Goal: Task Accomplishment & Management: Use online tool/utility

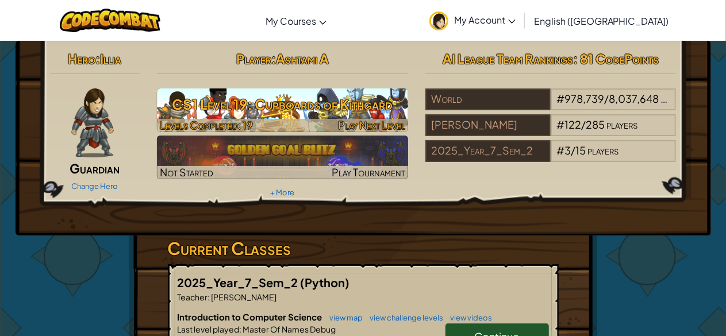
click at [290, 120] on div at bounding box center [282, 125] width 251 height 13
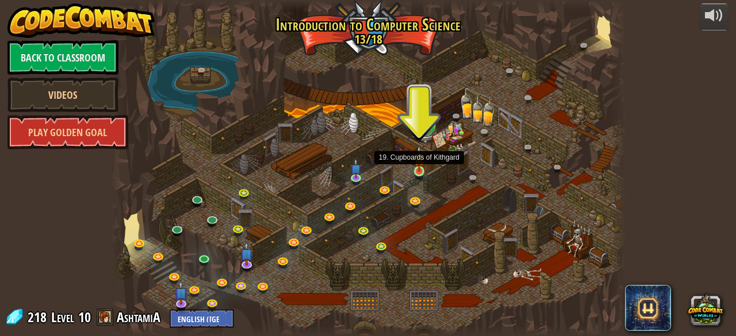
click at [419, 170] on img at bounding box center [418, 158] width 11 height 26
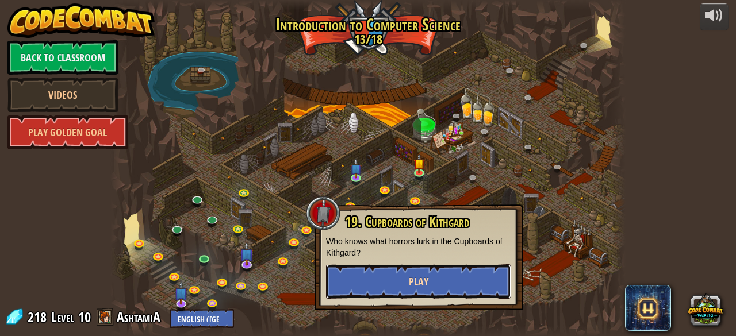
click at [421, 275] on span "Play" at bounding box center [419, 282] width 20 height 14
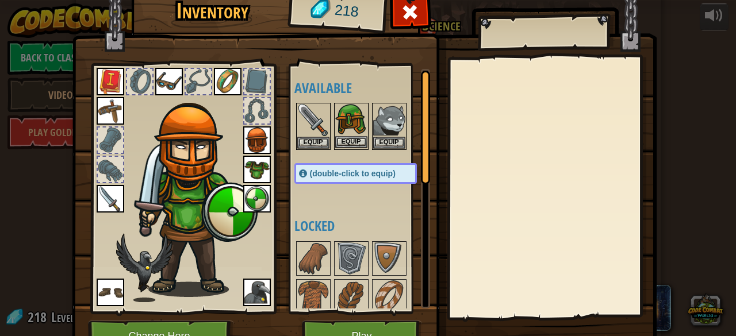
click at [343, 121] on img at bounding box center [351, 120] width 32 height 32
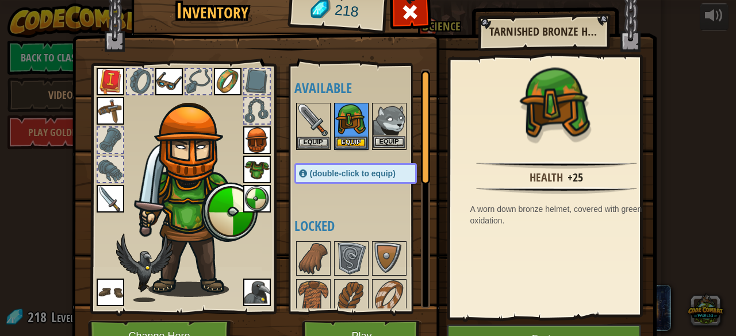
click at [373, 118] on img at bounding box center [389, 120] width 32 height 32
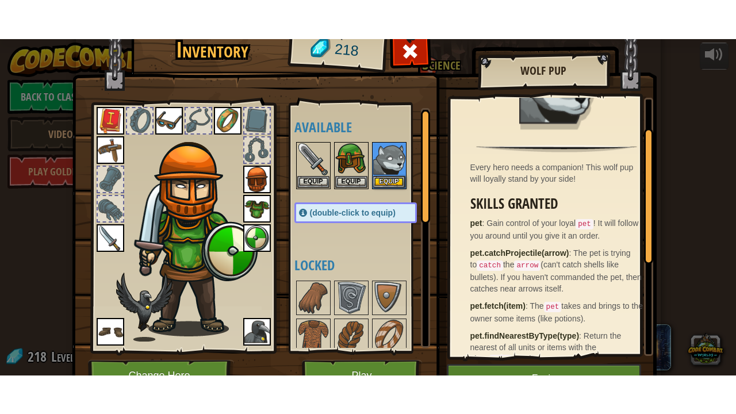
scroll to position [56, 0]
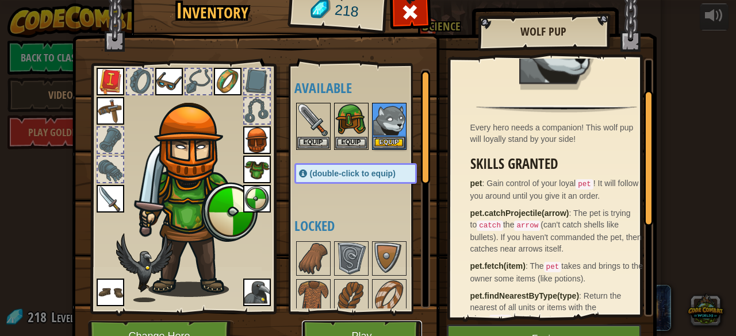
click at [361, 325] on button "Play" at bounding box center [362, 337] width 120 height 32
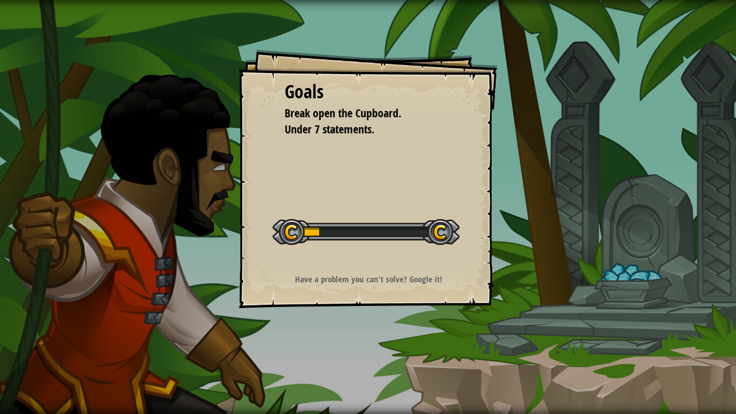
click at [408, 145] on div "Goals Break open the Cupboard. Under 7 statements. Start Level Error loading fr…" at bounding box center [368, 178] width 259 height 259
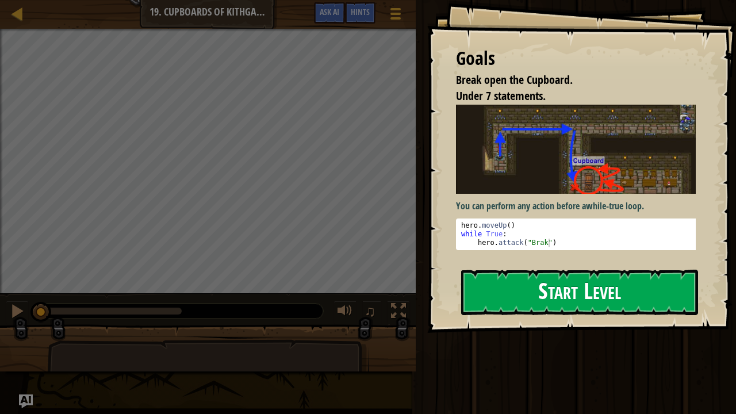
click at [546, 270] on button "Start Level" at bounding box center [579, 292] width 237 height 45
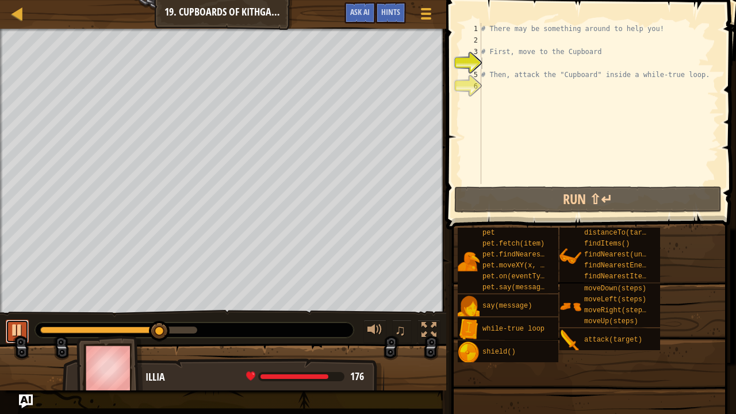
click at [13, 336] on div at bounding box center [17, 330] width 15 height 15
drag, startPoint x: 165, startPoint y: 328, endPoint x: 0, endPoint y: 308, distance: 166.2
click at [0, 308] on div "Break open the Cupboard. Your hero must survive. Under 7 statements. Goals : In…" at bounding box center [368, 210] width 736 height 362
click at [524, 38] on div "# There may be something around to help you! # First, move to the Cupboard # Th…" at bounding box center [599, 115] width 240 height 184
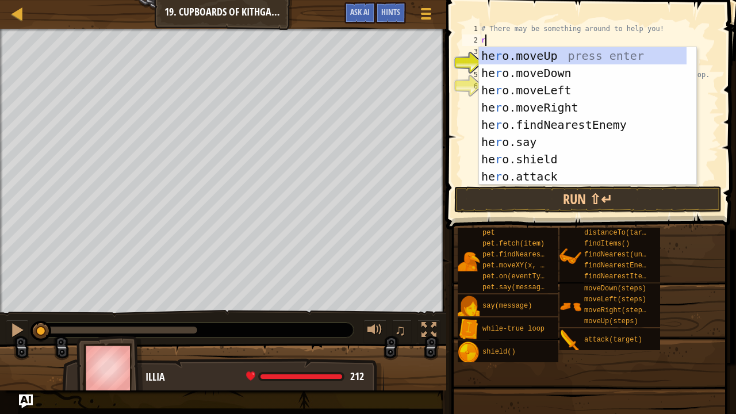
scroll to position [5, 0]
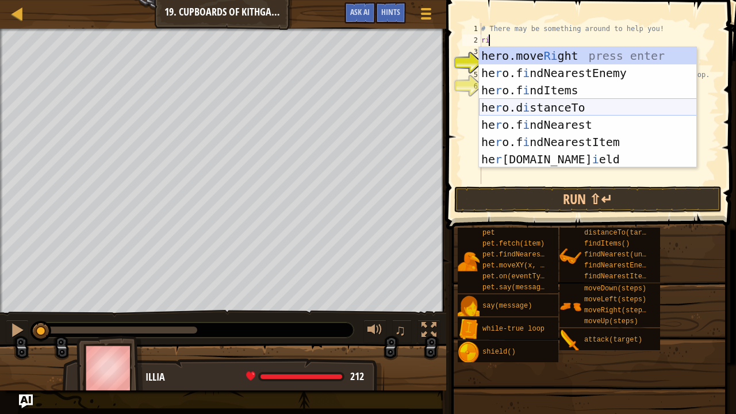
type textarea "r"
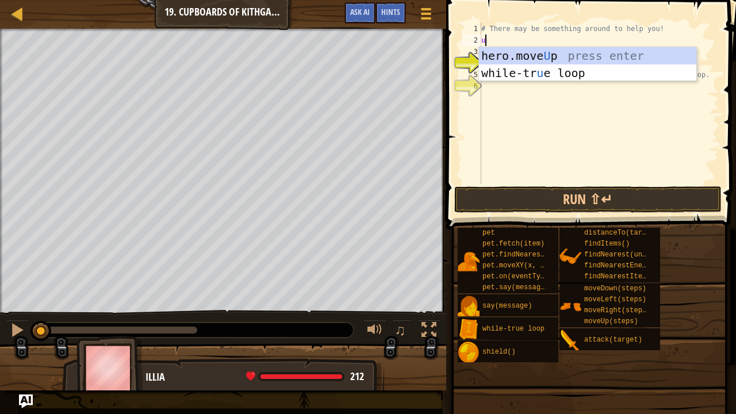
type textarea "up"
click at [538, 53] on div "hero.move Up press enter while-tr u e loo p press enter" at bounding box center [588, 81] width 218 height 69
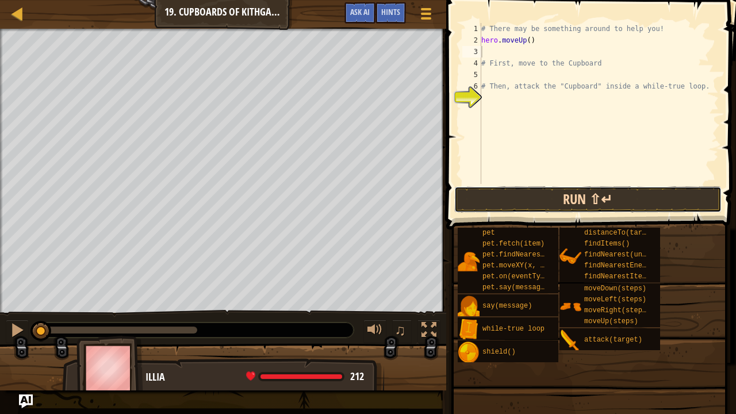
click at [527, 201] on button "Run ⇧↵" at bounding box center [588, 199] width 268 height 26
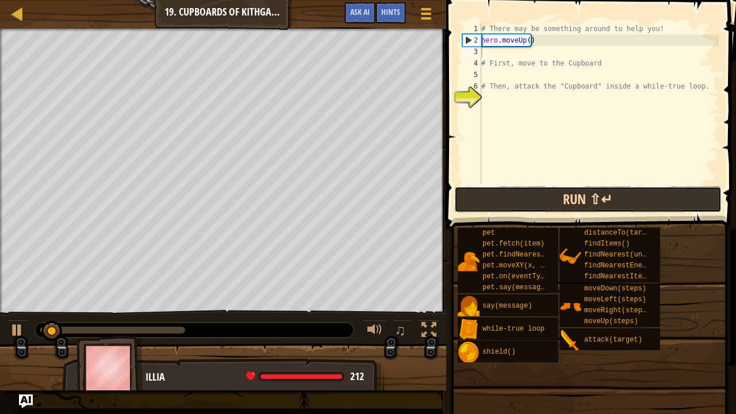
click at [527, 201] on button "Run ⇧↵" at bounding box center [588, 199] width 268 height 26
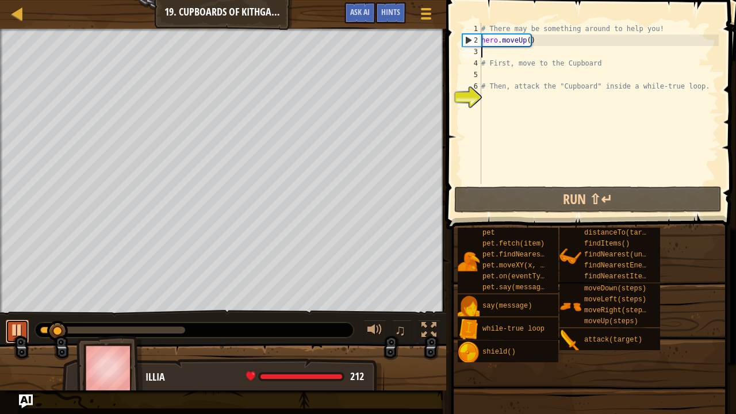
click at [18, 330] on div at bounding box center [17, 330] width 15 height 15
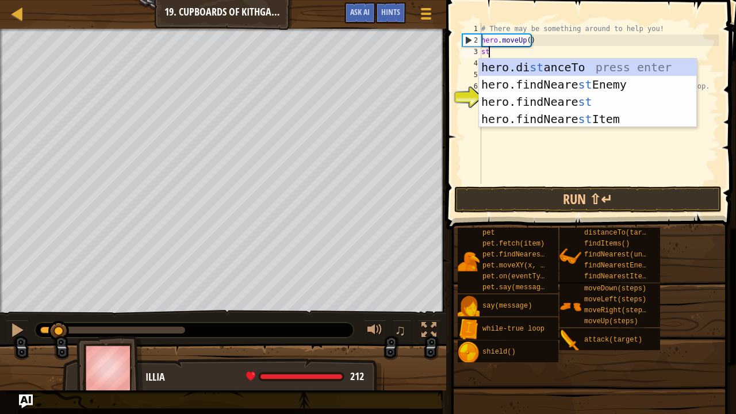
type textarea "s"
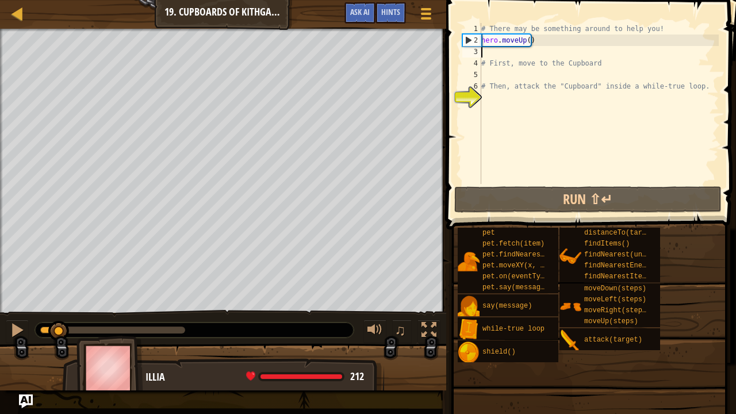
type textarea "r"
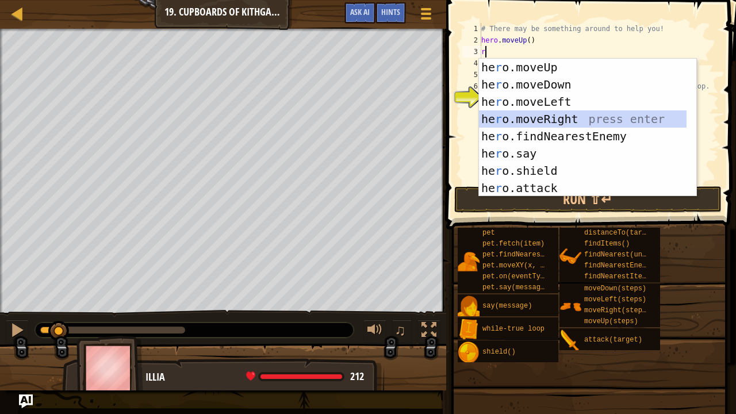
click at [533, 121] on div "he r o.moveUp press enter he r o.moveDown press enter he r o.moveLeft press ent…" at bounding box center [583, 145] width 208 height 172
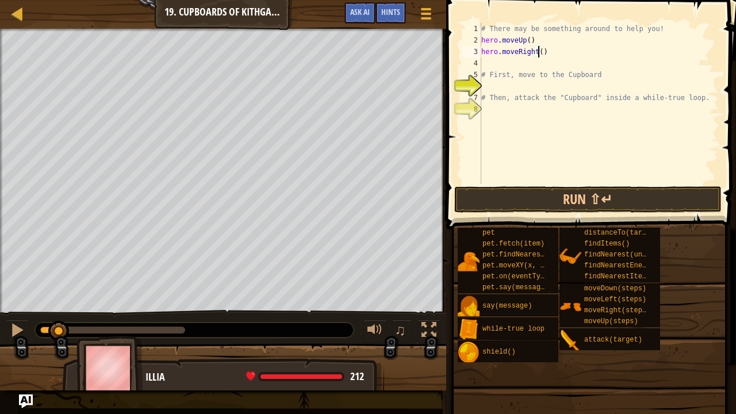
click at [538, 55] on div "# There may be something around to help you! hero . moveUp ( ) hero . moveRight…" at bounding box center [599, 115] width 240 height 184
type textarea "hero.moveRight(2)"
click at [537, 63] on div "# There may be something around to help you! hero . moveUp ( ) hero . moveRight…" at bounding box center [599, 115] width 240 height 184
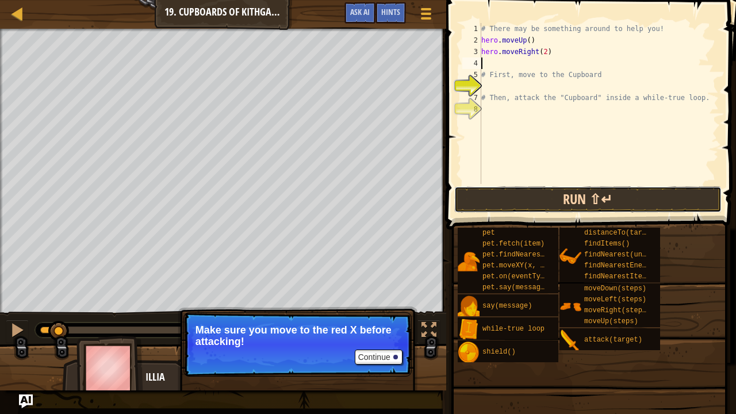
click at [540, 202] on button "Run ⇧↵" at bounding box center [588, 199] width 268 height 26
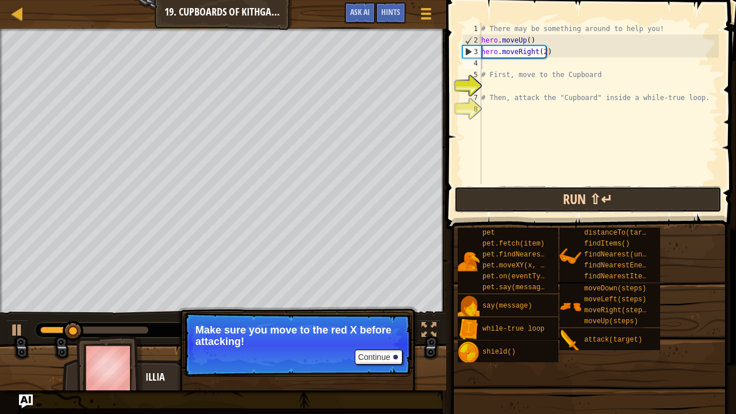
click at [540, 202] on button "Run ⇧↵" at bounding box center [588, 199] width 268 height 26
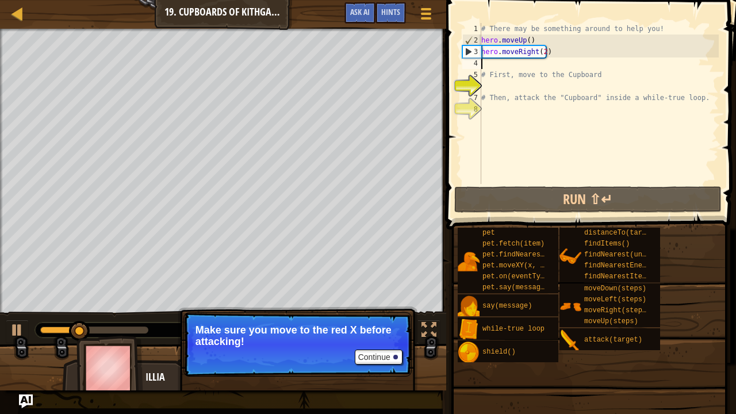
click at [1, 335] on div "♫" at bounding box center [223, 327] width 446 height 34
click at [16, 331] on div at bounding box center [17, 330] width 15 height 15
type textarea "hero.moveRight(2)"
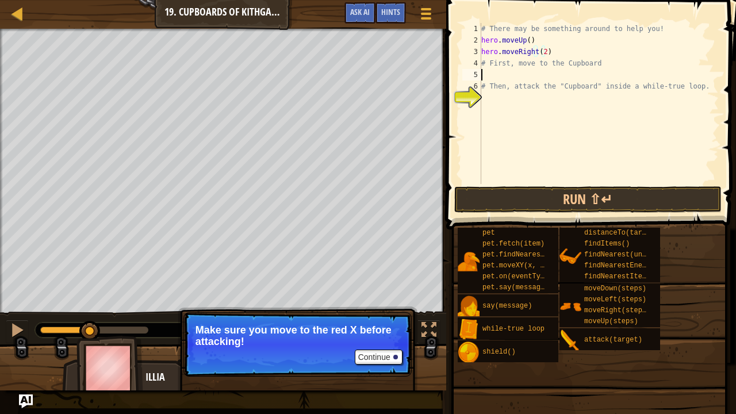
click at [575, 71] on div "# There may be something around to help you! hero . moveUp ( ) hero . moveRight…" at bounding box center [599, 115] width 240 height 184
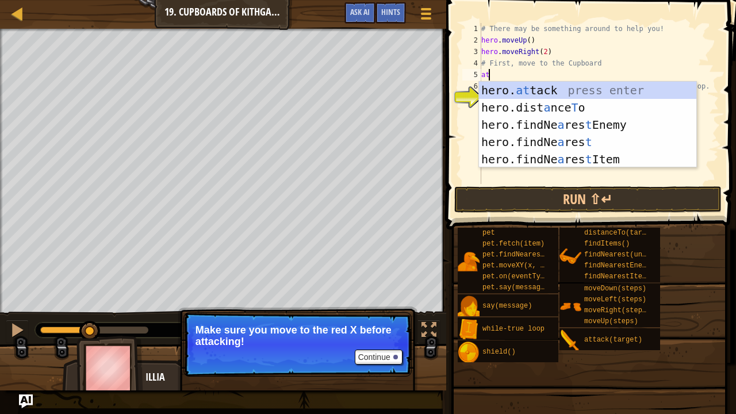
type textarea "a"
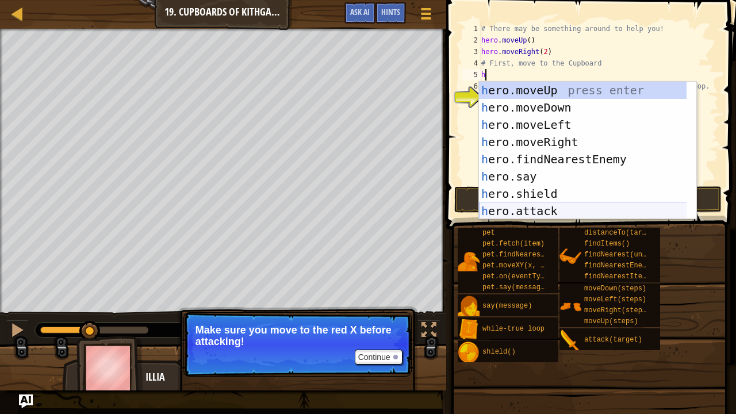
click at [569, 206] on div "h ero.moveUp press enter h ero.moveDown press enter h ero.moveLeft press enter …" at bounding box center [583, 168] width 208 height 172
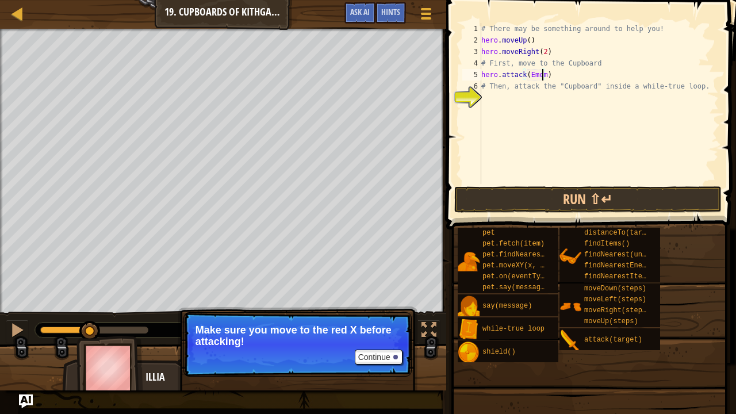
scroll to position [5, 5]
click at [547, 76] on div "# There may be something around to help you! hero . moveUp ( ) hero . moveRight…" at bounding box center [599, 115] width 240 height 184
click at [553, 73] on div "# There may be something around to help you! hero . moveUp ( ) hero . moveRight…" at bounding box center [599, 115] width 240 height 184
drag, startPoint x: 553, startPoint y: 73, endPoint x: 479, endPoint y: 73, distance: 73.6
click at [479, 73] on div "hero.attack(Ememy) 1 2 3 4 5 6 7 # There may be something around to help you! h…" at bounding box center [589, 103] width 259 height 161
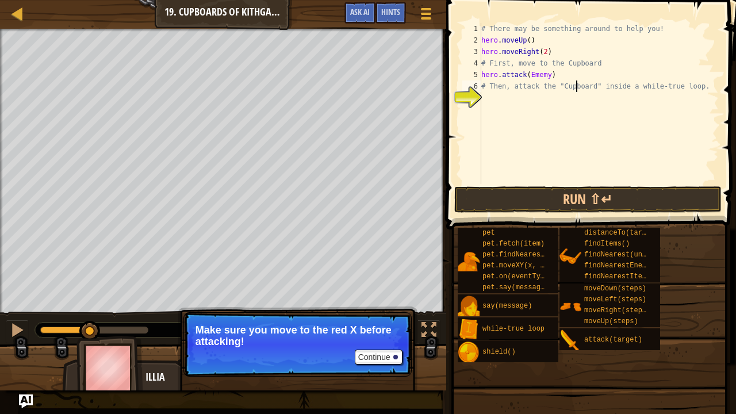
click at [575, 84] on div "# There may be something around to help you! hero . moveUp ( ) hero . moveRight…" at bounding box center [599, 115] width 240 height 184
click at [562, 74] on div "# There may be something around to help you! hero . moveUp ( ) hero . moveRight…" at bounding box center [599, 115] width 240 height 184
type textarea "hero.attack(Ememy)"
paste textarea "hero.attack(Ememy)"
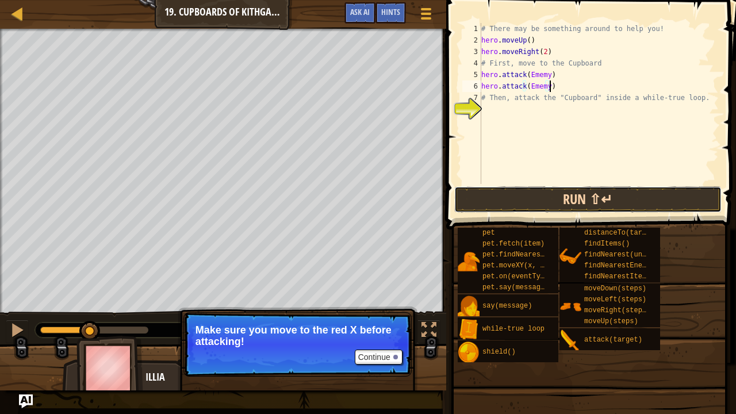
click at [479, 201] on button "Run ⇧↵" at bounding box center [588, 199] width 268 height 26
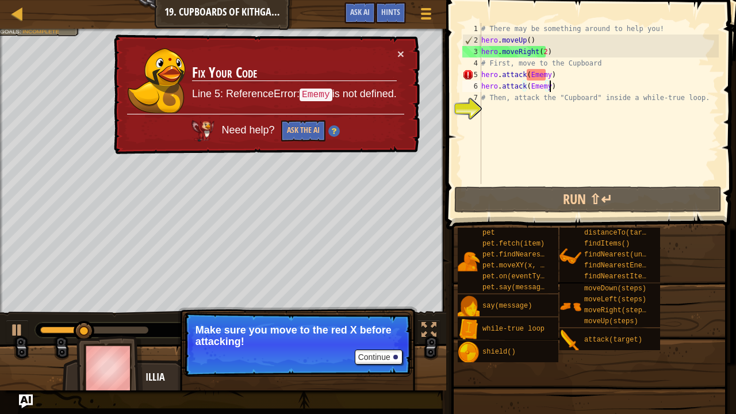
click at [406, 53] on div "× Fix Your Code Line 5: ReferenceError: Ememy is not defined. Need help? Ask th…" at bounding box center [266, 94] width 308 height 120
click at [404, 52] on button "×" at bounding box center [400, 54] width 7 height 12
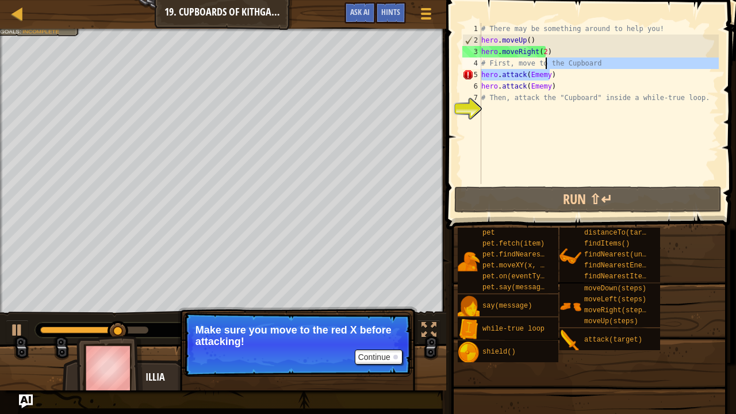
drag, startPoint x: 555, startPoint y: 63, endPoint x: 548, endPoint y: 75, distance: 13.1
click at [548, 75] on div "# There may be something around to help you! hero . moveUp ( ) hero . moveRight…" at bounding box center [599, 115] width 240 height 184
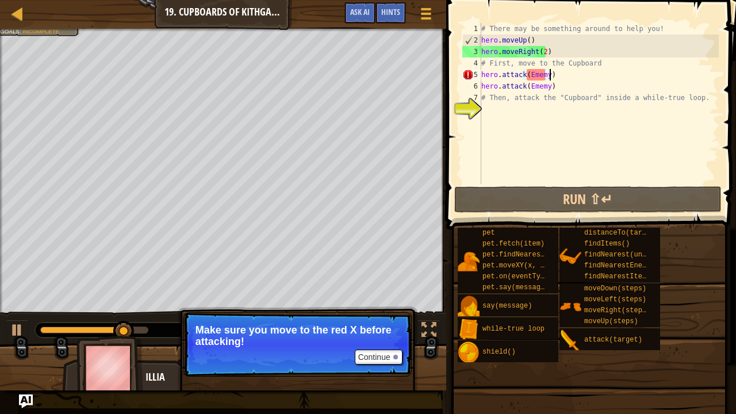
click at [550, 75] on div "# There may be something around to help you! hero . moveUp ( ) hero . moveRight…" at bounding box center [599, 115] width 240 height 184
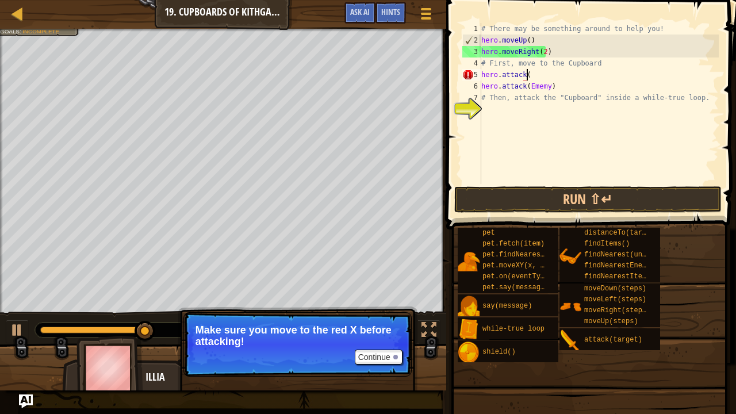
scroll to position [5, 3]
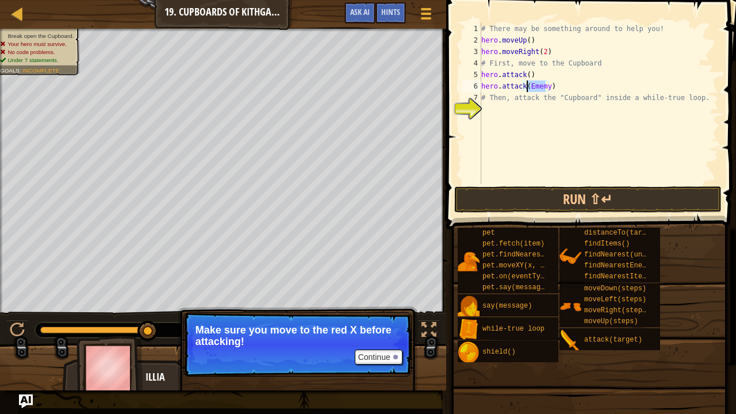
drag, startPoint x: 546, startPoint y: 85, endPoint x: 525, endPoint y: 86, distance: 20.7
click at [525, 86] on div "# There may be something around to help you! hero . moveUp ( ) hero . moveRight…" at bounding box center [599, 115] width 240 height 184
type textarea "hero.attack()"
click at [565, 186] on span at bounding box center [592, 98] width 299 height 263
click at [562, 194] on button "Run ⇧↵" at bounding box center [588, 199] width 268 height 26
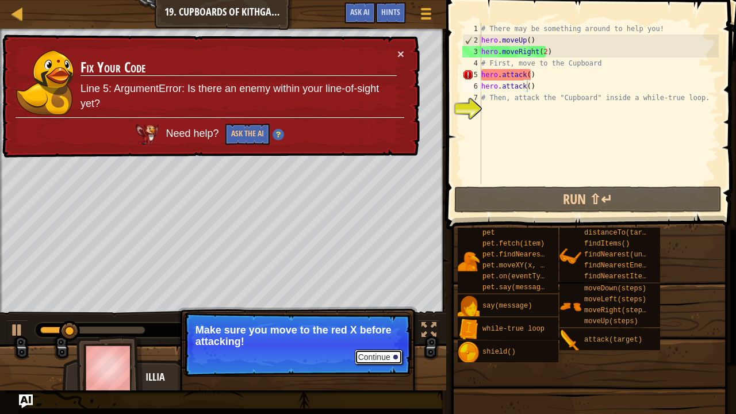
click at [370, 336] on button "Continue" at bounding box center [379, 357] width 48 height 15
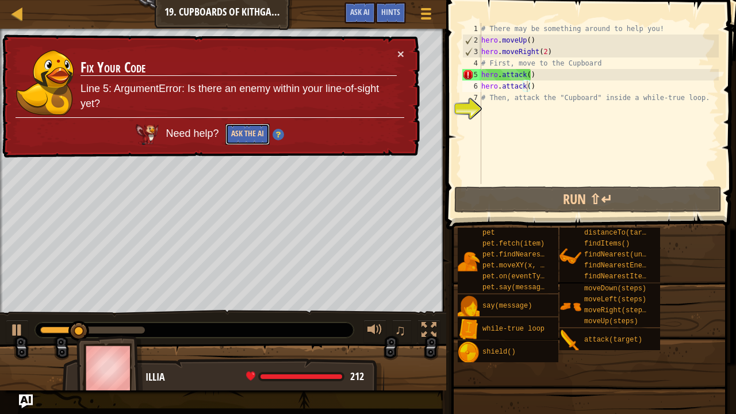
click at [244, 125] on button "Ask the AI" at bounding box center [247, 134] width 44 height 21
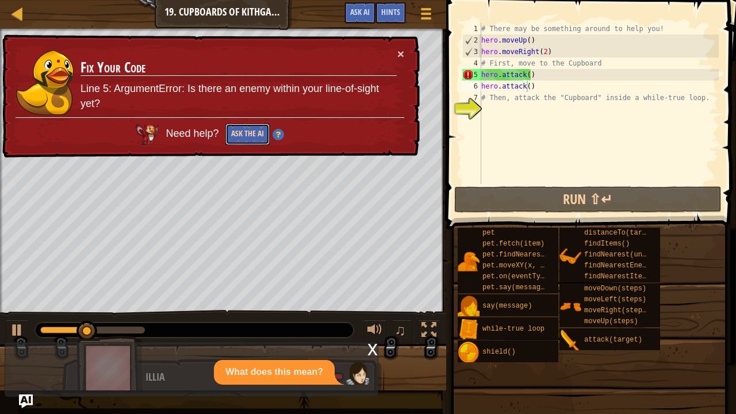
click at [244, 125] on button "Ask the AI" at bounding box center [247, 134] width 44 height 21
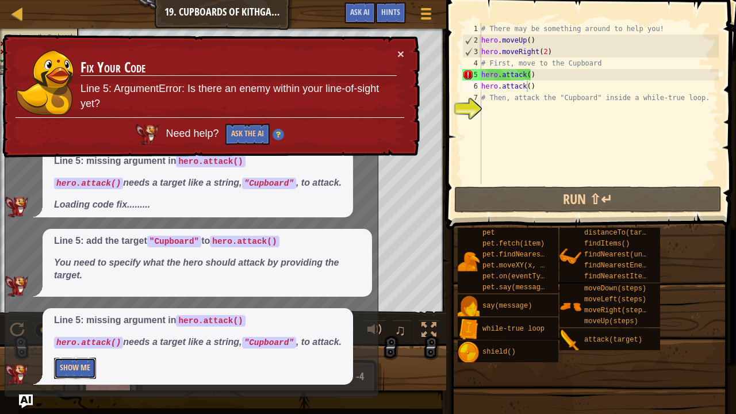
click at [90, 336] on button "Show Me" at bounding box center [75, 368] width 42 height 21
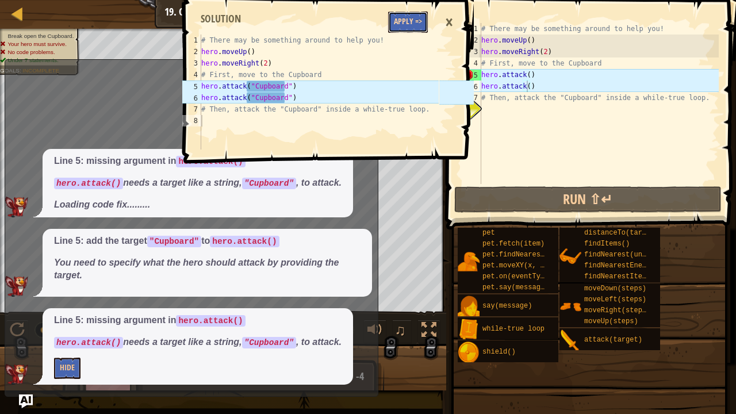
click at [413, 20] on button "Apply =>" at bounding box center [408, 21] width 40 height 21
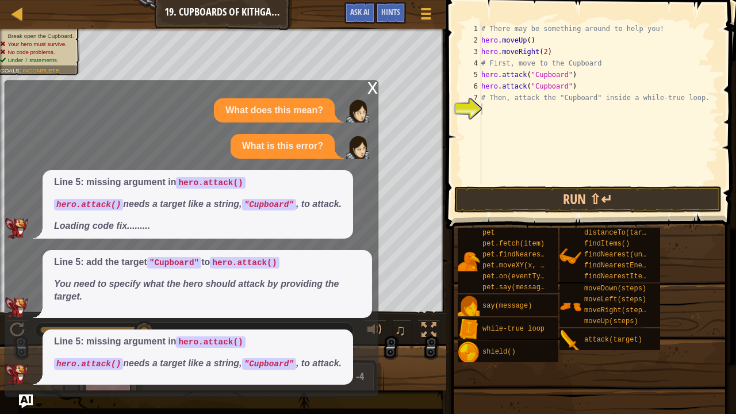
click at [370, 93] on div "x" at bounding box center [372, 86] width 10 height 11
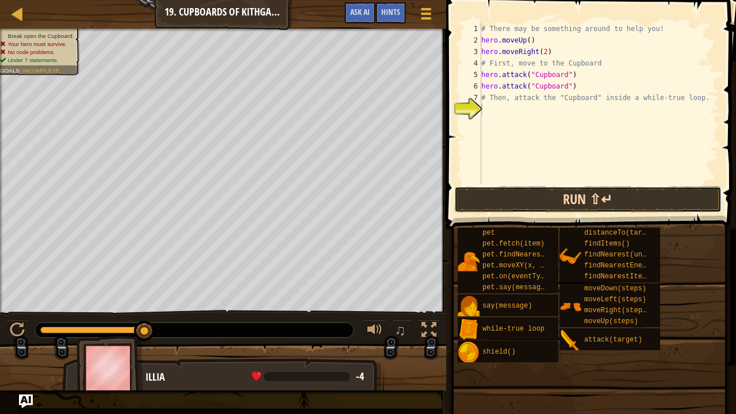
click at [466, 202] on button "Run ⇧↵" at bounding box center [588, 199] width 268 height 26
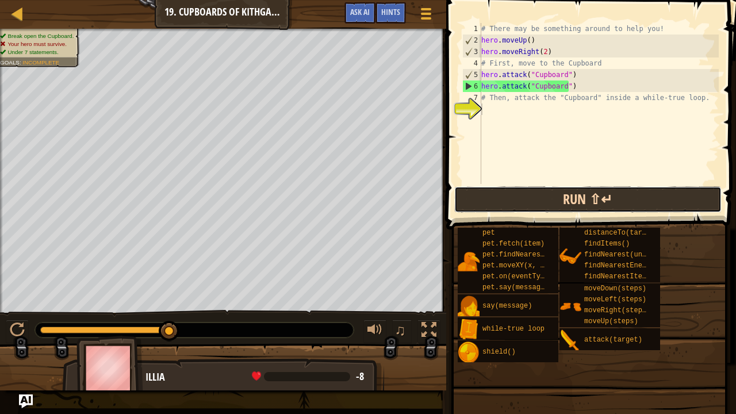
click at [524, 204] on button "Run ⇧↵" at bounding box center [588, 199] width 268 height 26
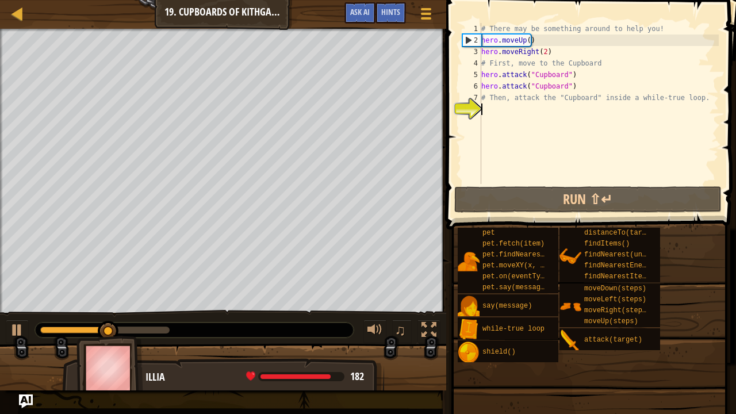
type textarea "wh"
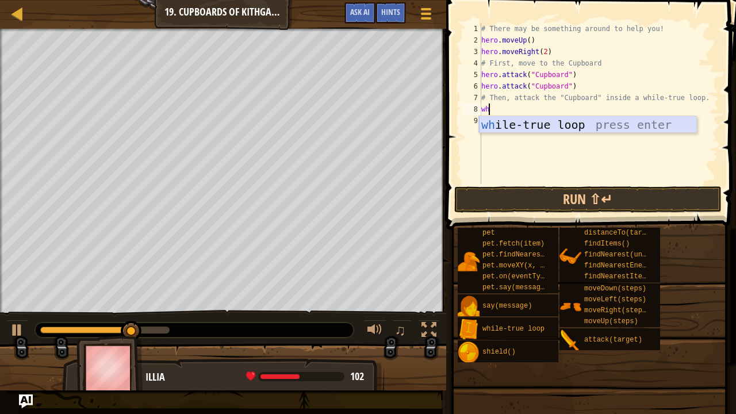
click at [518, 124] on div "wh ile-true loop press enter" at bounding box center [588, 142] width 218 height 52
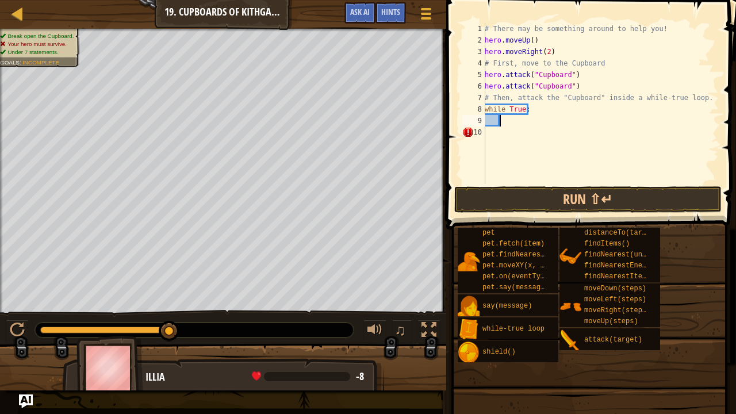
scroll to position [5, 1]
click at [516, 115] on div "# There may be something around to help you! hero . moveUp ( ) hero . moveRight…" at bounding box center [600, 115] width 236 height 184
type textarea "d"
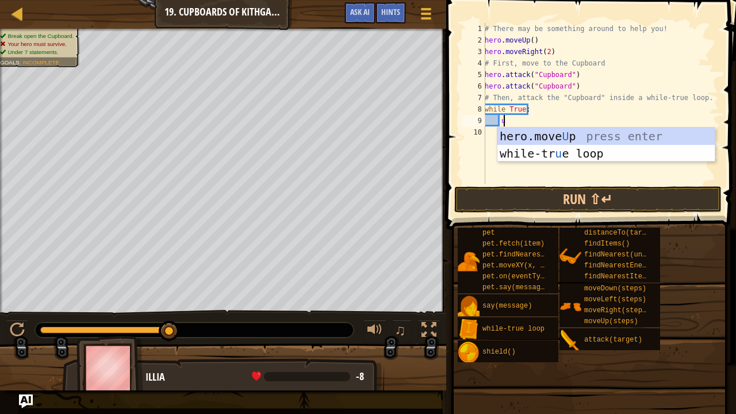
type textarea "up"
click at [526, 133] on div "hero.move Up press enter while-tr u e loo p press enter" at bounding box center [606, 162] width 218 height 69
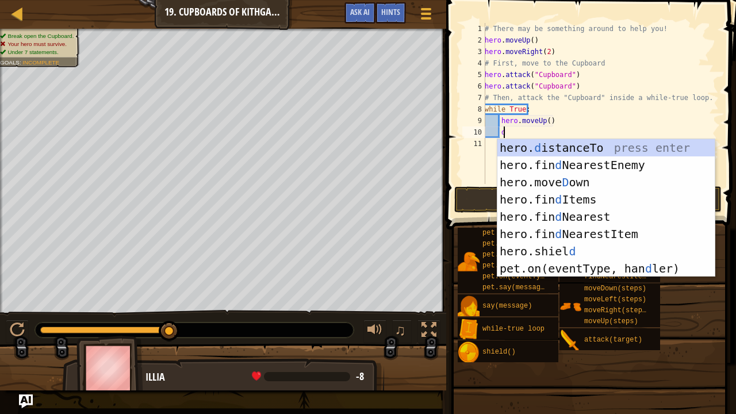
type textarea "do"
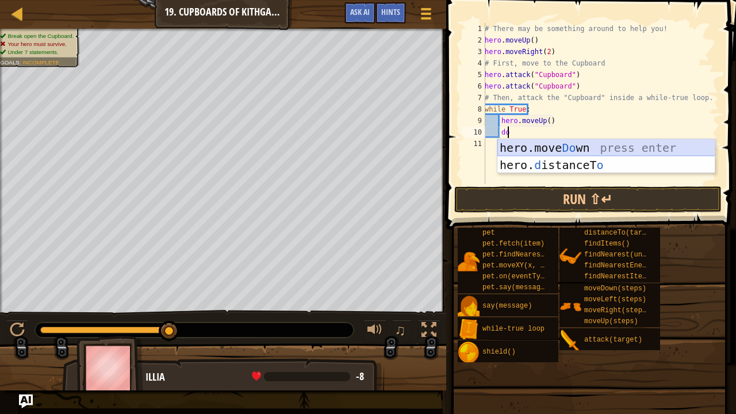
click at [521, 155] on div "hero.move Do wn press enter hero. d istanceT o press enter" at bounding box center [606, 173] width 218 height 69
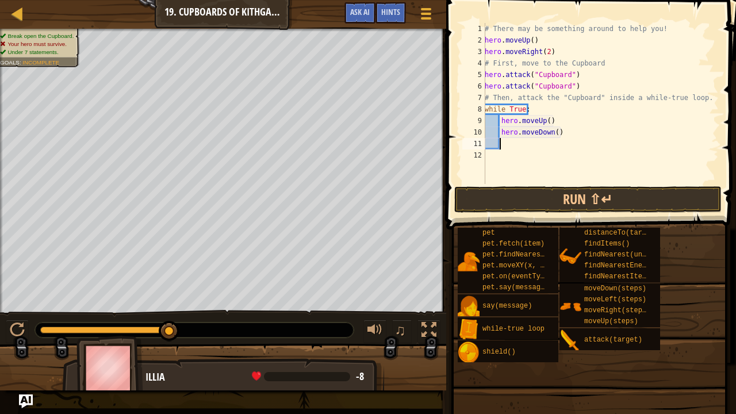
scroll to position [5, 1]
drag, startPoint x: 563, startPoint y: 131, endPoint x: 500, endPoint y: 132, distance: 63.3
click at [500, 132] on div "# There may be something around to help you! hero . moveUp ( ) hero . moveRight…" at bounding box center [600, 115] width 236 height 184
type textarea "hero.moveDown()"
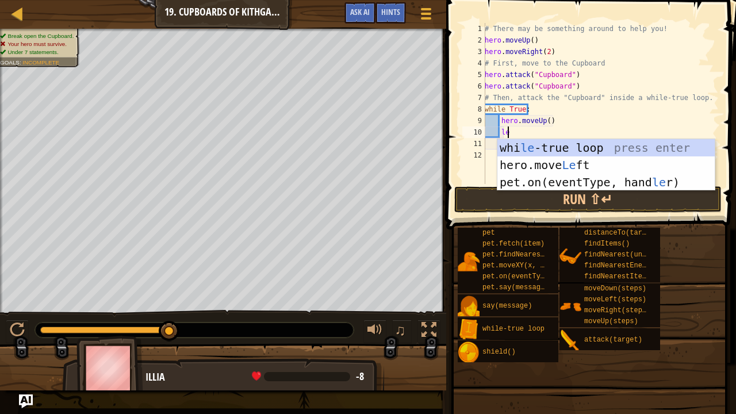
type textarea "left"
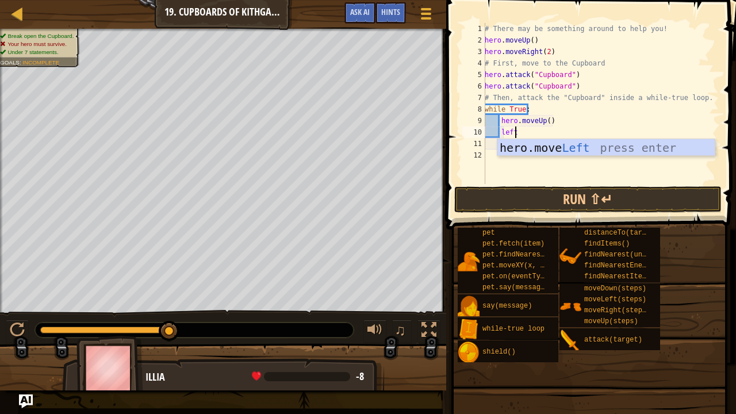
scroll to position [5, 2]
click at [509, 141] on div "hero.move Left press enter" at bounding box center [606, 165] width 218 height 52
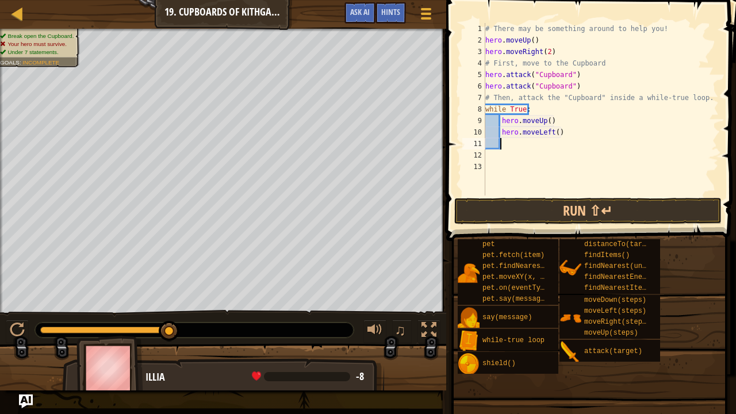
scroll to position [5, 1]
click at [513, 146] on div "# There may be something around to help you! hero . moveUp ( ) hero . moveRight…" at bounding box center [601, 120] width 236 height 195
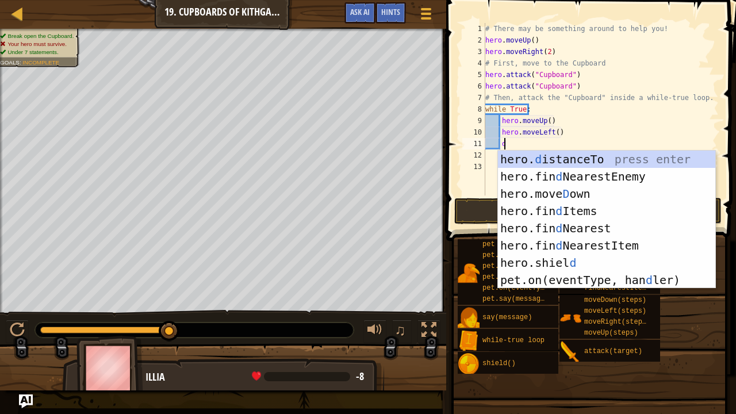
type textarea "do"
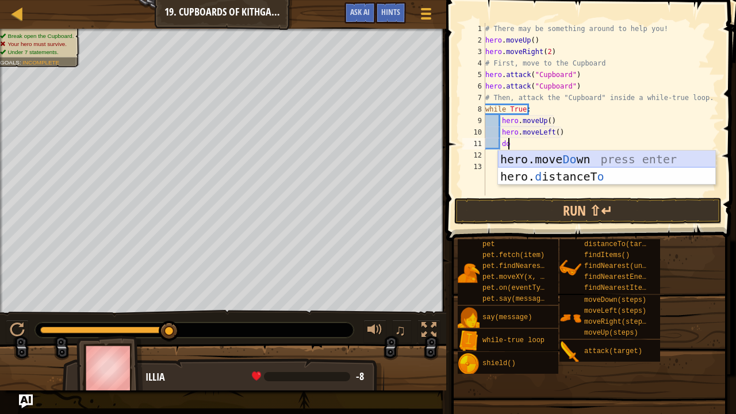
click at [517, 160] on div "hero.move Do wn press enter hero. d istanceT o press enter" at bounding box center [607, 185] width 218 height 69
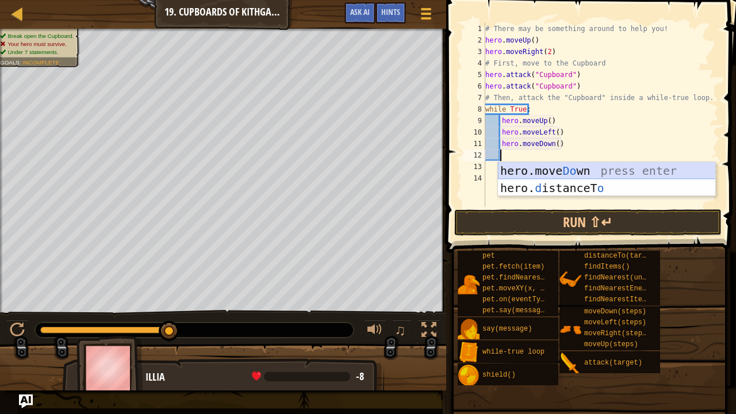
type textarea "le"
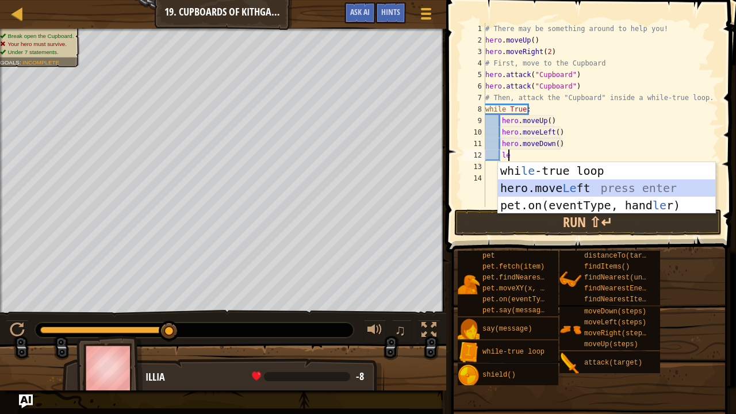
click at [525, 189] on div "whi le -true loop press enter hero.move Le ft press enter pet.on(eventType, han…" at bounding box center [607, 205] width 218 height 86
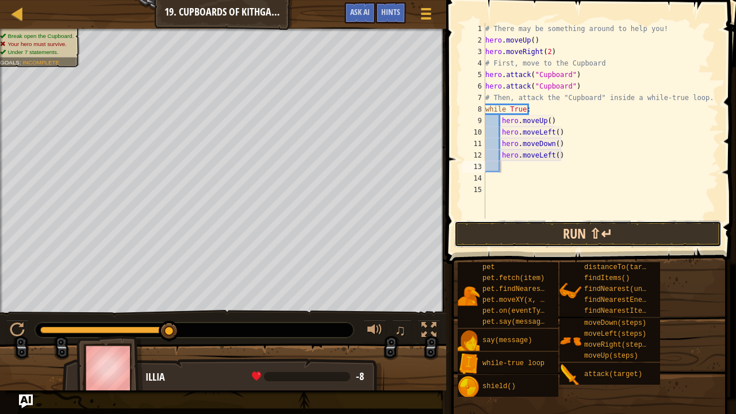
click at [534, 230] on button "Run ⇧↵" at bounding box center [588, 234] width 268 height 26
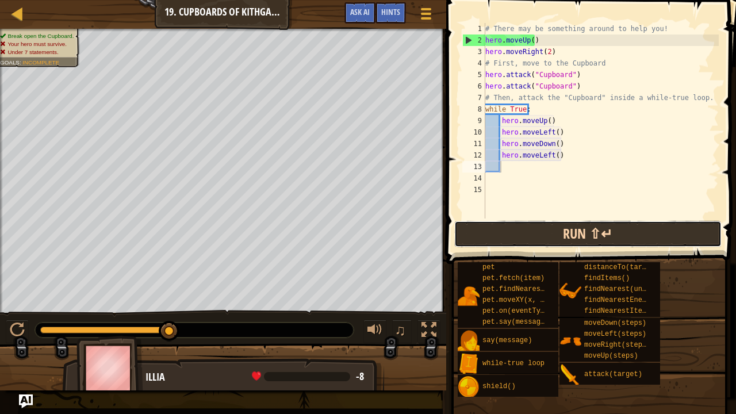
click at [521, 229] on button "Run ⇧↵" at bounding box center [588, 234] width 268 height 26
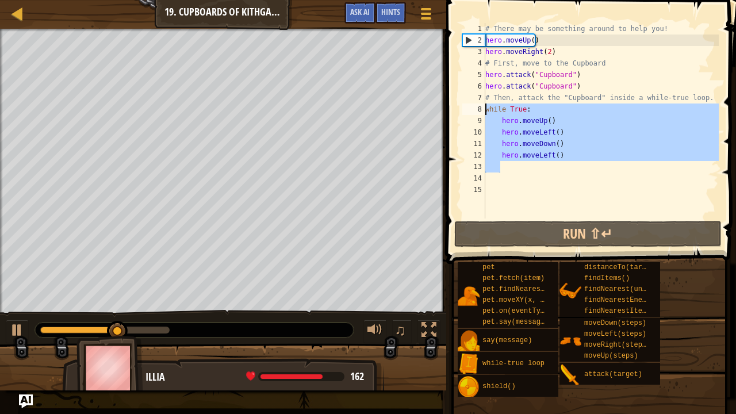
drag, startPoint x: 571, startPoint y: 166, endPoint x: 485, endPoint y: 109, distance: 102.8
click at [485, 109] on div "# There may be something around to help you! hero . moveUp ( ) hero . moveRight…" at bounding box center [601, 132] width 236 height 218
type textarea "while True: hero.moveUp()"
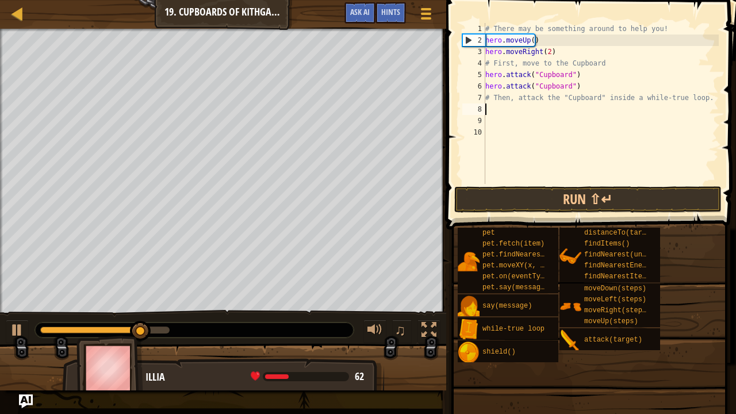
scroll to position [5, 0]
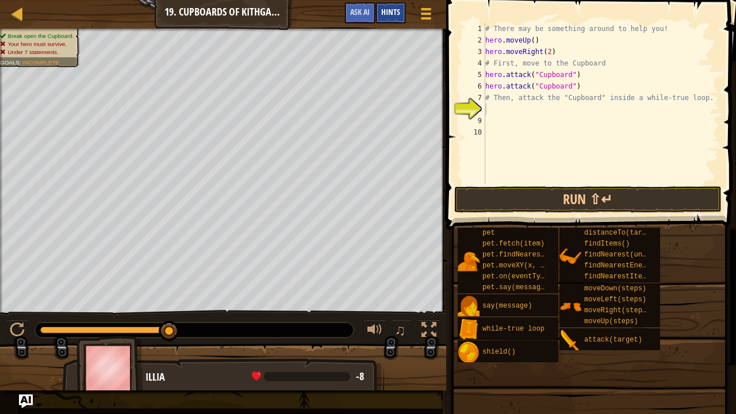
click at [391, 3] on div "Hints" at bounding box center [390, 12] width 30 height 21
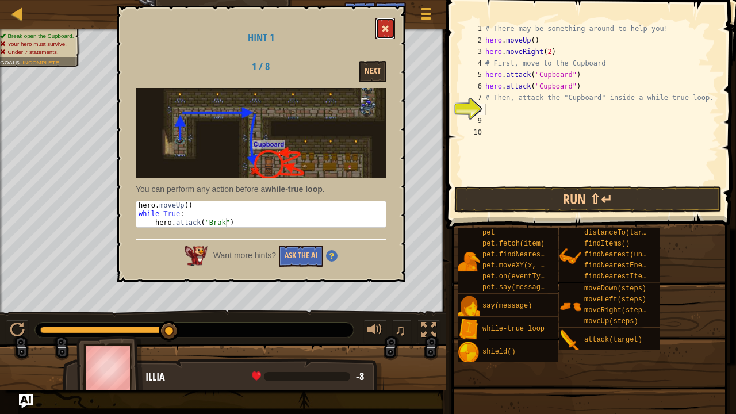
click at [381, 21] on button at bounding box center [385, 28] width 20 height 21
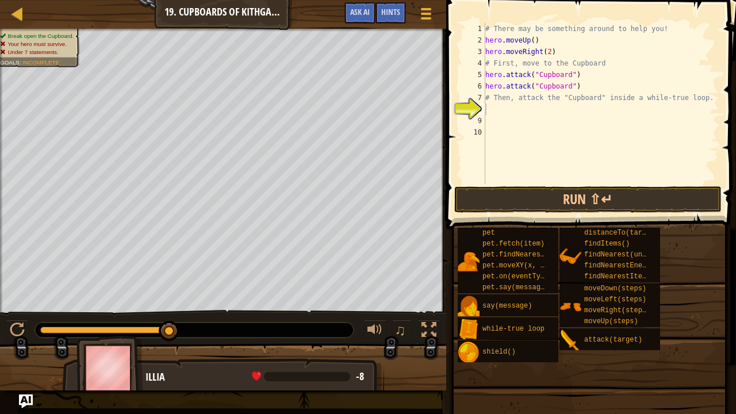
click at [498, 109] on div "# There may be something around to help you! hero . moveUp ( ) hero . moveRight…" at bounding box center [601, 115] width 236 height 184
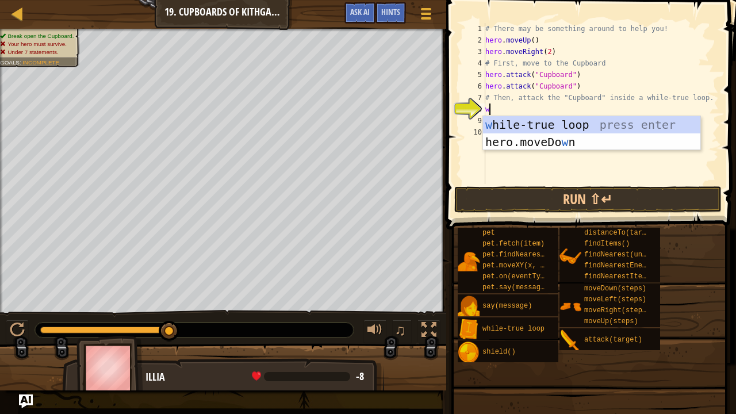
type textarea "whi"
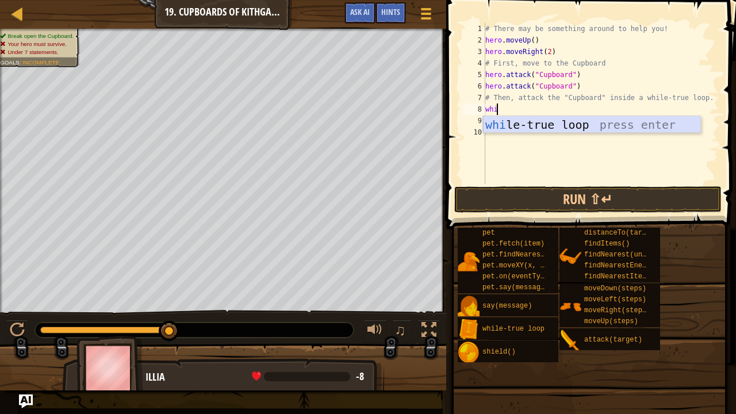
click at [508, 120] on div "whi le-true loop press enter" at bounding box center [592, 142] width 218 height 52
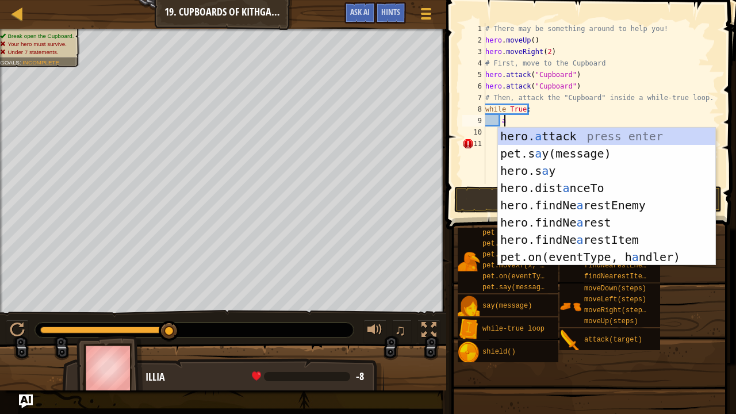
scroll to position [5, 1]
click at [544, 137] on div "hero. a ttack press enter pet.s a y(message) press enter hero.s a y press enter…" at bounding box center [607, 214] width 218 height 172
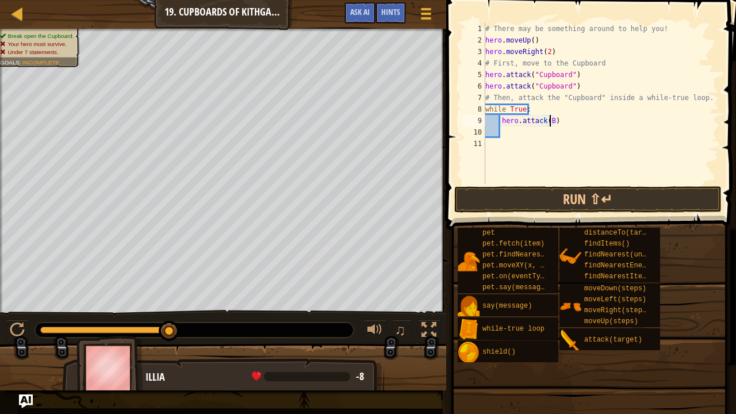
scroll to position [5, 6]
type textarea "hero.attack(Brak)"
click at [581, 186] on button "Run ⇧↵" at bounding box center [588, 199] width 268 height 26
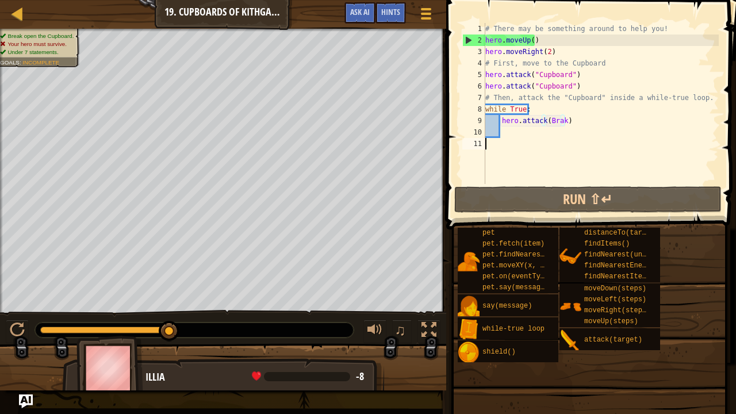
click at [560, 141] on div "# There may be something around to help you! hero . moveUp ( ) hero . moveRight…" at bounding box center [601, 115] width 236 height 184
click at [554, 133] on div "# There may be something around to help you! hero . moveUp ( ) hero . moveRight…" at bounding box center [601, 115] width 236 height 184
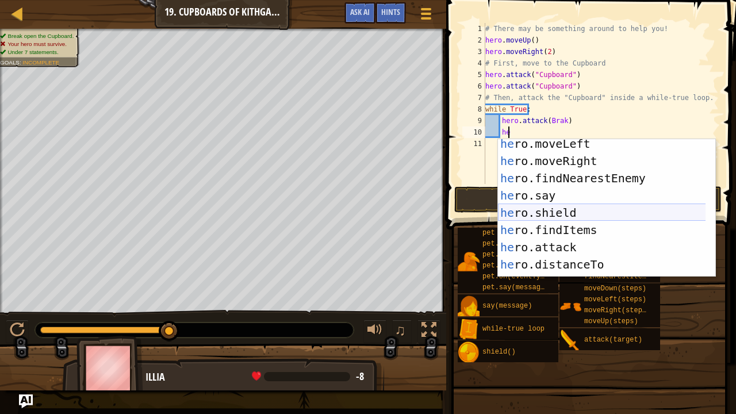
scroll to position [41, 0]
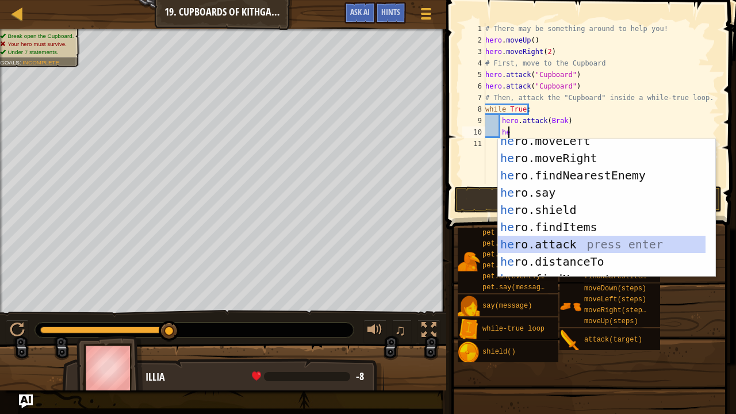
click at [563, 240] on div "he ro.moveLeft press enter he ro.moveRight press enter he ro.findNearestEnemy p…" at bounding box center [602, 218] width 208 height 172
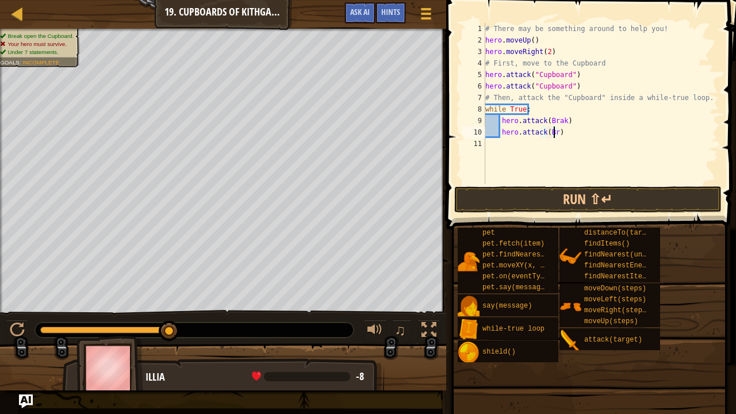
scroll to position [5, 6]
type textarea "hero.attack(Brak)"
click at [570, 198] on button "Run ⇧↵" at bounding box center [588, 199] width 268 height 26
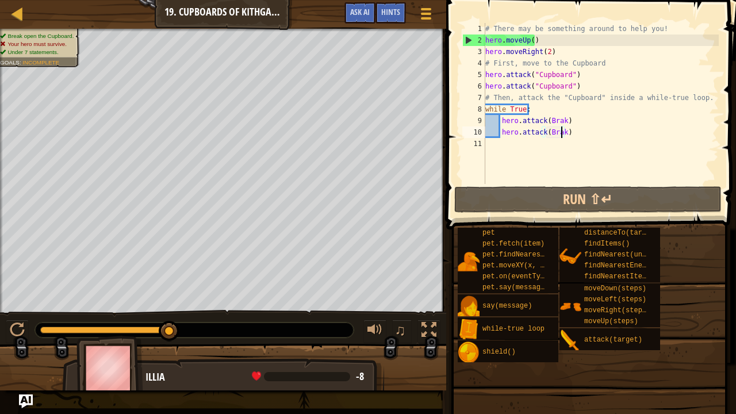
click at [570, 144] on div "# There may be something around to help you! hero . moveUp ( ) hero . moveRight…" at bounding box center [601, 115] width 236 height 184
click at [571, 135] on div "# There may be something around to help you! hero . moveUp ( ) hero . moveRight…" at bounding box center [601, 115] width 236 height 184
click at [559, 137] on div "# There may be something around to help you! hero . moveUp ( ) hero . moveRight…" at bounding box center [601, 115] width 236 height 184
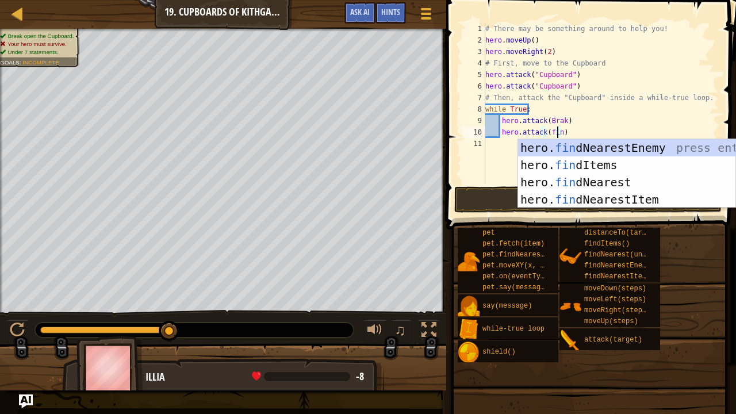
scroll to position [5, 6]
click at [581, 155] on div "hero. find NearestEnemy press enter hero. find Items press enter hero. find Nea…" at bounding box center [627, 190] width 218 height 103
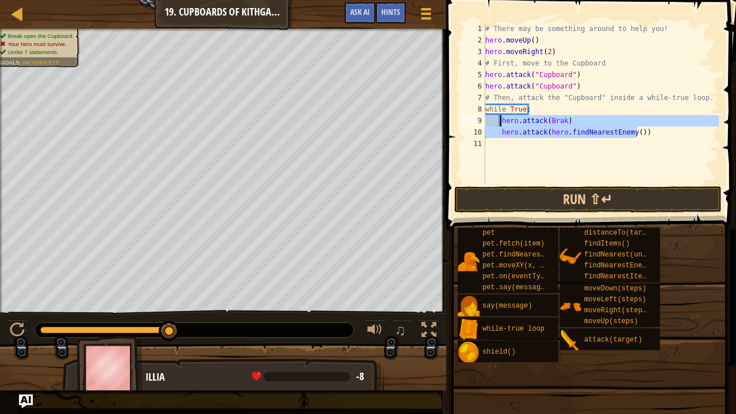
drag, startPoint x: 647, startPoint y: 132, endPoint x: 500, endPoint y: 121, distance: 147.0
click at [500, 121] on div "# There may be something around to help you! hero . moveUp ( ) hero . moveRight…" at bounding box center [601, 115] width 236 height 184
type textarea "hero.attack(Brak) hero.attack(hero.findNearestEnemy())"
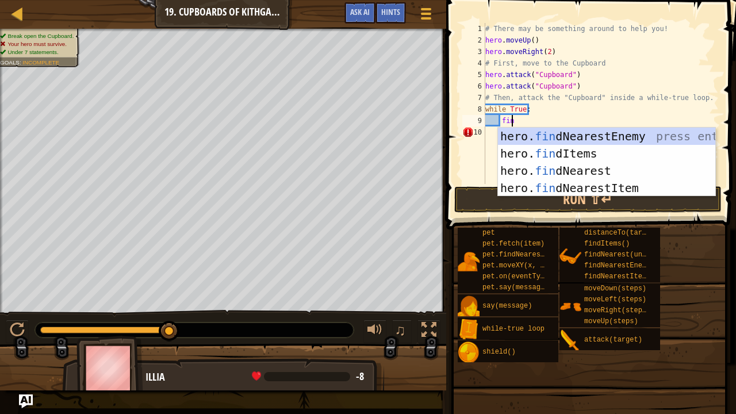
type textarea "find"
click at [532, 135] on div "hero. find NearestEnemy press enter hero. find Items press enter hero. find Nea…" at bounding box center [607, 179] width 218 height 103
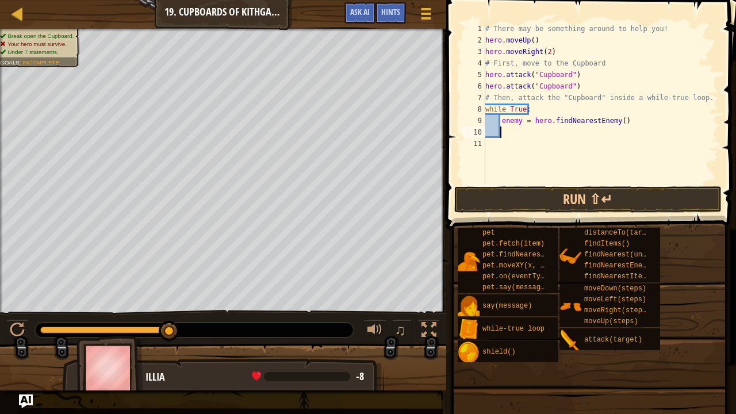
scroll to position [5, 1]
click at [584, 194] on button "Run ⇧↵" at bounding box center [588, 199] width 268 height 26
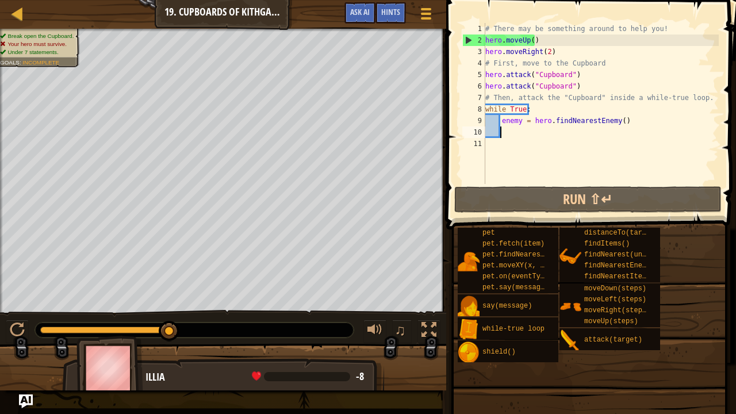
click at [617, 124] on div "# There may be something around to help you! hero . moveUp ( ) hero . moveRight…" at bounding box center [601, 115] width 236 height 184
click at [614, 123] on div "# There may be something around to help you! hero . moveUp ( ) hero . moveRight…" at bounding box center [601, 115] width 236 height 184
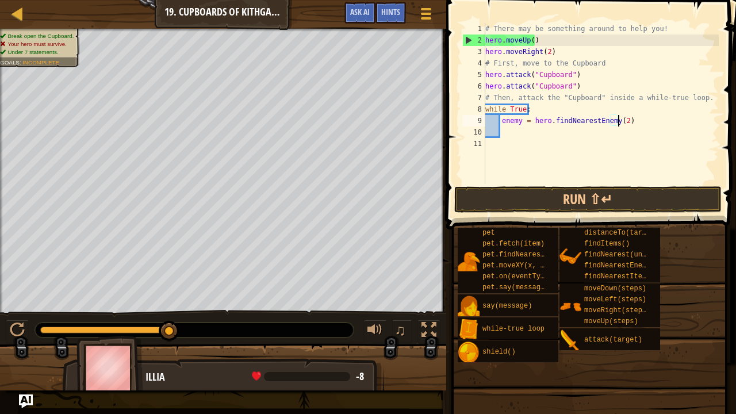
scroll to position [5, 10]
type textarea "enemy = hero.findNearestEnemy(2)"
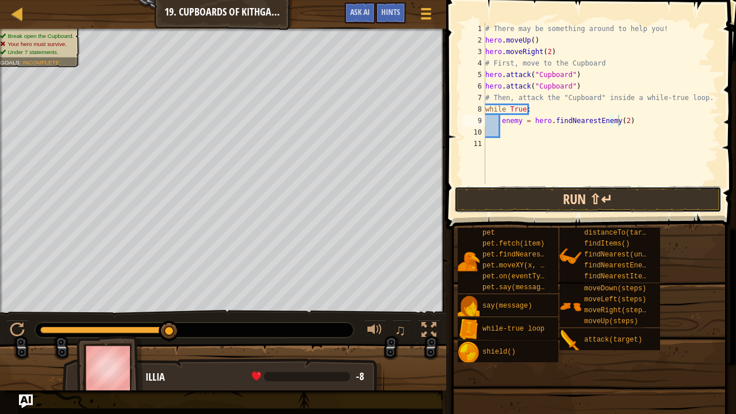
click at [614, 199] on button "Run ⇧↵" at bounding box center [588, 199] width 268 height 26
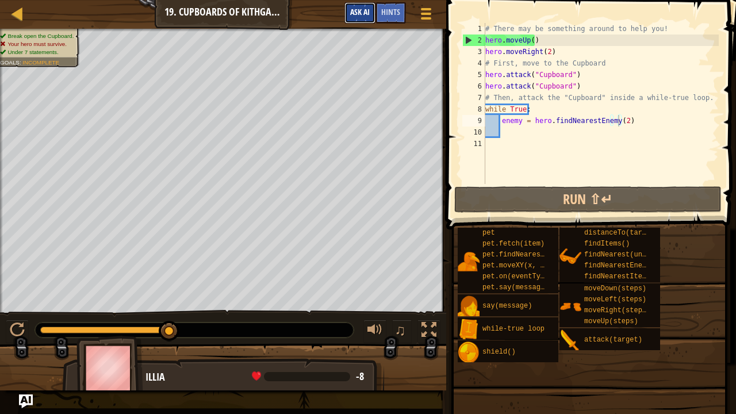
click at [360, 6] on button "Ask AI" at bounding box center [359, 12] width 31 height 21
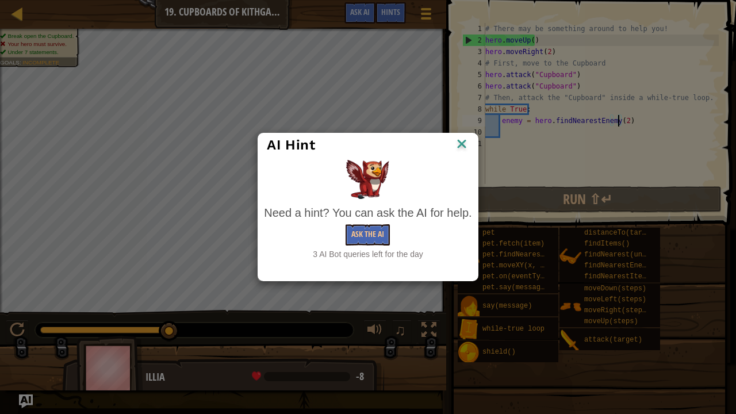
click at [462, 141] on img at bounding box center [461, 144] width 15 height 17
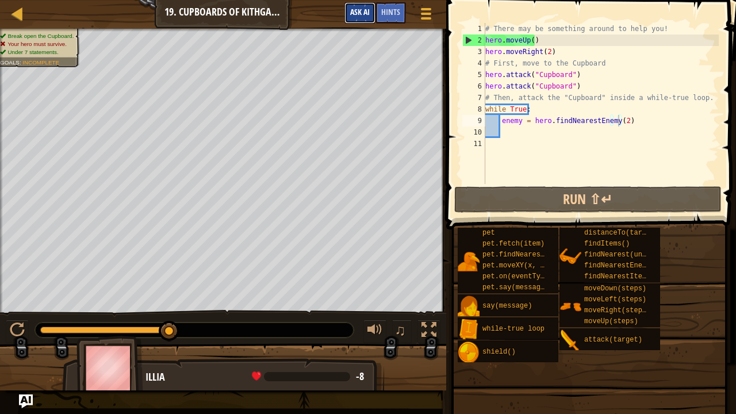
click at [356, 8] on span "Ask AI" at bounding box center [360, 11] width 20 height 11
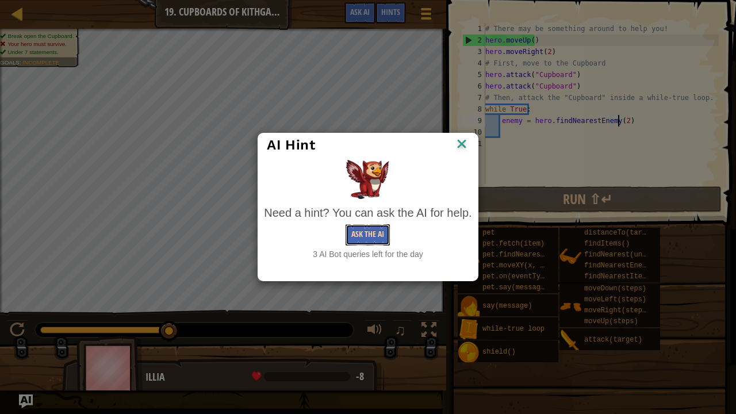
click at [363, 231] on button "Ask the AI" at bounding box center [368, 234] width 44 height 21
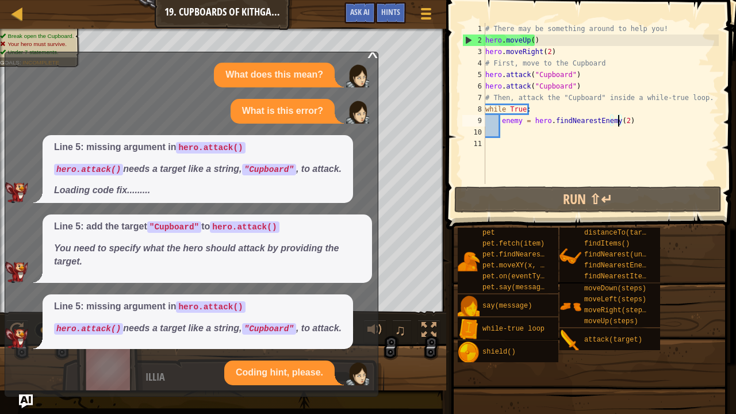
scroll to position [95, 0]
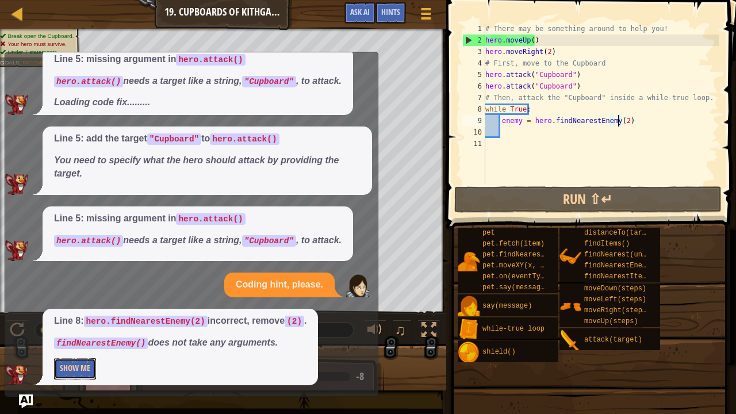
click at [85, 336] on button "Show Me" at bounding box center [75, 368] width 42 height 21
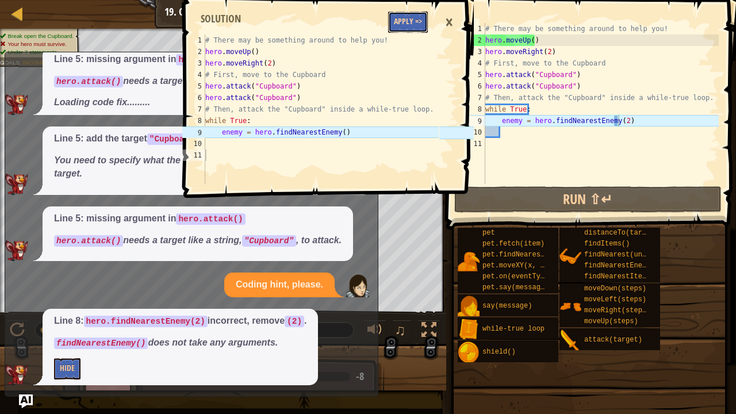
click at [394, 18] on button "Apply =>" at bounding box center [408, 21] width 40 height 21
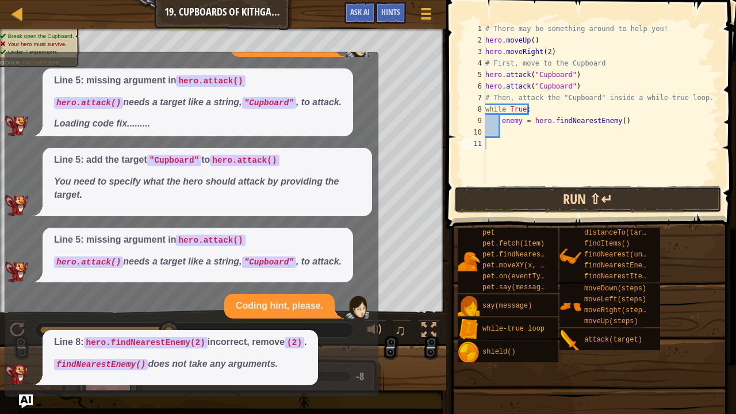
click at [569, 199] on button "Run ⇧↵" at bounding box center [588, 199] width 268 height 26
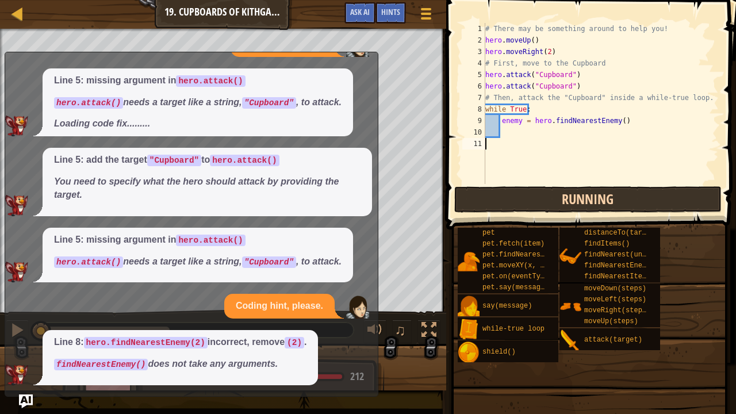
scroll to position [5, 0]
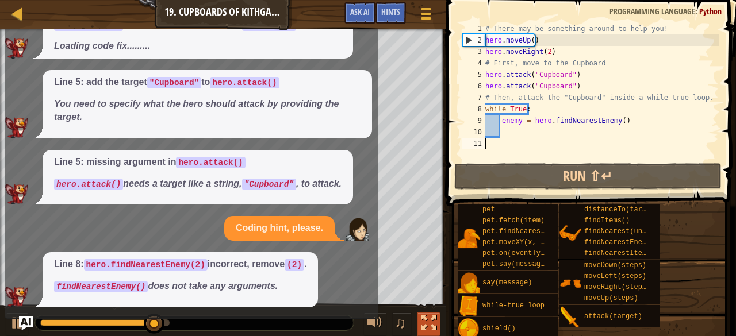
click at [424, 316] on div at bounding box center [428, 323] width 15 height 15
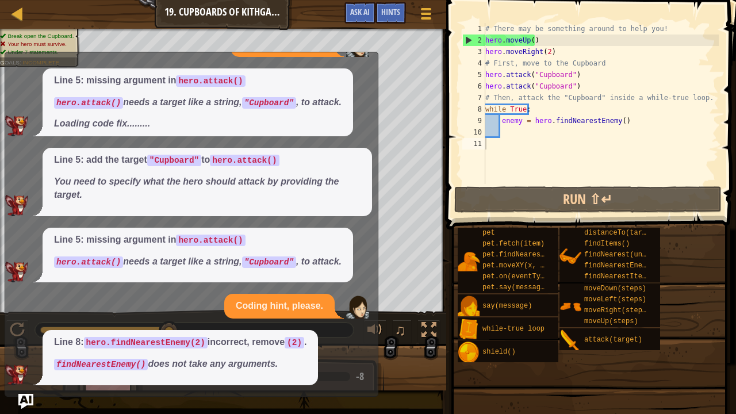
click at [30, 336] on img "Ask AI" at bounding box center [25, 401] width 15 height 15
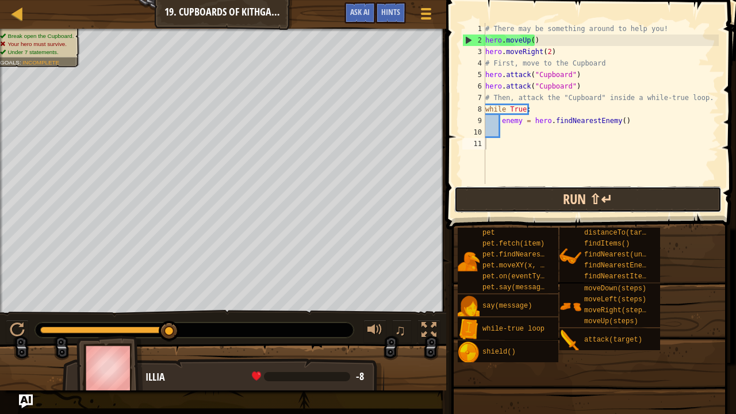
click at [474, 189] on button "Run ⇧↵" at bounding box center [588, 199] width 268 height 26
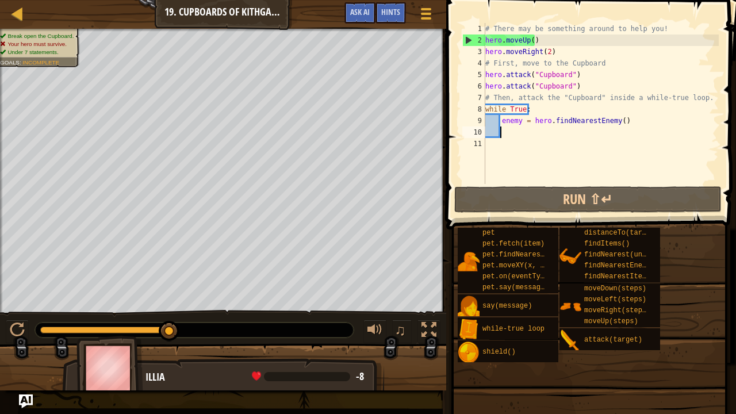
click at [523, 130] on div "# There may be something around to help you! hero . moveUp ( ) hero . moveRight…" at bounding box center [601, 115] width 236 height 184
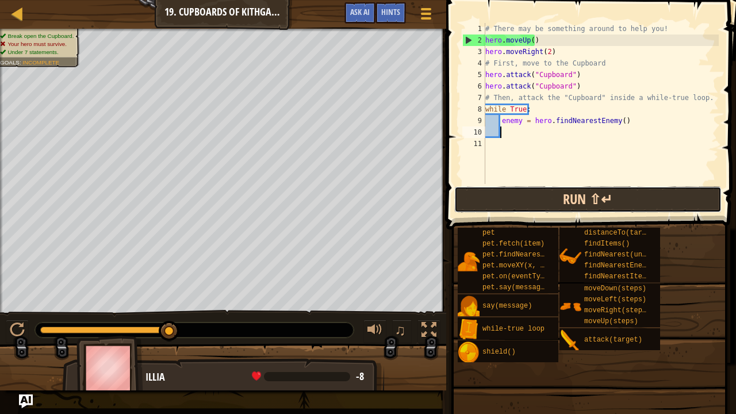
click at [536, 208] on button "Run ⇧↵" at bounding box center [588, 199] width 268 height 26
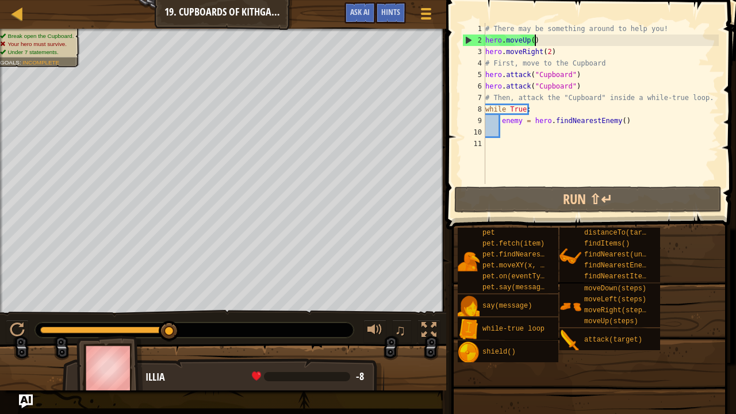
click at [538, 44] on div "# There may be something around to help you! hero . moveUp ( ) hero . moveRight…" at bounding box center [601, 115] width 236 height 184
click at [554, 56] on div "# There may be something around to help you! hero . moveUp ( ) hero . moveRight…" at bounding box center [601, 115] width 236 height 184
click at [525, 216] on span at bounding box center [589, 386] width 282 height 340
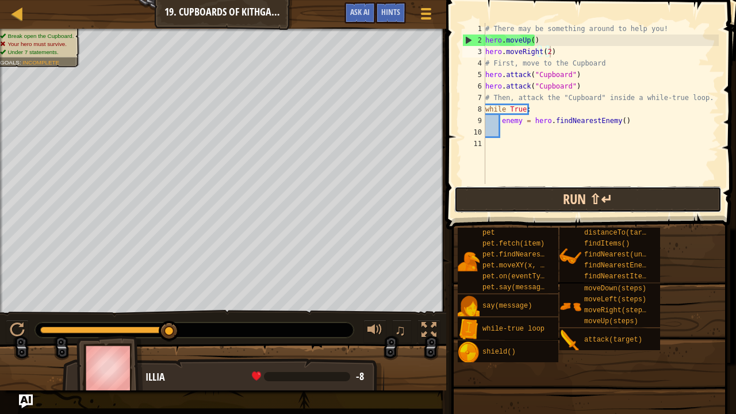
click at [519, 194] on button "Run ⇧↵" at bounding box center [588, 199] width 268 height 26
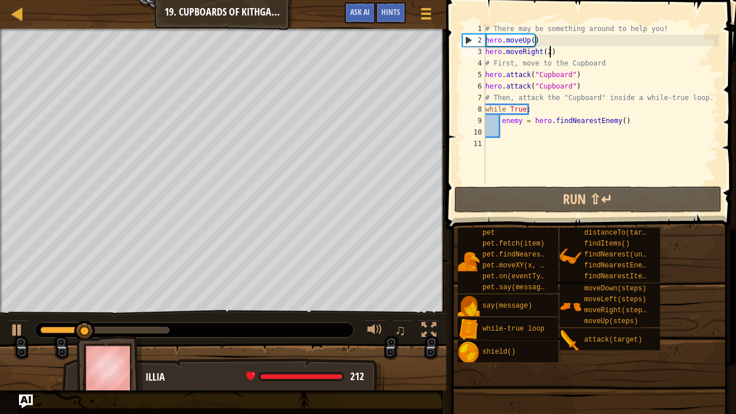
click at [501, 55] on div "# There may be something around to help you! hero . moveUp ( ) hero . moveRight…" at bounding box center [601, 115] width 236 height 184
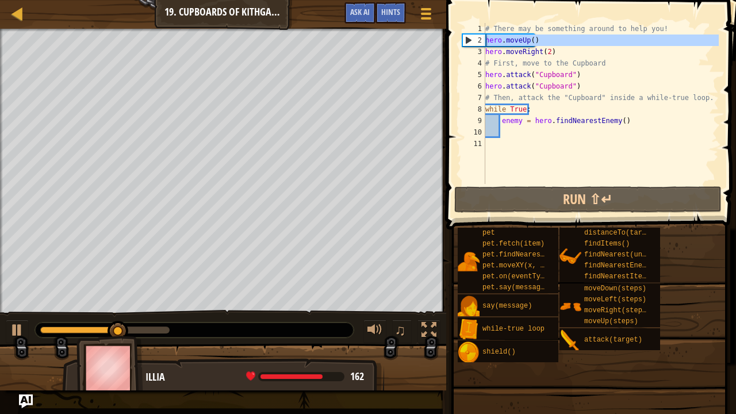
click at [469, 36] on div "2" at bounding box center [474, 39] width 22 height 11
type textarea "hero.moveUp()"
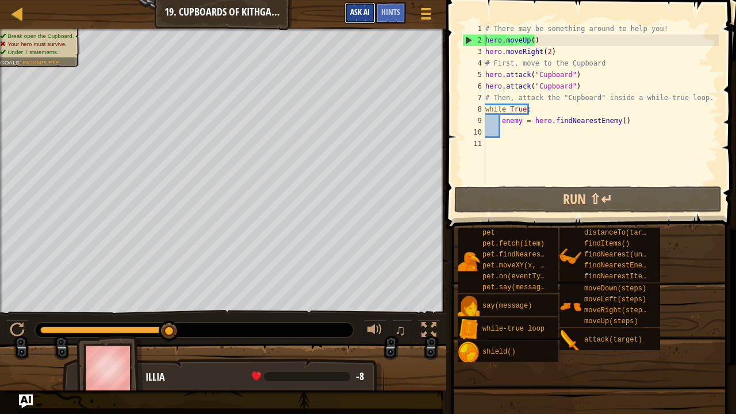
click at [352, 16] on span "Ask AI" at bounding box center [360, 11] width 20 height 11
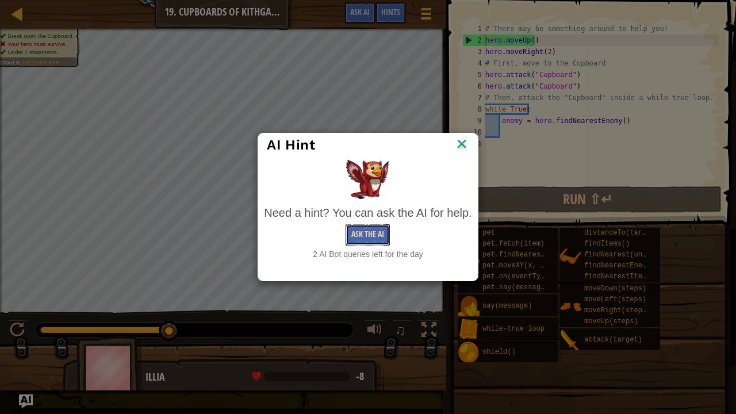
click at [381, 230] on button "Ask the AI" at bounding box center [368, 234] width 44 height 21
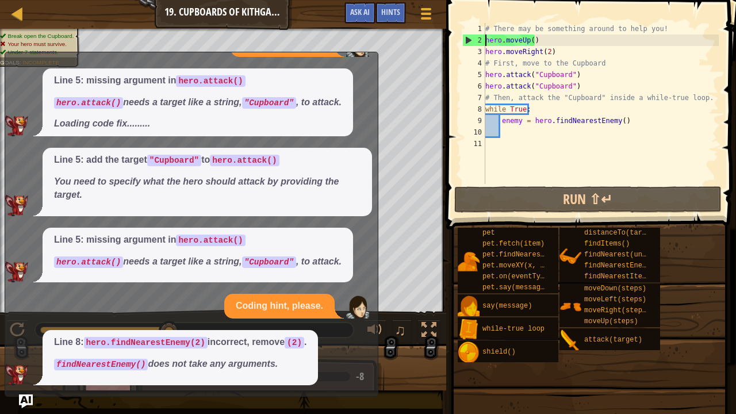
scroll to position [110, 0]
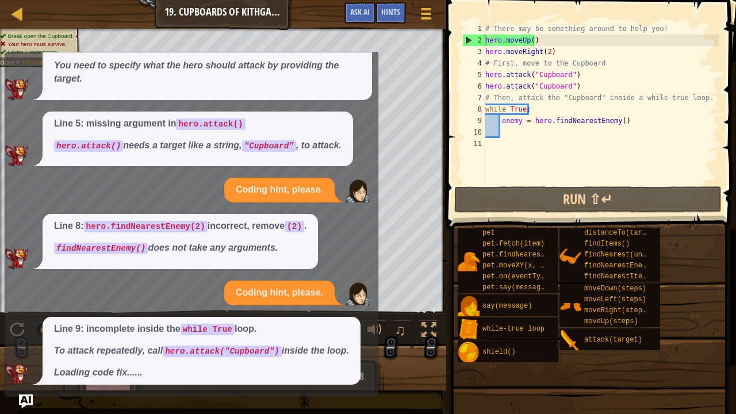
click at [294, 273] on div "What does this mean? What is this error? Line 5: missing argument in hero.attac…" at bounding box center [188, 132] width 367 height 505
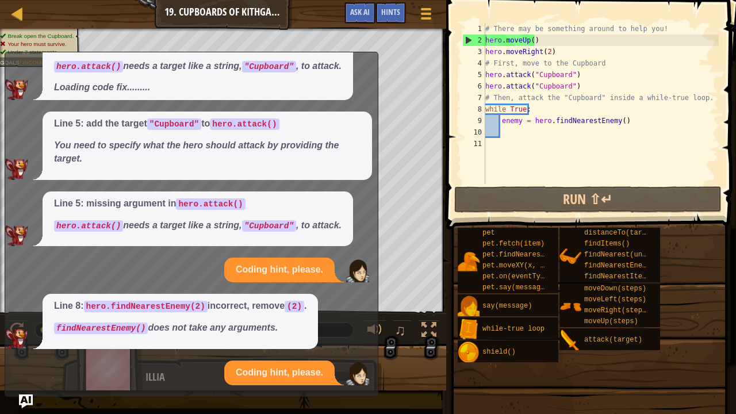
scroll to position [198, 0]
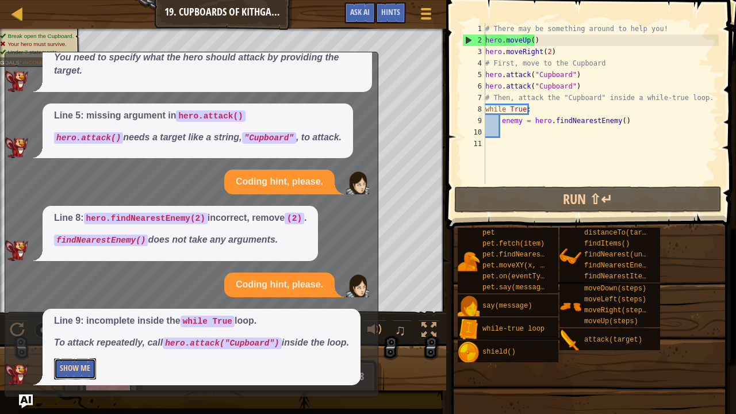
click at [87, 336] on button "Show Me" at bounding box center [75, 368] width 42 height 21
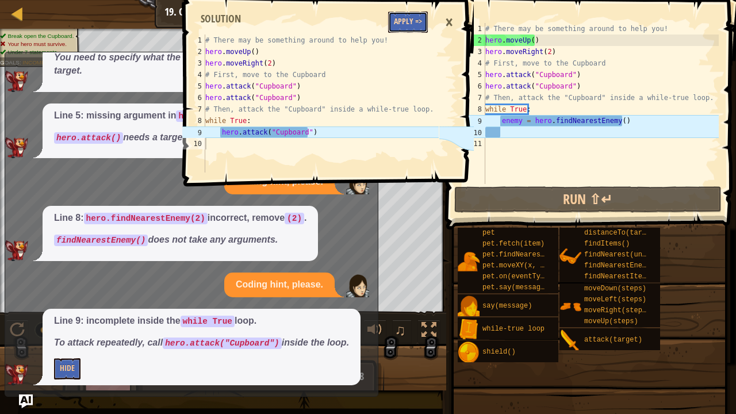
click at [412, 29] on button "Apply =>" at bounding box center [408, 21] width 40 height 21
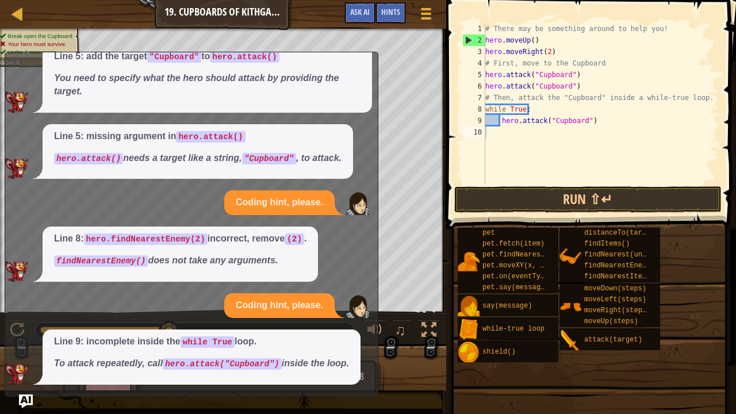
scroll to position [177, 0]
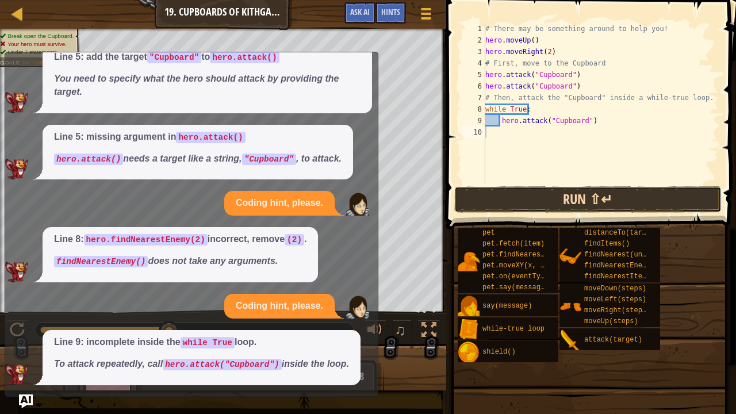
click at [489, 199] on button "Run ⇧↵" at bounding box center [588, 199] width 268 height 26
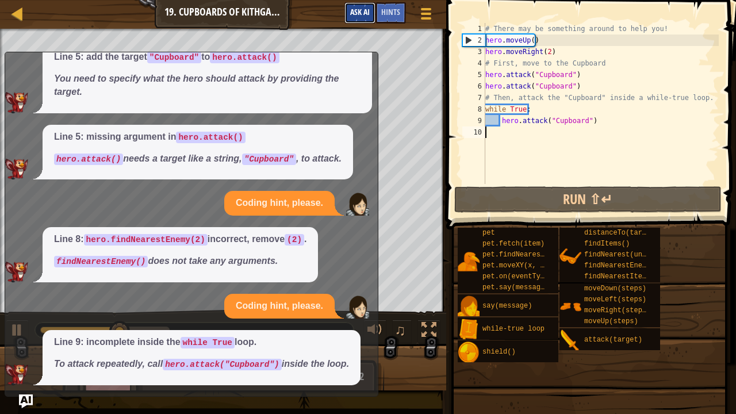
click at [361, 10] on span "Ask AI" at bounding box center [360, 11] width 20 height 11
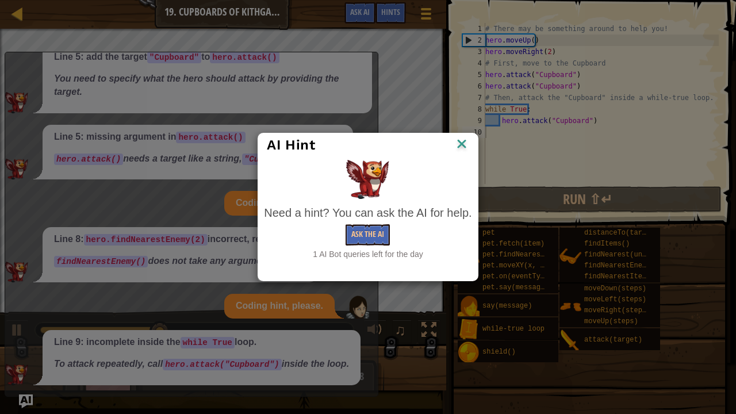
click at [461, 145] on img at bounding box center [461, 144] width 15 height 17
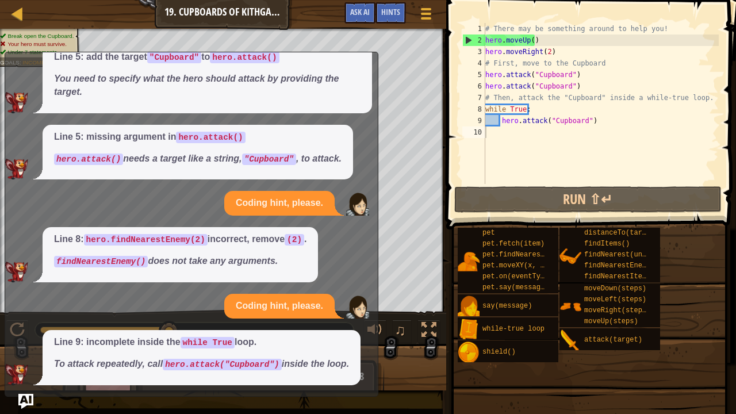
click at [28, 336] on img "Ask AI" at bounding box center [25, 401] width 15 height 15
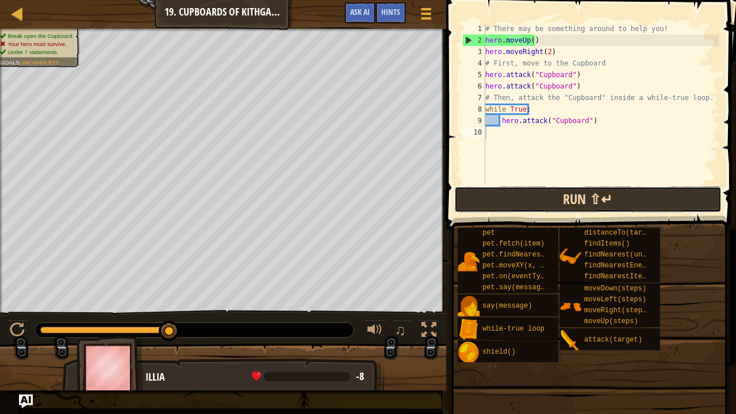
click at [531, 194] on button "Run ⇧↵" at bounding box center [588, 199] width 268 height 26
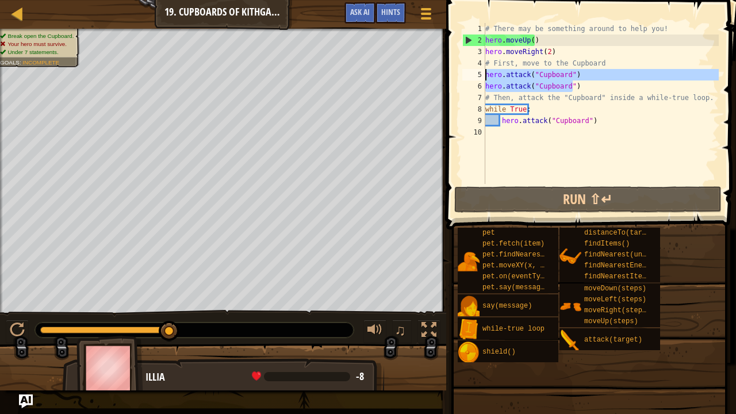
drag, startPoint x: 577, startPoint y: 90, endPoint x: 478, endPoint y: 72, distance: 100.4
click at [478, 72] on div "1 2 3 4 5 6 7 8 9 10 # There may be something around to help you! hero . moveUp…" at bounding box center [589, 103] width 259 height 161
type textarea "hero.attack("Cupboard")"
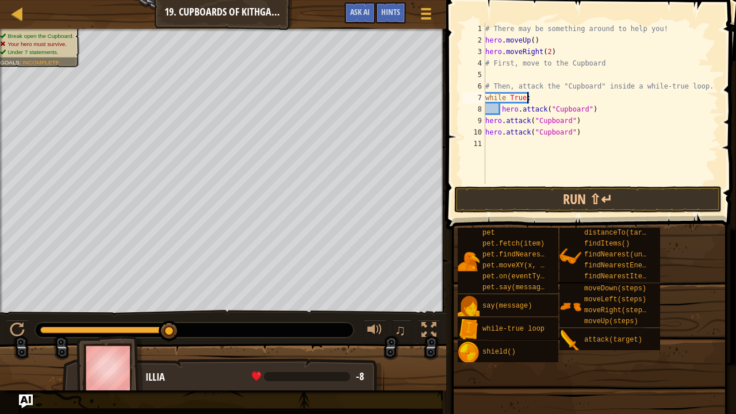
click at [540, 101] on div "# There may be something around to help you! hero . moveUp ( ) hero . moveRight…" at bounding box center [601, 115] width 236 height 184
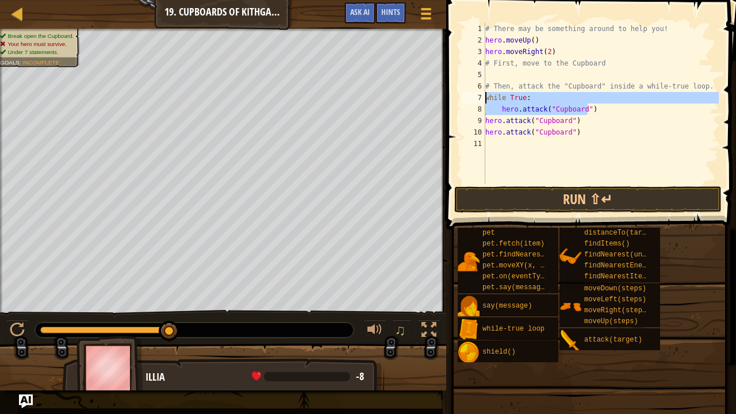
drag, startPoint x: 597, startPoint y: 110, endPoint x: 477, endPoint y: 95, distance: 121.1
click at [477, 95] on div "while True: 1 2 3 4 5 6 7 8 9 10 11 # There may be something around to help you…" at bounding box center [589, 103] width 259 height 161
type textarea "# Then, attack the "Cupboard" inside a while-true loop."
type textarea "# First, move to the Cupboard"
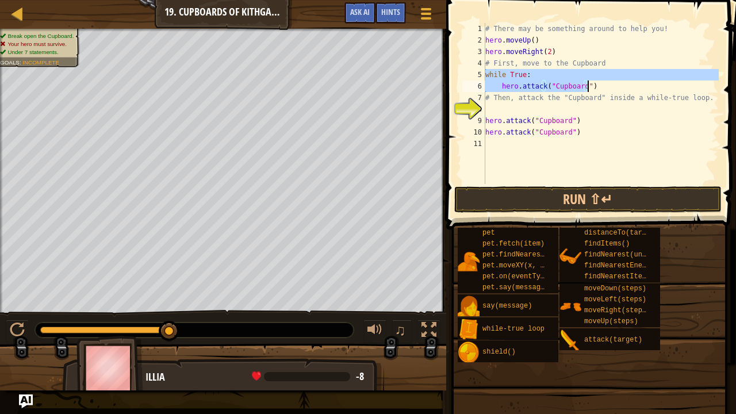
click at [491, 87] on div "# There may be something around to help you! hero . moveUp ( ) hero . moveRight…" at bounding box center [601, 103] width 236 height 161
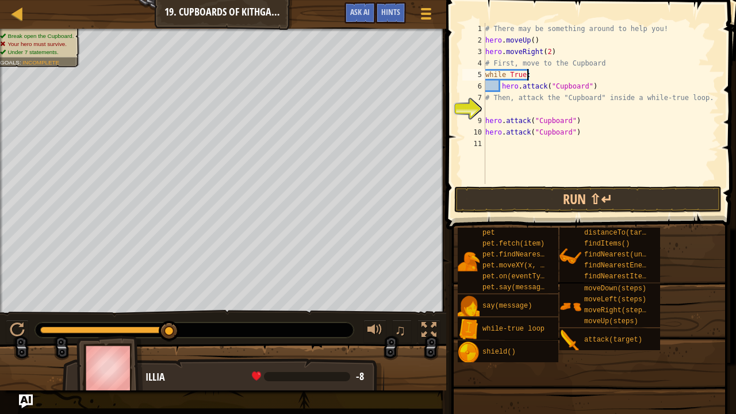
click at [537, 73] on div "# There may be something around to help you! hero . moveUp ( ) hero . moveRight…" at bounding box center [601, 115] width 236 height 184
type textarea "while True:"
click at [494, 105] on div "# There may be something around to help you! hero . moveUp ( ) hero . moveRight…" at bounding box center [601, 115] width 236 height 184
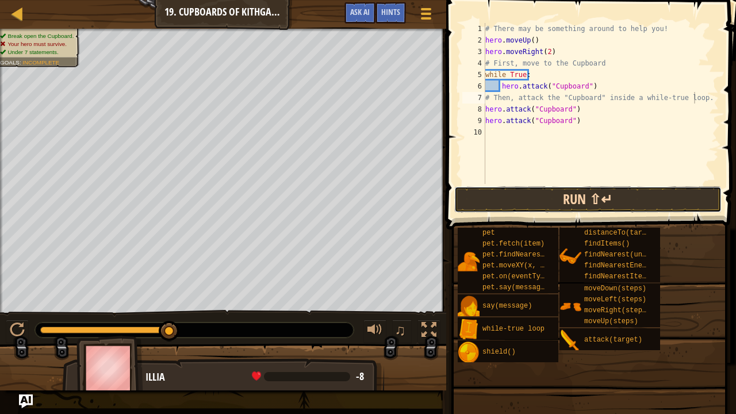
click at [533, 204] on button "Run ⇧↵" at bounding box center [588, 199] width 268 height 26
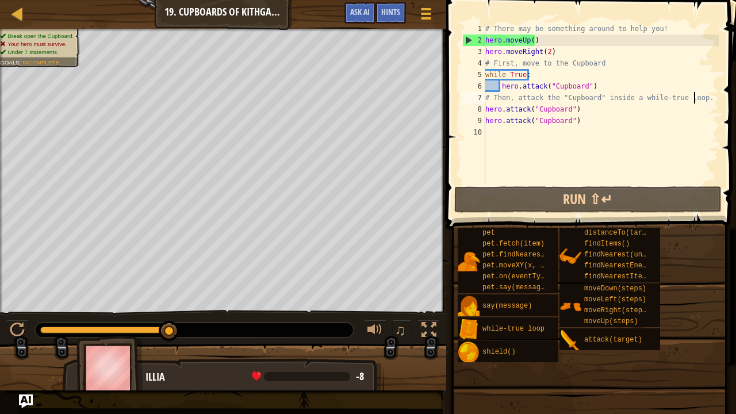
click at [583, 85] on div "# There may be something around to help you! hero . moveUp ( ) hero . moveRight…" at bounding box center [601, 115] width 236 height 184
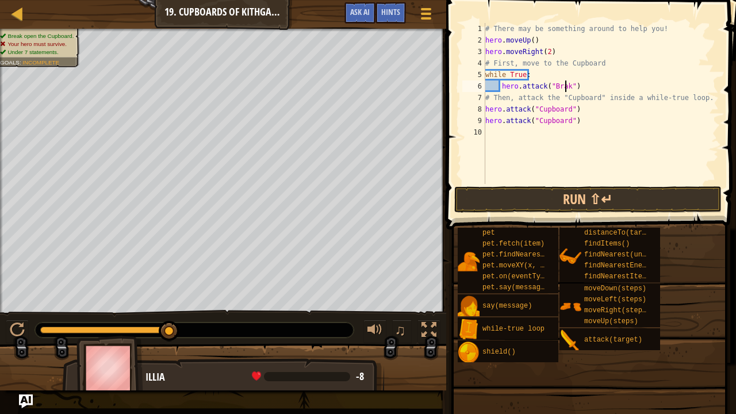
scroll to position [5, 6]
click at [596, 205] on button "Run ⇧↵" at bounding box center [588, 199] width 268 height 26
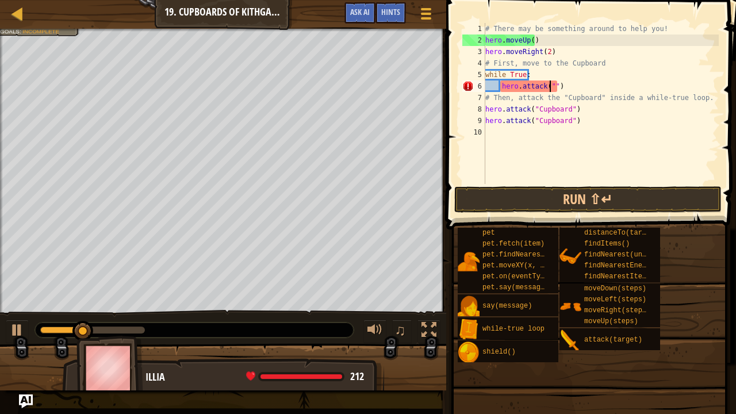
scroll to position [5, 5]
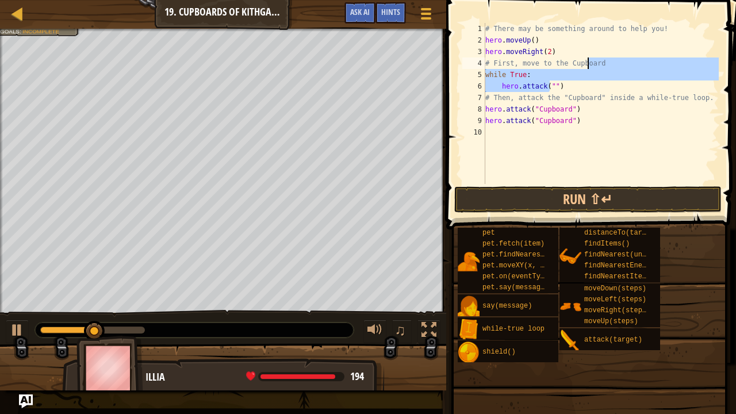
click at [589, 63] on div "# There may be something around to help you! hero . moveUp ( ) hero . moveRight…" at bounding box center [601, 115] width 236 height 184
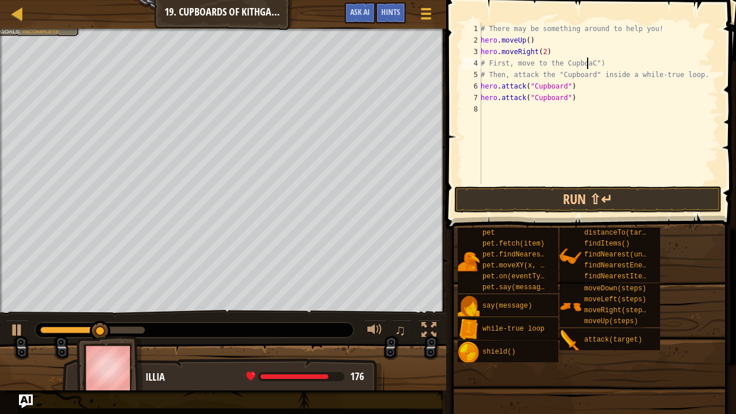
scroll to position [5, 8]
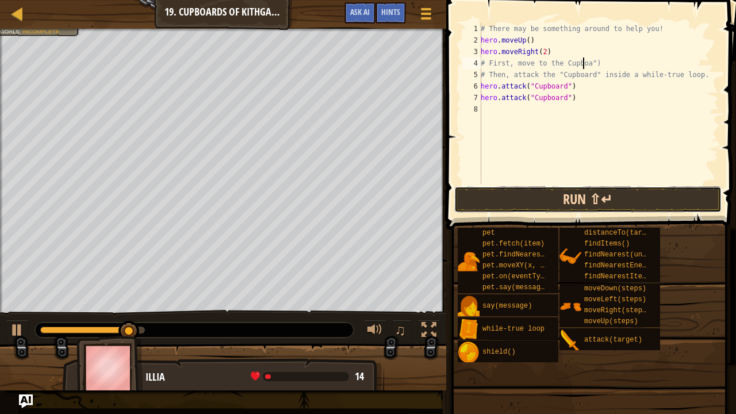
click at [561, 205] on button "Run ⇧↵" at bounding box center [588, 199] width 268 height 26
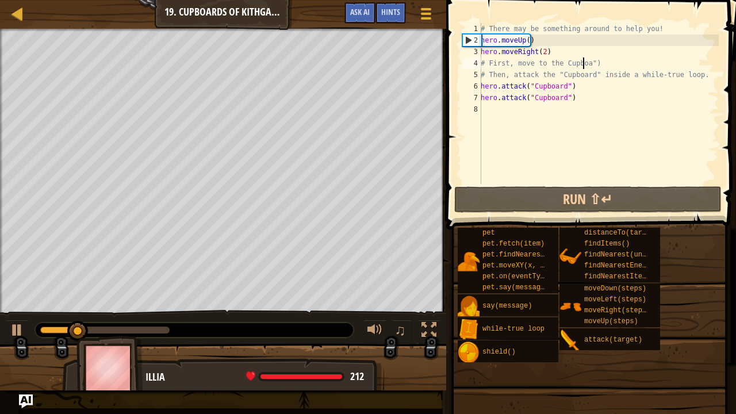
click at [605, 60] on div "# There may be something around to help you! hero . moveUp ( ) hero . moveRight…" at bounding box center [598, 115] width 240 height 184
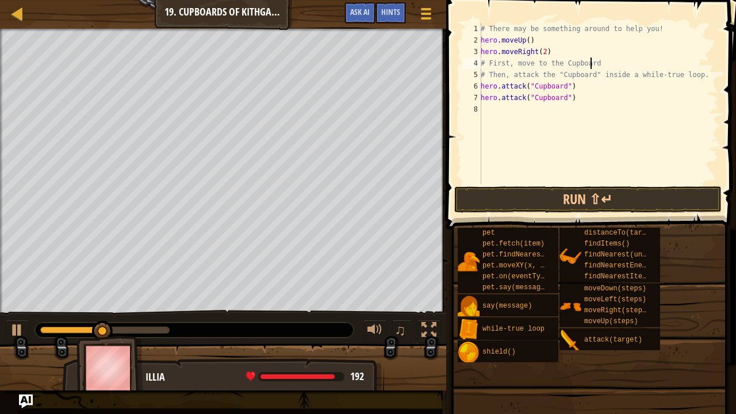
type textarea "# First, move to the Cupboard"
click at [572, 213] on span at bounding box center [592, 98] width 299 height 263
click at [573, 209] on button "Run ⇧↵" at bounding box center [588, 199] width 268 height 26
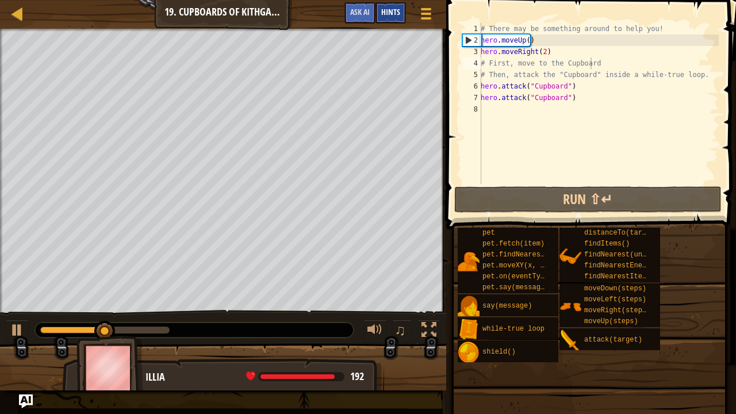
click at [397, 5] on div "Hints" at bounding box center [390, 12] width 30 height 21
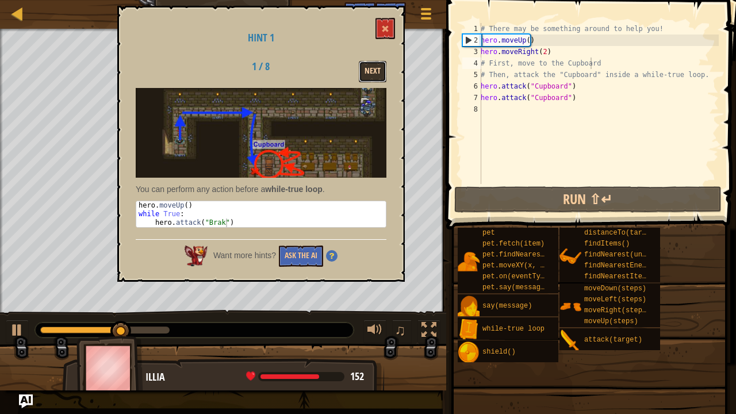
click at [373, 63] on button "Next" at bounding box center [373, 71] width 28 height 21
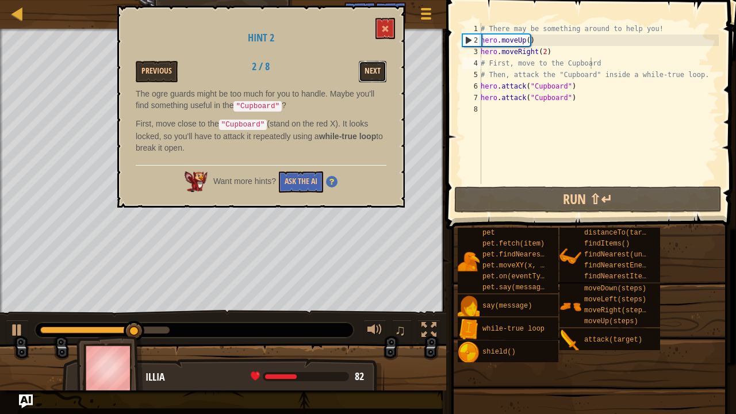
click at [373, 63] on button "Next" at bounding box center [373, 71] width 28 height 21
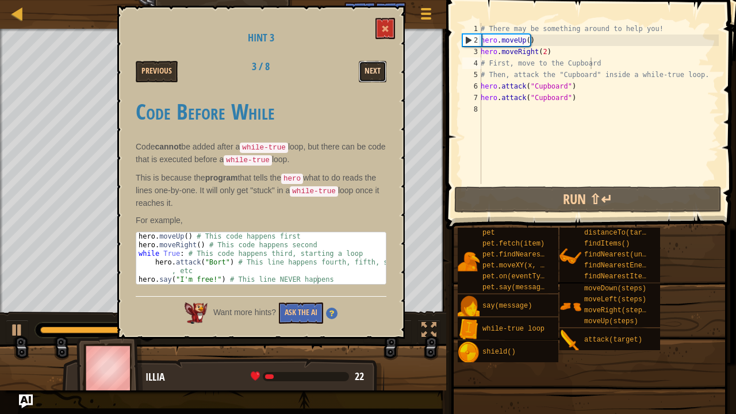
click at [373, 63] on button "Next" at bounding box center [373, 71] width 28 height 21
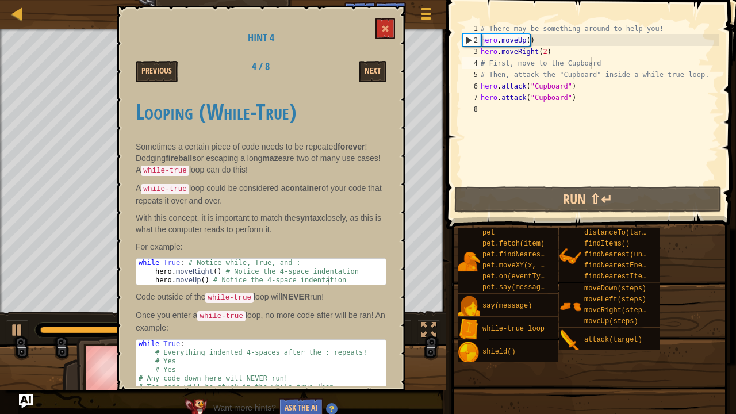
scroll to position [6, 0]
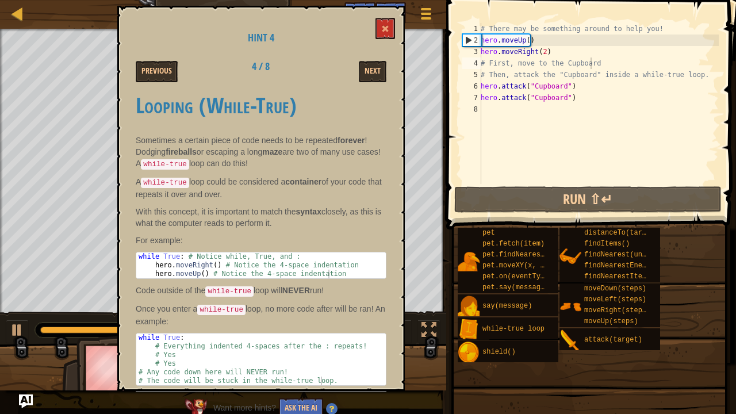
click at [364, 98] on h1 "Looping (While-True)" at bounding box center [261, 105] width 251 height 24
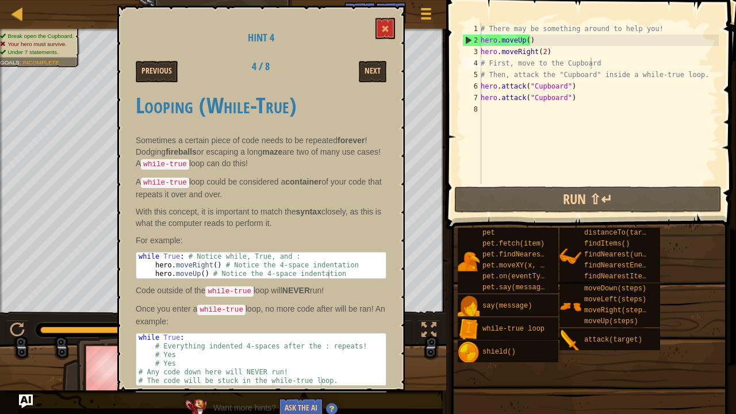
click at [363, 83] on div "Hint 4 Previous 4 / 8 Next Looping (While-True) Sometimes a certain piece of co…" at bounding box center [260, 198] width 287 height 385
click at [369, 76] on button "Next" at bounding box center [373, 71] width 28 height 21
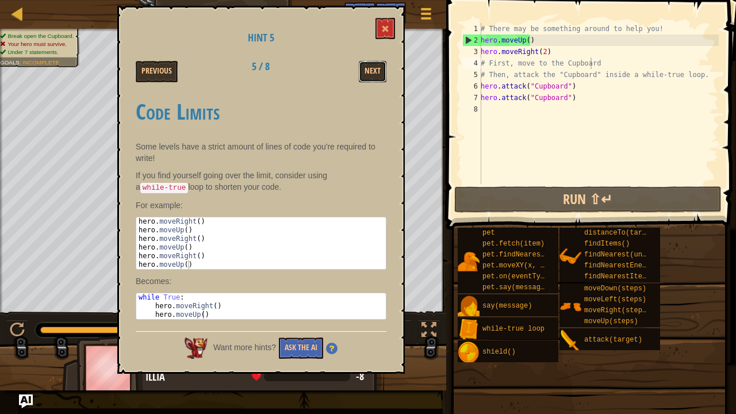
click at [369, 76] on button "Next" at bounding box center [373, 71] width 28 height 21
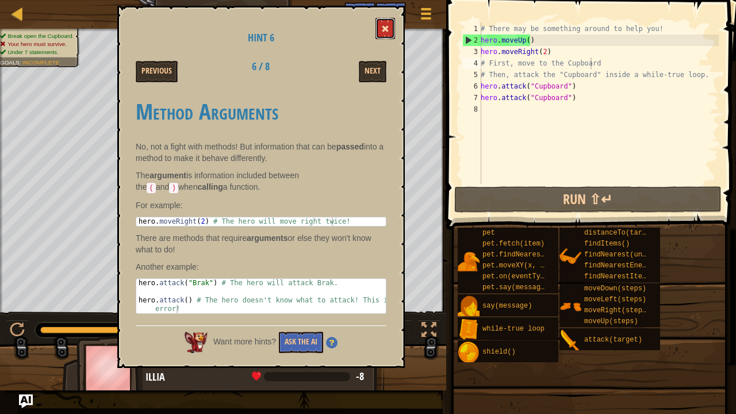
click at [387, 21] on button at bounding box center [385, 28] width 20 height 21
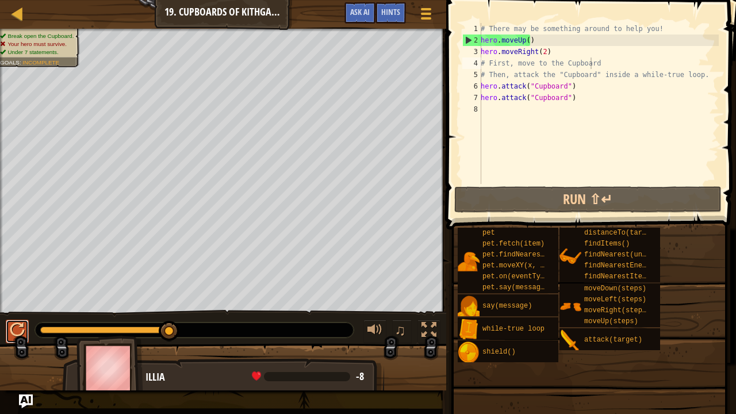
click at [18, 330] on div at bounding box center [17, 330] width 15 height 15
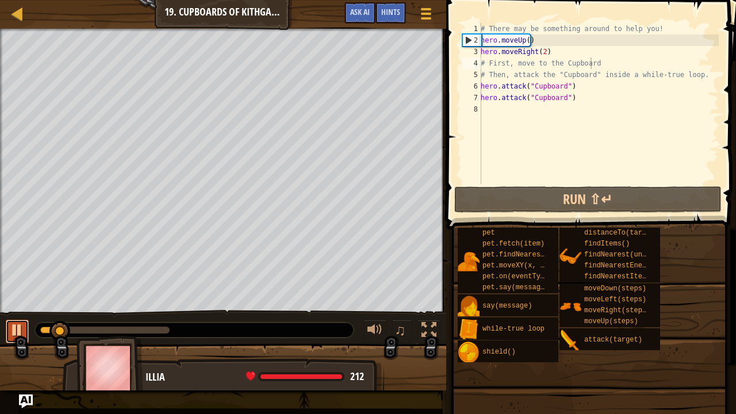
click at [25, 331] on button at bounding box center [17, 332] width 23 height 24
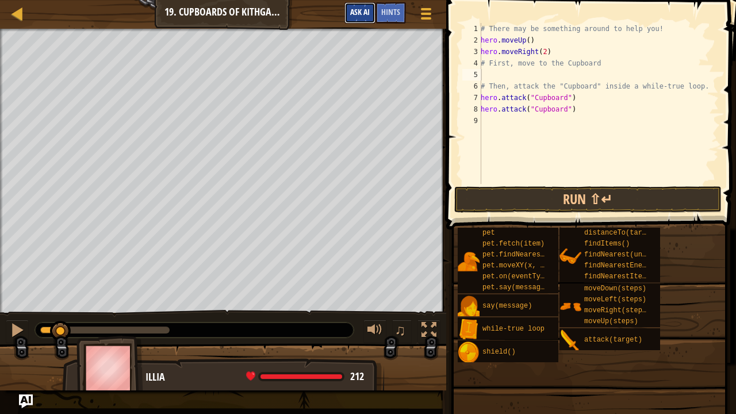
click at [356, 11] on span "Ask AI" at bounding box center [360, 11] width 20 height 11
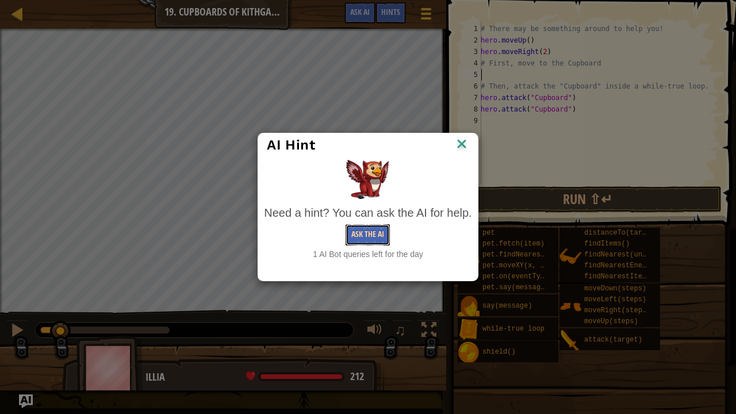
click at [359, 224] on button "Ask the AI" at bounding box center [368, 234] width 44 height 21
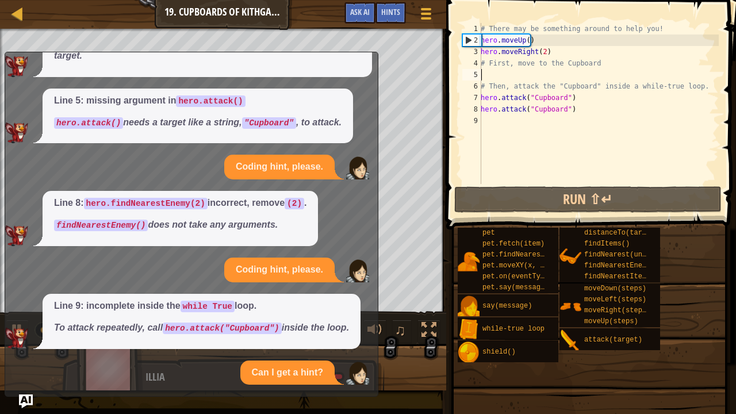
scroll to position [300, 0]
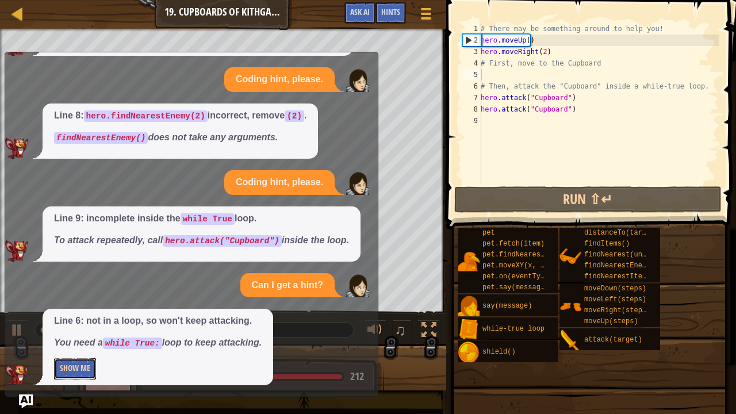
click at [83, 336] on button "Show Me" at bounding box center [75, 368] width 42 height 21
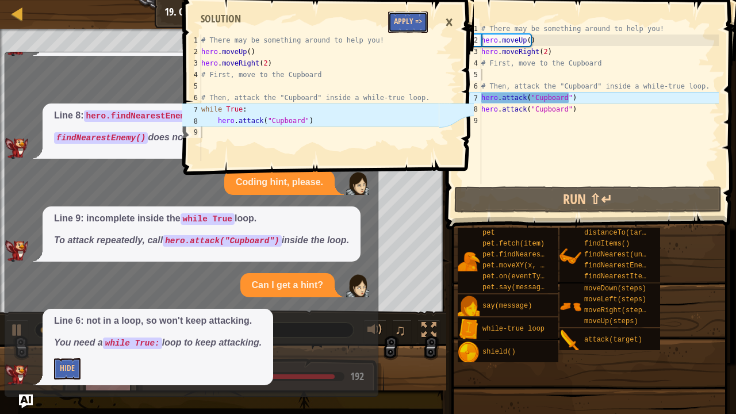
click at [406, 18] on button "Apply =>" at bounding box center [408, 21] width 40 height 21
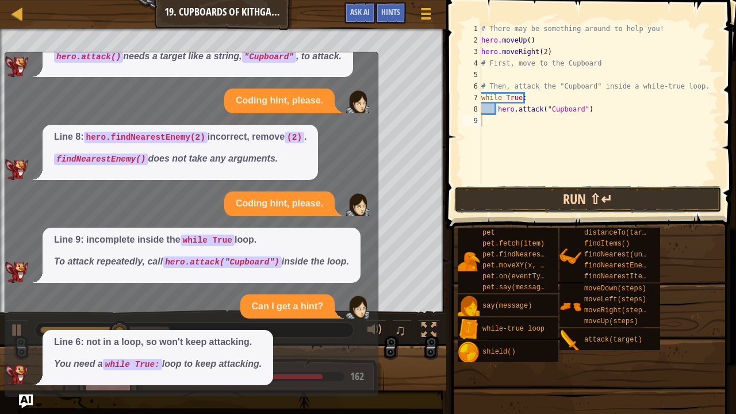
click at [540, 194] on button "Run ⇧↵" at bounding box center [588, 199] width 268 height 26
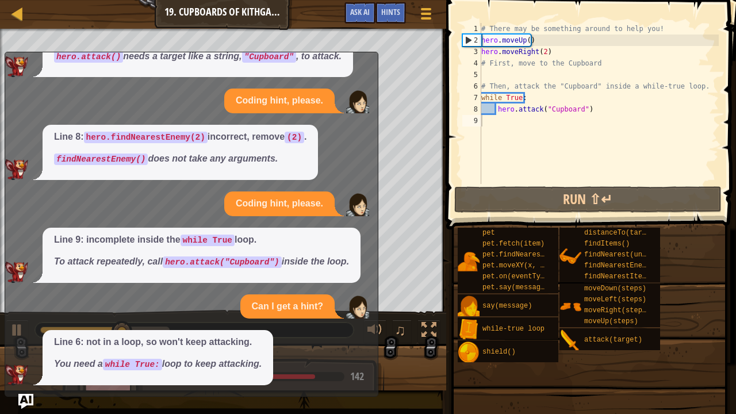
click at [25, 336] on img "Ask AI" at bounding box center [25, 401] width 15 height 15
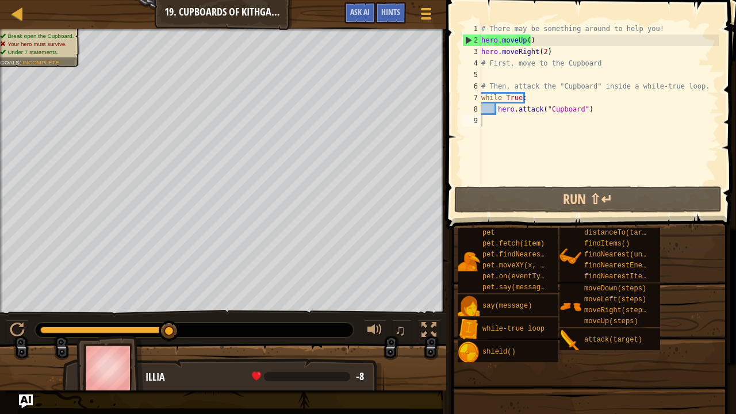
type textarea "# Then, attack the "Cupboard" inside a while-true loop."
click at [493, 82] on div "# There may be something around to help you! hero . moveUp ( ) hero . moveRight…" at bounding box center [599, 115] width 240 height 184
click at [496, 72] on div "# There may be something around to help you! hero . moveUp ( ) hero . moveRight…" at bounding box center [599, 115] width 240 height 184
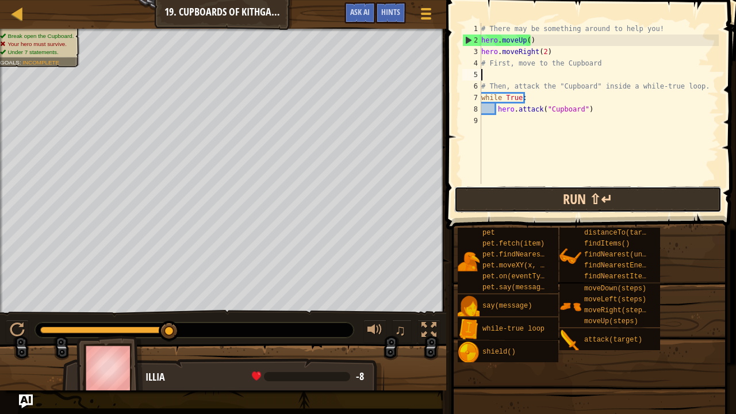
click at [596, 194] on button "Run ⇧↵" at bounding box center [588, 199] width 268 height 26
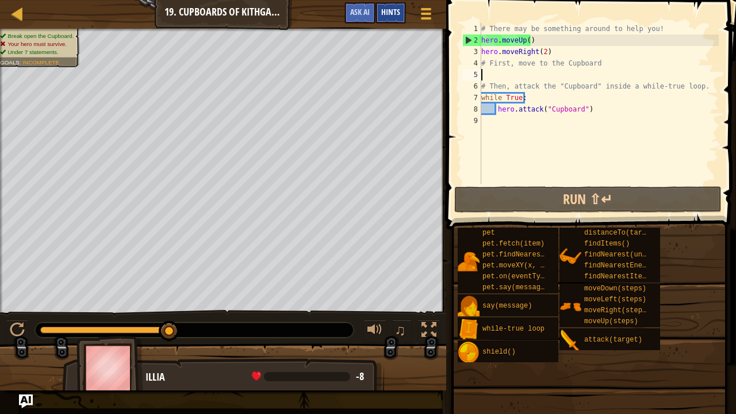
click at [394, 11] on span "Hints" at bounding box center [390, 11] width 19 height 11
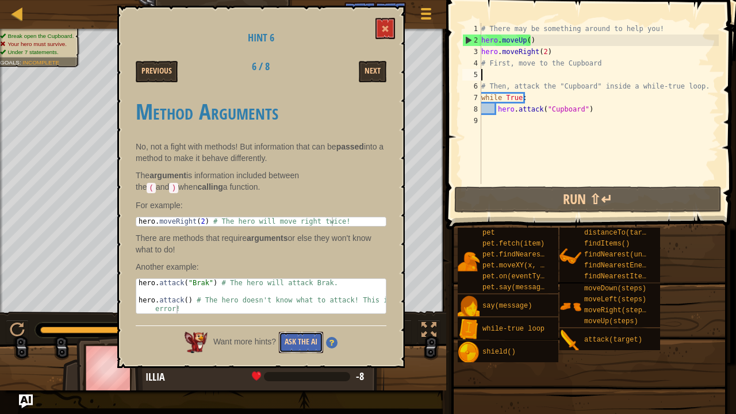
click at [295, 336] on button "Ask the AI" at bounding box center [301, 342] width 44 height 21
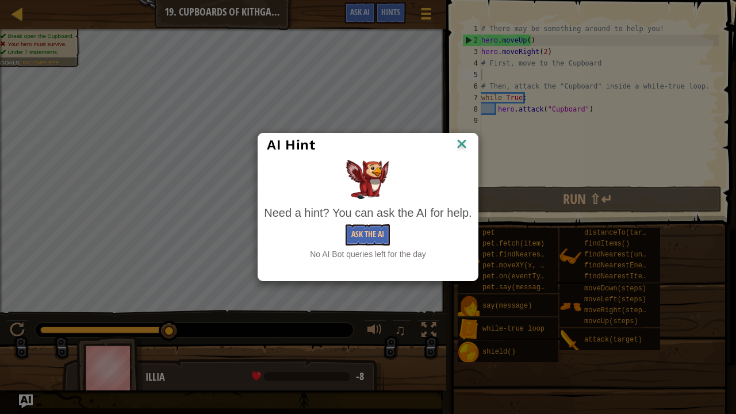
click at [455, 144] on img at bounding box center [461, 144] width 15 height 17
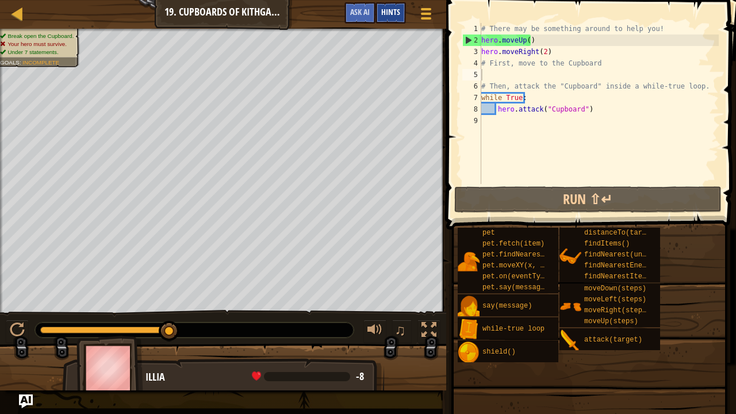
click at [389, 14] on span "Hints" at bounding box center [390, 11] width 19 height 11
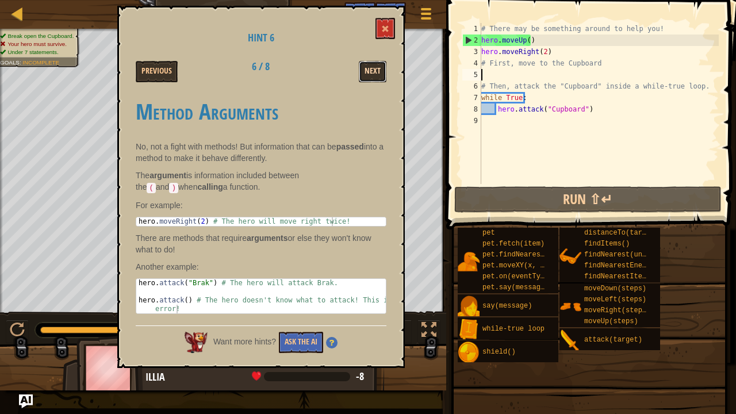
click at [368, 70] on button "Next" at bounding box center [373, 71] width 28 height 21
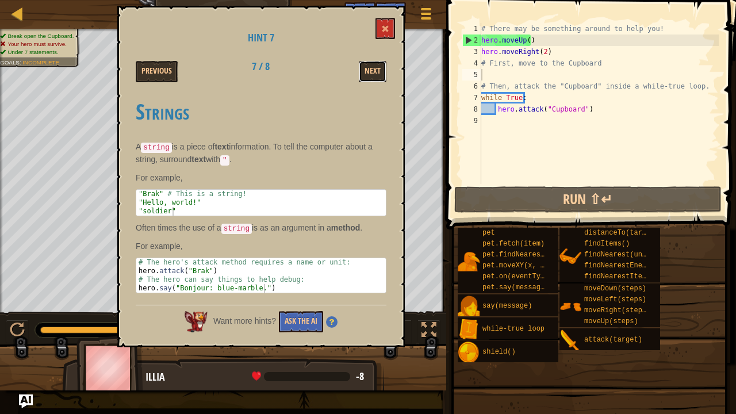
click at [368, 70] on button "Next" at bounding box center [373, 71] width 28 height 21
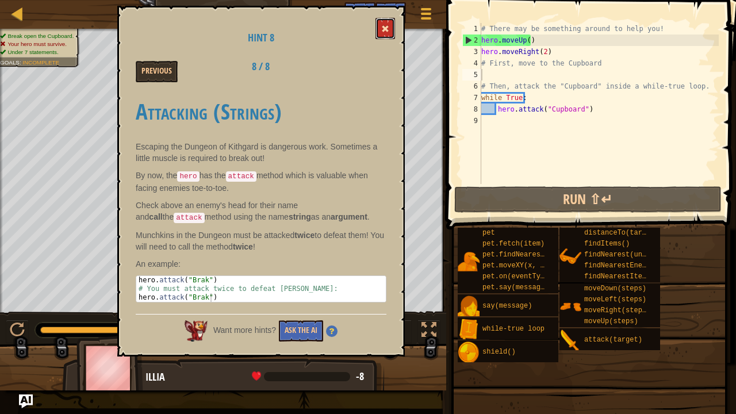
click at [379, 31] on button at bounding box center [385, 28] width 20 height 21
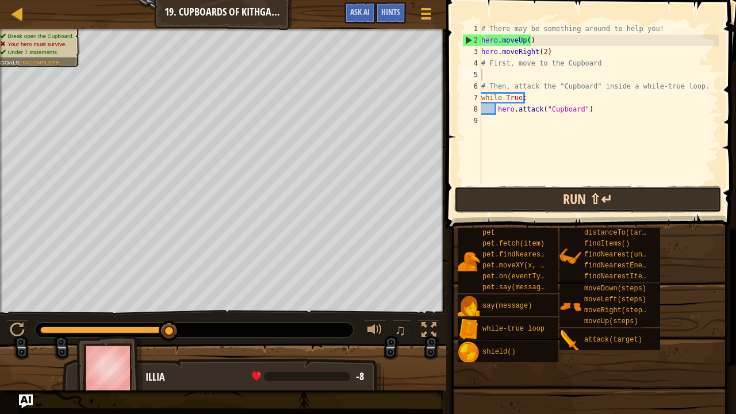
click at [576, 193] on button "Run ⇧↵" at bounding box center [588, 199] width 268 height 26
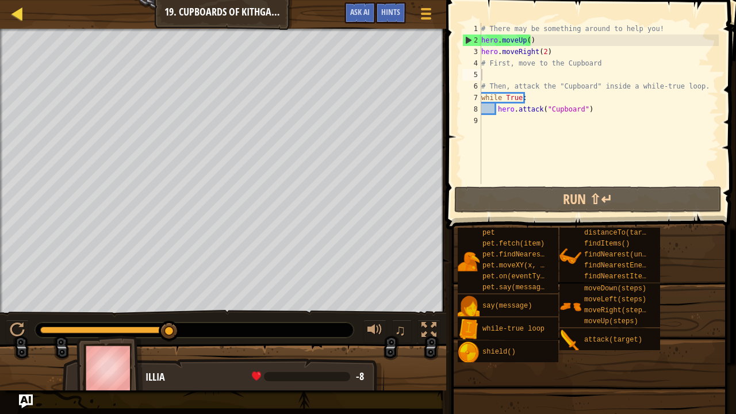
click at [28, 22] on div "Map" at bounding box center [26, 14] width 6 height 29
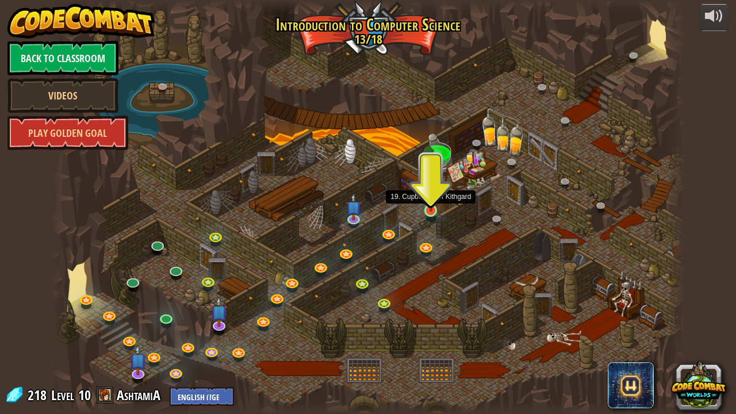
click at [436, 209] on img at bounding box center [431, 194] width 16 height 36
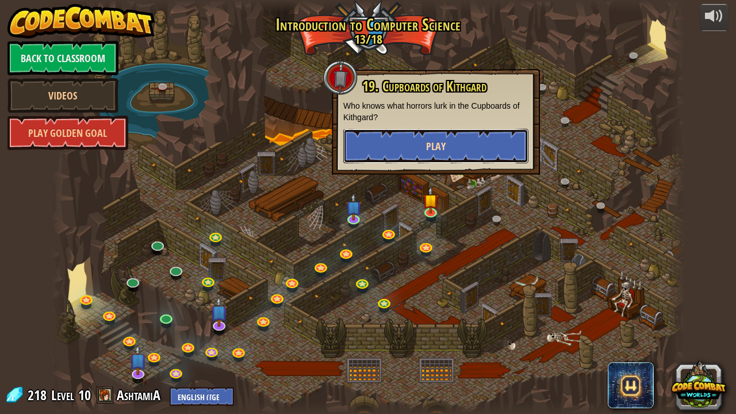
click at [454, 160] on button "Play" at bounding box center [435, 146] width 185 height 34
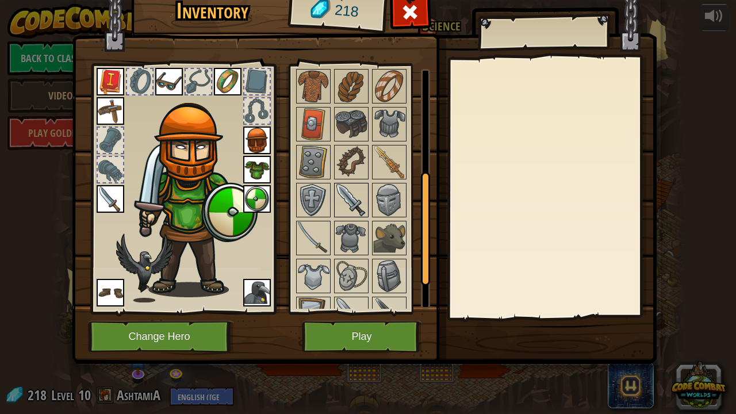
click at [335, 198] on img at bounding box center [351, 200] width 32 height 32
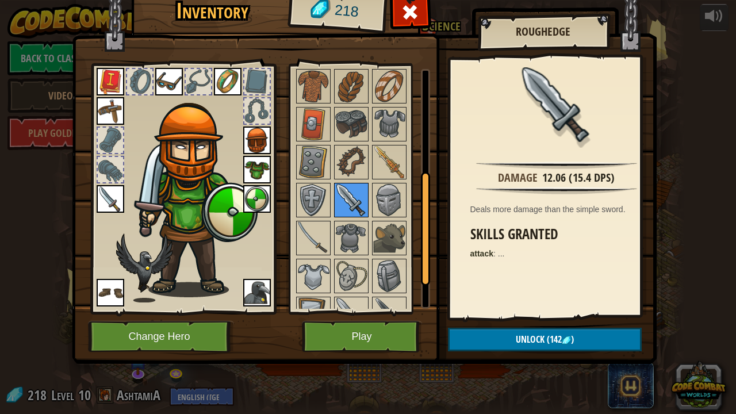
scroll to position [268, 0]
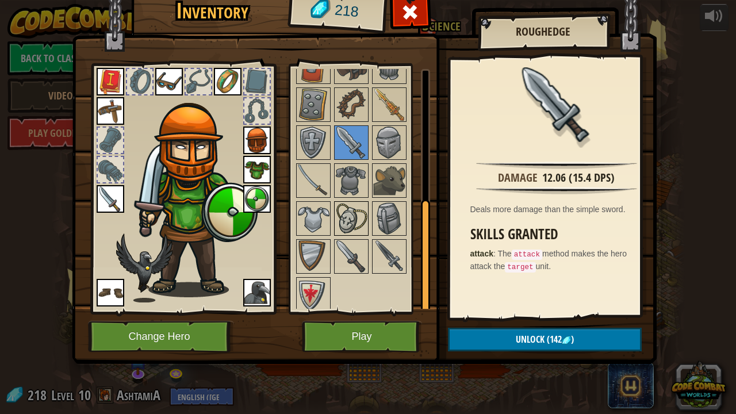
click at [335, 202] on img at bounding box center [351, 218] width 32 height 32
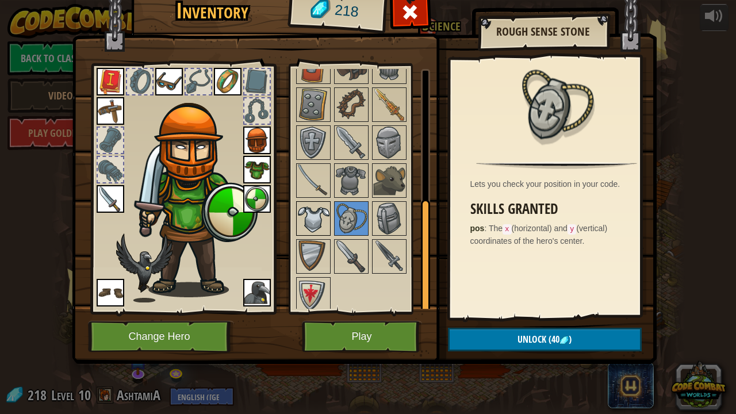
click at [329, 229] on div at bounding box center [313, 218] width 34 height 34
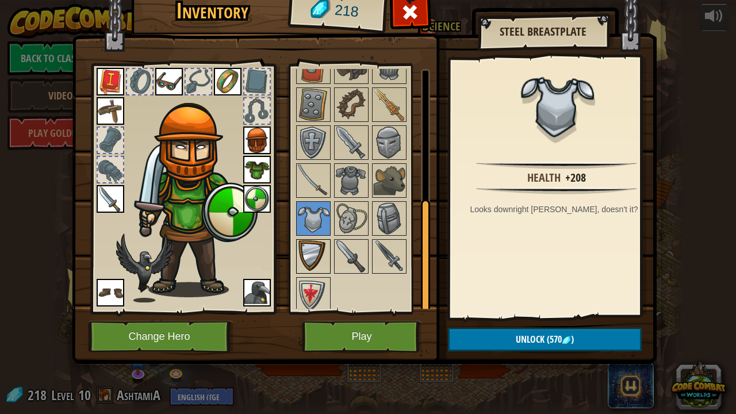
click at [329, 239] on div at bounding box center [313, 256] width 34 height 34
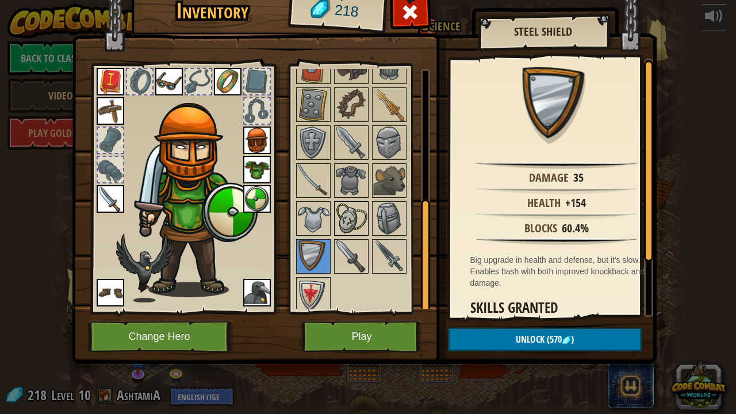
click at [354, 214] on img at bounding box center [351, 218] width 32 height 32
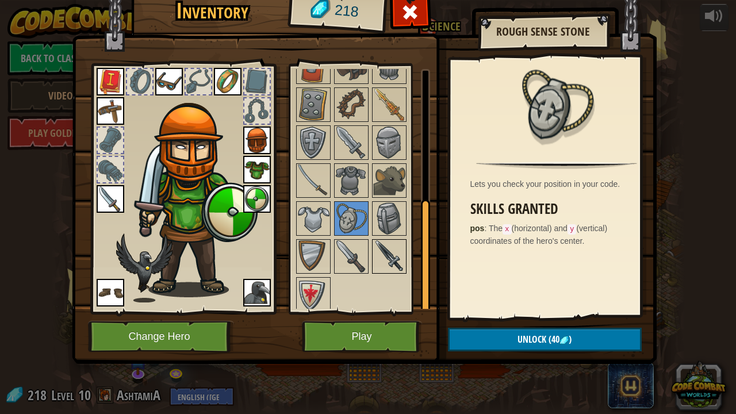
click at [392, 269] on div at bounding box center [389, 256] width 34 height 34
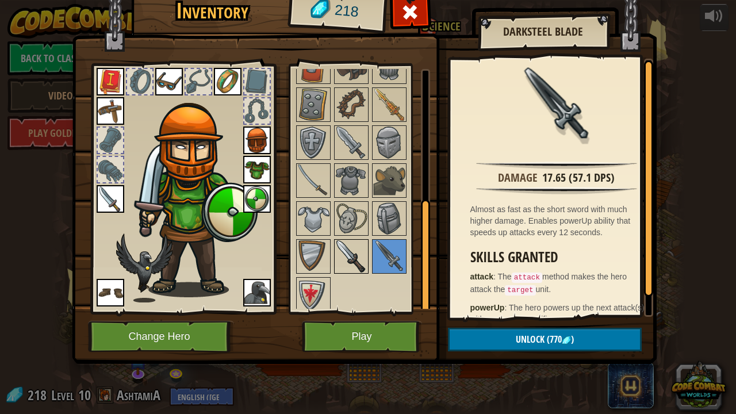
click at [366, 250] on img at bounding box center [351, 256] width 32 height 32
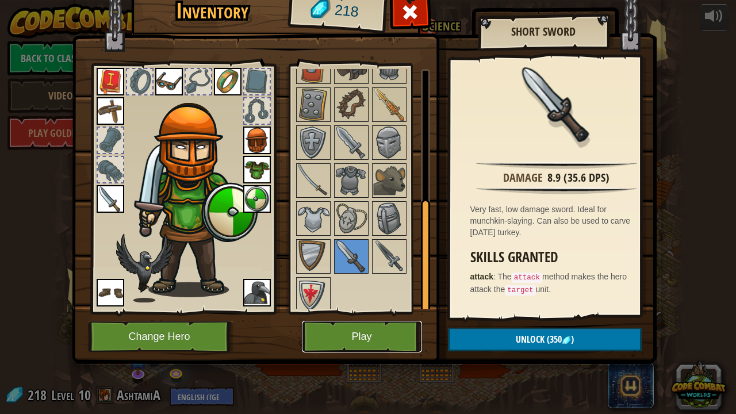
click at [379, 330] on button "Play" at bounding box center [362, 337] width 120 height 32
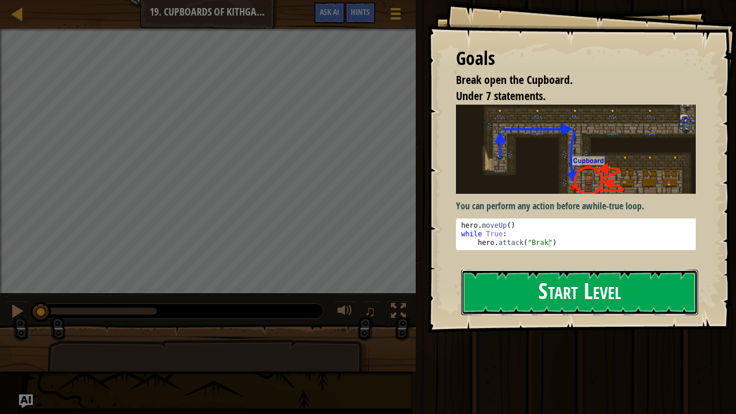
click at [494, 270] on button "Start Level" at bounding box center [579, 292] width 237 height 45
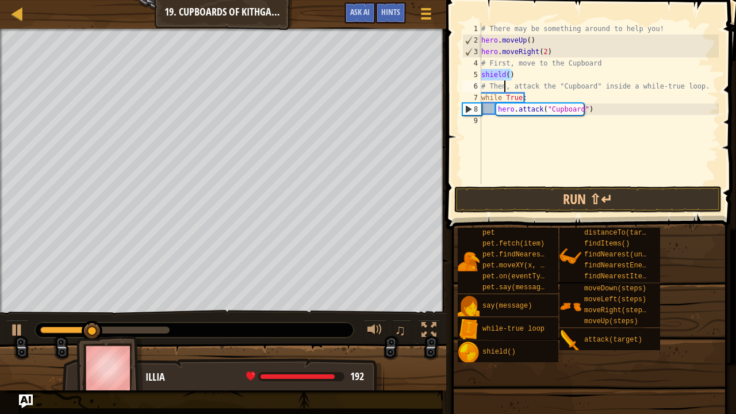
type textarea "hero.attack("Cupboard")"
click at [488, 121] on div "# There may be something around to help you! hero . moveUp ( ) hero . moveRight…" at bounding box center [600, 115] width 236 height 184
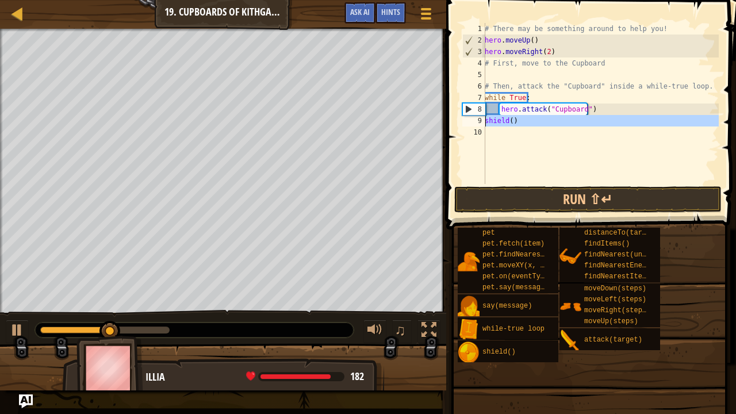
click at [484, 122] on div "9" at bounding box center [473, 120] width 23 height 11
type textarea "shield()"
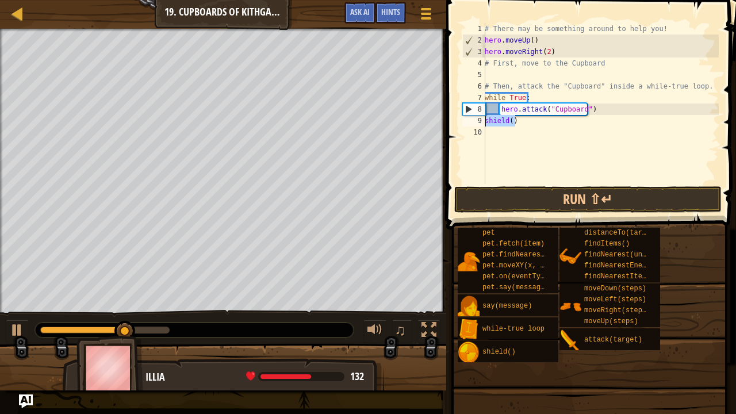
drag, startPoint x: 524, startPoint y: 125, endPoint x: 482, endPoint y: 120, distance: 42.9
click at [482, 120] on div "shield() 1 2 3 4 5 6 7 8 9 10 # There may be something around to help you! hero…" at bounding box center [589, 103] width 259 height 161
click at [607, 109] on div "# There may be something around to help you! hero . moveUp ( ) hero . moveRight…" at bounding box center [600, 115] width 236 height 184
type textarea "hero.attack("Cupboard")"
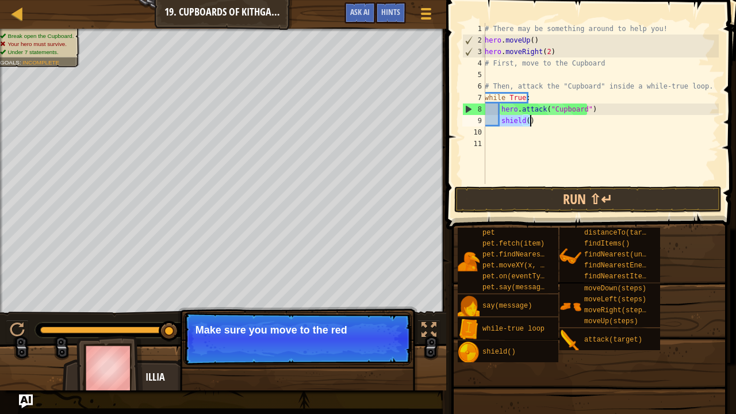
click at [529, 122] on div "# There may be something around to help you! hero . moveUp ( ) hero . moveRight…" at bounding box center [600, 103] width 236 height 161
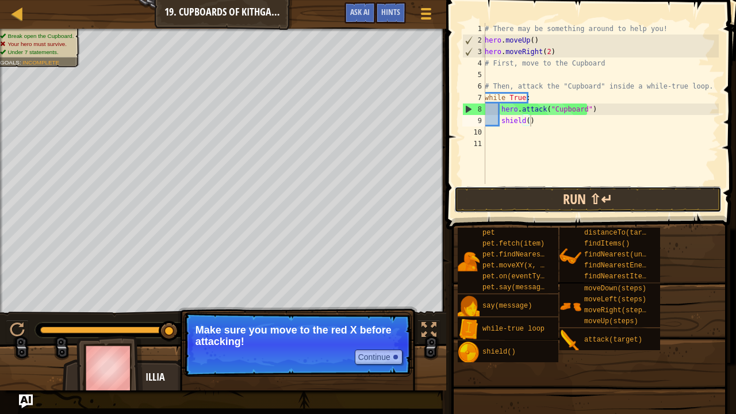
click at [536, 194] on button "Run ⇧↵" at bounding box center [588, 199] width 268 height 26
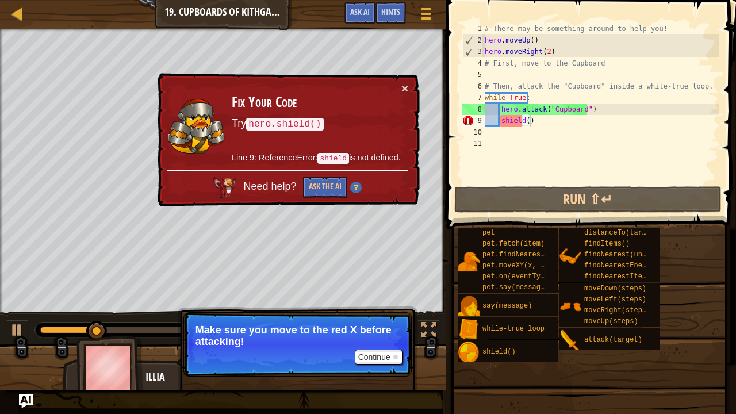
click at [397, 98] on h3 "Fix Your Code" at bounding box center [316, 102] width 169 height 16
click at [406, 83] on button "×" at bounding box center [404, 88] width 7 height 12
click at [527, 123] on div "# There may be something around to help you! hero . moveUp ( ) hero . moveRight…" at bounding box center [600, 115] width 236 height 184
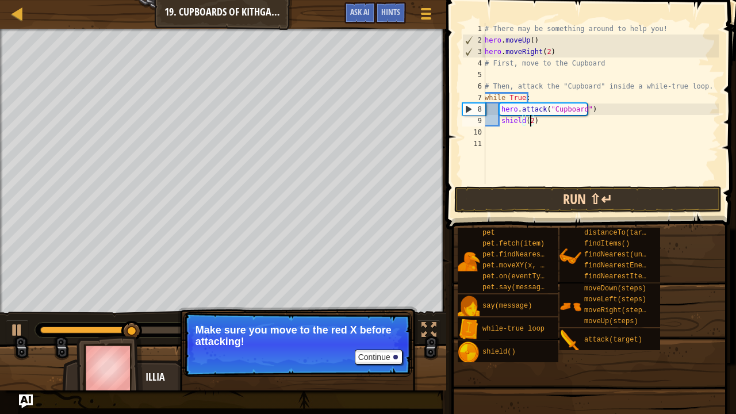
type textarea "shield(2)"
click at [561, 198] on button "Run ⇧↵" at bounding box center [588, 199] width 268 height 26
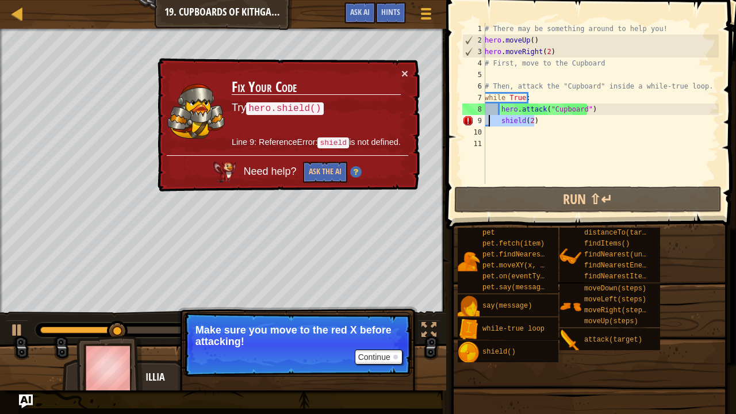
drag, startPoint x: 550, startPoint y: 121, endPoint x: 487, endPoint y: 117, distance: 63.3
click at [487, 117] on div "# There may be something around to help you! hero . moveUp ( ) hero . moveRight…" at bounding box center [600, 115] width 236 height 184
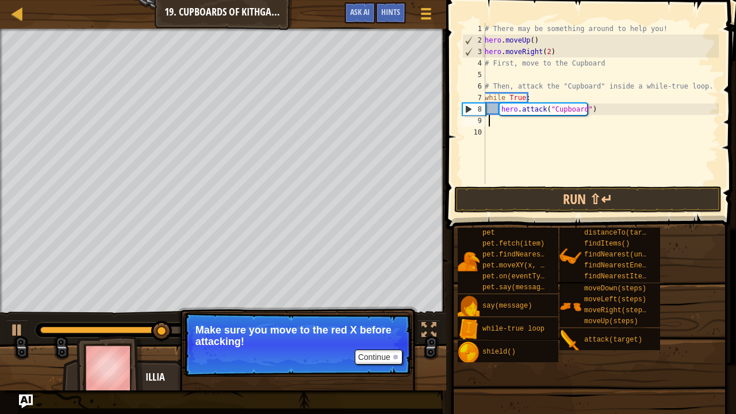
click at [557, 51] on div "# There may be something around to help you! hero . moveUp ( ) hero . moveRight…" at bounding box center [600, 115] width 236 height 184
type textarea "hero.moveRight(2)"
click at [560, 70] on div "# There may be something around to help you! hero . moveUp ( ) hero . moveRight…" at bounding box center [600, 115] width 236 height 184
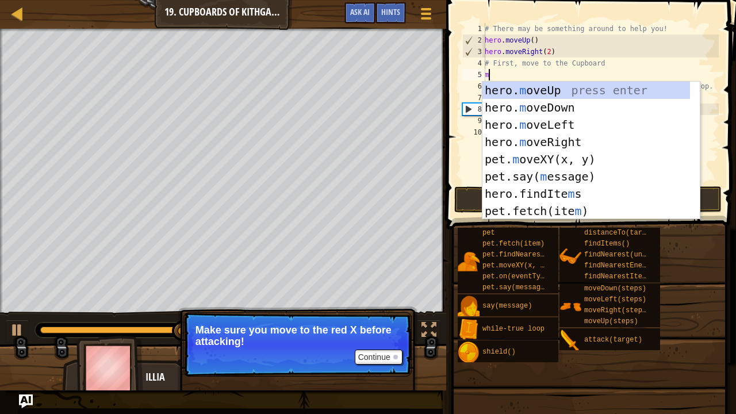
type textarea "mov"
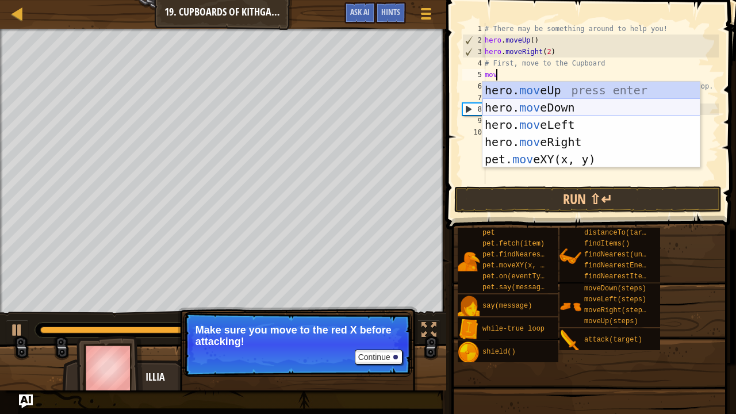
click at [552, 101] on div "hero. mov eUp press enter hero. mov eDown press enter hero. mov eLeft press ent…" at bounding box center [591, 142] width 218 height 121
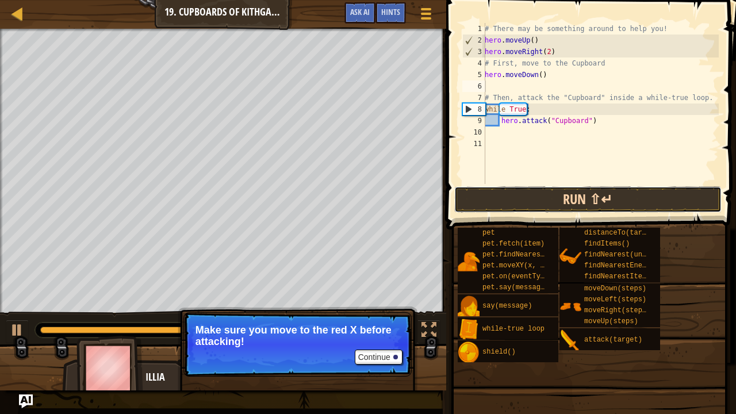
click at [575, 194] on button "Run ⇧↵" at bounding box center [588, 199] width 268 height 26
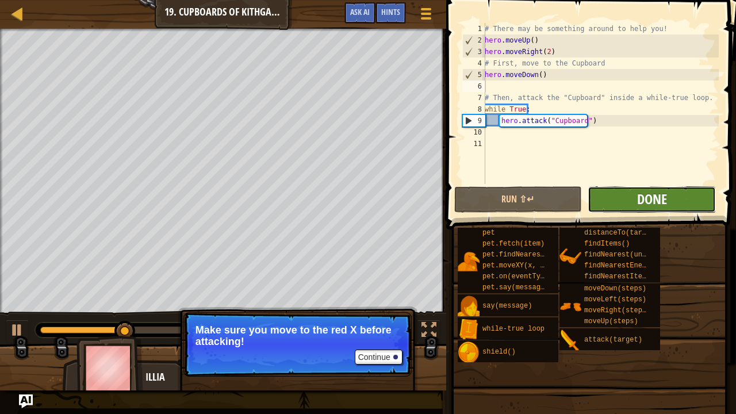
click at [650, 198] on span "Done" at bounding box center [652, 199] width 30 height 18
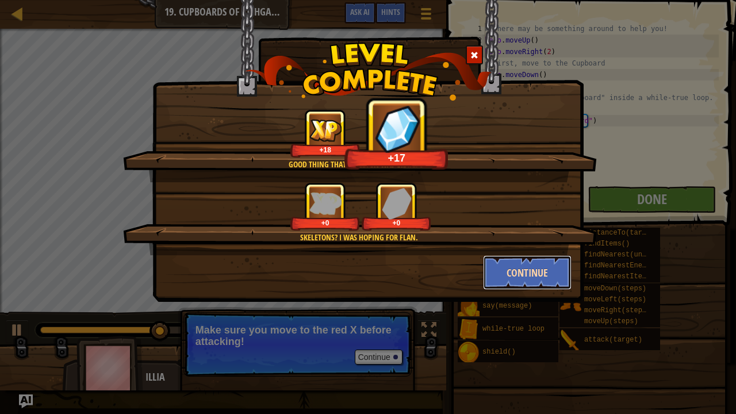
click at [493, 267] on button "Continue" at bounding box center [527, 272] width 89 height 34
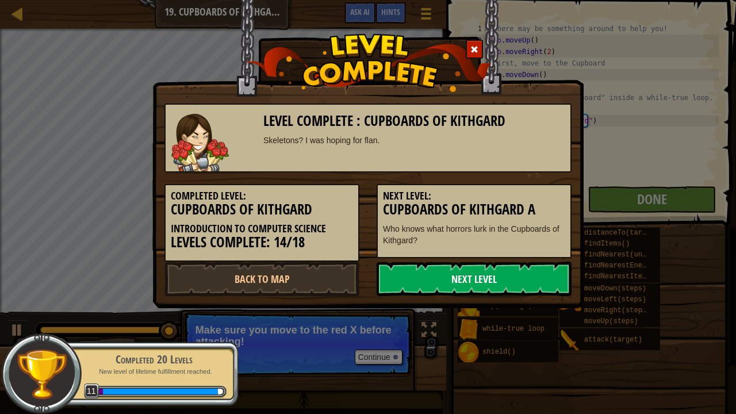
click at [499, 285] on link "Next Level" at bounding box center [474, 279] width 195 height 34
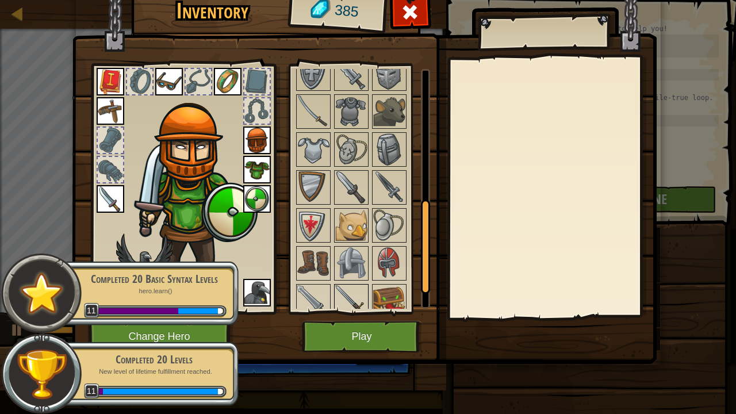
scroll to position [343, 0]
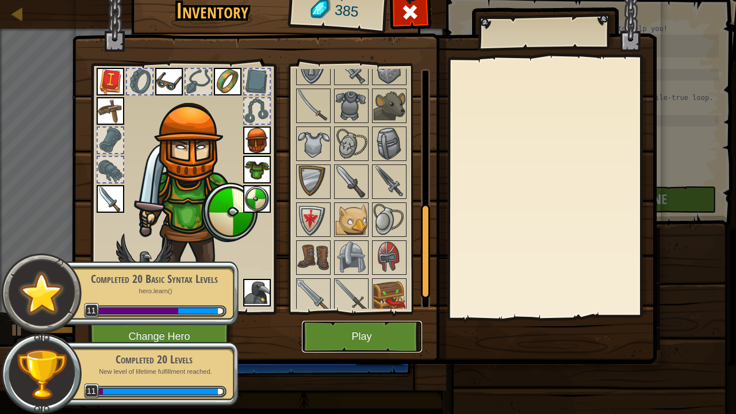
click at [375, 335] on button "Play" at bounding box center [362, 337] width 120 height 32
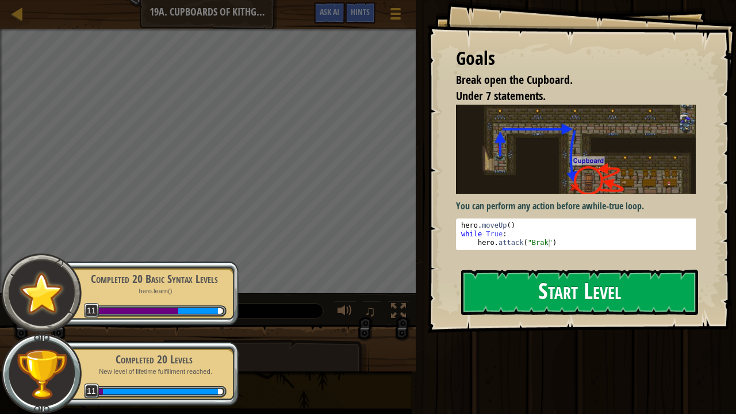
click at [512, 194] on div "You can perform any action before a while-true loop . hero . moveUp ( ) while T…" at bounding box center [581, 177] width 250 height 145
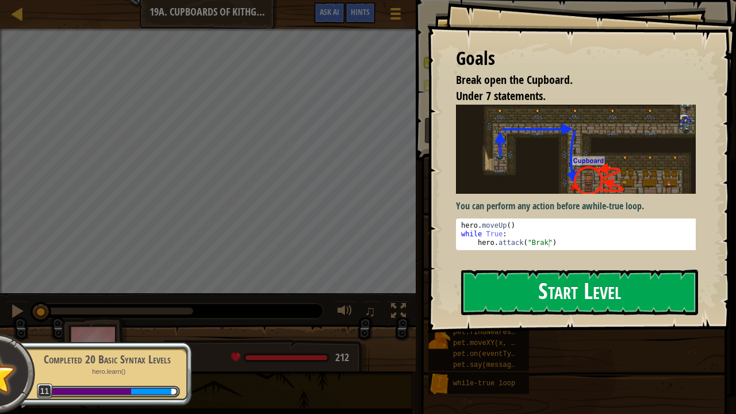
click at [533, 287] on button "Start Level" at bounding box center [579, 292] width 237 height 45
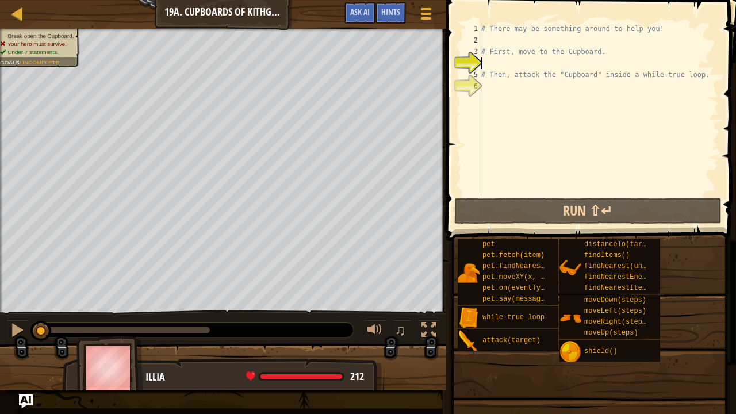
type textarea "m"
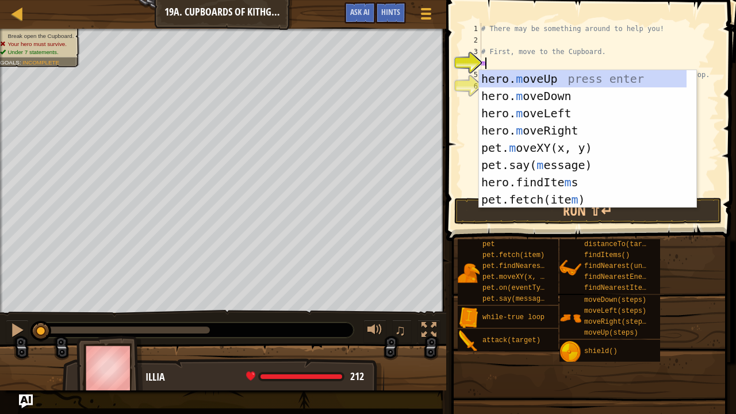
scroll to position [5, 0]
click at [520, 94] on div "hero. m oveUp press enter hero. m oveDown press enter hero. m oveLeft press ent…" at bounding box center [583, 156] width 208 height 172
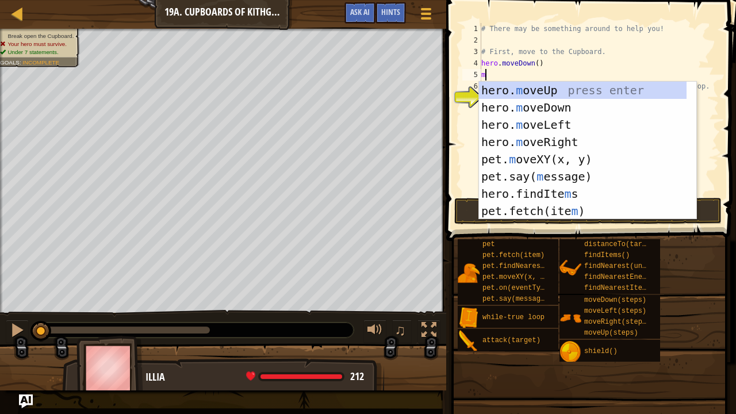
type textarea "mo"
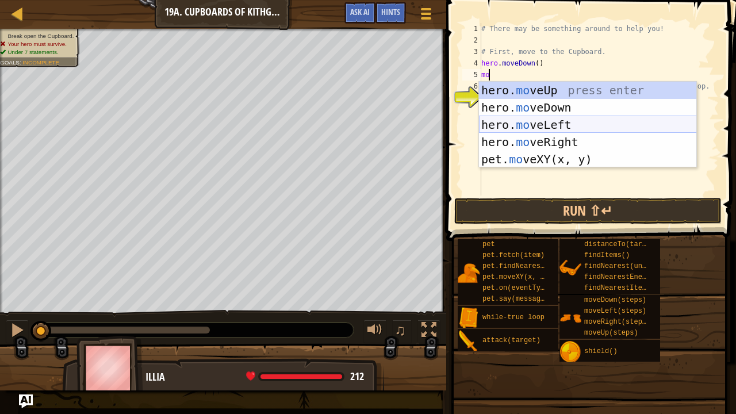
click at [544, 122] on div "hero. mo veUp press enter hero. mo veDown press enter hero. mo veLeft press ent…" at bounding box center [588, 142] width 218 height 121
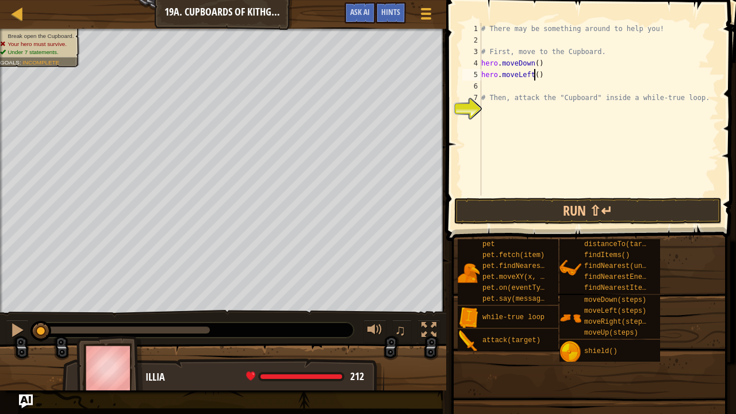
click at [536, 76] on div "# There may be something around to help you! # First, move to the Cupboard. her…" at bounding box center [599, 120] width 240 height 195
type textarea "hero.moveLeft(2)"
click at [532, 86] on div "# There may be something around to help you! # First, move to the Cupboard. her…" at bounding box center [599, 120] width 240 height 195
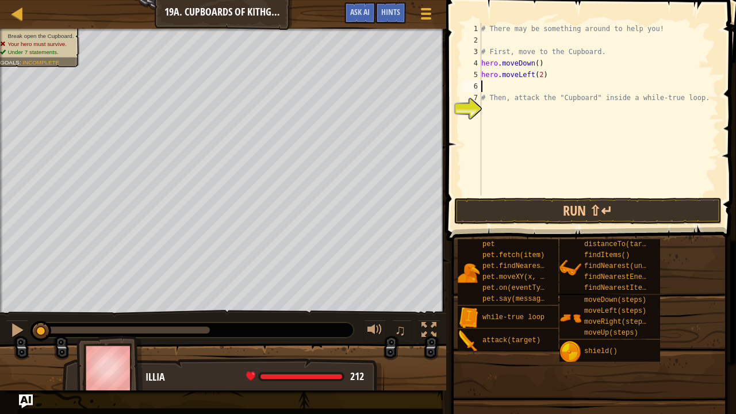
type textarea "u"
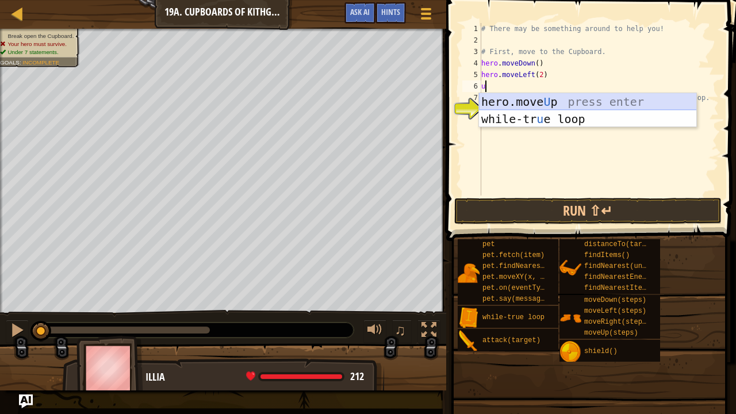
click at [549, 108] on div "hero.move U p press enter while-tr u e loop press enter" at bounding box center [588, 127] width 218 height 69
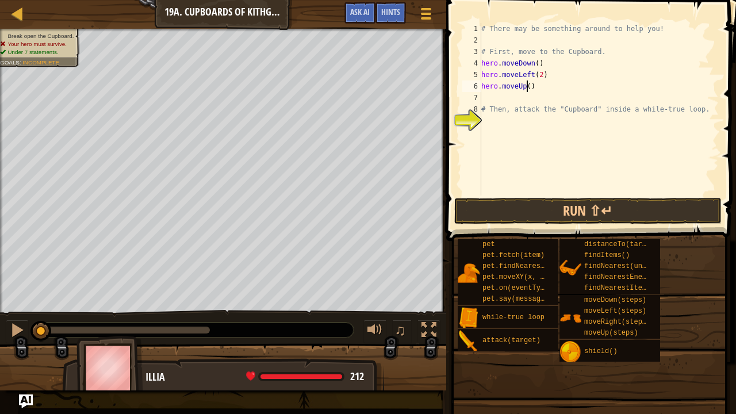
click at [527, 86] on div "# There may be something around to help you! # First, move to the Cupboard. her…" at bounding box center [599, 120] width 240 height 195
type textarea "hero.moveUp(1)"
click at [540, 122] on div "# There may be something around to help you! # First, move to the Cupboard. her…" at bounding box center [599, 120] width 240 height 195
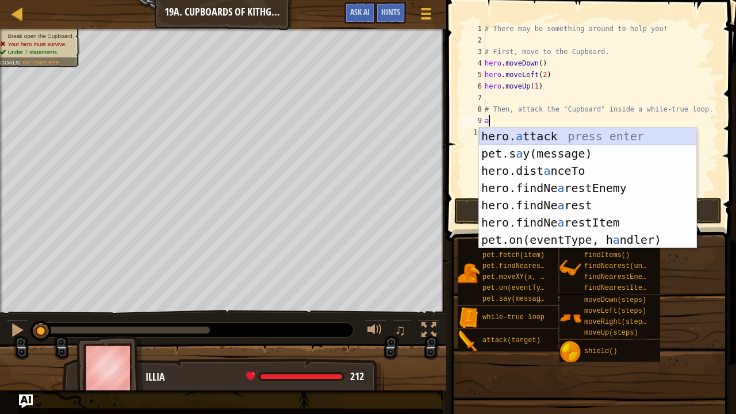
click at [539, 131] on div "hero. a ttack press enter pet.s a y(message) press enter hero.dist a nceTo pres…" at bounding box center [588, 205] width 218 height 155
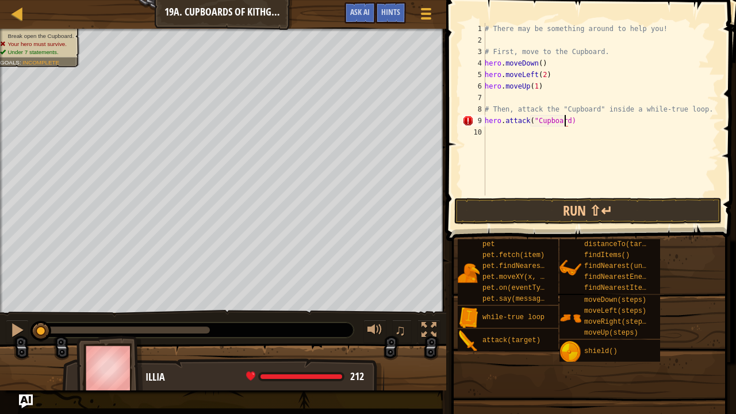
scroll to position [5, 6]
click at [565, 125] on div "# There may be something around to help you! # First, move to the Cupboard. her…" at bounding box center [600, 120] width 236 height 195
click at [580, 126] on div "# There may be something around to help you! # First, move to the Cupboard. her…" at bounding box center [600, 120] width 236 height 195
type textarea "hero.attack("Cupboard")"
click at [599, 201] on button "Run ⇧↵" at bounding box center [588, 211] width 268 height 26
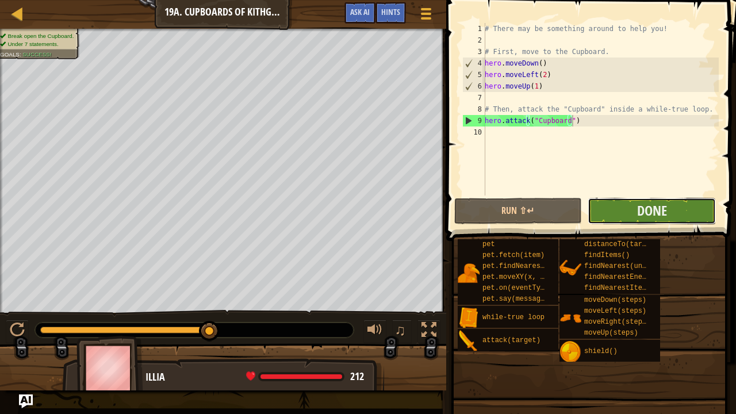
click at [600, 201] on button "Done" at bounding box center [652, 211] width 128 height 26
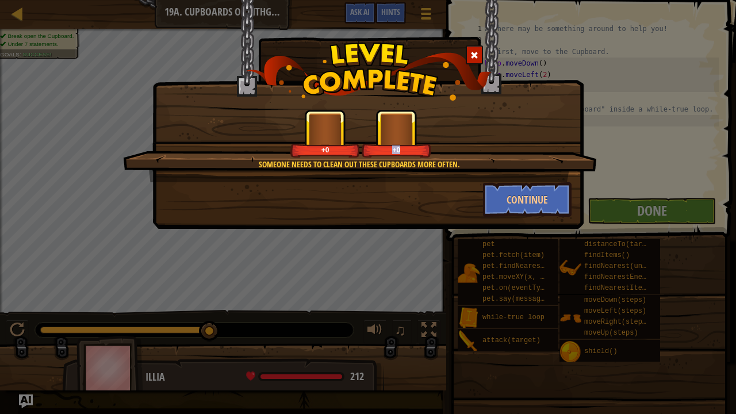
click at [514, 264] on div "Someone needs to clean out these cupboards more often. +0 +0 Continue" at bounding box center [368, 207] width 736 height 414
click at [532, 195] on button "Continue" at bounding box center [527, 199] width 89 height 34
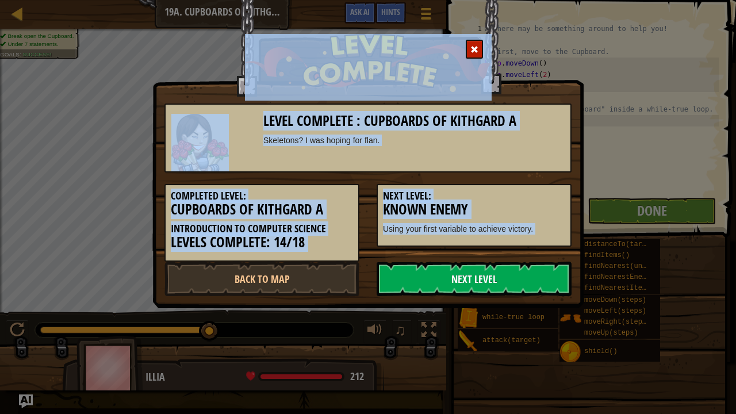
click at [504, 262] on link "Next Level" at bounding box center [474, 279] width 195 height 34
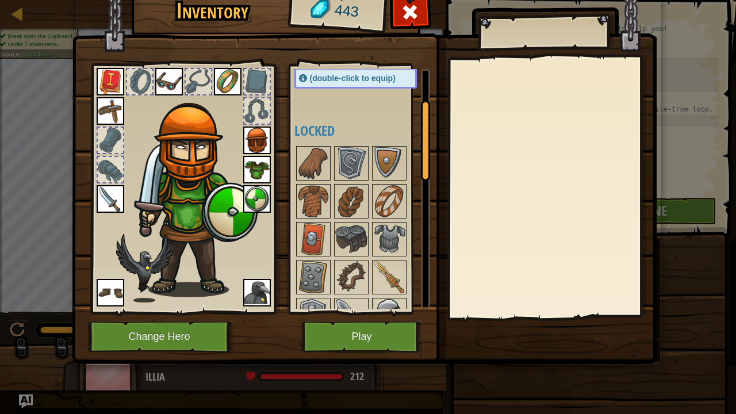
scroll to position [100, 0]
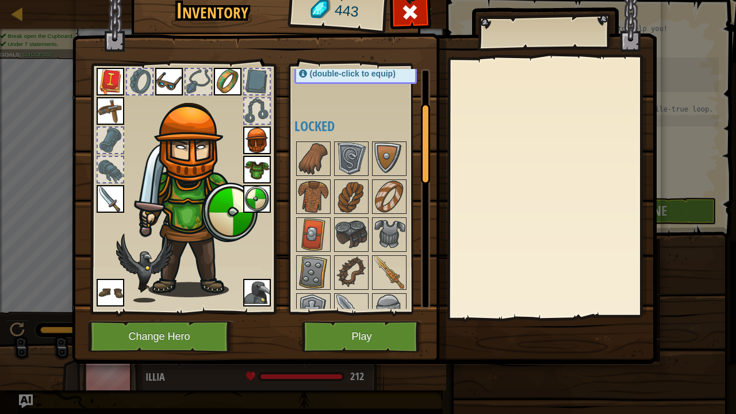
click at [376, 313] on div "Available Equip Equip Equip Equip Equip Equip Equip Equip Equip Equip Equip Equ…" at bounding box center [359, 189] width 141 height 250
click at [380, 282] on img at bounding box center [389, 272] width 32 height 32
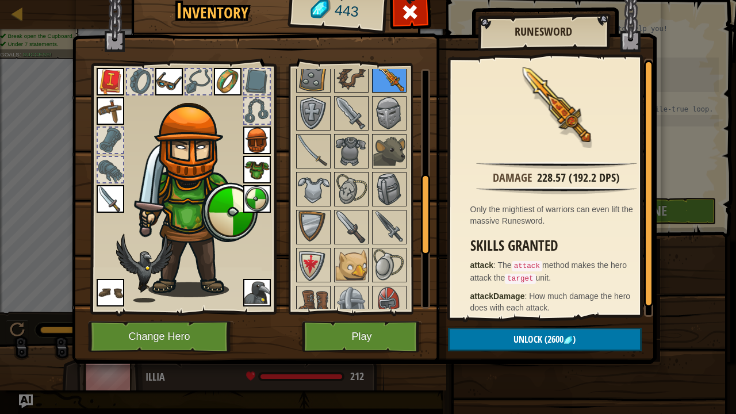
scroll to position [319, 0]
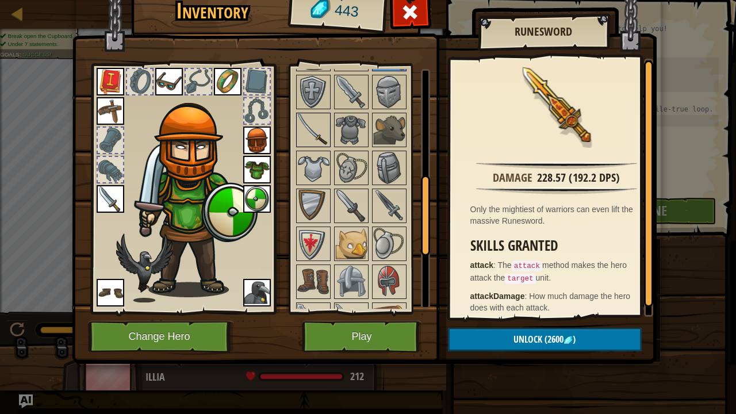
click at [309, 127] on img at bounding box center [313, 130] width 32 height 32
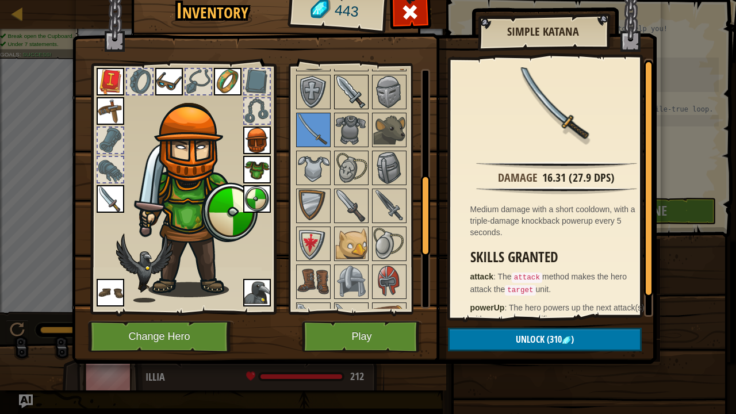
click at [363, 87] on img at bounding box center [351, 92] width 32 height 32
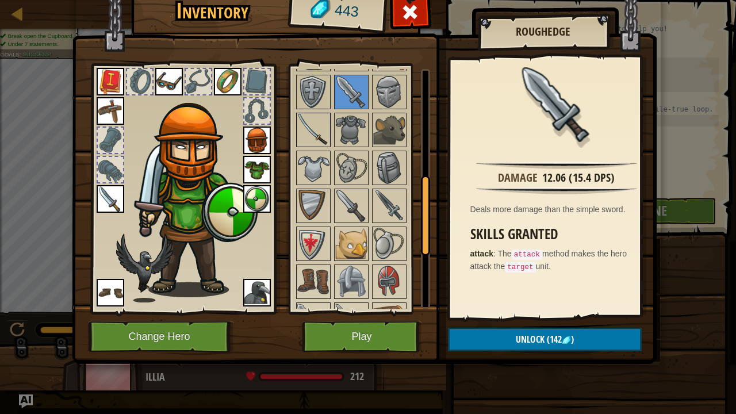
click at [319, 121] on img at bounding box center [313, 130] width 32 height 32
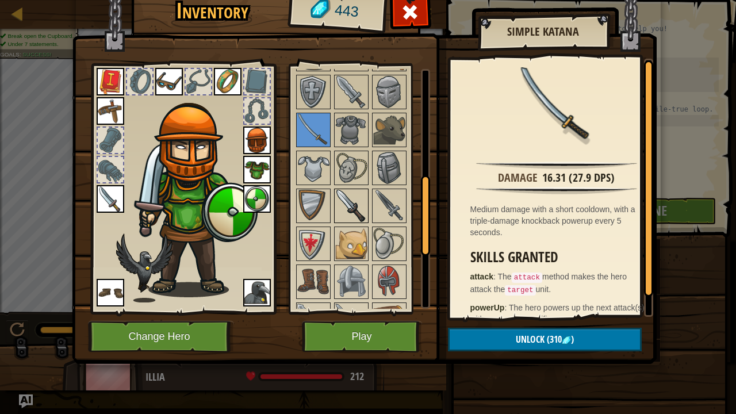
click at [362, 198] on img at bounding box center [351, 206] width 32 height 32
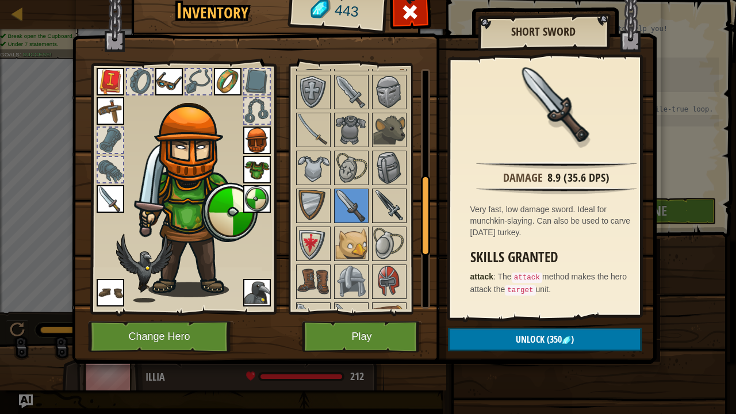
click at [388, 199] on img at bounding box center [389, 206] width 32 height 32
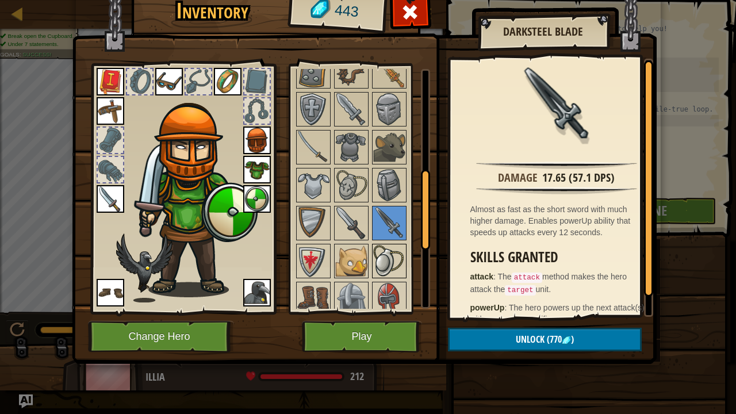
scroll to position [301, 0]
click at [309, 142] on img at bounding box center [313, 148] width 32 height 32
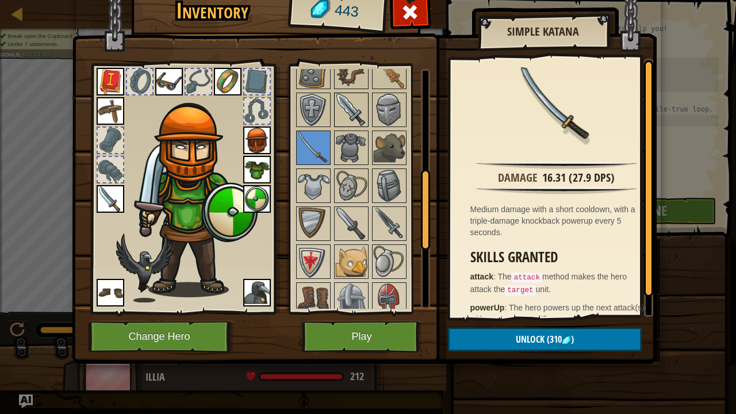
click at [346, 98] on img at bounding box center [351, 110] width 32 height 32
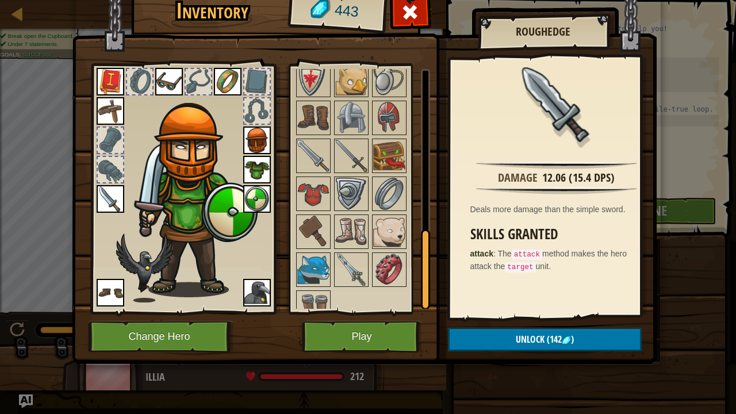
scroll to position [483, 0]
click at [346, 176] on div at bounding box center [351, 193] width 34 height 34
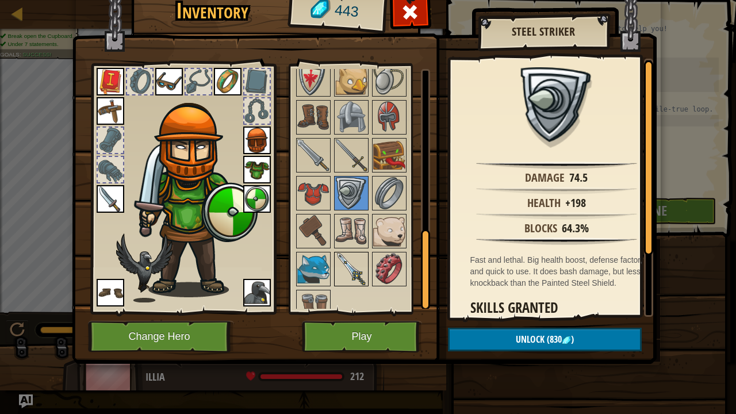
click at [341, 260] on img at bounding box center [351, 269] width 32 height 32
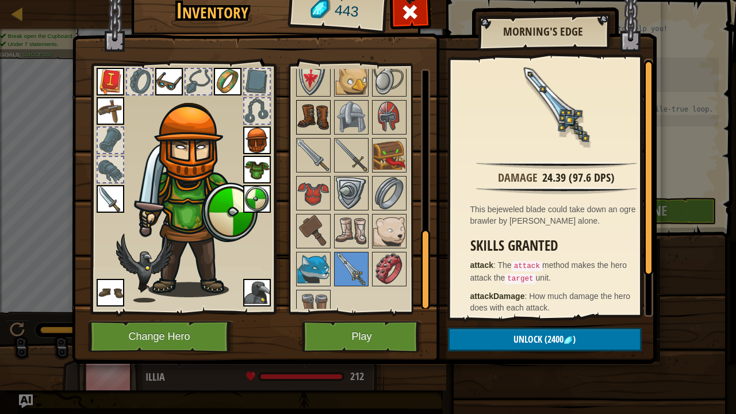
click at [314, 115] on img at bounding box center [313, 117] width 32 height 32
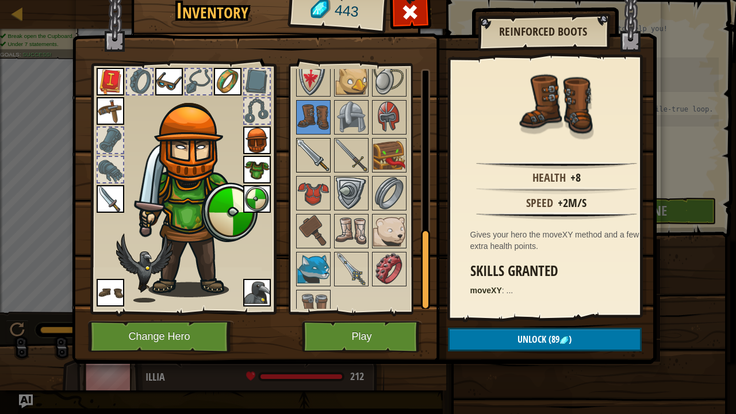
click at [324, 144] on img at bounding box center [313, 155] width 32 height 32
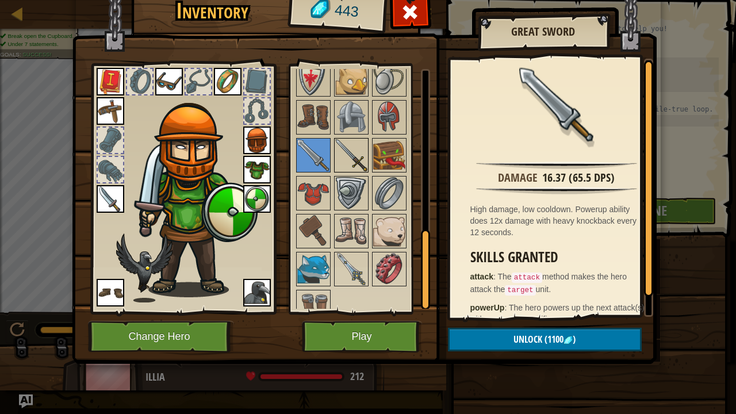
click at [339, 146] on img at bounding box center [351, 155] width 32 height 32
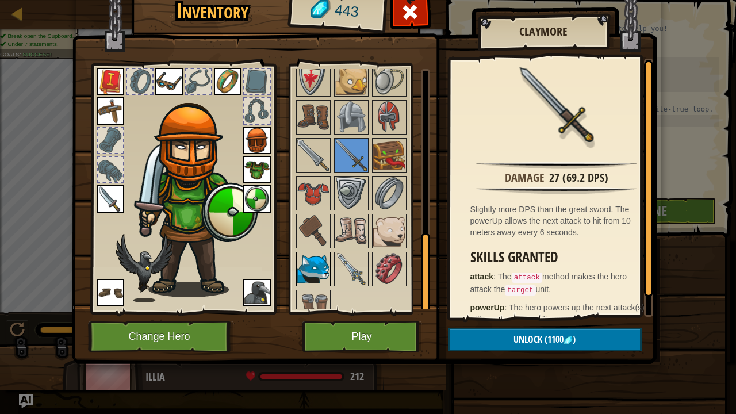
scroll to position [493, 0]
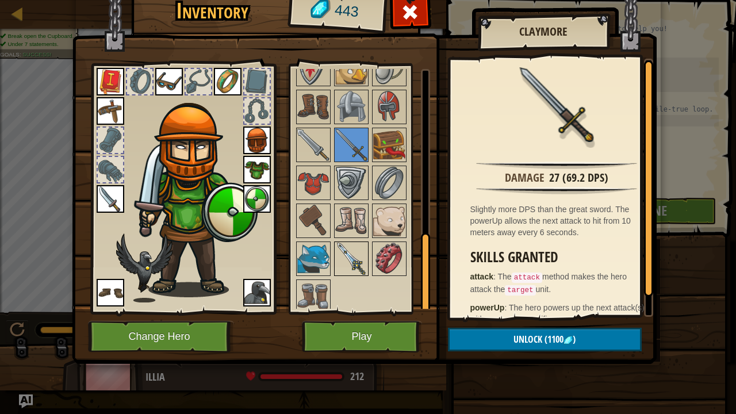
click at [350, 253] on img at bounding box center [351, 259] width 32 height 32
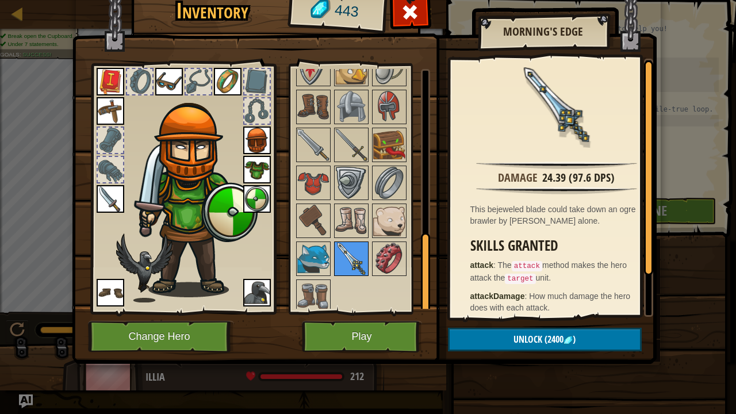
click at [340, 256] on img at bounding box center [351, 259] width 32 height 32
click at [327, 258] on img at bounding box center [313, 259] width 32 height 32
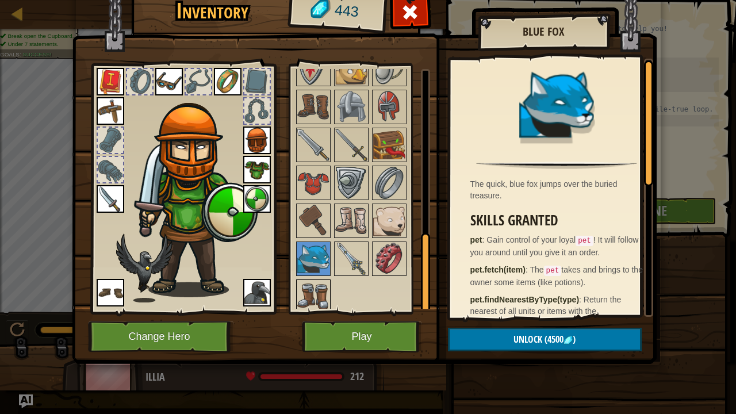
click at [313, 291] on img at bounding box center [313, 297] width 32 height 32
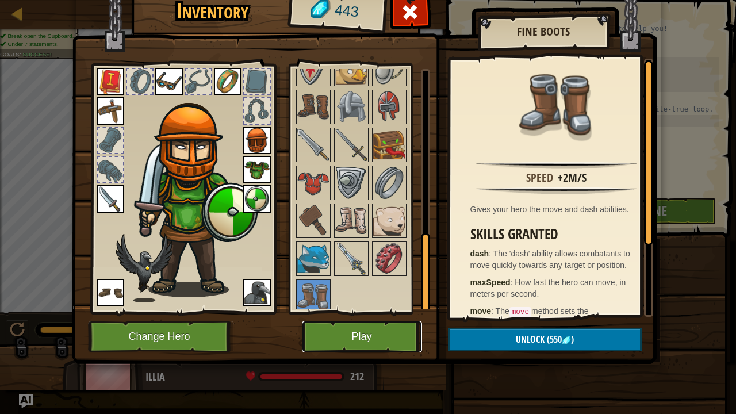
click at [369, 336] on button "Play" at bounding box center [362, 337] width 120 height 32
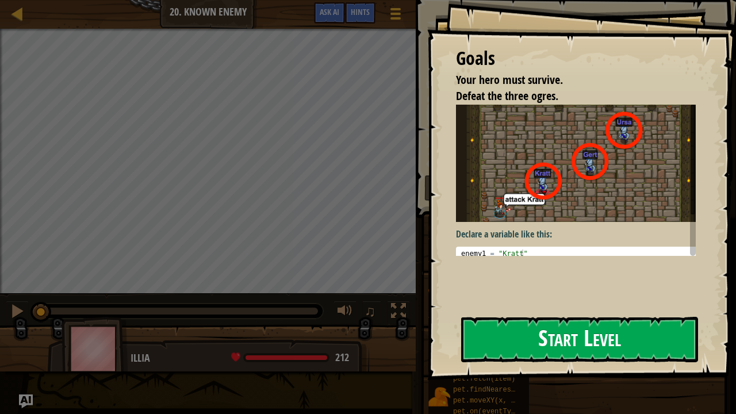
click at [546, 335] on button "Start Level" at bounding box center [579, 339] width 237 height 45
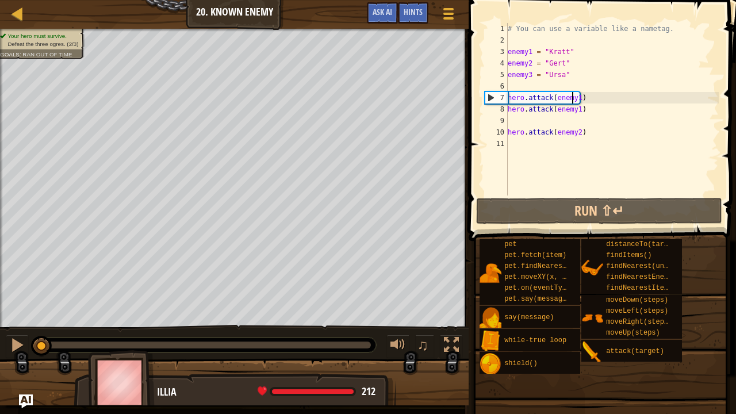
click at [573, 94] on div "# You can use a variable like a nametag. enemy1 = "[PERSON_NAME]" enemy2 = "[PE…" at bounding box center [611, 120] width 213 height 195
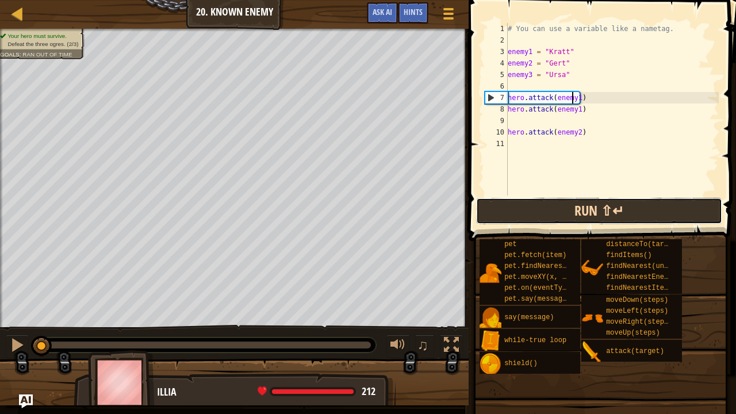
click at [561, 207] on button "Run ⇧↵" at bounding box center [599, 211] width 246 height 26
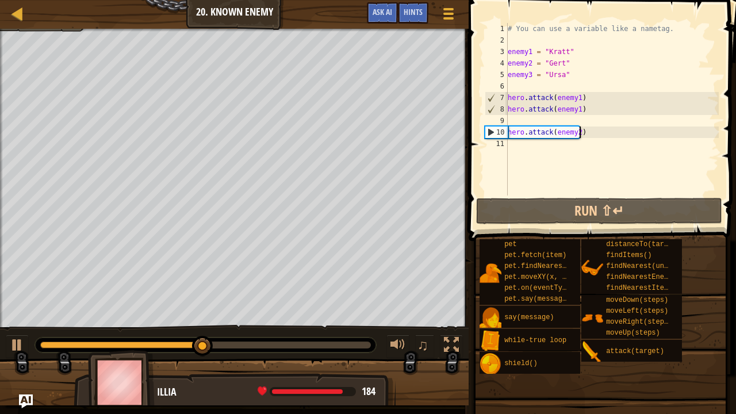
click at [580, 133] on div "# You can use a variable like a nametag. enemy1 = "[PERSON_NAME]" enemy2 = "[PE…" at bounding box center [611, 120] width 213 height 195
type textarea "hero.attack(enemy2)"
click at [578, 137] on div "# You can use a variable like a nametag. enemy1 = "[PERSON_NAME]" enemy2 = "[PE…" at bounding box center [611, 120] width 213 height 195
click at [588, 134] on div "# You can use a variable like a nametag. enemy1 = "[PERSON_NAME]" enemy2 = "[PE…" at bounding box center [611, 120] width 213 height 195
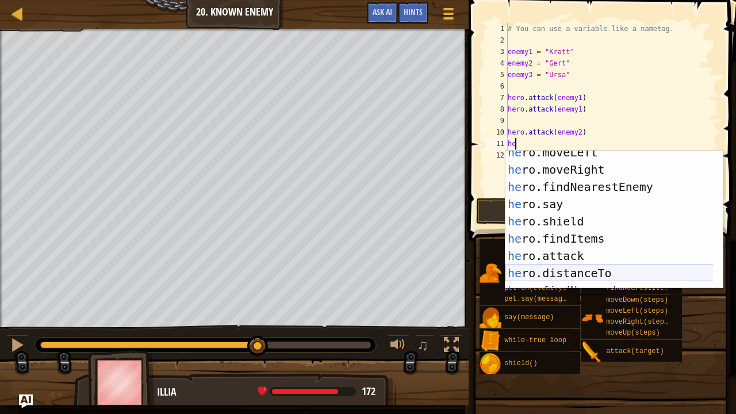
scroll to position [41, 0]
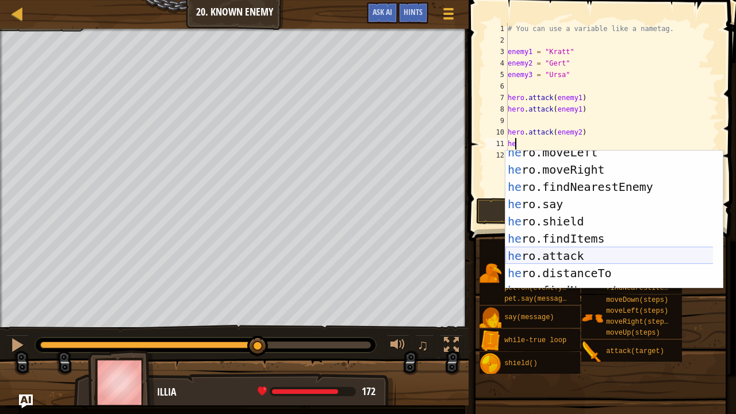
click at [570, 253] on div "he ro.moveLeft press enter he ro.moveRight press enter he ro.findNearestEnemy p…" at bounding box center [609, 230] width 208 height 172
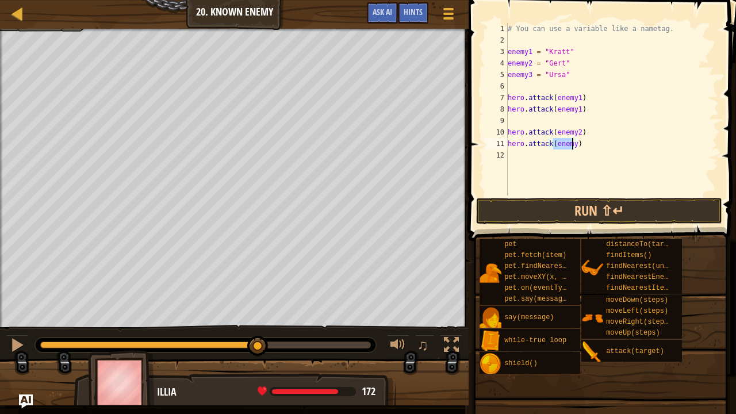
click at [571, 141] on div "# You can use a variable like a nametag. enemy1 = "[PERSON_NAME]" enemy2 = "[PE…" at bounding box center [611, 109] width 213 height 172
type textarea "hero.attack(enemy3)"
click at [577, 210] on button "Run ⇧↵" at bounding box center [599, 211] width 246 height 26
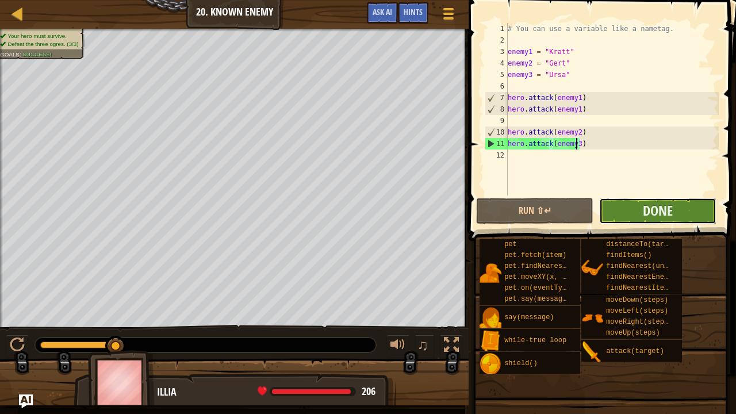
click at [645, 199] on button "Done" at bounding box center [657, 211] width 117 height 26
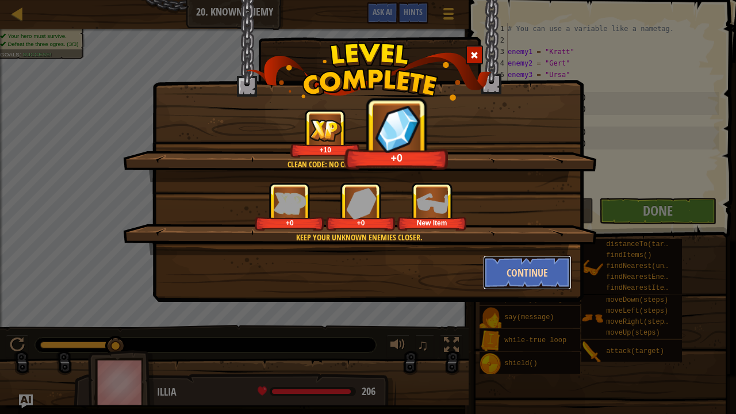
click at [513, 273] on button "Continue" at bounding box center [527, 272] width 89 height 34
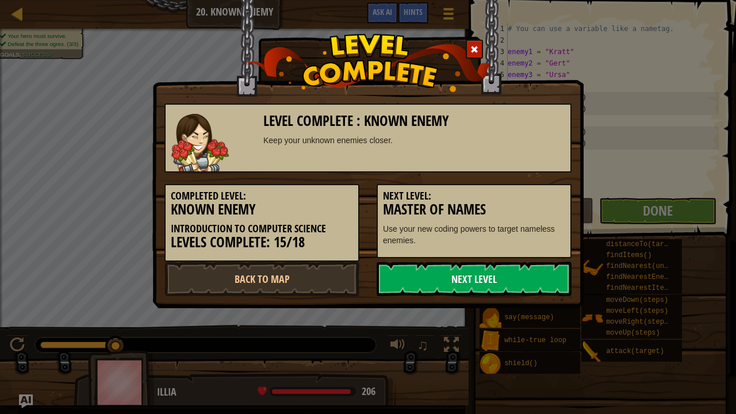
click at [484, 281] on link "Next Level" at bounding box center [474, 279] width 195 height 34
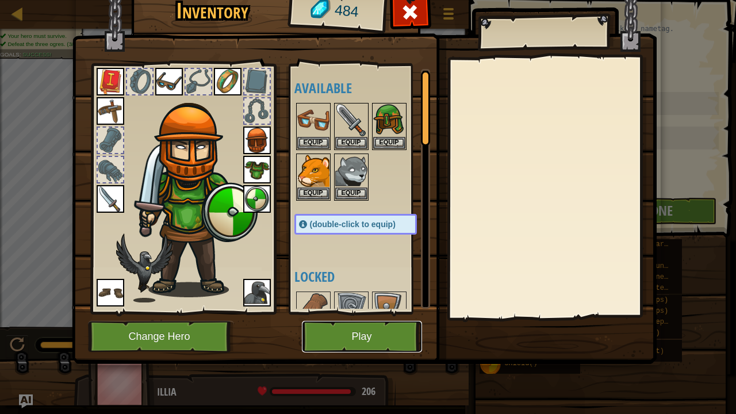
click at [369, 336] on button "Play" at bounding box center [362, 337] width 120 height 32
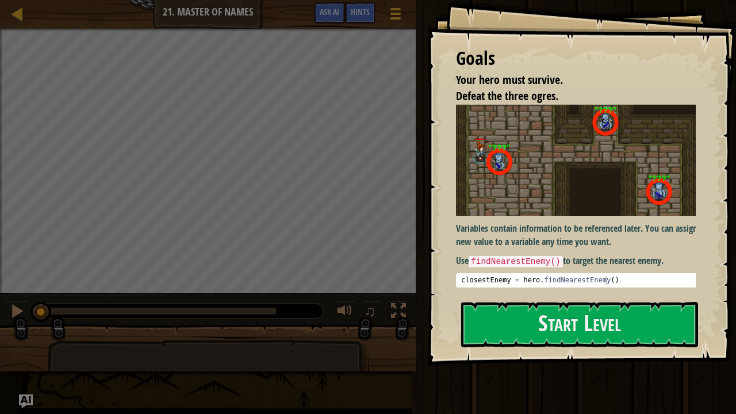
click at [559, 268] on div "Variables contain information to be referenced later. You can assign a new valu…" at bounding box center [581, 196] width 250 height 183
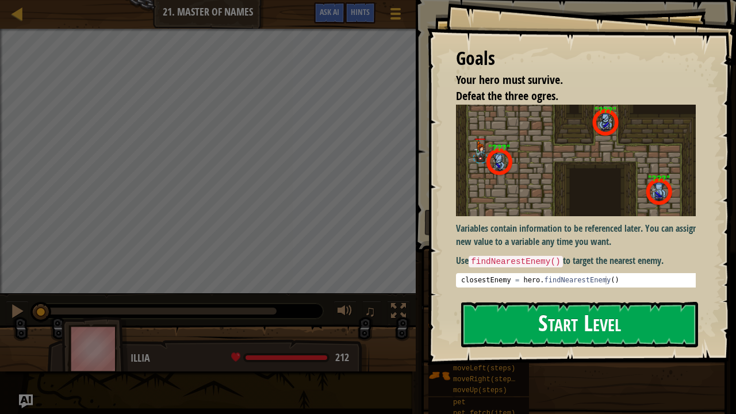
click at [560, 316] on button "Start Level" at bounding box center [579, 324] width 237 height 45
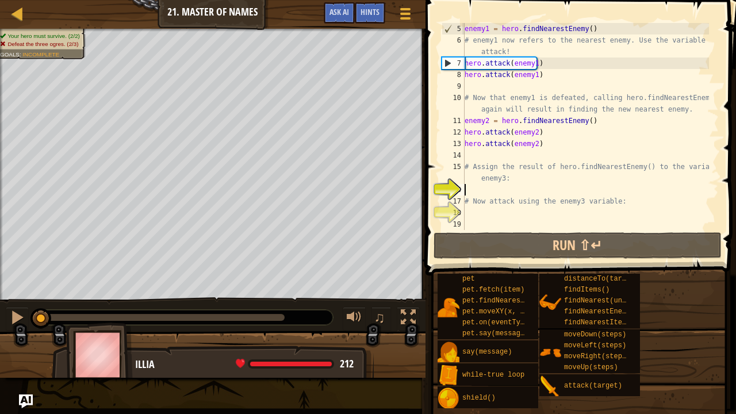
scroll to position [57, 0]
click at [517, 56] on div "enemy1 = hero . findNearestEnemy ( ) # enemy1 now refers to the nearest enemy. …" at bounding box center [585, 138] width 247 height 230
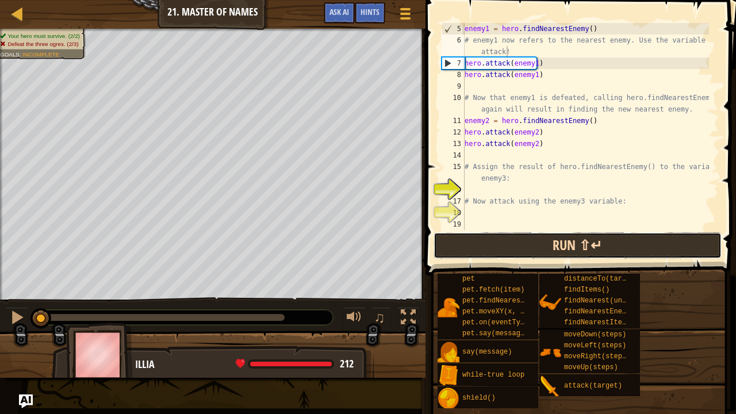
click at [497, 235] on button "Run ⇧↵" at bounding box center [577, 245] width 288 height 26
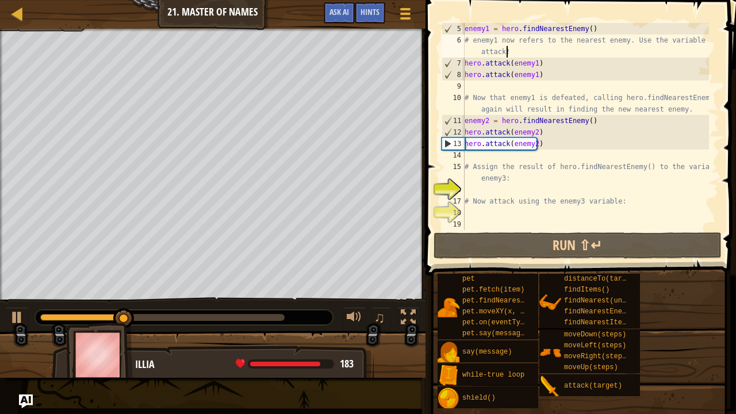
click at [562, 148] on div "enemy1 = hero . findNearestEnemy ( ) # enemy1 now refers to the nearest enemy. …" at bounding box center [585, 138] width 247 height 230
type textarea "hero.attack(enemy2)"
click at [551, 83] on div "enemy1 = hero . findNearestEnemy ( ) # enemy1 now refers to the nearest enemy. …" at bounding box center [585, 138] width 247 height 230
click at [536, 186] on div "enemy1 = hero . findNearestEnemy ( ) # enemy1 now refers to the nearest enemy. …" at bounding box center [585, 138] width 247 height 230
type textarea "e"
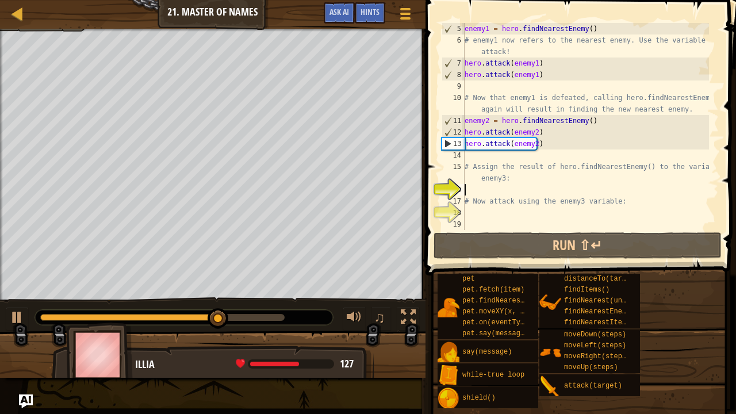
scroll to position [5, 0]
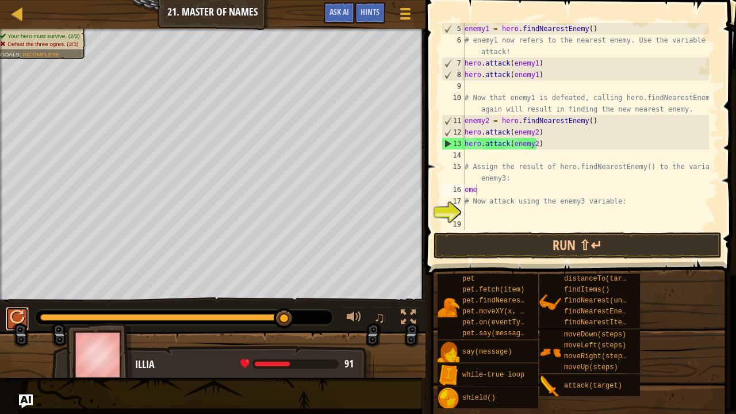
click at [25, 319] on button at bounding box center [17, 319] width 23 height 24
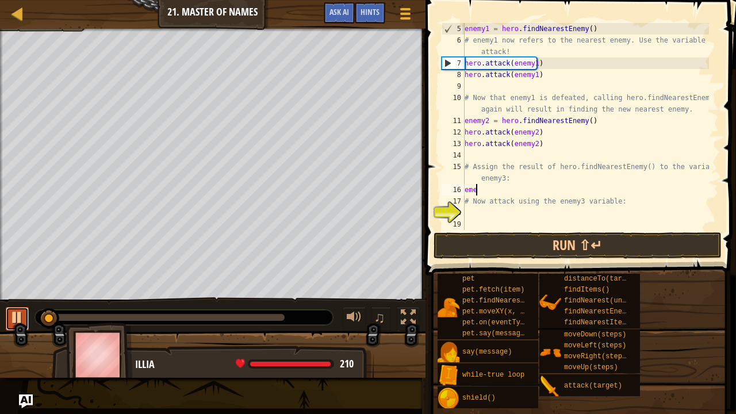
click at [18, 317] on div at bounding box center [17, 317] width 15 height 15
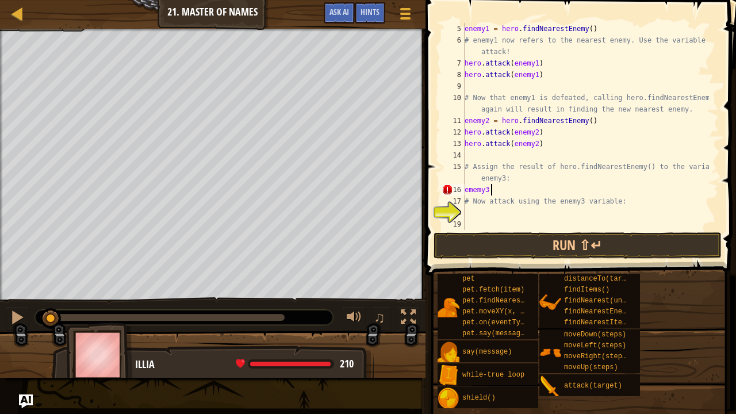
scroll to position [5, 2]
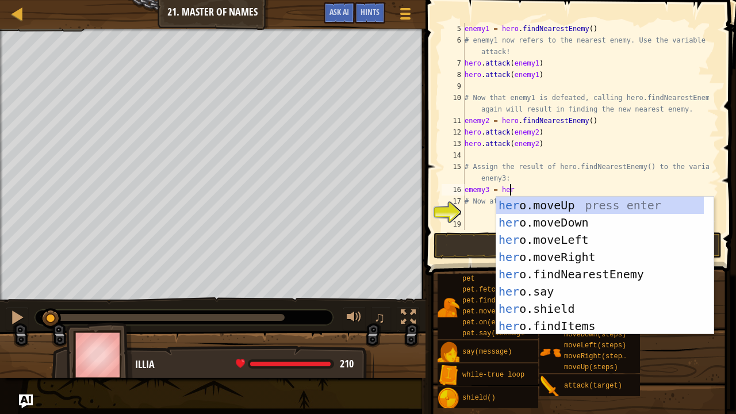
type textarea "ememy3 = hero"
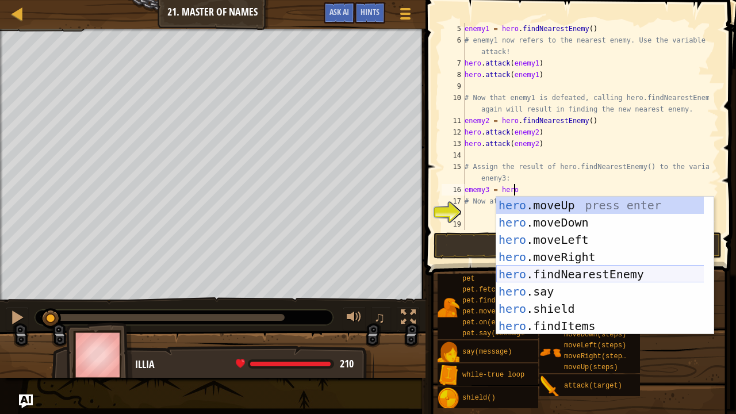
click at [586, 271] on div "hero .moveUp press enter hero .moveDown press enter hero .moveLeft press enter …" at bounding box center [600, 283] width 208 height 172
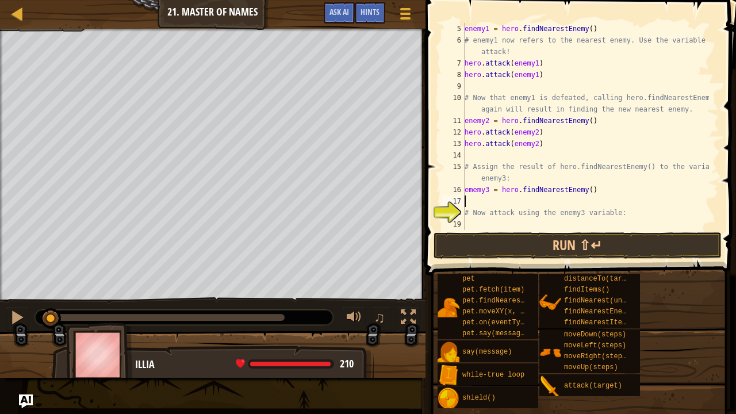
scroll to position [5, 0]
type textarea "j"
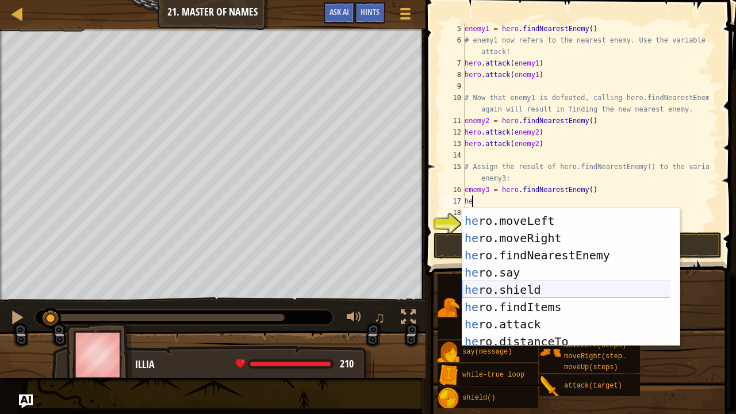
scroll to position [31, 0]
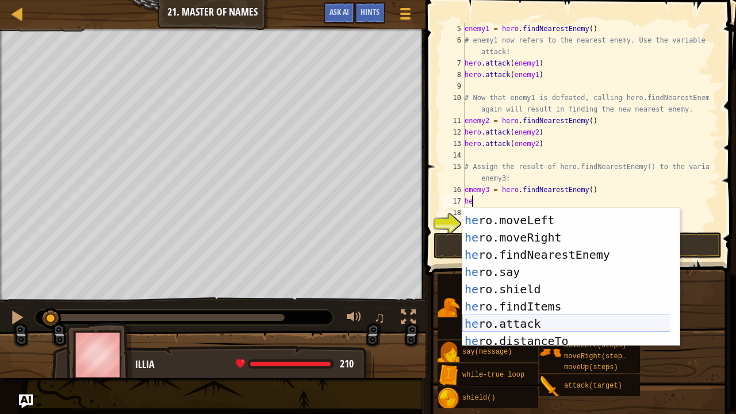
click at [554, 322] on div "he ro.moveDown press enter he ro.moveLeft press enter he ro.moveRight press ent…" at bounding box center [566, 280] width 208 height 172
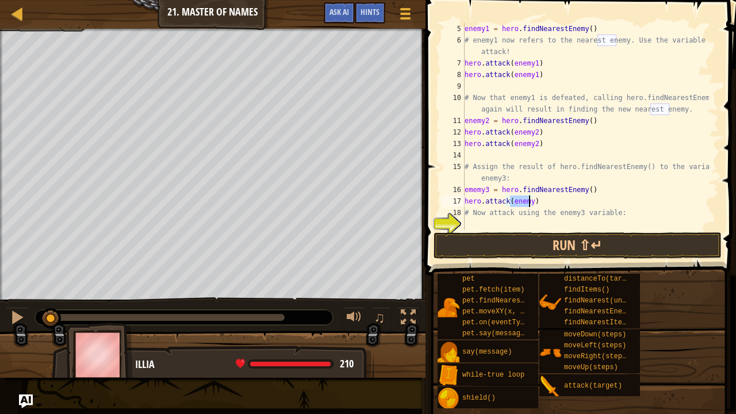
click at [529, 204] on div "enemy1 = hero . findNearestEnemy ( ) # enemy1 now refers to the nearest enemy. …" at bounding box center [585, 126] width 247 height 207
type textarea "hero.attack(enemy3)"
click at [547, 199] on div "enemy1 = hero . findNearestEnemy ( ) # enemy1 now refers to the nearest enemy. …" at bounding box center [585, 138] width 247 height 230
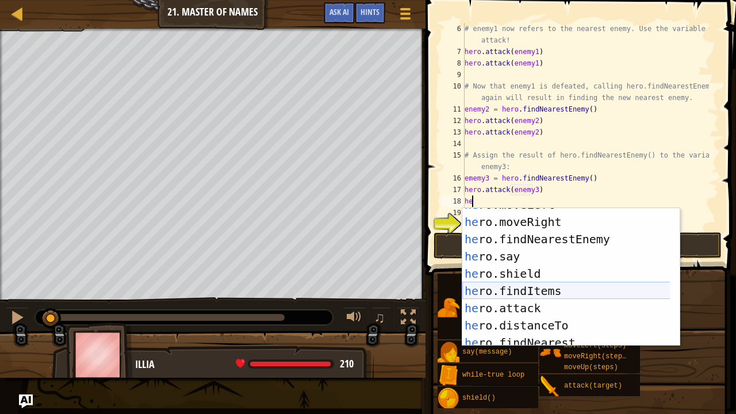
scroll to position [47, 0]
click at [552, 309] on div "he ro.moveLeft press enter he ro.moveRight press enter he ro.findNearestEnemy p…" at bounding box center [566, 282] width 208 height 172
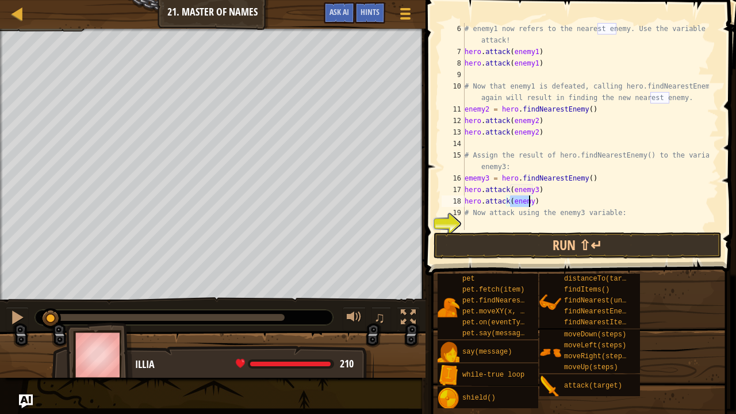
click at [525, 199] on div "# enemy1 now refers to the nearest enemy. Use the variable to attack! hero . at…" at bounding box center [585, 126] width 247 height 207
click at [528, 199] on div "# enemy1 now refers to the nearest enemy. Use the variable to attack! hero . at…" at bounding box center [585, 143] width 247 height 241
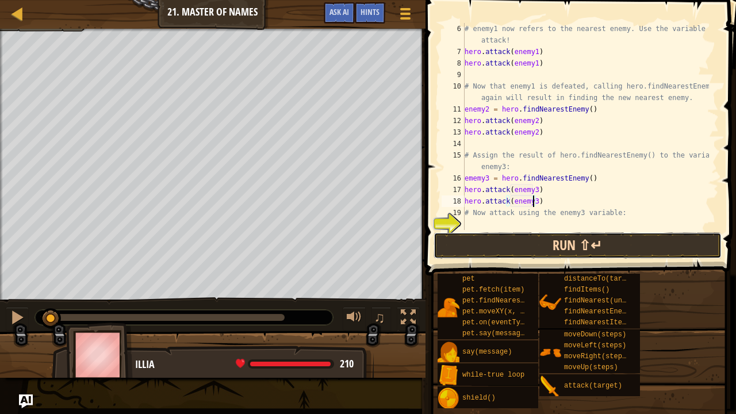
click at [544, 237] on button "Run ⇧↵" at bounding box center [577, 245] width 288 height 26
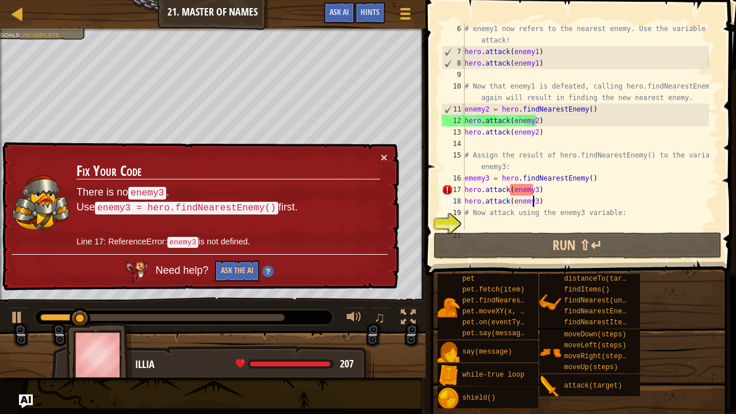
click at [378, 149] on div "× Fix Your Code There is no enemy3 . Use enemy3 = hero.findNearestEnemy() first…" at bounding box center [199, 216] width 399 height 149
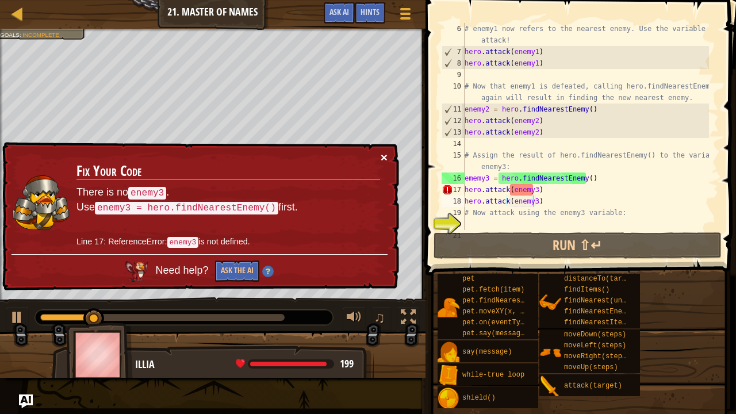
click at [386, 160] on button "×" at bounding box center [384, 157] width 7 height 12
click at [501, 179] on div "# enemy1 now refers to the nearest enemy. Use the variable to attack! hero . at…" at bounding box center [585, 143] width 247 height 241
click at [516, 194] on div "# enemy1 now refers to the nearest enemy. Use the variable to attack! hero . at…" at bounding box center [585, 143] width 247 height 241
type textarea "hero.attack(enemy3)"
click at [534, 194] on div "# enemy1 now refers to the nearest enemy. Use the variable to attack! hero . at…" at bounding box center [585, 143] width 247 height 241
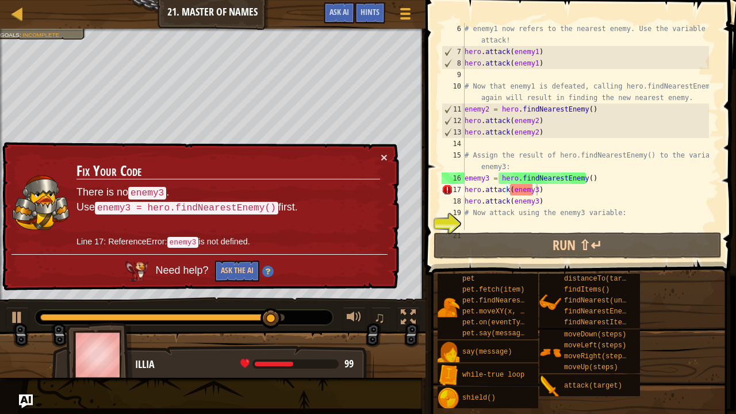
click at [386, 149] on div "× Fix Your Code There is no enemy3 . Use enemy3 = hero.findNearestEnemy() first…" at bounding box center [199, 216] width 399 height 149
click at [382, 152] on button "×" at bounding box center [384, 157] width 7 height 12
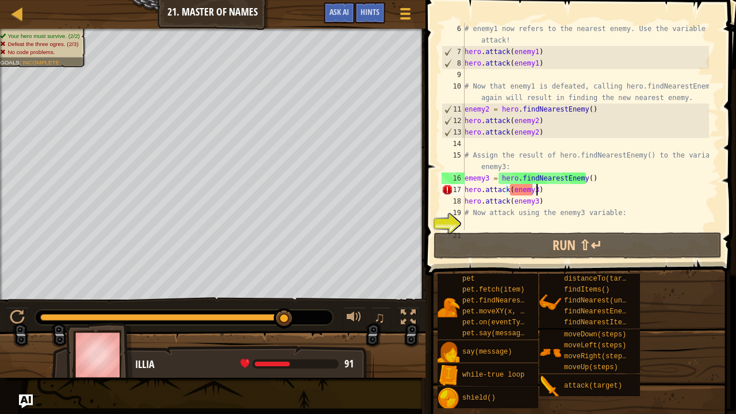
click at [512, 147] on div "# enemy1 now refers to the nearest enemy. Use the variable to attack! hero . at…" at bounding box center [585, 143] width 247 height 241
click at [531, 194] on div "# enemy1 now refers to the nearest enemy. Use the variable to attack! hero . at…" at bounding box center [585, 143] width 247 height 241
click at [475, 177] on div "# enemy1 now refers to the nearest enemy. Use the variable to attack! hero . at…" at bounding box center [585, 143] width 247 height 241
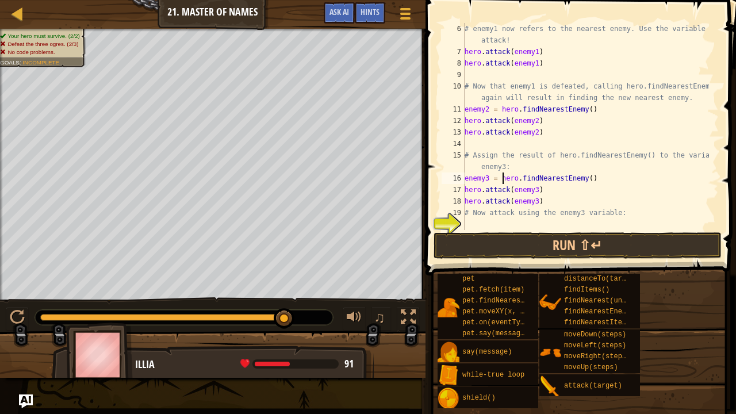
click at [502, 177] on div "# enemy1 now refers to the nearest enemy. Use the variable to attack! hero . at…" at bounding box center [585, 143] width 247 height 241
type textarea "enemy3 = hero.findNearestEnemy()"
click at [528, 246] on button "Run ⇧↵" at bounding box center [577, 245] width 288 height 26
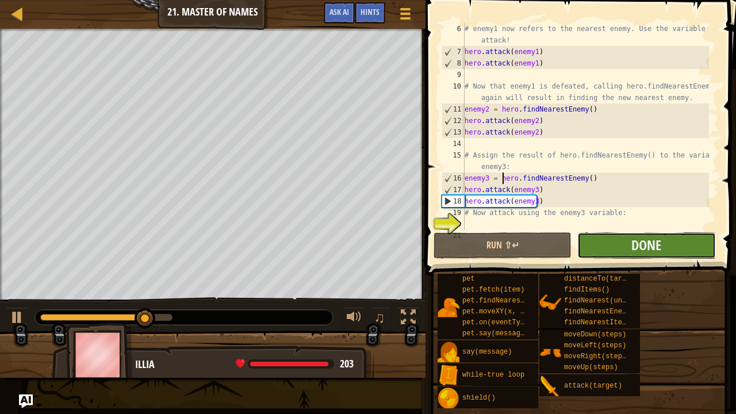
click at [626, 254] on button "Done" at bounding box center [646, 245] width 138 height 26
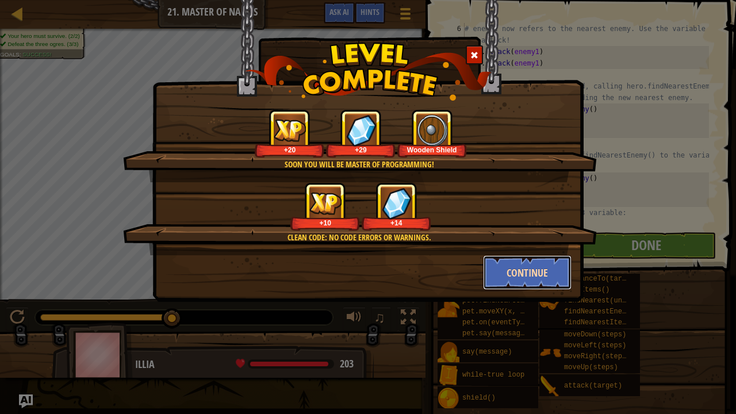
click at [519, 268] on button "Continue" at bounding box center [527, 272] width 89 height 34
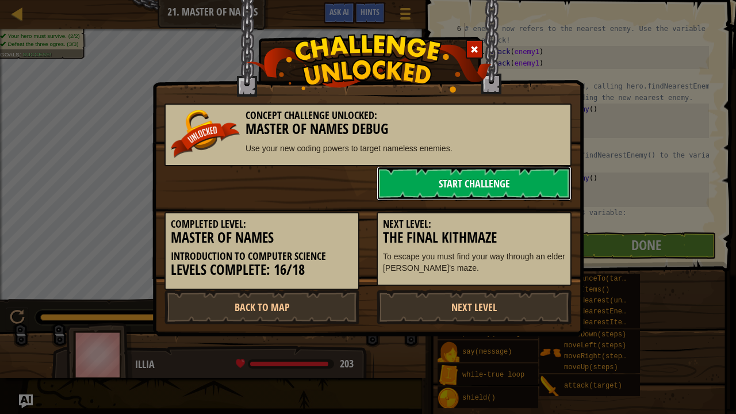
click at [452, 187] on link "Start Challenge" at bounding box center [474, 183] width 195 height 34
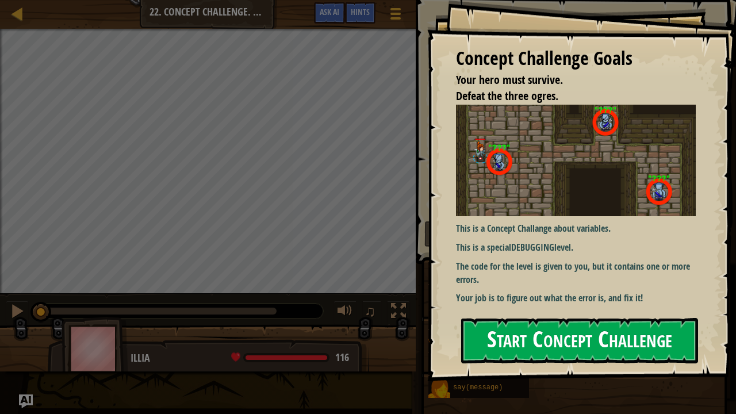
click at [643, 331] on button "Start Concept Challenge" at bounding box center [579, 340] width 237 height 45
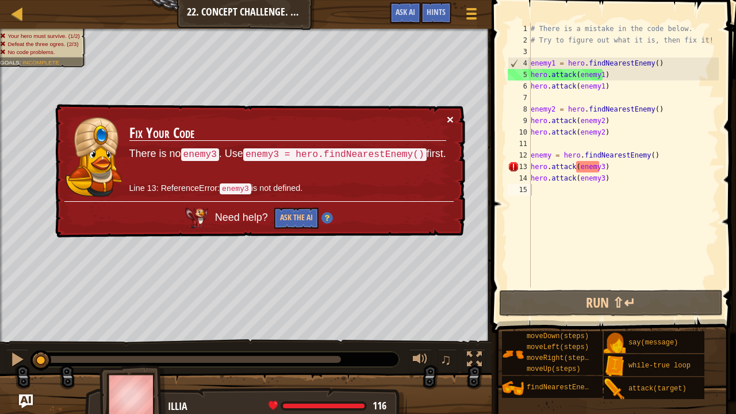
click at [449, 115] on button "×" at bounding box center [450, 119] width 7 height 12
click at [452, 116] on button "×" at bounding box center [450, 122] width 7 height 12
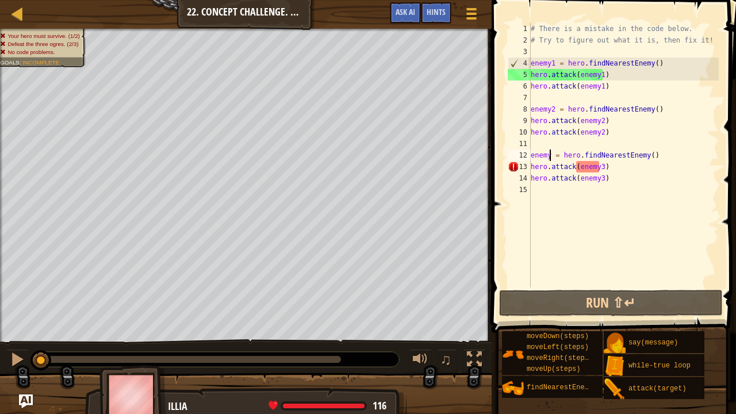
click at [551, 151] on div "# There is a mistake in the code below. # Try to figure out what it is, then fi…" at bounding box center [623, 166] width 190 height 287
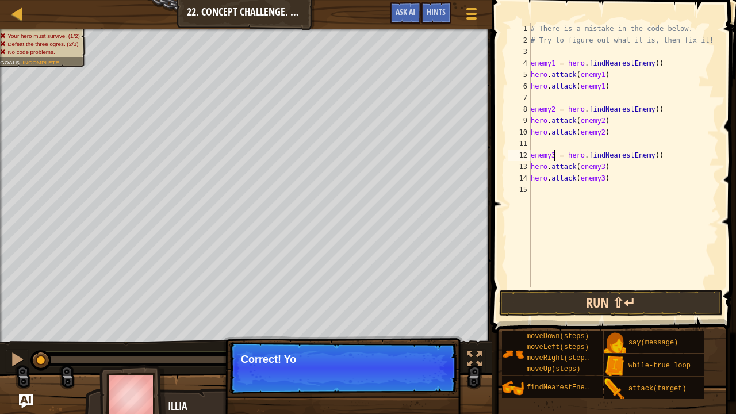
type textarea "enemy3 = hero.findNearestEnemy()"
click at [589, 300] on button "Run ⇧↵" at bounding box center [611, 303] width 224 height 26
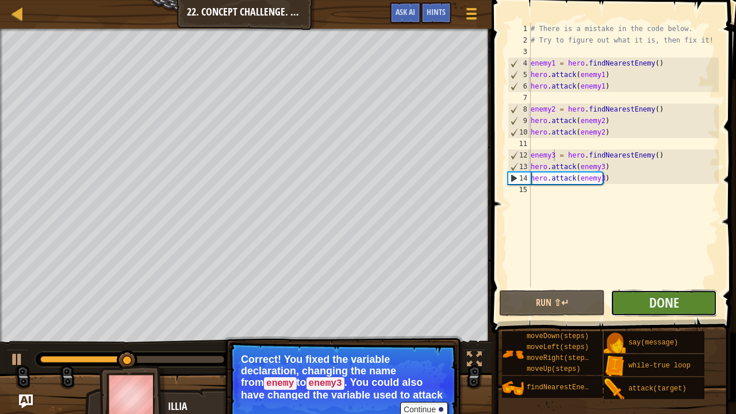
click at [644, 296] on button "Done" at bounding box center [664, 303] width 106 height 26
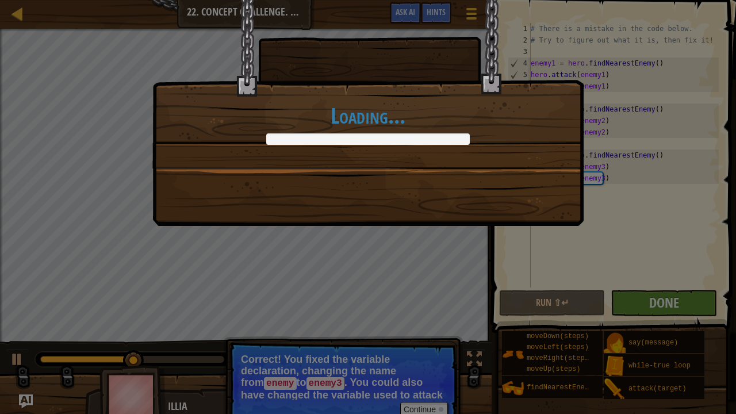
click at [644, 296] on div "Loading..." at bounding box center [368, 207] width 736 height 414
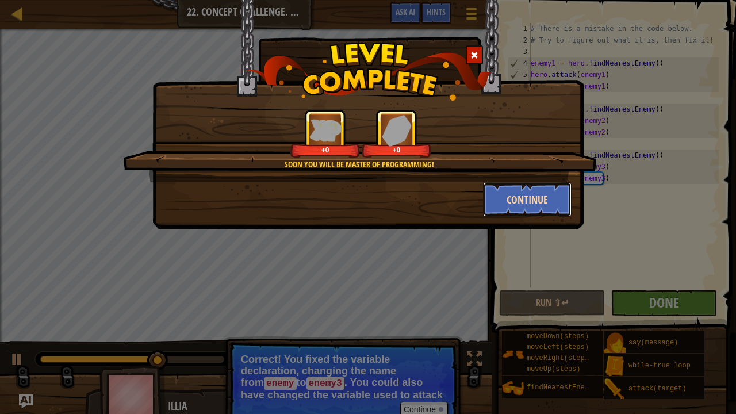
click at [543, 208] on button "Continue" at bounding box center [527, 199] width 89 height 34
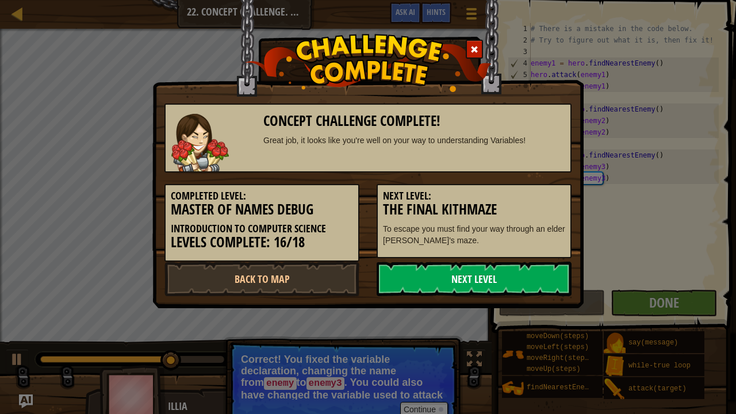
click at [519, 286] on link "Next Level" at bounding box center [474, 279] width 195 height 34
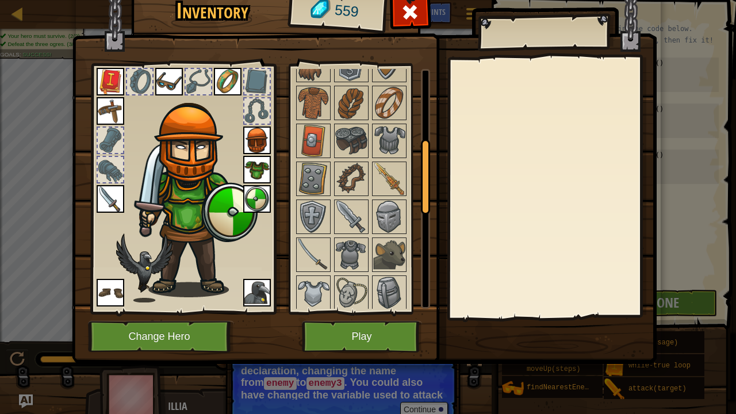
scroll to position [250, 0]
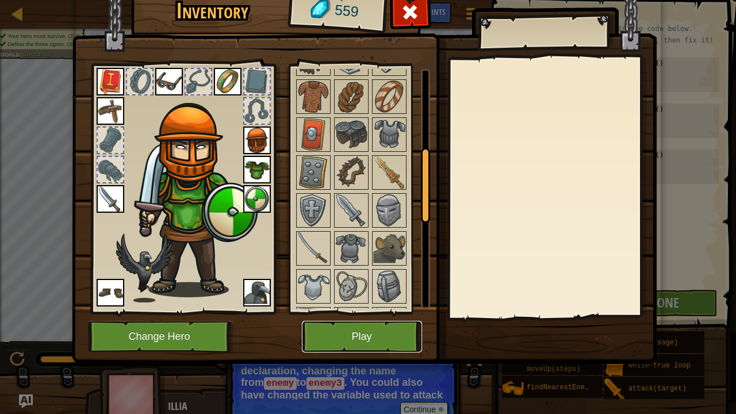
click at [361, 336] on button "Play" at bounding box center [362, 337] width 120 height 32
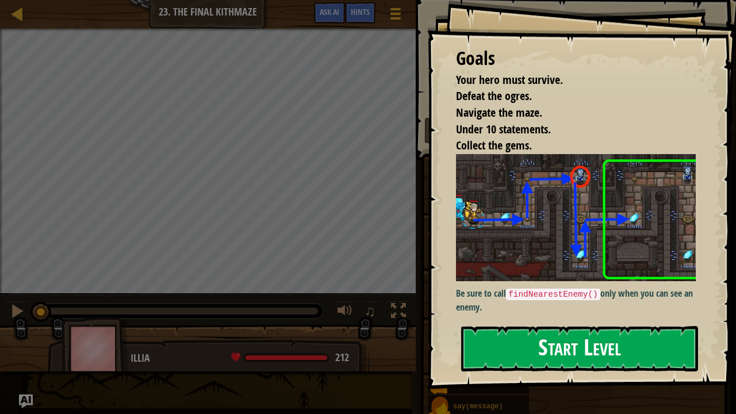
click at [515, 333] on button "Start Level" at bounding box center [579, 348] width 237 height 45
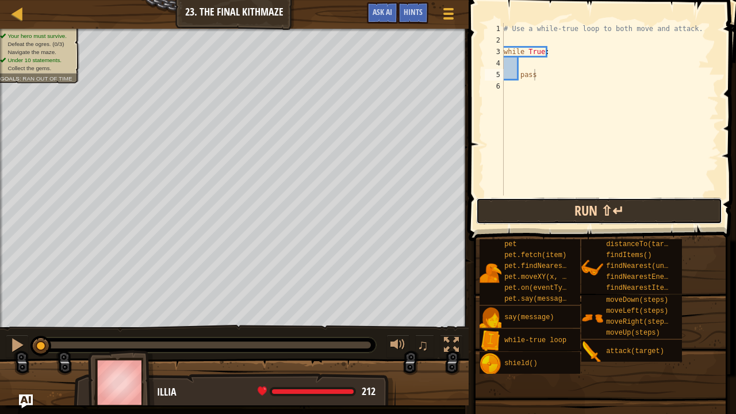
click at [596, 217] on button "Run ⇧↵" at bounding box center [599, 211] width 246 height 26
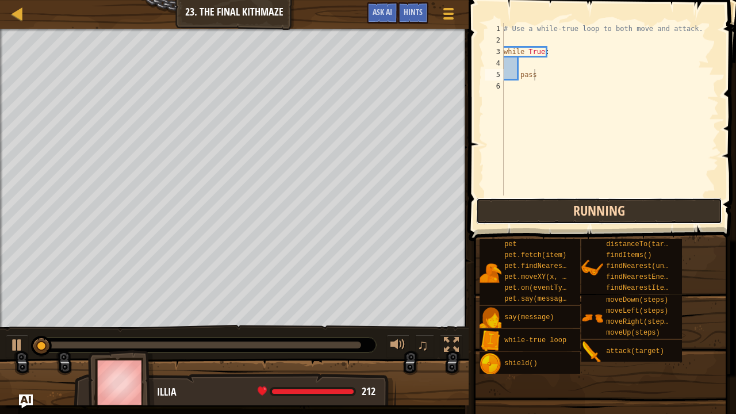
click at [596, 217] on button "Running" at bounding box center [599, 211] width 246 height 26
type textarea "pass"
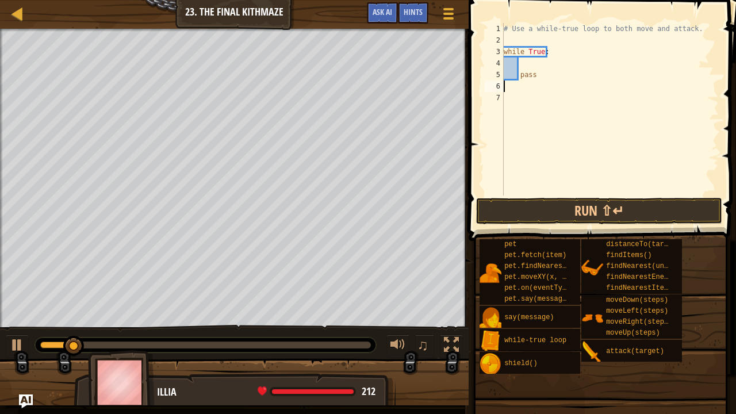
type textarea "r"
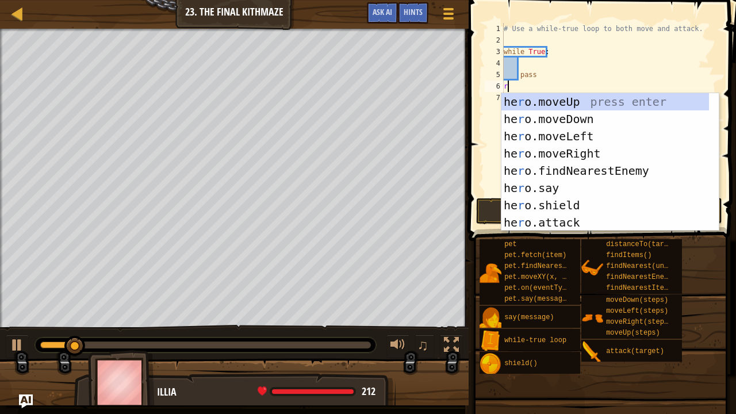
scroll to position [5, 0]
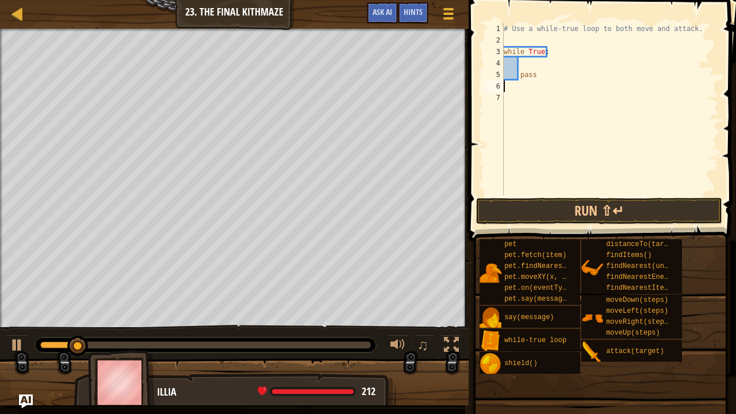
type textarea "w"
click at [539, 59] on div "# Use a while-true loop to both move and attack. while True : pass" at bounding box center [609, 120] width 217 height 195
type textarea "ri"
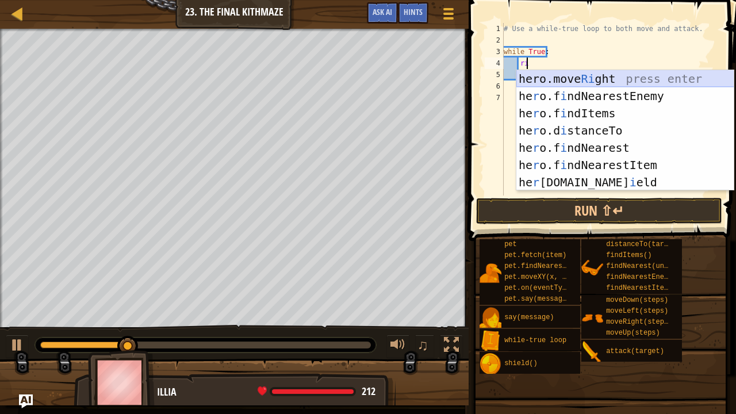
click at [555, 78] on div "hero.move Ri ght press enter he r o.f i ndNearestEnemy press enter he r o.f i n…" at bounding box center [625, 147] width 218 height 155
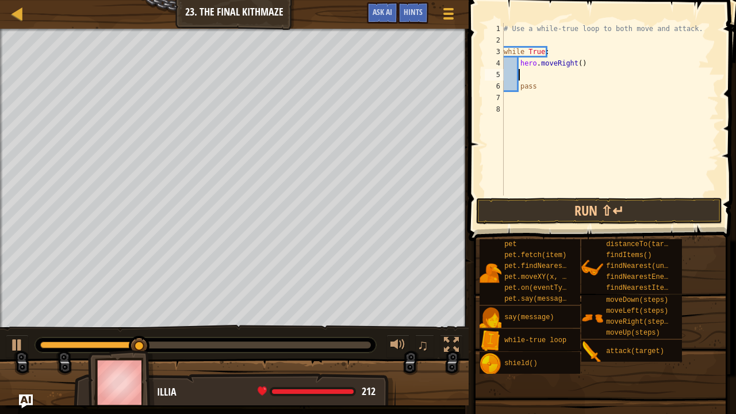
click at [569, 70] on div "# Use a while-true loop to both move and attack. while True : hero . moveRight …" at bounding box center [609, 120] width 217 height 195
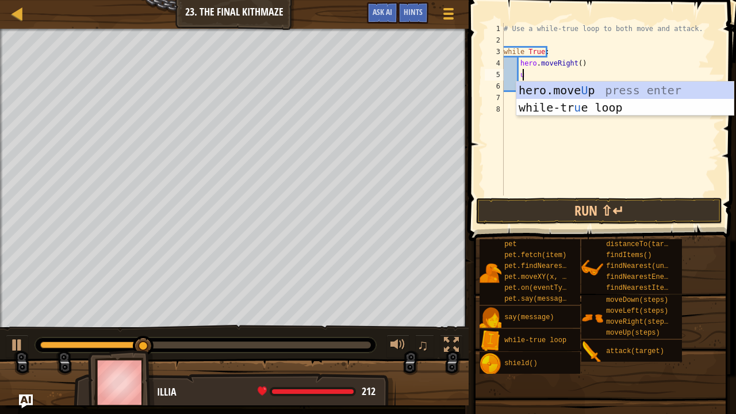
type textarea "up"
click at [578, 85] on div "hero.move Up press enter while-tr u e loo p press enter" at bounding box center [625, 116] width 218 height 69
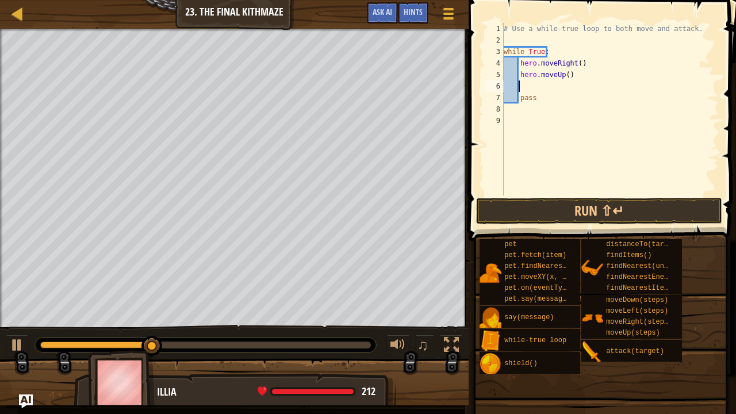
scroll to position [5, 1]
type textarea "d"
type textarea "hero.moveUp()"
click at [554, 94] on div "# Use a while-true loop to both move and attack. while True : hero . moveRight …" at bounding box center [609, 120] width 217 height 195
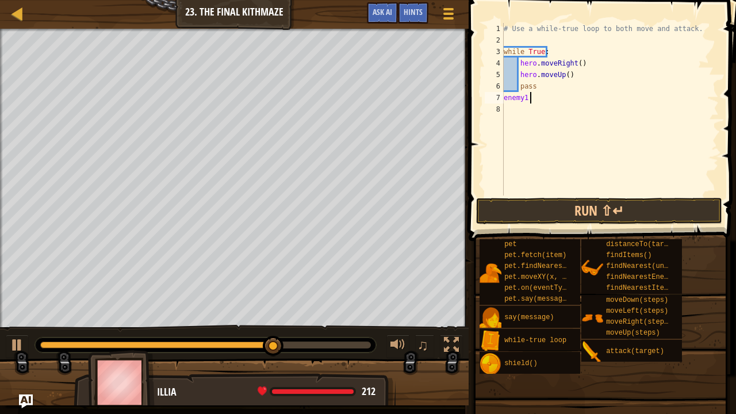
scroll to position [5, 2]
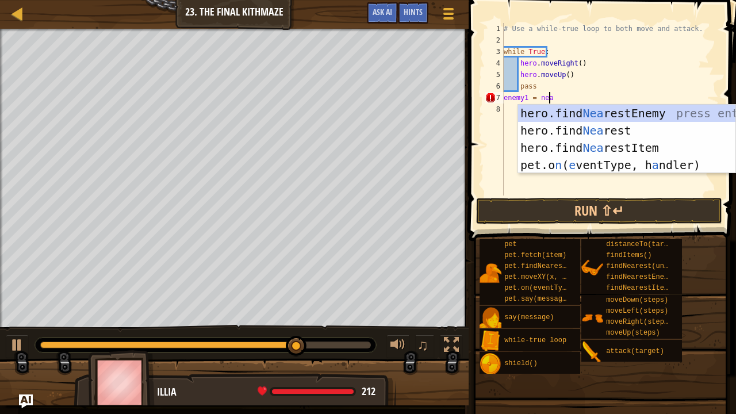
type textarea "enemy1 = near"
click at [575, 109] on div "hero.find Near estEnemy press enter hero.find Near est press enter hero.find Ne…" at bounding box center [627, 156] width 218 height 103
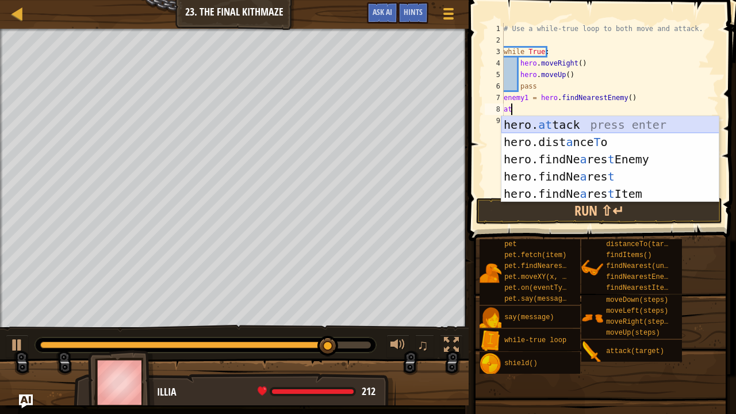
click at [566, 117] on div "hero. at tack press enter hero.dist a nce T o press enter hero.findNe a res t E…" at bounding box center [610, 176] width 218 height 121
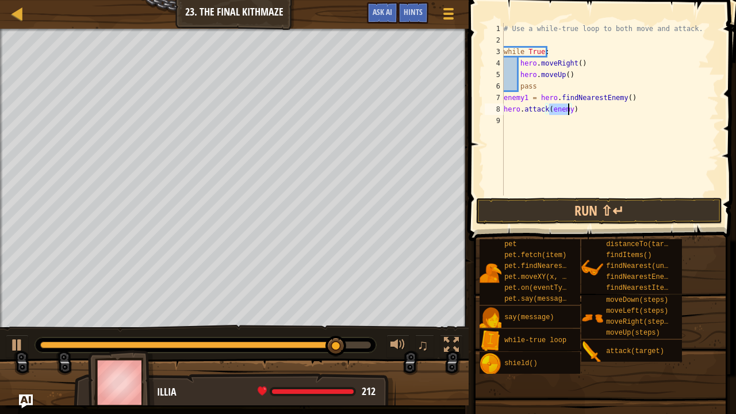
click at [567, 109] on div "# Use a while-true loop to both move and attack. while True : hero . moveRight …" at bounding box center [609, 109] width 217 height 172
click at [590, 105] on div "# Use a while-true loop to both move and attack. while True : hero . moveRight …" at bounding box center [609, 120] width 217 height 195
drag, startPoint x: 590, startPoint y: 105, endPoint x: 502, endPoint y: 109, distance: 87.5
click at [502, 109] on div "hero.attack(enemy1) 1 2 3 4 5 6 7 8 9 # Use a while-true loop to both move and …" at bounding box center [600, 109] width 236 height 172
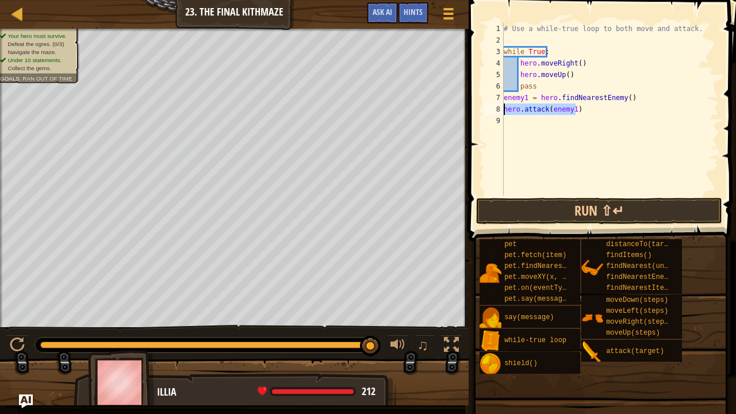
type textarea "hero.attack(enemy1)"
click at [583, 106] on div "# Use a while-true loop to both move and attack. while True : hero . moveRight …" at bounding box center [609, 109] width 217 height 172
paste textarea "hero.attack(enemy1)"
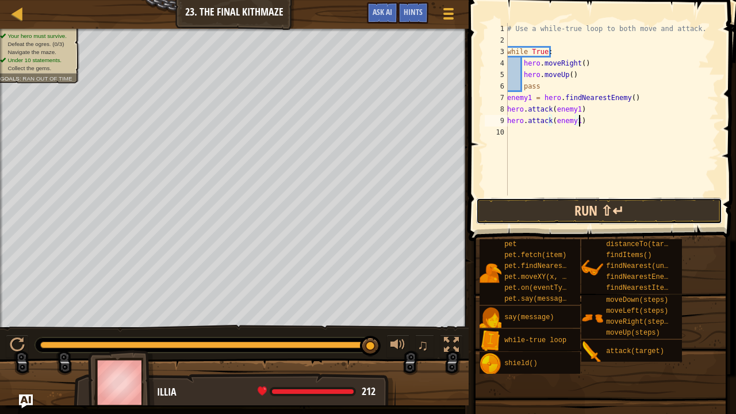
click at [588, 206] on button "Run ⇧↵" at bounding box center [599, 211] width 246 height 26
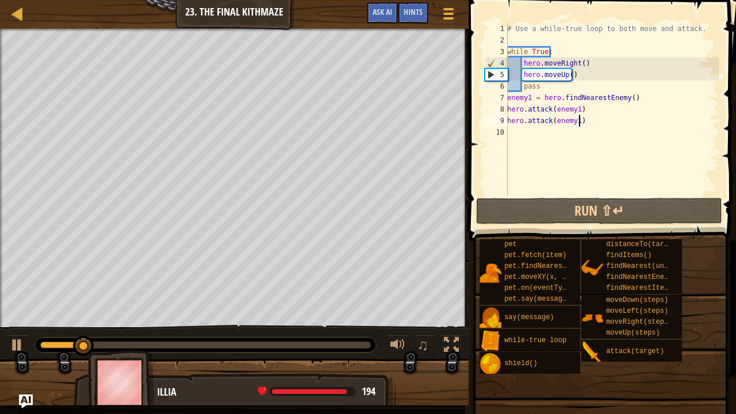
click at [574, 73] on div "# Use a while-true loop to both move and attack. while True : hero . moveRight …" at bounding box center [612, 120] width 214 height 195
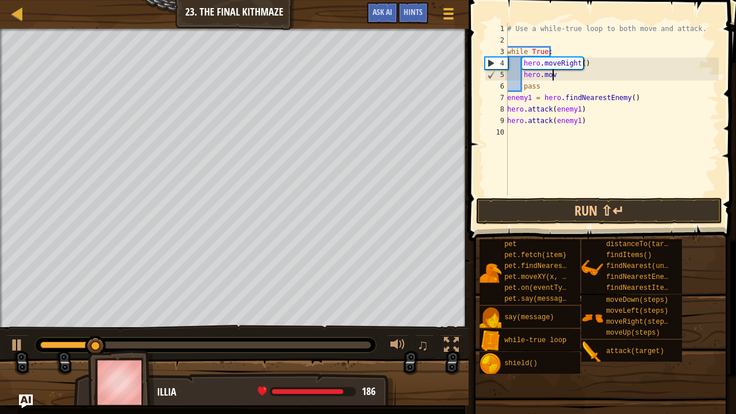
type textarea "h"
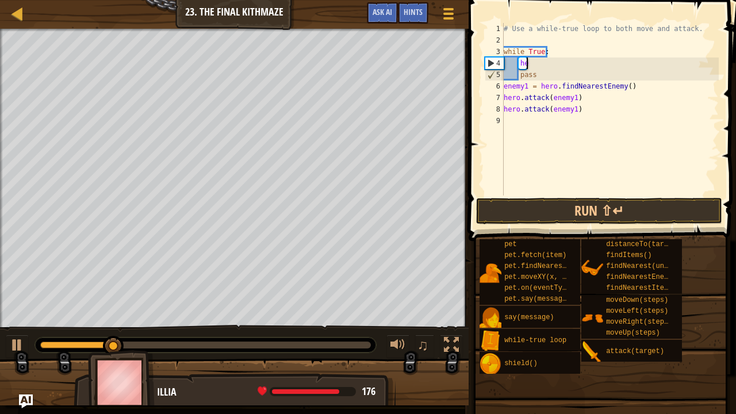
type textarea "h"
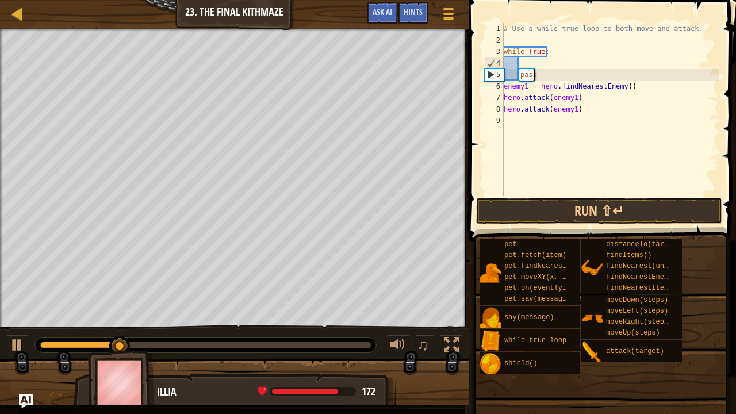
click at [574, 74] on div "# Use a while-true loop to both move and attack. while True : pass enemy1 = her…" at bounding box center [609, 120] width 217 height 195
type textarea "pass"
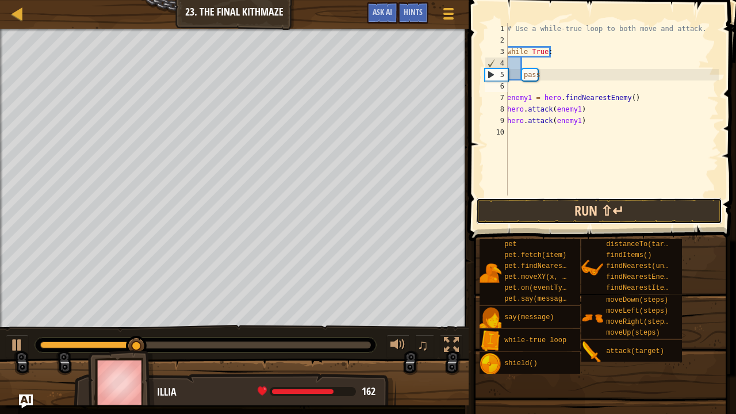
click at [514, 216] on button "Run ⇧↵" at bounding box center [599, 211] width 246 height 26
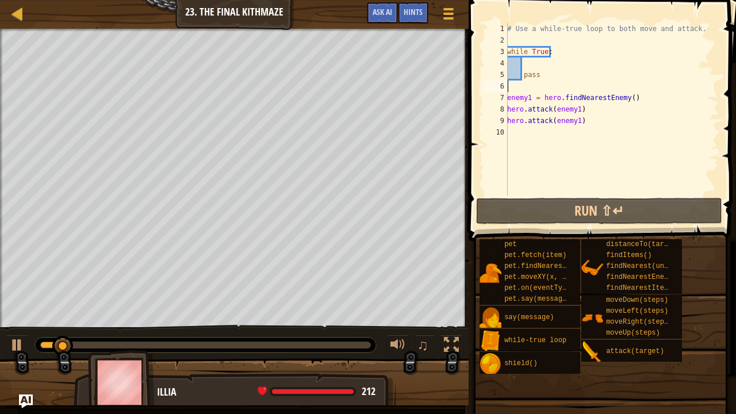
type textarea "u"
type textarea "r"
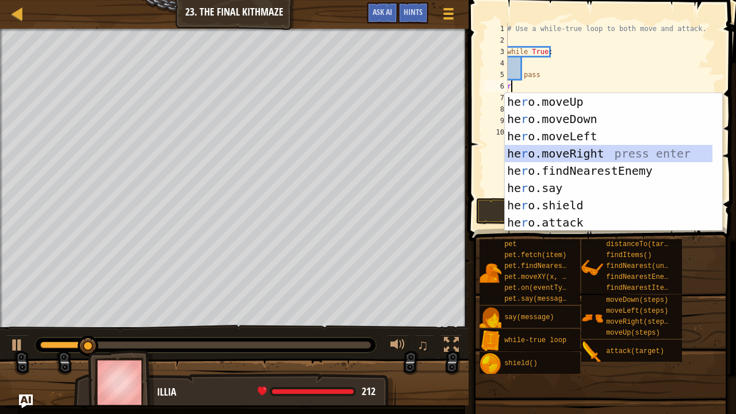
click at [573, 152] on div "he r o.moveUp press enter he r o.moveDown press enter he r o.moveLeft press ent…" at bounding box center [614, 179] width 218 height 172
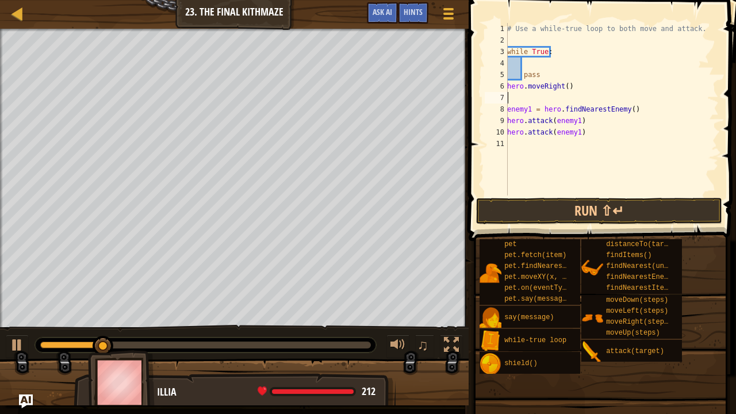
type textarea "u"
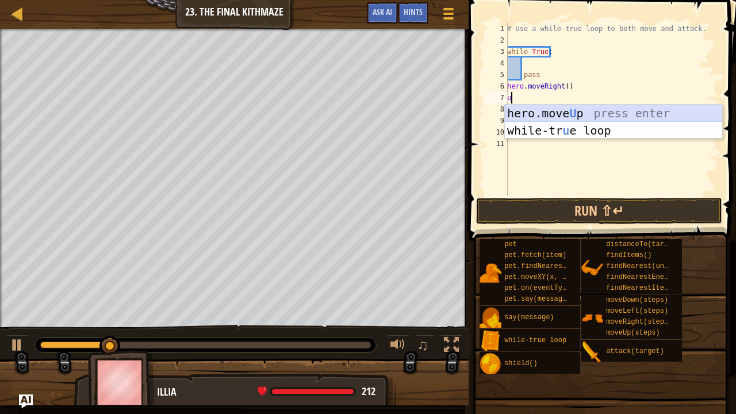
click at [569, 117] on div "hero.move U p press enter while-tr u e loop press enter" at bounding box center [614, 139] width 218 height 69
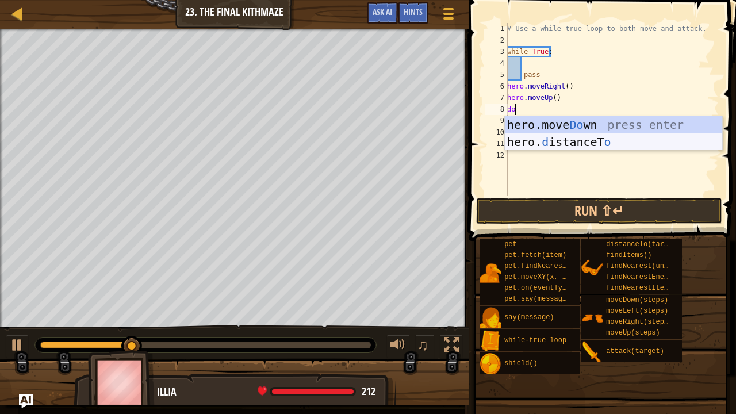
type textarea "d"
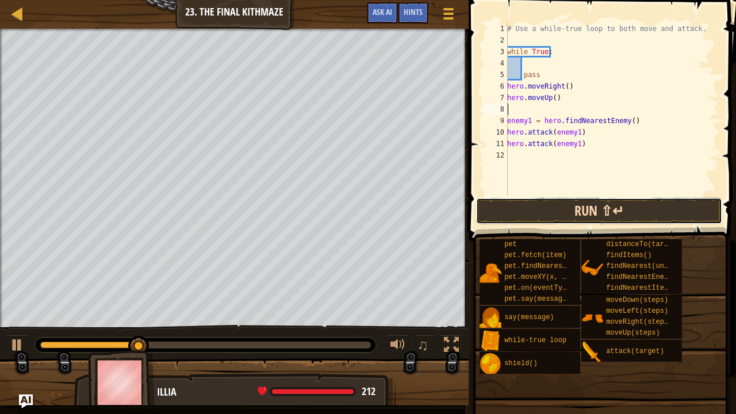
click at [570, 206] on button "Run ⇧↵" at bounding box center [599, 211] width 246 height 26
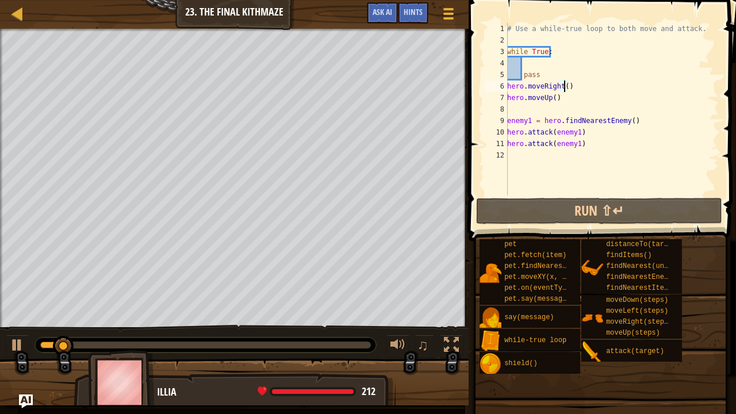
click at [563, 87] on div "# Use a while-true loop to both move and attack. while True : pass hero . moveR…" at bounding box center [612, 120] width 214 height 195
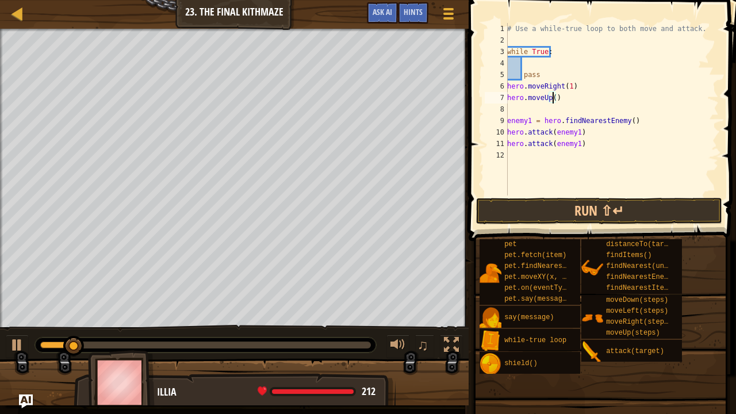
click at [552, 99] on div "# Use a while-true loop to both move and attack. while True : pass hero . moveR…" at bounding box center [612, 120] width 214 height 195
click at [574, 200] on button "Run ⇧↵" at bounding box center [599, 211] width 246 height 26
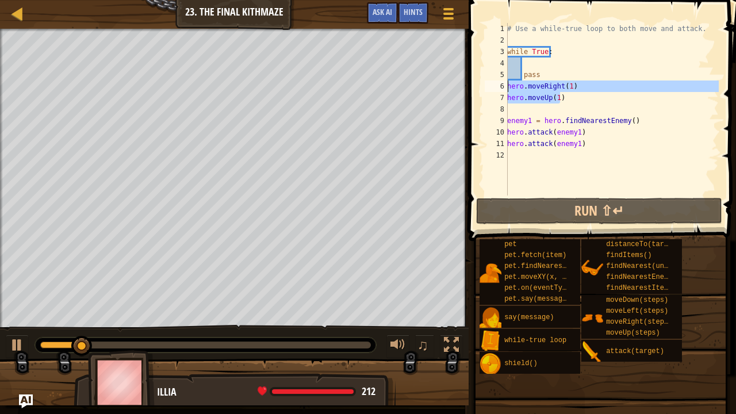
drag, startPoint x: 561, startPoint y: 97, endPoint x: 508, endPoint y: 86, distance: 54.5
click at [508, 86] on div "# Use a while-true loop to both move and attack. while True : pass hero . moveR…" at bounding box center [612, 120] width 214 height 195
type textarea "pass"
type textarea "while True:"
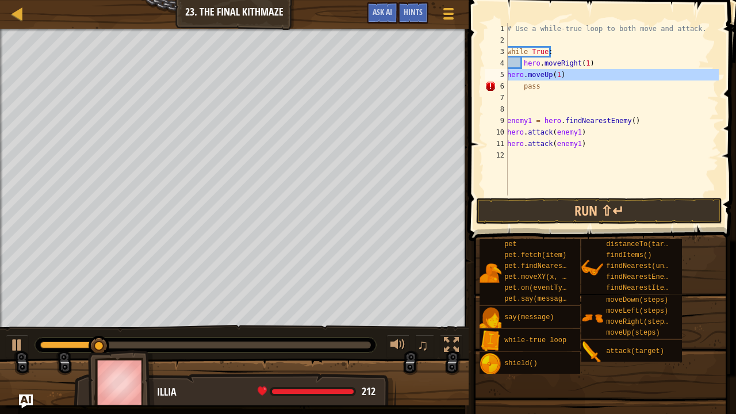
click at [506, 75] on div "5" at bounding box center [496, 74] width 23 height 11
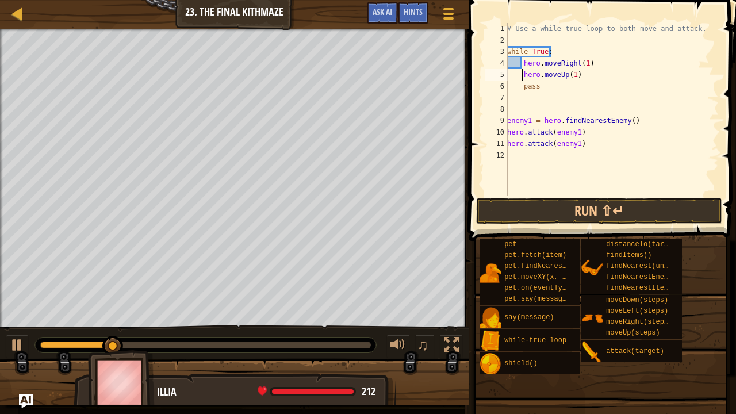
click at [553, 73] on div "# Use a while-true loop to both move and attack. while True : hero . moveRight …" at bounding box center [612, 120] width 214 height 195
drag, startPoint x: 577, startPoint y: 74, endPoint x: 529, endPoint y: 79, distance: 48.6
click at [529, 79] on div "# Use a while-true loop to both move and attack. while True : hero . moveRight …" at bounding box center [612, 120] width 214 height 195
click at [537, 91] on div "# Use a while-true loop to both move and attack. while True : hero . moveRight …" at bounding box center [612, 120] width 214 height 195
click at [575, 209] on button "Run ⇧↵" at bounding box center [599, 211] width 246 height 26
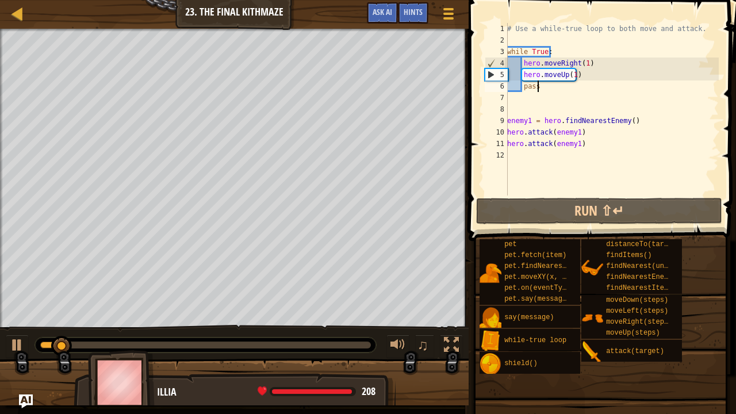
click at [591, 75] on div "# Use a while-true loop to both move and attack. while True : hero . moveRight …" at bounding box center [612, 120] width 214 height 195
type textarea "hero.moveUp(1)"
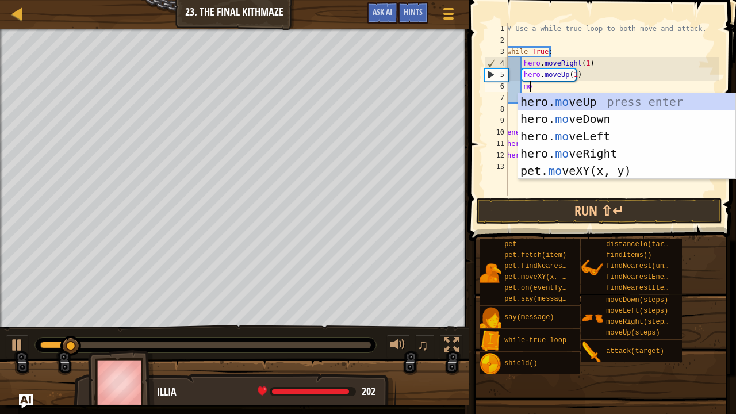
type textarea "mov"
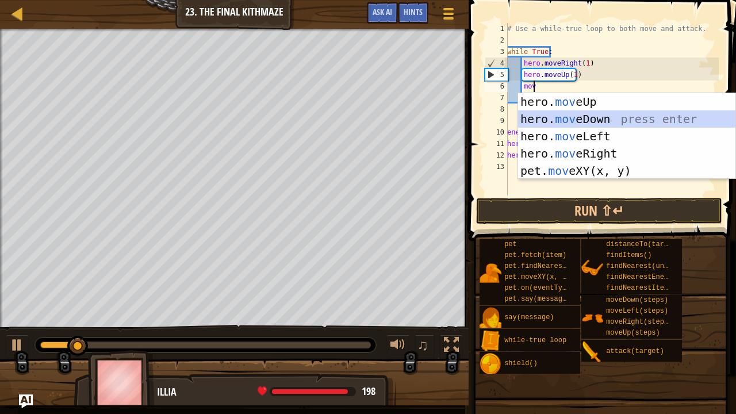
click at [603, 112] on div "hero. mov eUp press enter hero. mov eDown press enter hero. mov eLeft press ent…" at bounding box center [627, 153] width 218 height 121
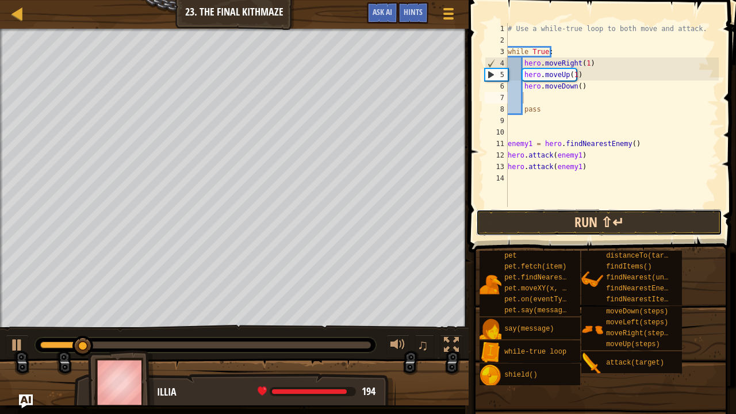
click at [603, 221] on button "Run ⇧↵" at bounding box center [599, 222] width 246 height 26
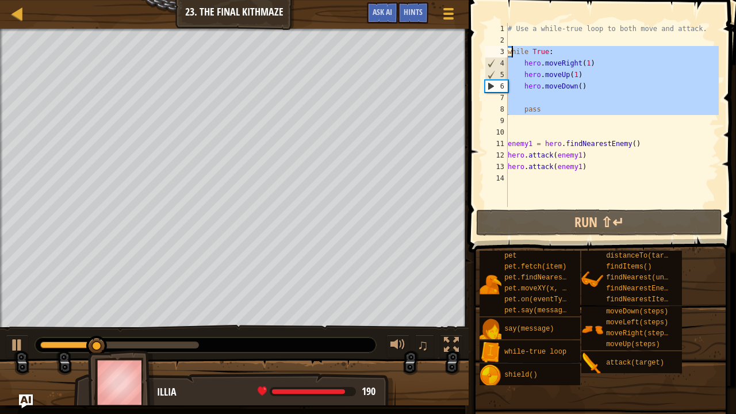
drag, startPoint x: 548, startPoint y: 117, endPoint x: 511, endPoint y: 49, distance: 77.7
click at [511, 49] on div "# Use a while-true loop to both move and attack. while True : hero . moveRight …" at bounding box center [611, 126] width 213 height 207
type textarea "w"
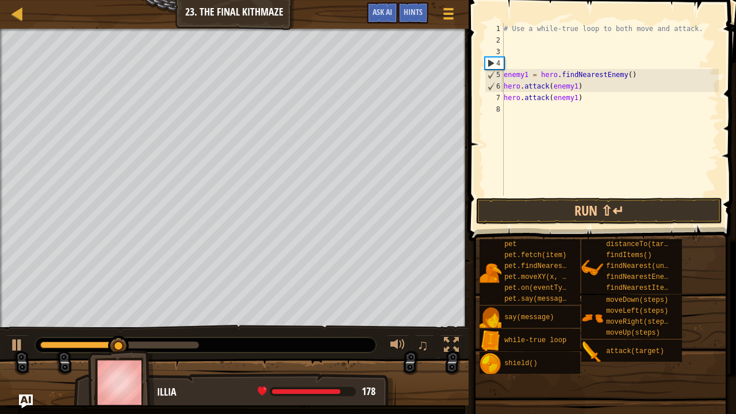
click at [509, 58] on div "# Use a while-true loop to both move and attack. enemy1 = hero . findNearestEne…" at bounding box center [609, 120] width 217 height 195
click at [535, 221] on button "Run ⇧↵" at bounding box center [599, 211] width 246 height 26
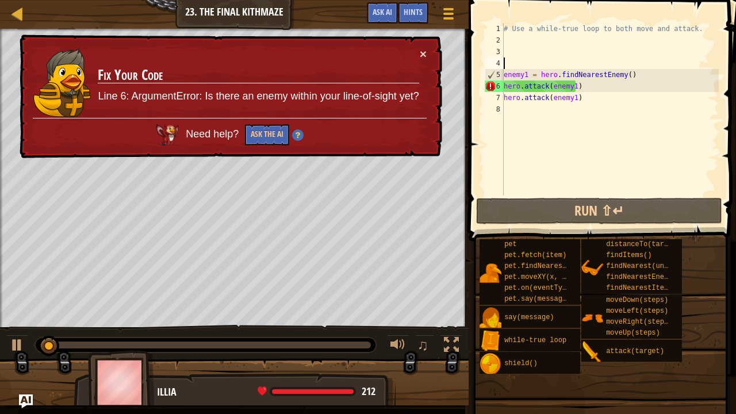
click at [429, 42] on div "× Fix Your Code Line 6: ArgumentError: Is there an enemy within your line-of-si…" at bounding box center [229, 96] width 425 height 124
click at [427, 47] on div "× Fix Your Code Line 6: ArgumentError: Is there an enemy within your line-of-si…" at bounding box center [229, 96] width 425 height 124
click at [424, 48] on button "×" at bounding box center [423, 54] width 7 height 12
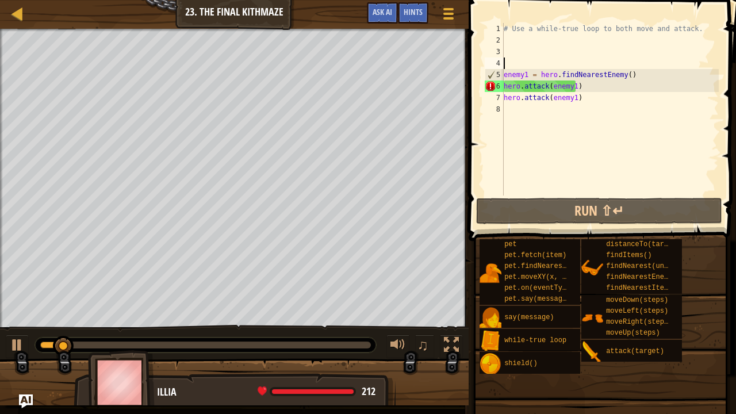
click at [520, 64] on div "# Use a while-true loop to both move and attack. enemy1 = hero . findNearestEne…" at bounding box center [609, 120] width 217 height 195
click at [516, 45] on div "# Use a while-true loop to both move and attack. enemy1 = hero . findNearestEne…" at bounding box center [609, 120] width 217 height 195
click at [516, 41] on div "# Use a while-true loop to both move and attack. enemy1 = hero . findNearestEne…" at bounding box center [609, 120] width 217 height 195
type textarea "ri"
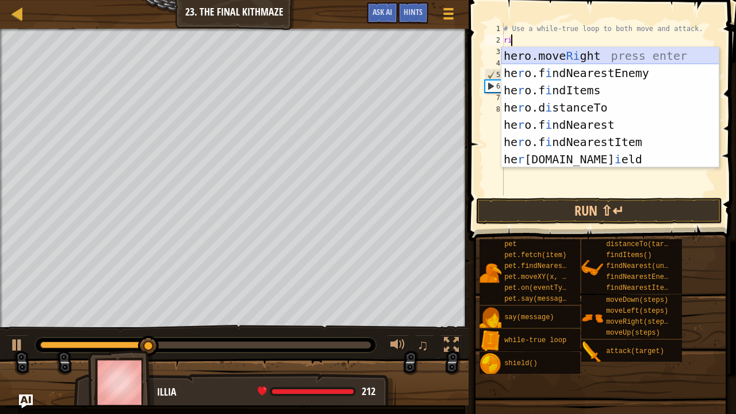
click at [536, 57] on div "hero.move Ri ght press enter he r o.f i ndNearestEnemy press enter he r o.f i n…" at bounding box center [610, 124] width 218 height 155
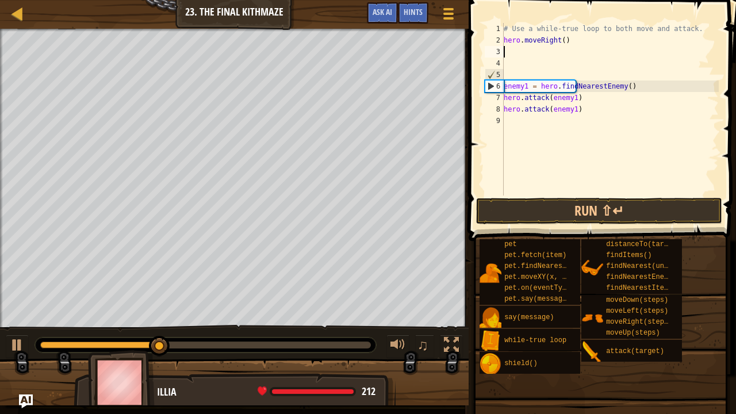
type textarea "u"
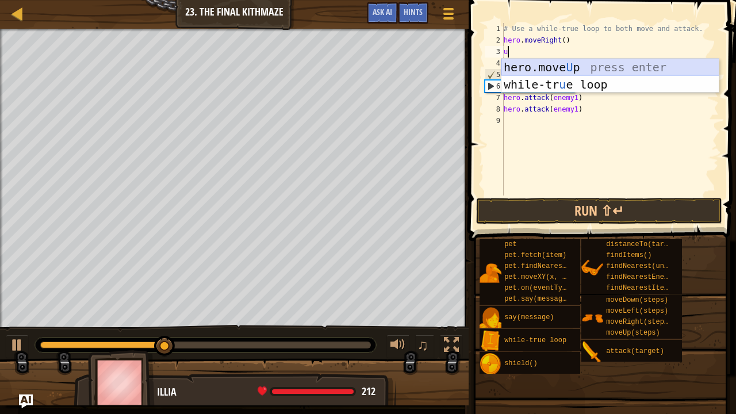
click at [566, 72] on div "hero.move U p press enter while-tr u e loop press enter" at bounding box center [610, 93] width 218 height 69
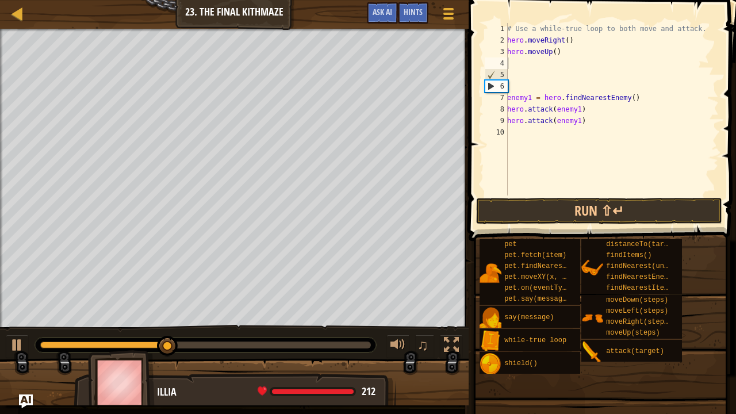
click at [551, 60] on div "# Use a while-true loop to both move and attack. hero . moveRight ( ) hero . mo…" at bounding box center [612, 120] width 214 height 195
type textarea "f"
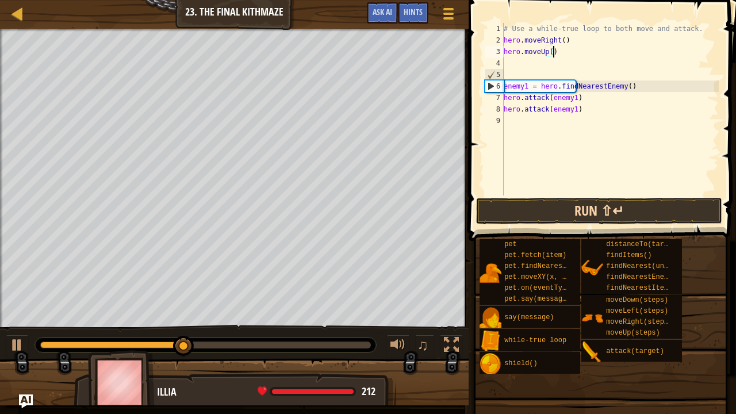
type textarea "hero.moveUp()"
click at [582, 218] on button "Run ⇧↵" at bounding box center [599, 211] width 246 height 26
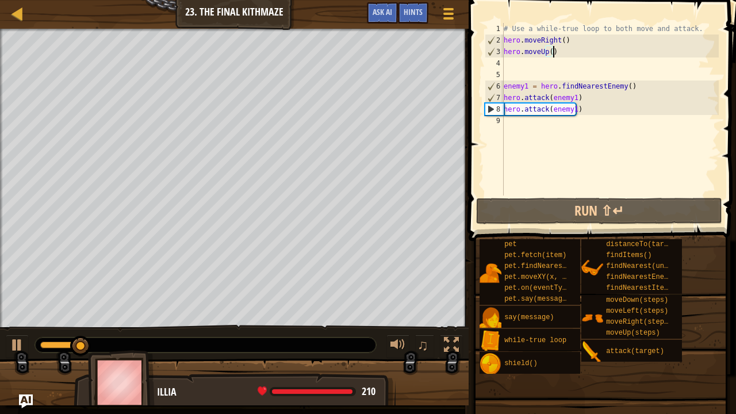
click at [546, 69] on div "# Use a while-true loop to both move and attack. hero . moveRight ( ) hero . mo…" at bounding box center [609, 120] width 217 height 195
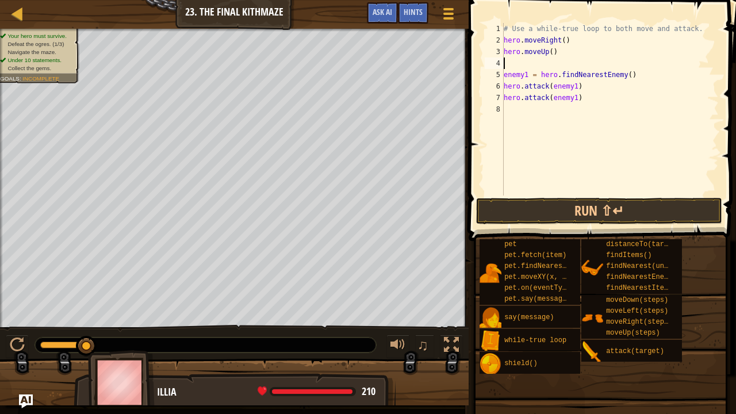
click at [534, 109] on div "# Use a while-true loop to both move and attack. hero . moveRight ( ) hero . mo…" at bounding box center [609, 120] width 217 height 195
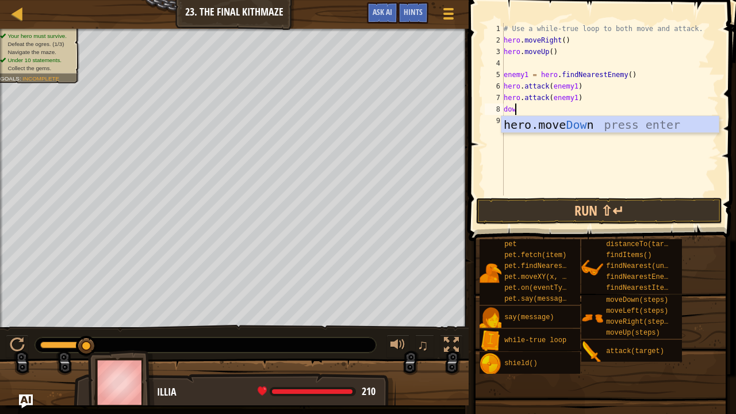
type textarea "down"
click at [543, 126] on div "hero.move Down press enter" at bounding box center [610, 142] width 218 height 52
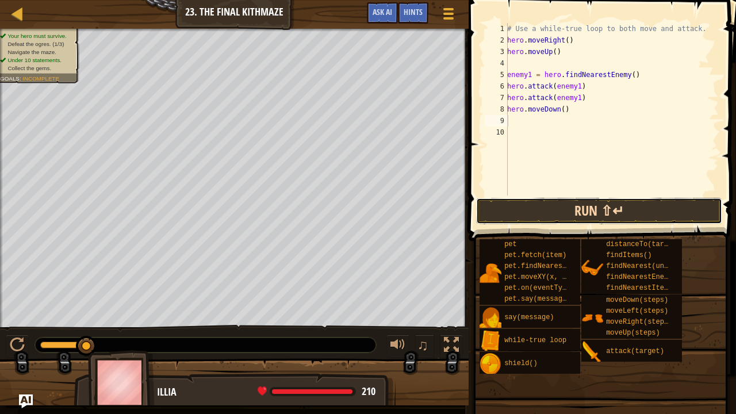
click at [562, 208] on button "Run ⇧↵" at bounding box center [599, 211] width 246 height 26
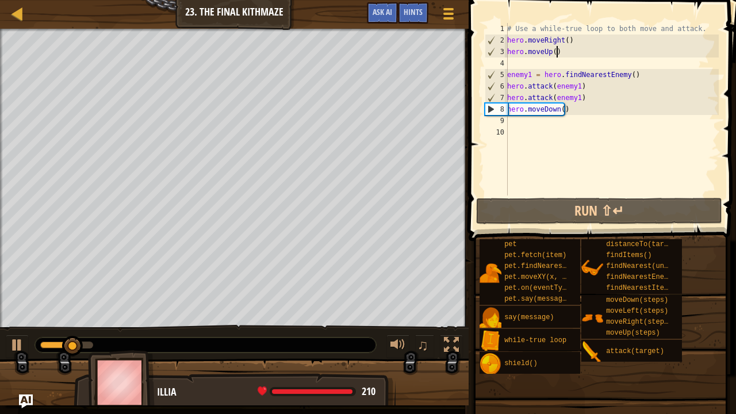
click at [563, 52] on div "# Use a while-true loop to both move and attack. hero . moveRight ( ) hero . mo…" at bounding box center [612, 120] width 214 height 195
click at [588, 99] on div "# Use a while-true loop to both move and attack. hero . moveRight ( ) hero . mo…" at bounding box center [612, 120] width 214 height 195
type textarea "hero.attack(enemy1)"
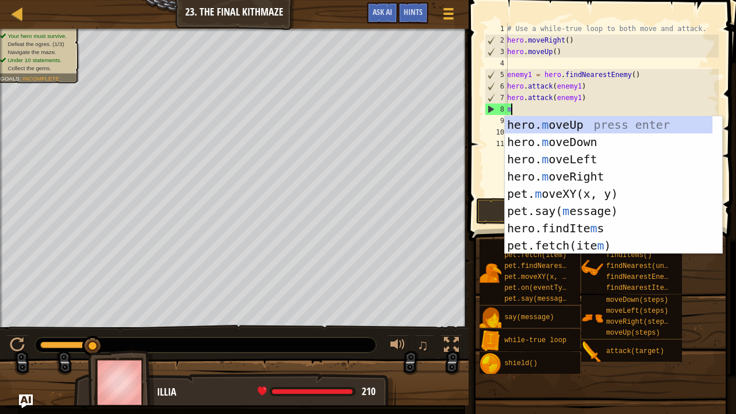
type textarea "mo"
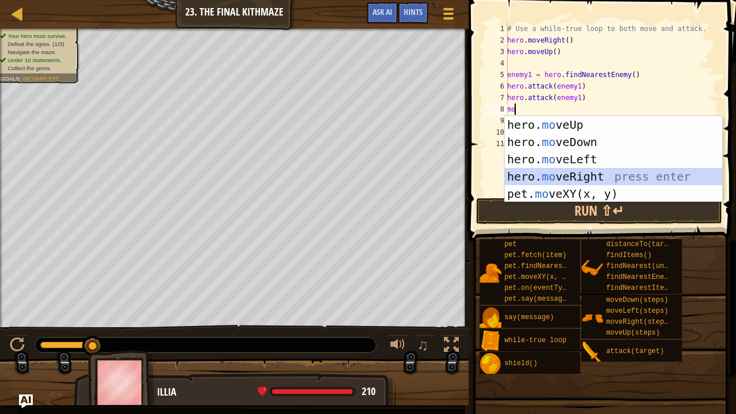
click at [603, 175] on div "hero. mo veUp press enter hero. mo veDown press enter hero. mo veLeft press ent…" at bounding box center [614, 176] width 218 height 121
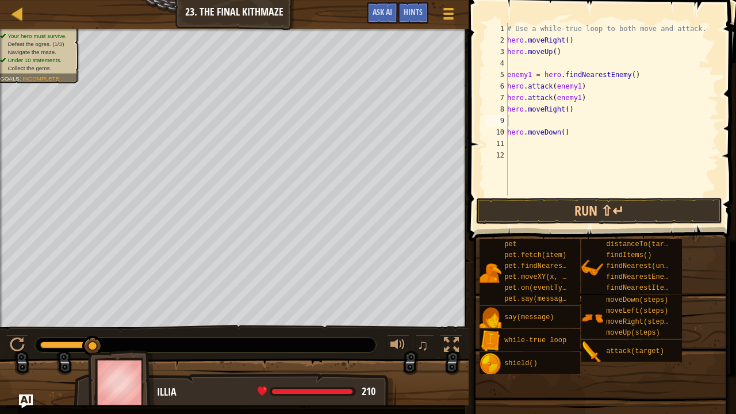
click at [584, 97] on div "# Use a while-true loop to both move and attack. hero . moveRight ( ) hero . mo…" at bounding box center [612, 120] width 214 height 195
type textarea "hero.attack(enemy1)"
click at [552, 128] on div "# Use a while-true loop to both move and attack. hero . moveRight ( ) hero . mo…" at bounding box center [612, 120] width 214 height 195
type textarea "hero.moveRight()"
click at [575, 204] on button "Run ⇧↵" at bounding box center [599, 211] width 246 height 26
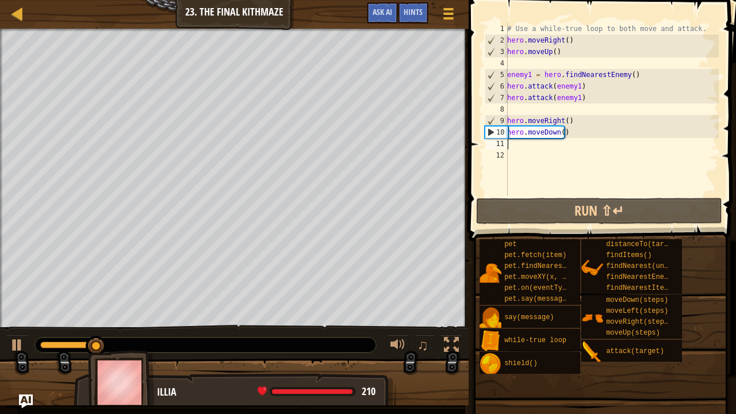
click at [544, 146] on div "# Use a while-true loop to both move and attack. hero . moveRight ( ) hero . mo…" at bounding box center [612, 120] width 214 height 195
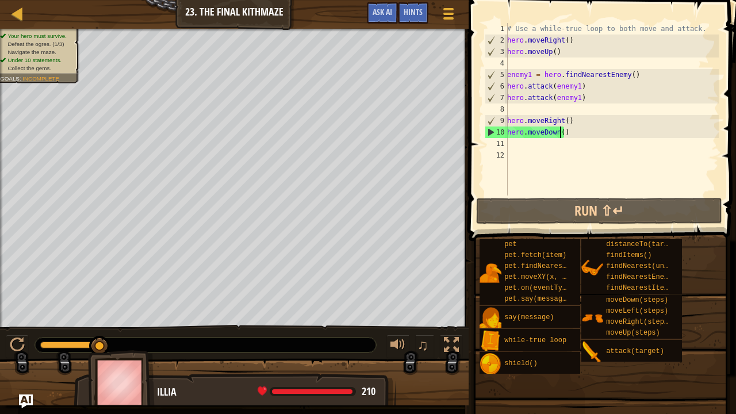
click at [561, 133] on div "# Use a while-true loop to both move and attack. hero . moveRight ( ) hero . mo…" at bounding box center [612, 120] width 214 height 195
type textarea "hero.moveDown(2)"
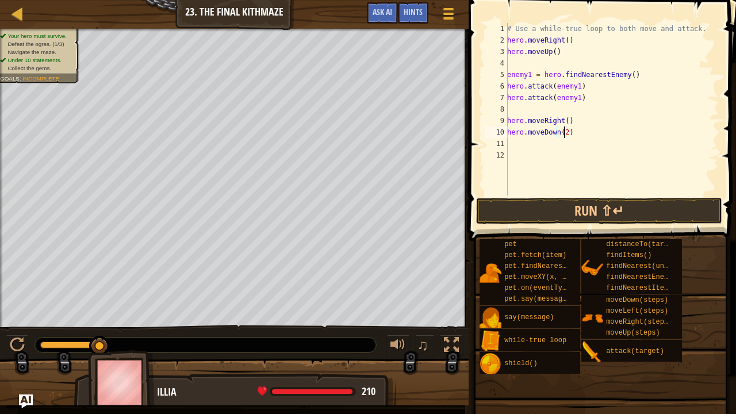
click at [544, 141] on div "# Use a while-true loop to both move and attack. hero . moveRight ( ) hero . mo…" at bounding box center [612, 120] width 214 height 195
click at [527, 210] on button "Run ⇧↵" at bounding box center [599, 211] width 246 height 26
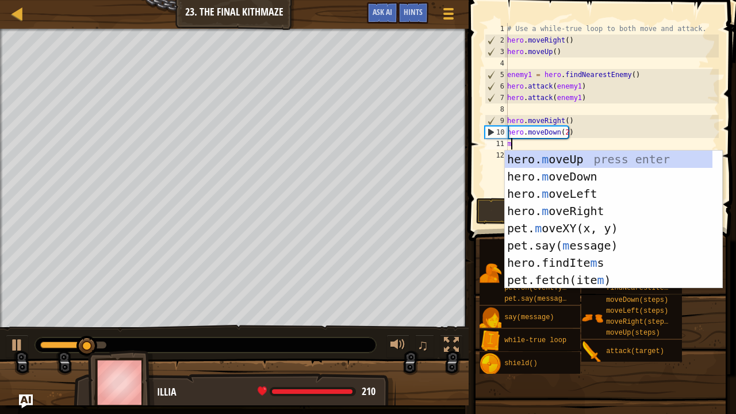
type textarea "mo"
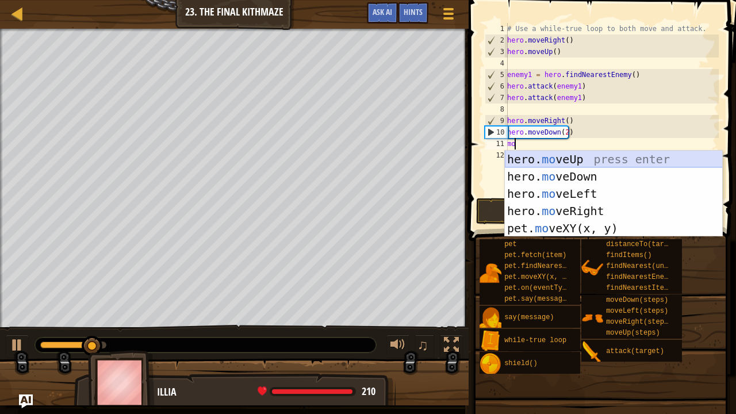
click at [523, 158] on div "hero. mo veUp press enter hero. mo veDown press enter hero. mo veLeft press ent…" at bounding box center [614, 211] width 218 height 121
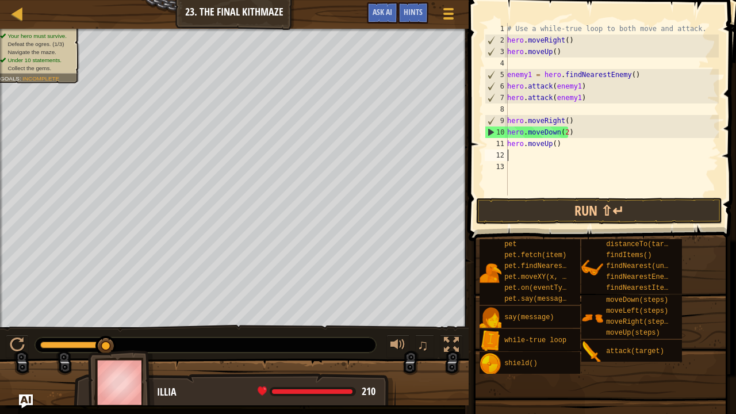
click at [530, 154] on div "# Use a while-true loop to both move and attack. hero . moveRight ( ) hero . mo…" at bounding box center [612, 120] width 214 height 195
type textarea "r"
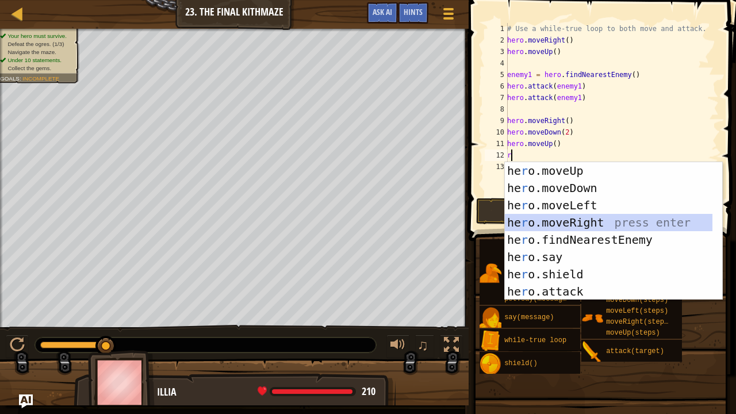
click at [556, 220] on div "he r o.moveUp press enter he r o.moveDown press enter he r o.moveLeft press ent…" at bounding box center [609, 248] width 208 height 172
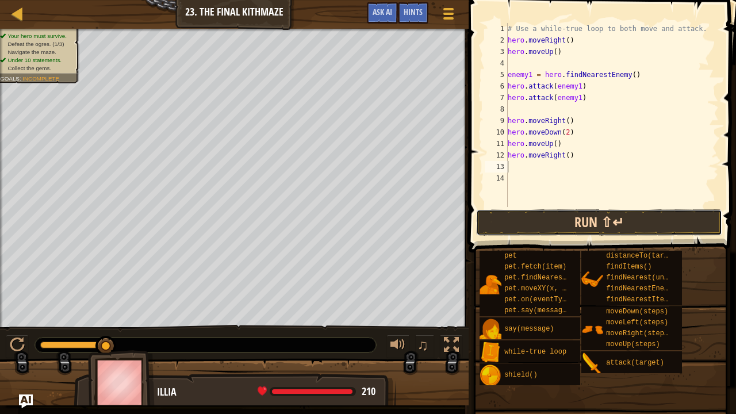
click at [561, 214] on button "Run ⇧↵" at bounding box center [599, 222] width 246 height 26
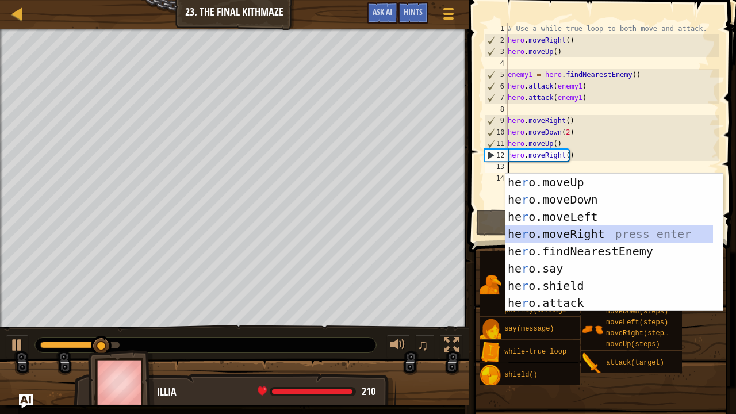
type textarea "up"
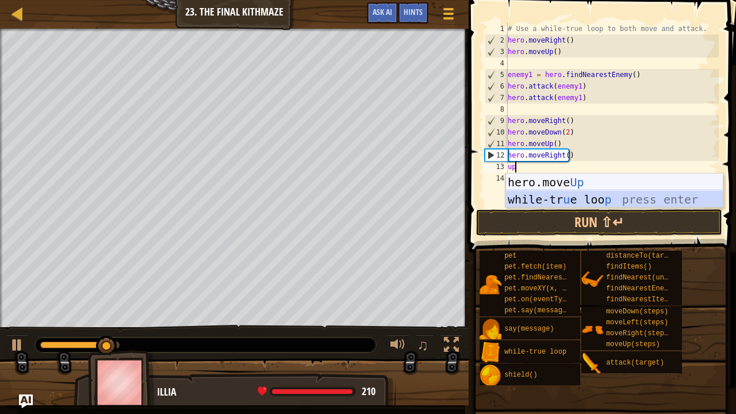
drag, startPoint x: 565, startPoint y: 193, endPoint x: 561, endPoint y: 189, distance: 6.5
click at [561, 189] on div "hero.move Up press enter while-tr u e loo p press enter" at bounding box center [614, 208] width 218 height 69
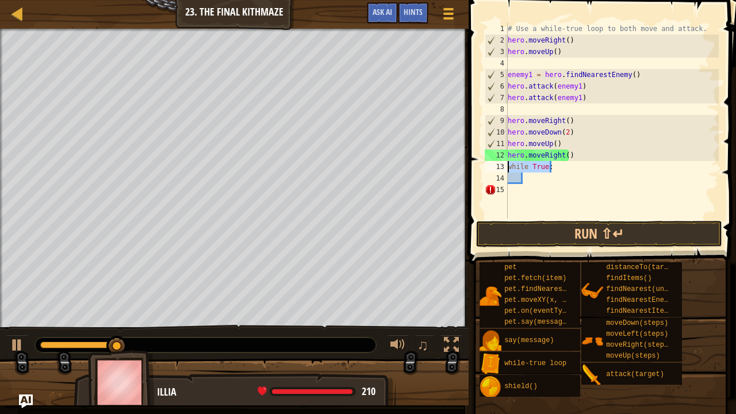
drag, startPoint x: 552, startPoint y: 167, endPoint x: 506, endPoint y: 168, distance: 46.0
click at [506, 168] on div "1 2 3 4 5 6 7 8 9 10 11 12 13 14 15 # Use a while-true loop to both move and at…" at bounding box center [600, 120] width 236 height 195
type textarea "while True:"
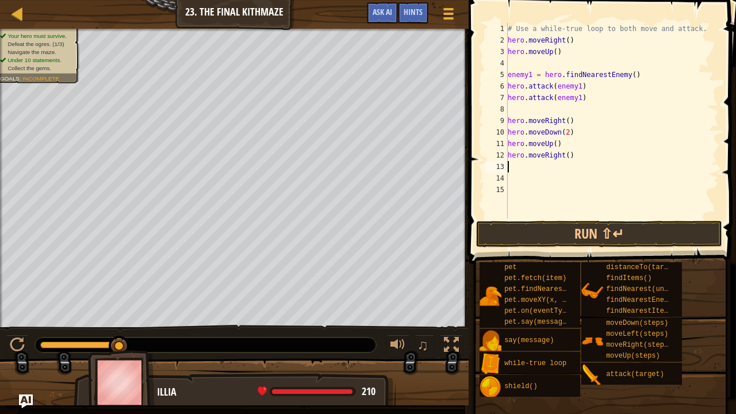
type textarea "u"
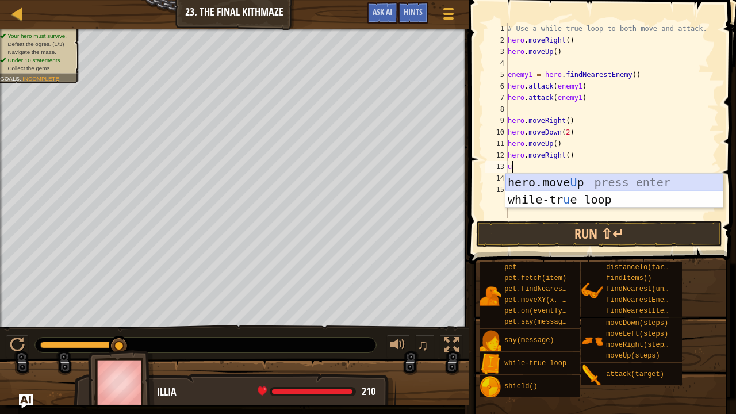
click at [531, 185] on div "hero.move U p press enter while-tr u e loop press enter" at bounding box center [614, 208] width 218 height 69
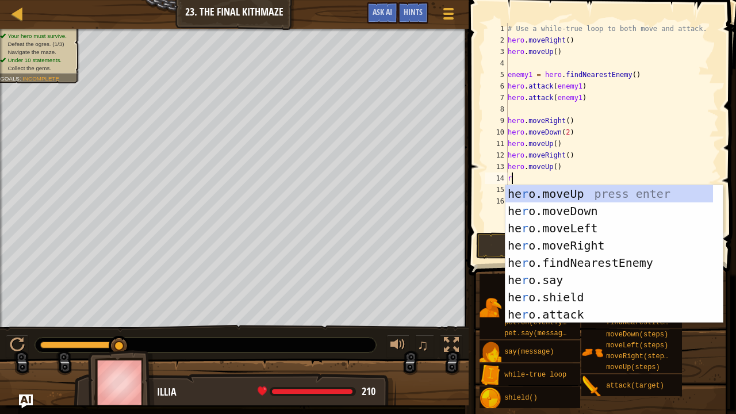
type textarea "ri"
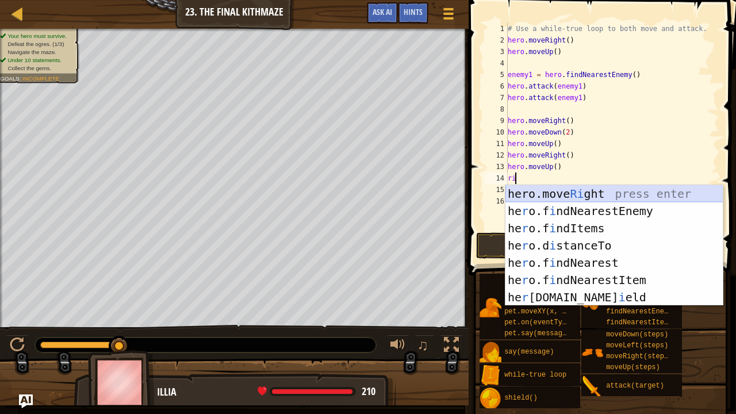
click at [551, 194] on div "hero.move Ri ght press enter he r o.f i ndNearestEnemy press enter he r o.f i n…" at bounding box center [614, 262] width 218 height 155
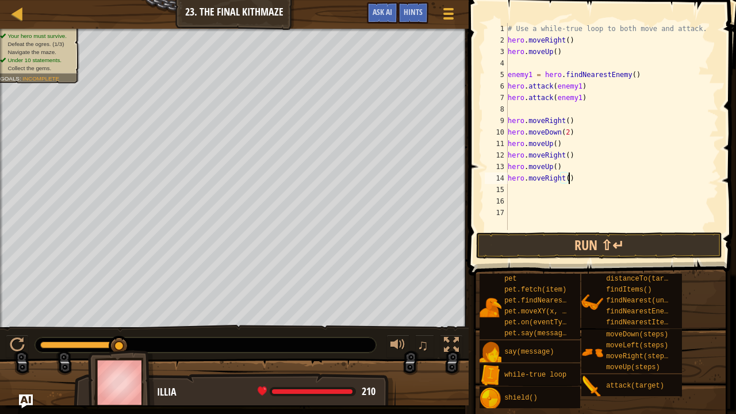
click at [568, 178] on div "# Use a while-true loop to both move and attack. hero . moveRight ( ) hero . mo…" at bounding box center [611, 138] width 213 height 230
click at [563, 176] on div "# Use a while-true loop to both move and attack. hero . moveRight ( ) hero . mo…" at bounding box center [611, 138] width 213 height 230
type textarea "hero.moveRight()"
click at [561, 247] on button "Run ⇧↵" at bounding box center [599, 245] width 246 height 26
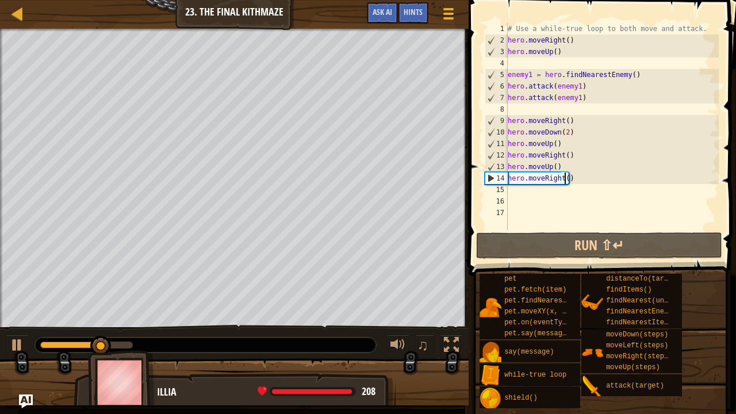
click at [540, 191] on div "# Use a while-true loop to both move and attack. hero . moveRight ( ) hero . mo…" at bounding box center [611, 138] width 213 height 230
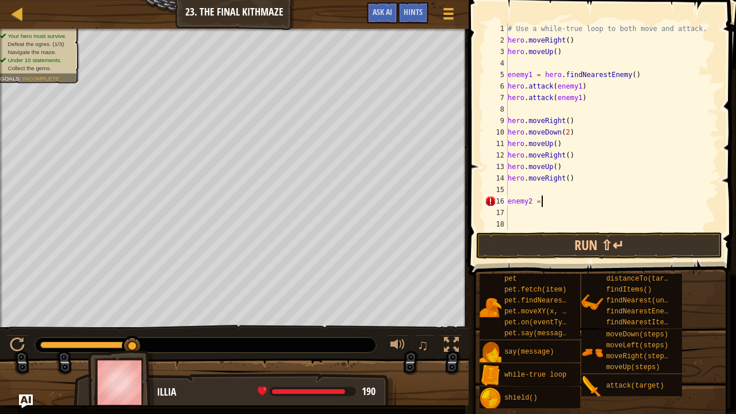
scroll to position [5, 2]
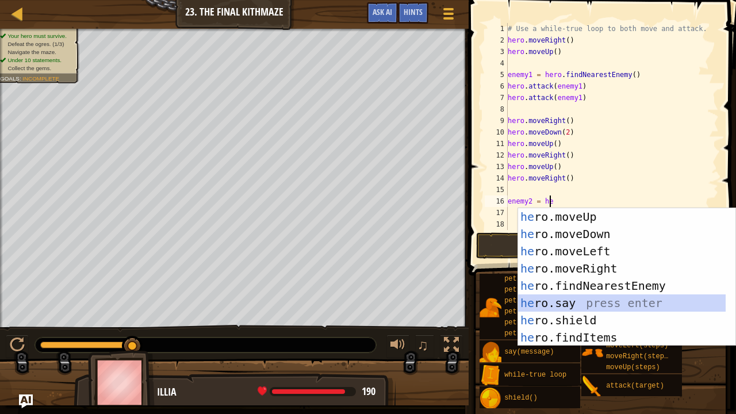
click at [578, 296] on div "he ro.moveUp press enter he ro.moveDown press enter he ro.moveLeft press enter …" at bounding box center [622, 294] width 208 height 172
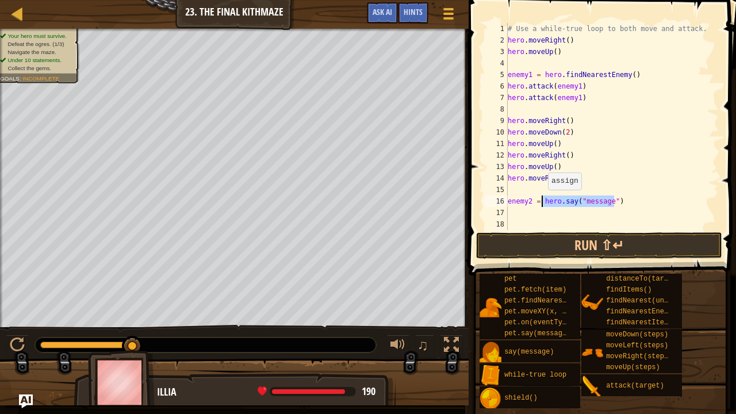
drag, startPoint x: 632, startPoint y: 195, endPoint x: 542, endPoint y: 201, distance: 90.4
click at [542, 201] on div "# Use a while-true loop to both move and attack. hero . moveRight ( ) hero . mo…" at bounding box center [611, 138] width 213 height 230
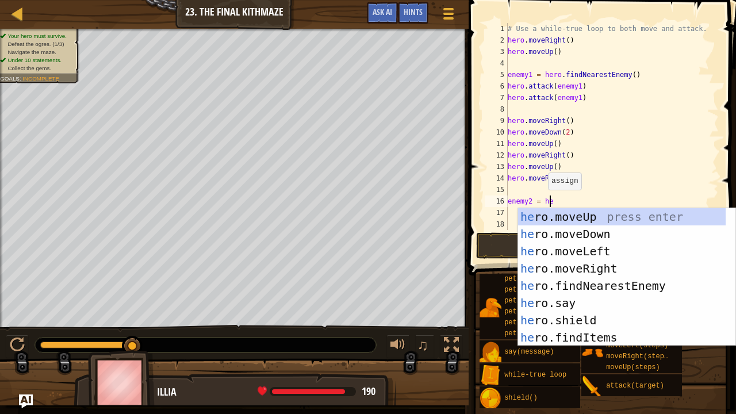
type textarea "enemy2 = hero"
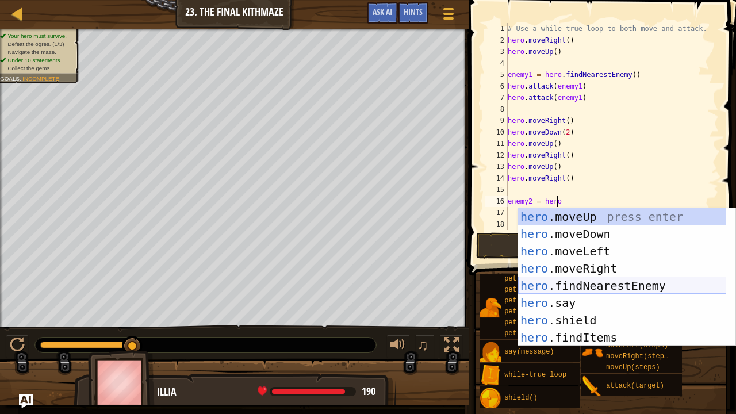
click at [582, 278] on div "hero .moveUp press enter hero .moveDown press enter hero .moveLeft press enter …" at bounding box center [622, 294] width 208 height 172
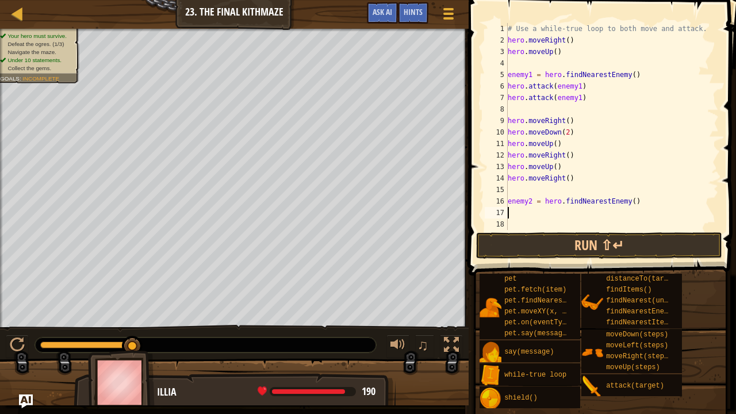
scroll to position [5, 0]
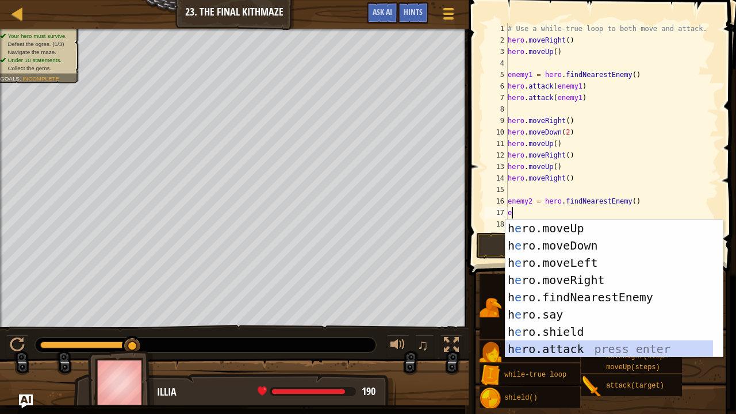
click at [580, 336] on div "h e ro.moveUp press enter h e ro.moveDown press enter h e ro.moveLeft press ent…" at bounding box center [609, 306] width 208 height 172
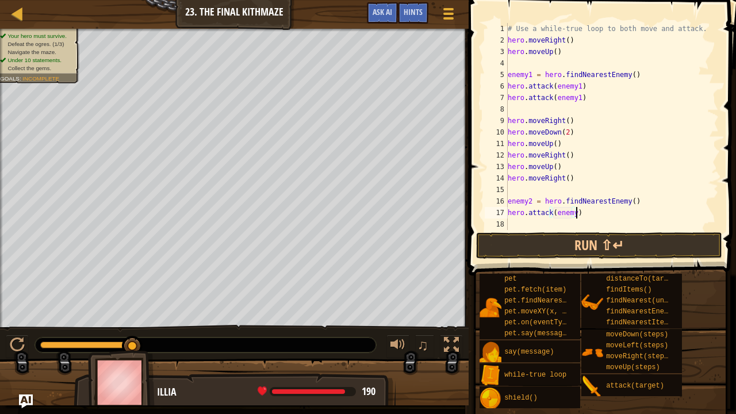
click at [576, 207] on div "# Use a while-true loop to both move and attack. hero . moveRight ( ) hero . mo…" at bounding box center [607, 138] width 204 height 230
click at [571, 206] on div "# Use a while-true loop to both move and attack. hero . moveRight ( ) hero . mo…" at bounding box center [607, 138] width 204 height 230
click at [572, 210] on div "# Use a while-true loop to both move and attack. hero . moveRight ( ) hero . mo…" at bounding box center [607, 138] width 204 height 230
type textarea "hero.attack(enemy2)"
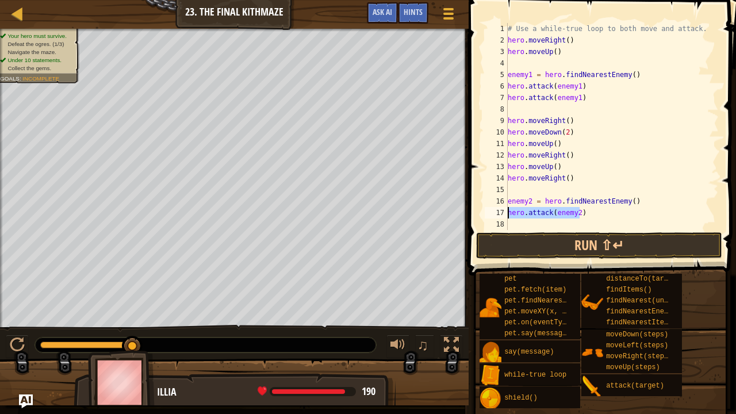
drag, startPoint x: 600, startPoint y: 214, endPoint x: 508, endPoint y: 215, distance: 91.4
click at [508, 215] on div "# Use a while-true loop to both move and attack. hero . moveRight ( ) hero . mo…" at bounding box center [607, 138] width 204 height 230
click at [527, 224] on div "# Use a while-true loop to both move and attack. hero . moveRight ( ) hero . mo…" at bounding box center [607, 138] width 204 height 230
paste textarea "hero.attack(enemy2)"
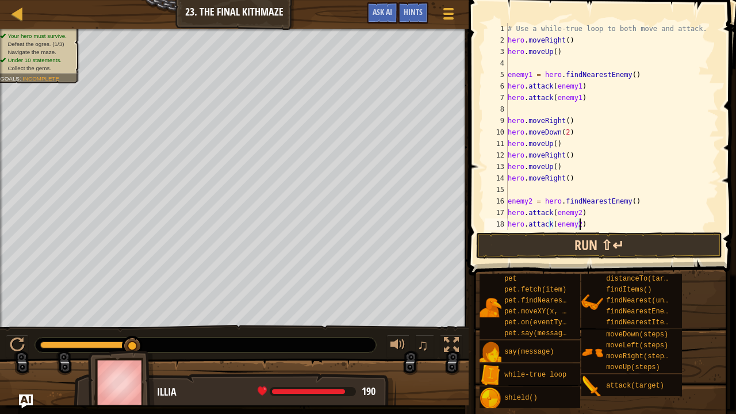
type textarea "hero.attack(enemy2)"
click at [547, 248] on button "Run ⇧↵" at bounding box center [599, 245] width 246 height 26
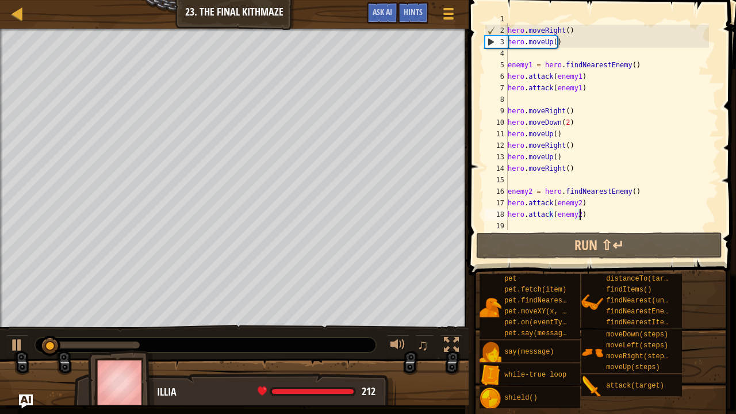
scroll to position [11, 0]
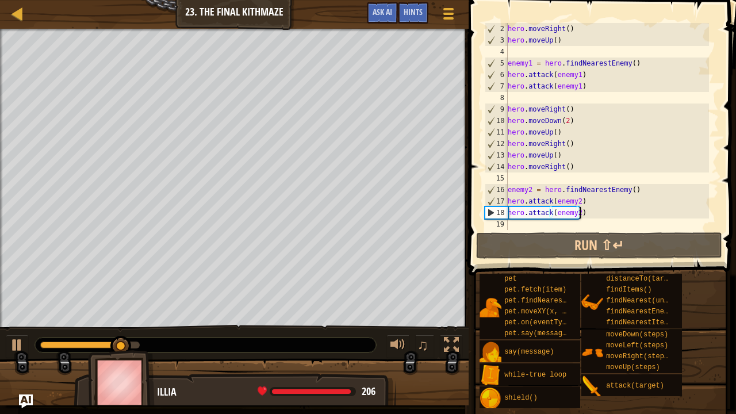
click at [531, 224] on div "hero . moveRight ( ) hero . moveUp ( ) enemy1 = hero . findNearestEnemy ( ) her…" at bounding box center [607, 138] width 204 height 230
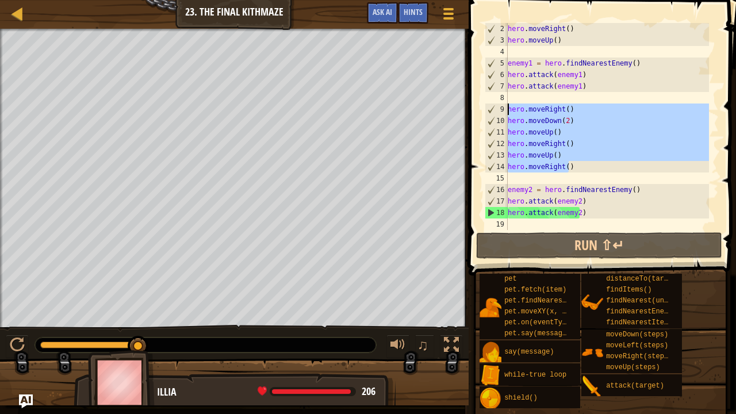
drag, startPoint x: 584, startPoint y: 167, endPoint x: 506, endPoint y: 106, distance: 98.7
click at [506, 106] on div "2 3 4 5 6 7 8 9 10 11 12 13 14 15 16 17 18 19 hero . moveRight ( ) hero . moveU…" at bounding box center [600, 126] width 236 height 207
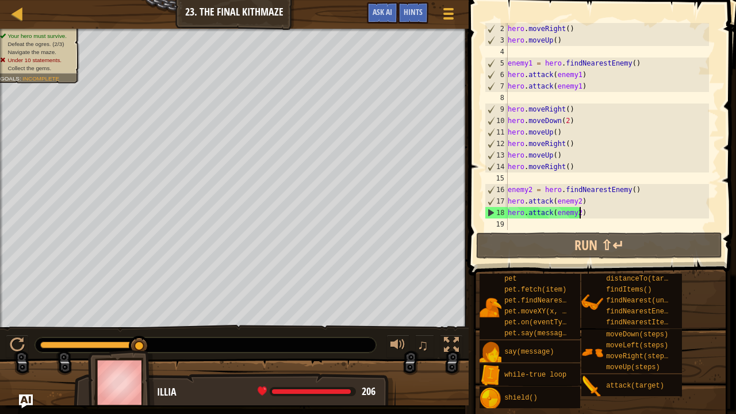
click at [584, 209] on div "hero . moveRight ( ) hero . moveUp ( ) enemy1 = hero . findNearestEnemy ( ) her…" at bounding box center [607, 138] width 204 height 230
type textarea "hero.attack(enemy2)"
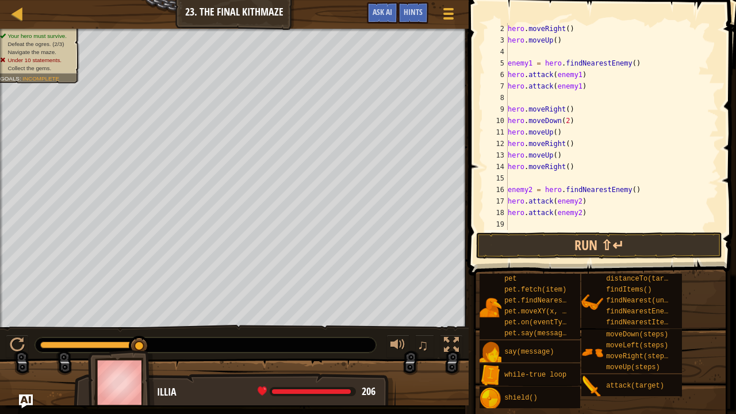
scroll to position [34, 0]
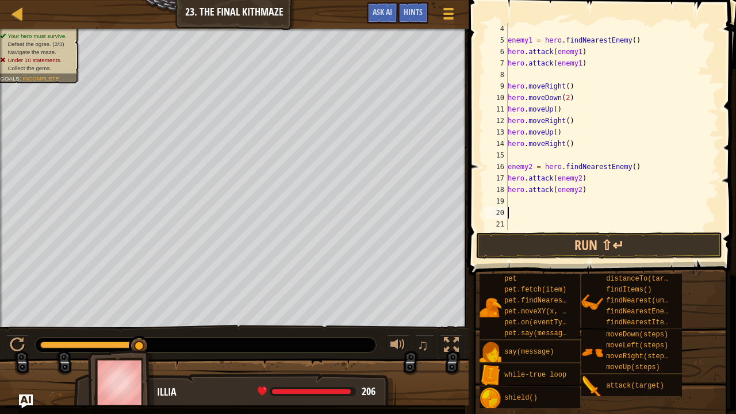
paste textarea "hero.attack(enemy2)"
type textarea "h"
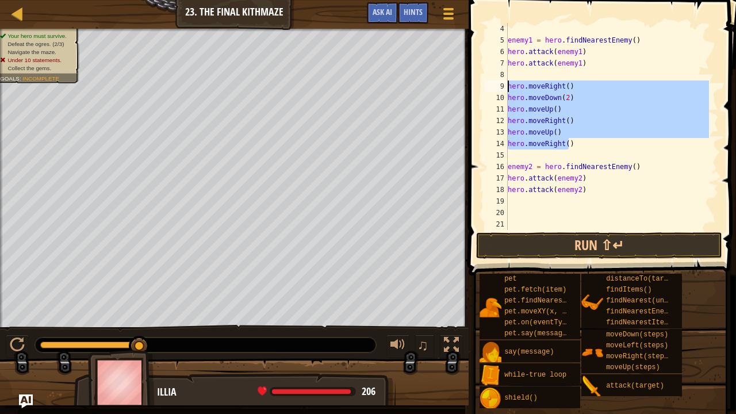
drag, startPoint x: 581, startPoint y: 140, endPoint x: 504, endPoint y: 69, distance: 104.2
click at [504, 69] on div "4 5 6 7 8 9 10 11 12 13 14 15 16 17 18 19 20 21 enemy1 = hero . findNearestEnem…" at bounding box center [600, 126] width 236 height 207
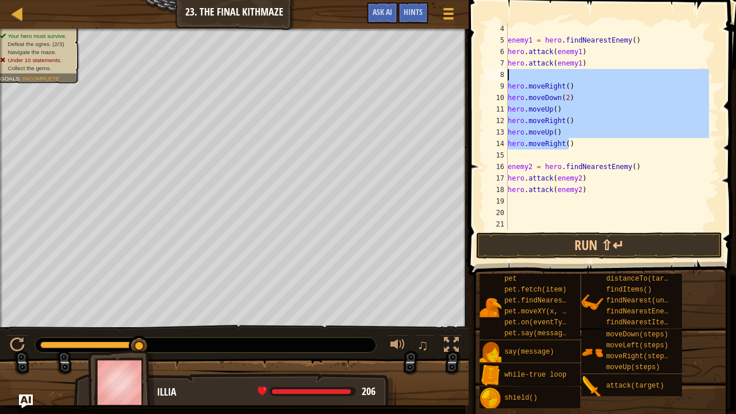
click at [575, 135] on div "enemy1 = hero . findNearestEnemy ( ) hero . attack ( enemy1 ) hero . attack ( e…" at bounding box center [607, 126] width 204 height 207
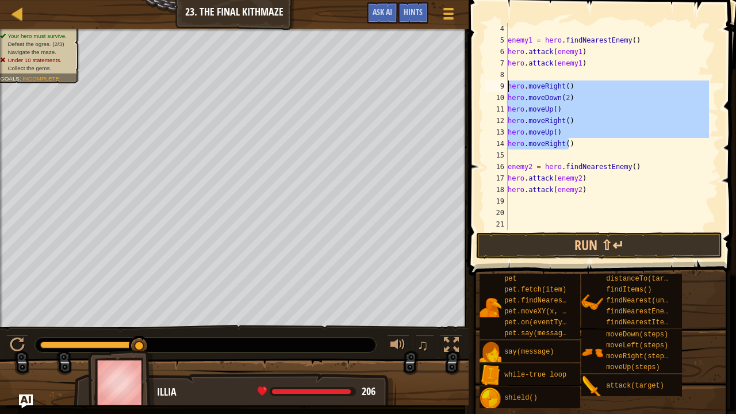
drag, startPoint x: 576, startPoint y: 141, endPoint x: 506, endPoint y: 90, distance: 86.8
click at [506, 90] on div "hero.moveUp() 4 5 6 7 8 9 10 11 12 13 14 15 16 17 18 19 20 21 enemy1 = hero . f…" at bounding box center [600, 126] width 236 height 207
type textarea "hero.moveRight() hero.moveDown(2)"
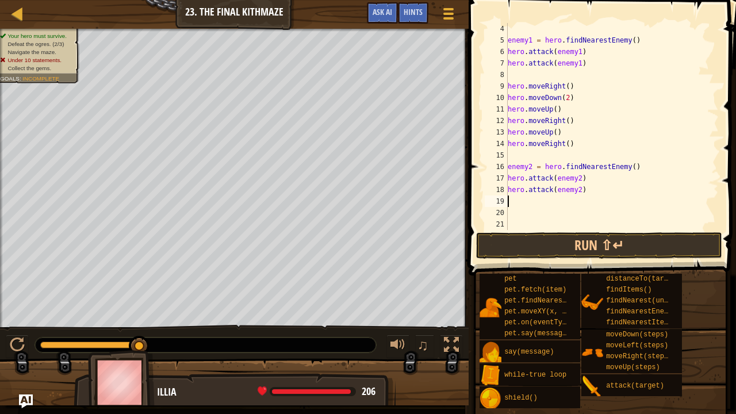
click at [536, 205] on div "enemy1 = hero . findNearestEnemy ( ) hero . attack ( enemy1 ) hero . attack ( e…" at bounding box center [607, 138] width 204 height 230
click at [536, 214] on div "enemy1 = hero . findNearestEnemy ( ) hero . attack ( enemy1 ) hero . attack ( e…" at bounding box center [607, 138] width 204 height 230
paste textarea "hero.moveRight()"
drag, startPoint x: 536, startPoint y: 214, endPoint x: 530, endPoint y: 209, distance: 7.7
click at [530, 209] on div "enemy1 = hero . findNearestEnemy ( ) hero . attack ( enemy1 ) hero . attack ( e…" at bounding box center [607, 138] width 204 height 230
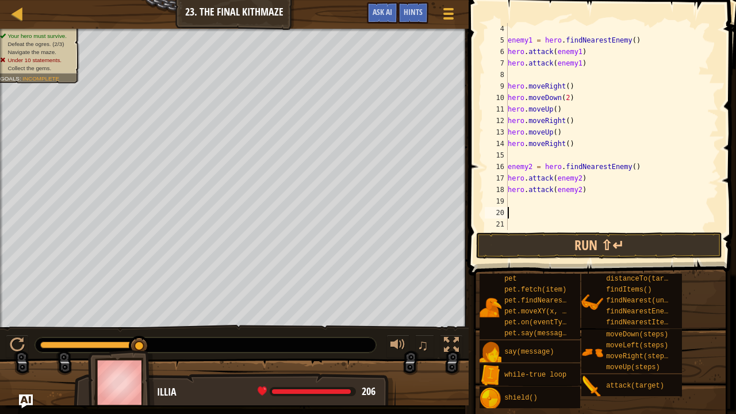
type textarea "hero.moveRight()"
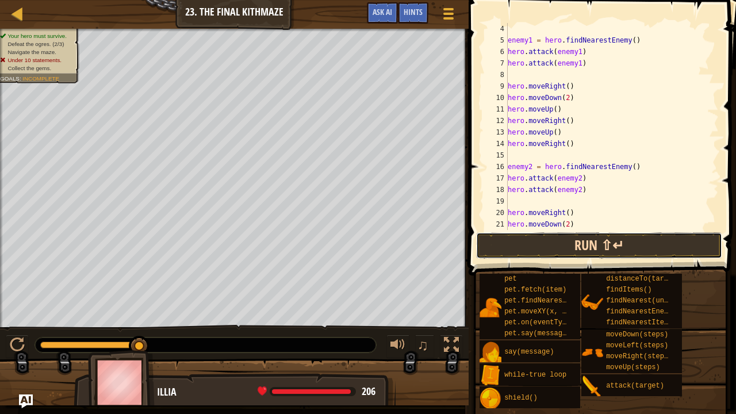
click at [553, 247] on button "Run ⇧↵" at bounding box center [599, 245] width 246 height 26
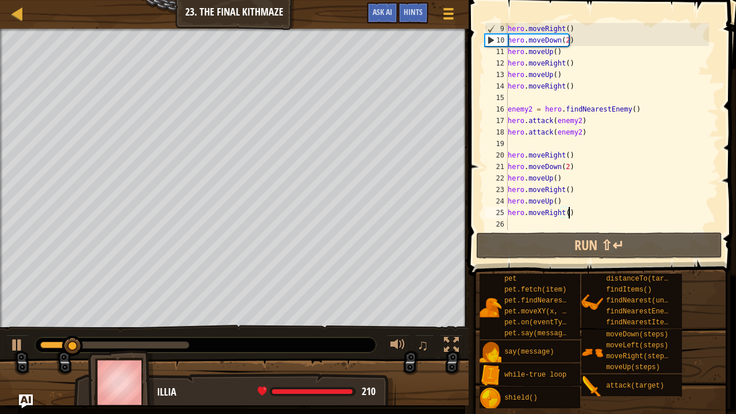
scroll to position [92, 0]
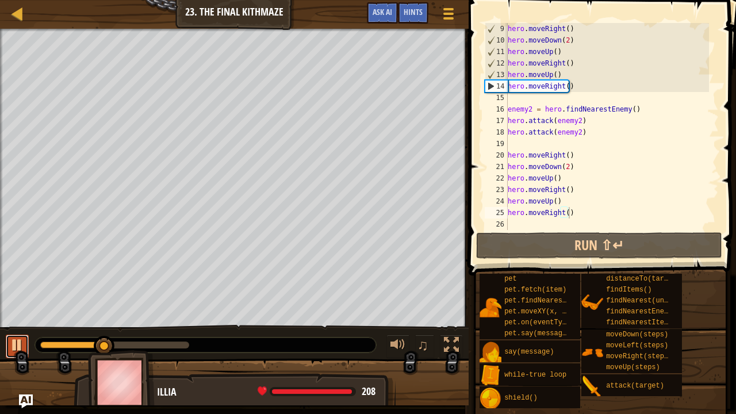
click at [21, 336] on div at bounding box center [17, 344] width 15 height 15
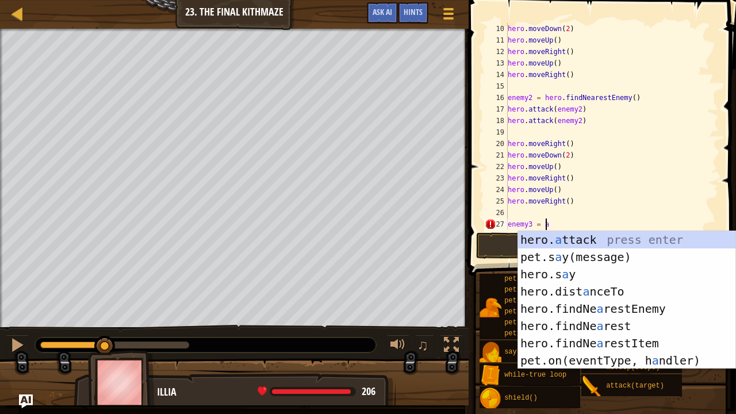
scroll to position [5, 2]
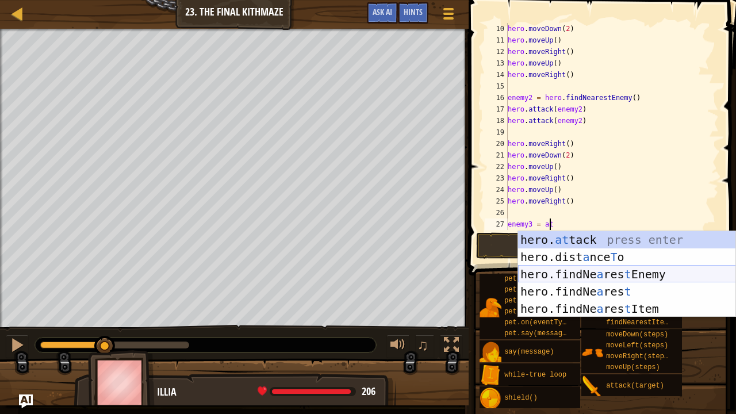
click at [550, 278] on div "hero. at tack press enter hero.dist a nce T o press enter hero.findNe a res t E…" at bounding box center [627, 291] width 218 height 121
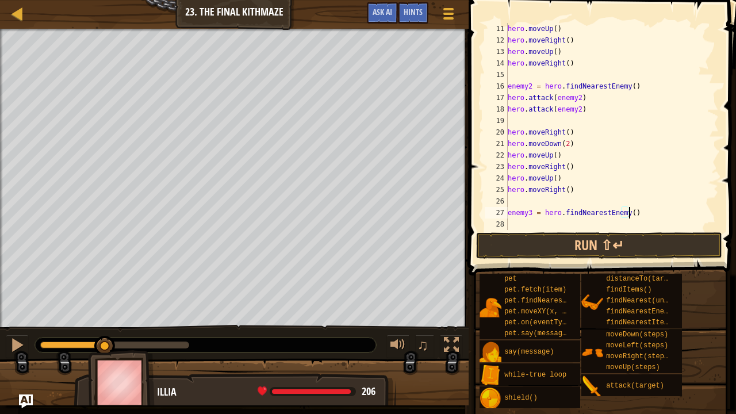
scroll to position [115, 0]
click at [645, 254] on button "Run ⇧↵" at bounding box center [599, 245] width 246 height 26
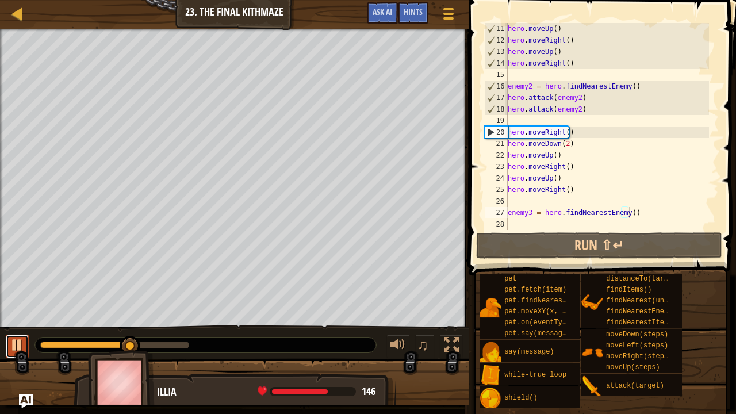
click at [18, 336] on div at bounding box center [17, 344] width 15 height 15
type textarea "hero.moveRight()"
drag, startPoint x: 571, startPoint y: 189, endPoint x: 607, endPoint y: 161, distance: 45.1
click at [607, 161] on div "hero . moveUp ( ) hero . moveRight ( ) hero . moveUp ( ) hero . moveRight ( ) e…" at bounding box center [607, 138] width 204 height 230
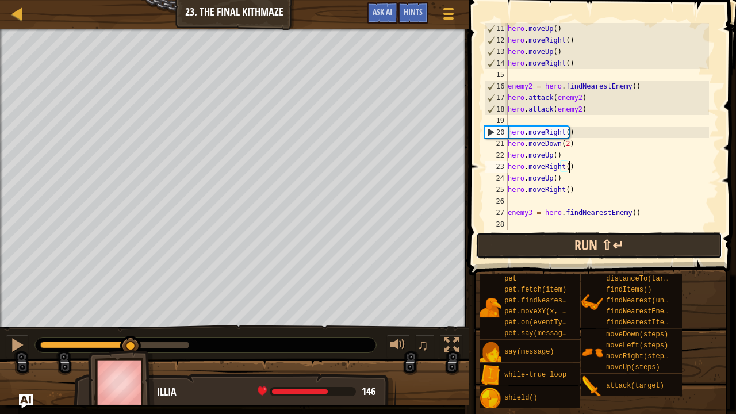
click at [619, 245] on button "Run ⇧↵" at bounding box center [599, 245] width 246 height 26
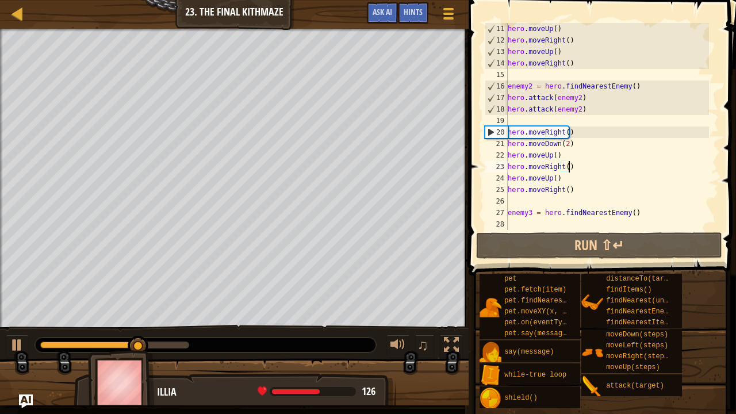
click at [568, 171] on div "hero . moveUp ( ) hero . moveRight ( ) hero . moveUp ( ) hero . moveRight ( ) e…" at bounding box center [607, 138] width 204 height 230
click at [575, 197] on div "hero . moveUp ( ) hero . moveRight ( ) hero . moveUp ( ) hero . moveRight ( ) e…" at bounding box center [607, 138] width 204 height 230
click at [569, 145] on div "hero . moveUp ( ) hero . moveRight ( ) hero . moveUp ( ) hero . moveRight ( ) e…" at bounding box center [607, 138] width 204 height 230
click at [565, 144] on div "hero . moveUp ( ) hero . moveRight ( ) hero . moveUp ( ) hero . moveRight ( ) e…" at bounding box center [607, 138] width 204 height 230
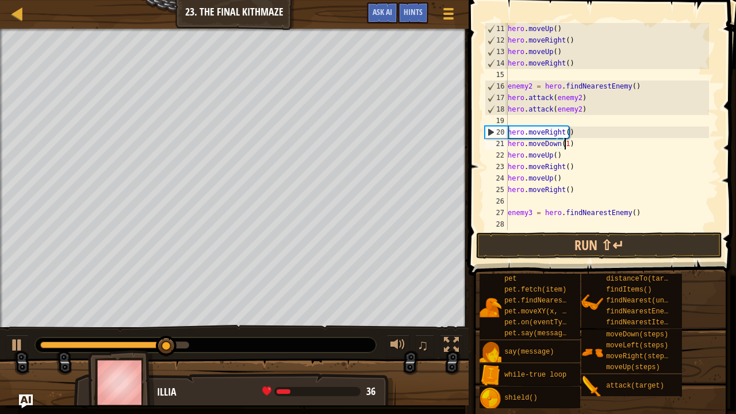
scroll to position [5, 4]
click at [595, 238] on button "Run ⇧↵" at bounding box center [599, 245] width 246 height 26
click at [551, 133] on div "hero . moveUp ( ) hero . moveRight ( ) hero . moveUp ( ) hero . moveRight ( ) e…" at bounding box center [607, 138] width 204 height 230
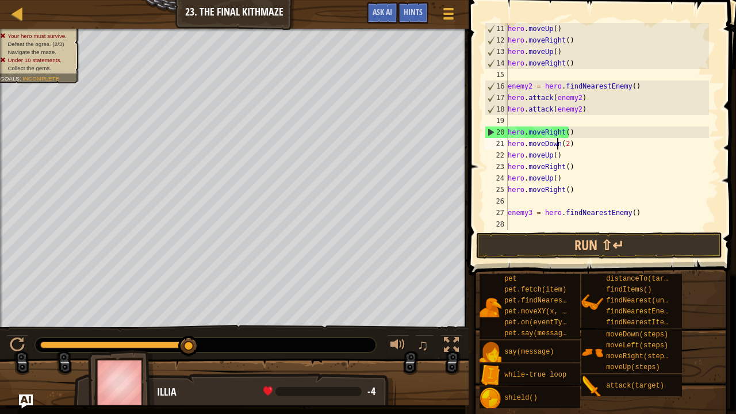
click at [558, 146] on div "hero . moveUp ( ) hero . moveRight ( ) hero . moveUp ( ) hero . moveRight ( ) e…" at bounding box center [607, 138] width 204 height 230
type textarea "hero.moveDown(2)"
click at [525, 223] on div "hero . moveUp ( ) hero . moveRight ( ) hero . moveUp ( ) hero . moveRight ( ) e…" at bounding box center [607, 138] width 204 height 230
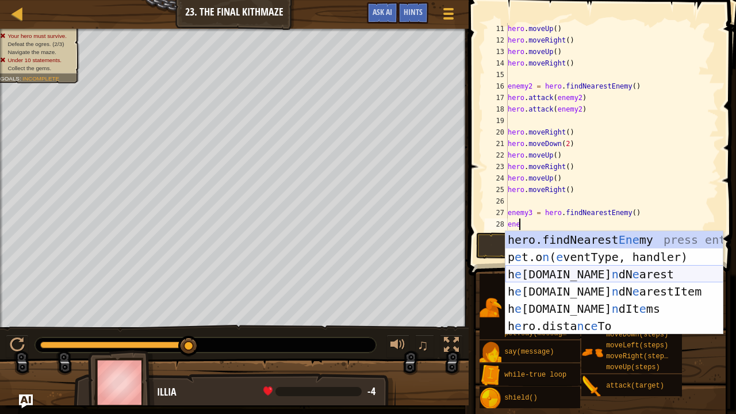
scroll to position [5, 0]
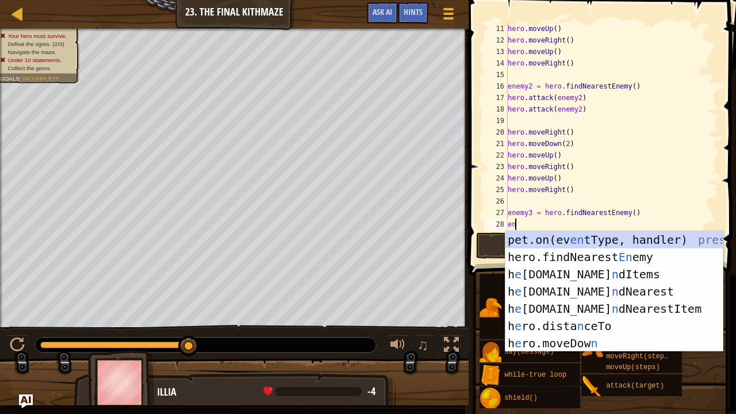
type textarea "e"
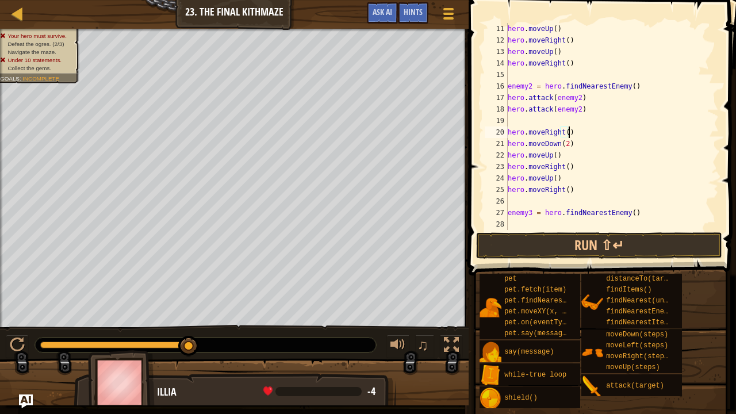
click at [573, 135] on div "hero . moveUp ( ) hero . moveRight ( ) hero . moveUp ( ) hero . moveRight ( ) e…" at bounding box center [607, 138] width 204 height 230
click at [561, 248] on button "Run ⇧↵" at bounding box center [599, 245] width 246 height 26
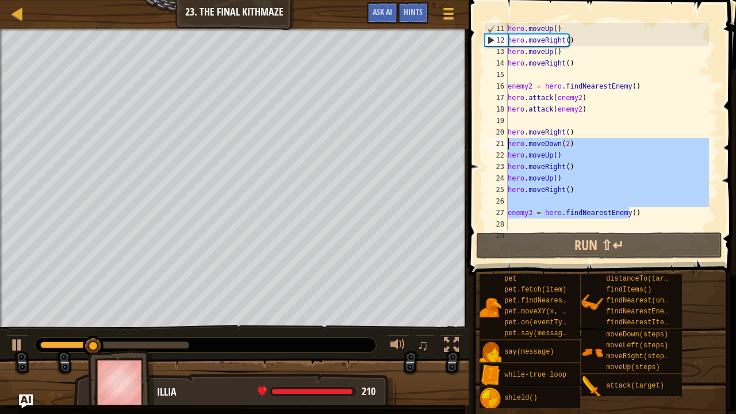
drag, startPoint x: 639, startPoint y: 212, endPoint x: 507, endPoint y: 144, distance: 148.6
click at [507, 144] on div "hero.moveRight() 11 12 13 14 15 16 17 18 19 20 21 22 23 24 25 26 27 28 29 hero …" at bounding box center [600, 126] width 236 height 207
type textarea "hero.moveDown(2) hero.moveUp()"
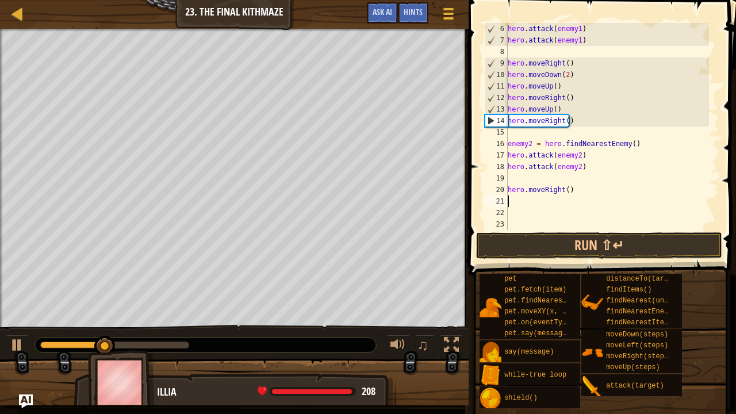
scroll to position [57, 0]
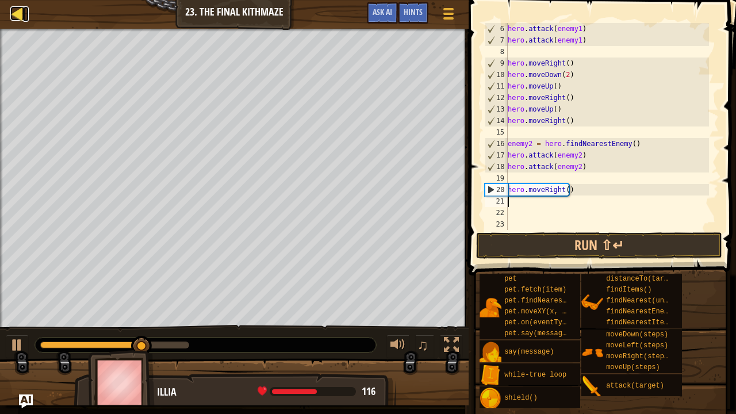
click at [13, 18] on div at bounding box center [17, 13] width 14 height 14
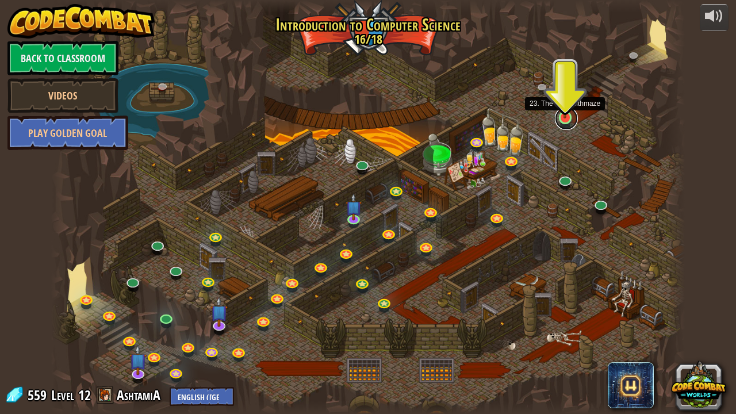
click at [563, 120] on link at bounding box center [566, 118] width 23 height 23
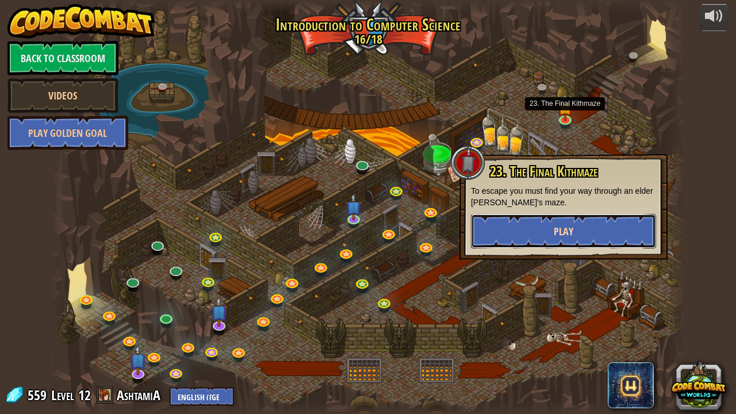
click at [568, 224] on button "Play" at bounding box center [563, 231] width 185 height 34
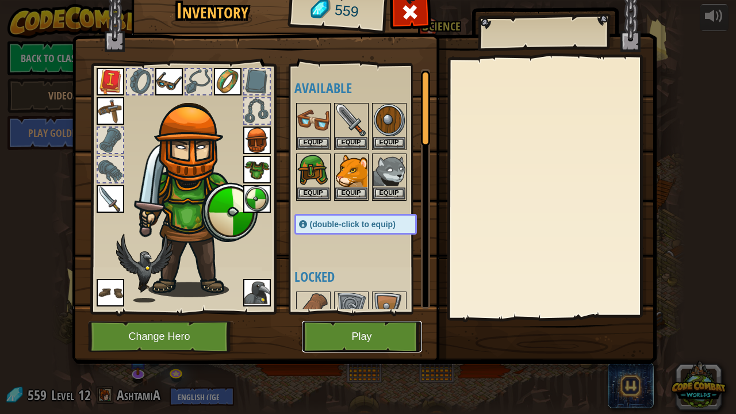
click at [379, 327] on button "Play" at bounding box center [362, 337] width 120 height 32
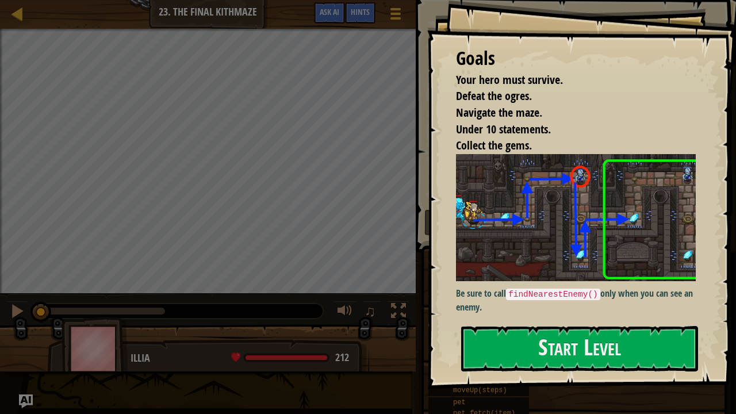
click at [489, 326] on button "Start Level" at bounding box center [579, 348] width 237 height 45
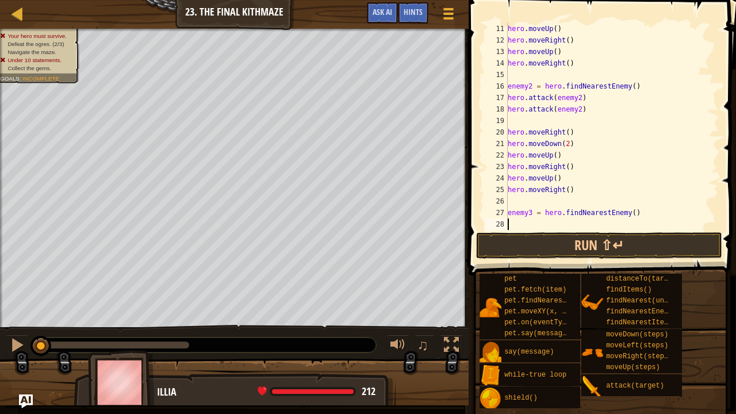
scroll to position [103, 0]
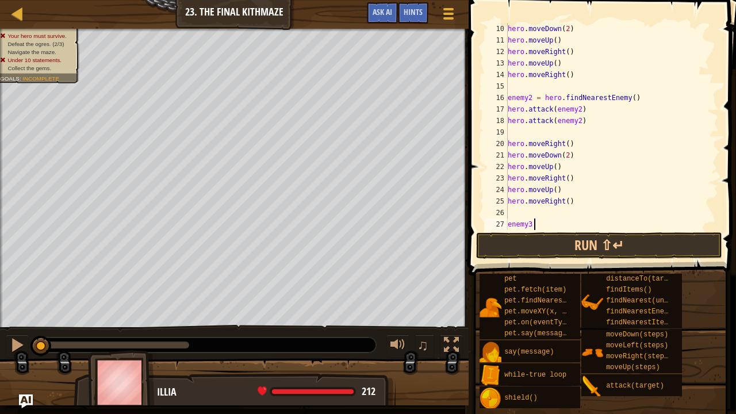
type textarea "e"
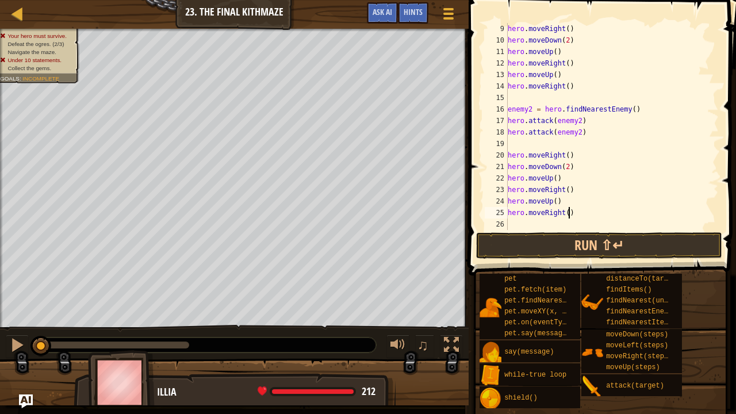
scroll to position [92, 0]
type textarea "h"
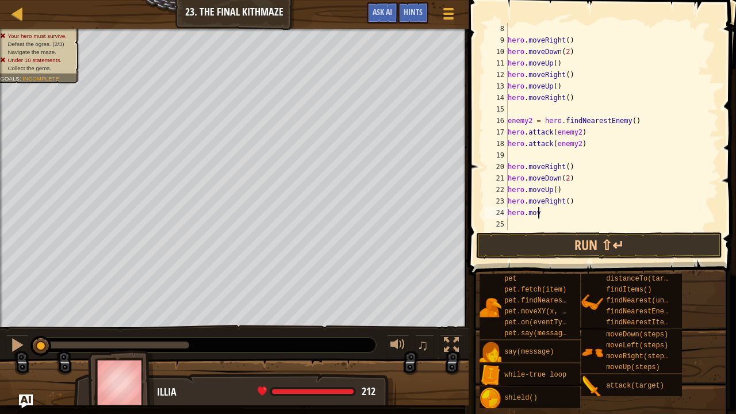
type textarea "h"
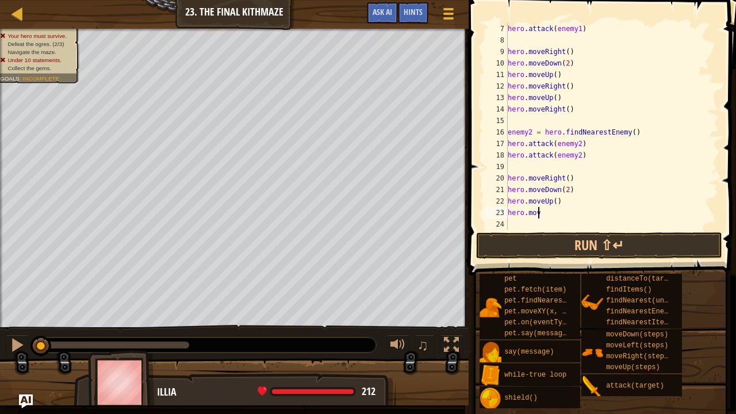
type textarea "h"
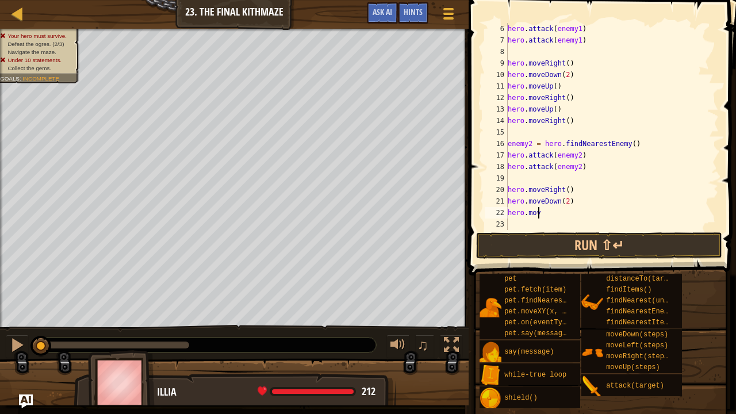
type textarea "h"
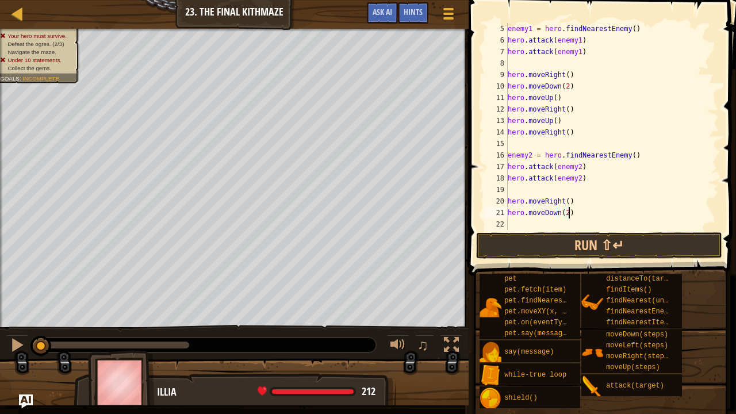
scroll to position [46, 0]
type textarea "h"
click at [616, 245] on button "Run ⇧↵" at bounding box center [599, 245] width 246 height 26
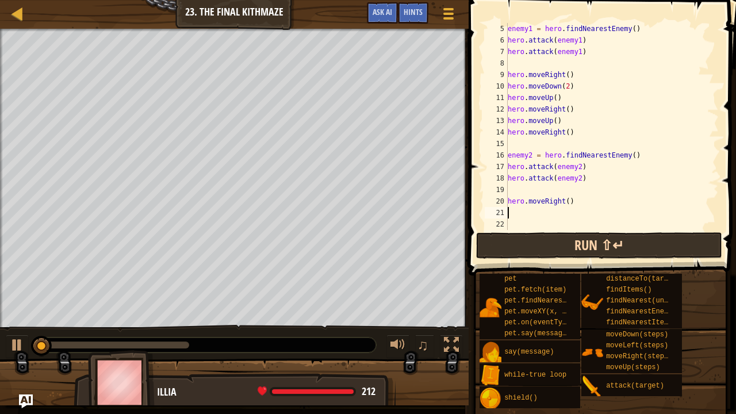
type textarea "hero.moveRight()"
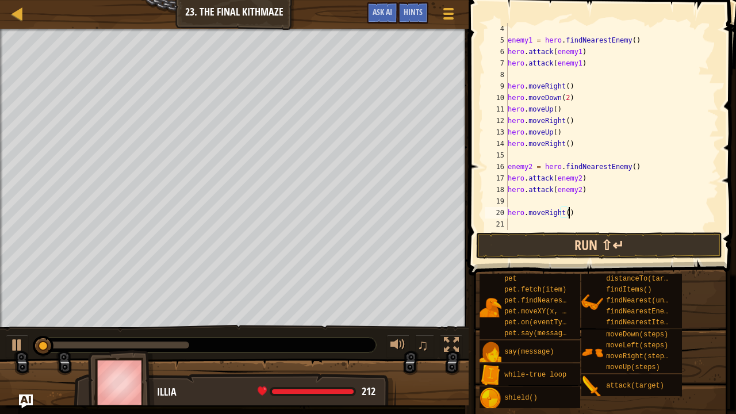
scroll to position [34, 0]
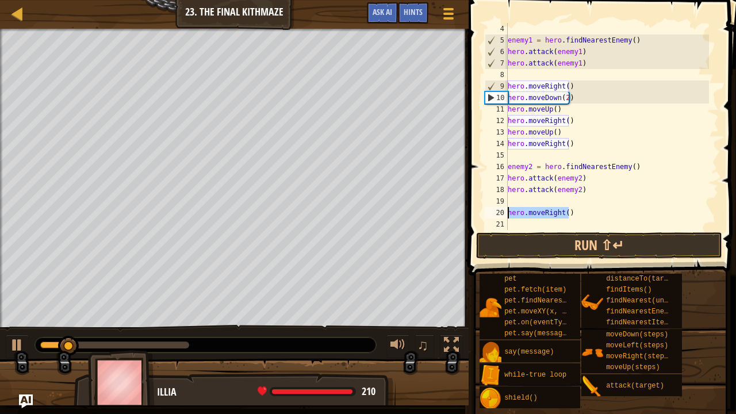
drag, startPoint x: 589, startPoint y: 213, endPoint x: 501, endPoint y: 211, distance: 87.4
click at [501, 211] on div "hero.moveRight() 4 5 6 7 8 9 10 11 12 13 14 15 16 17 18 19 20 21 enemy1 = hero …" at bounding box center [600, 126] width 236 height 207
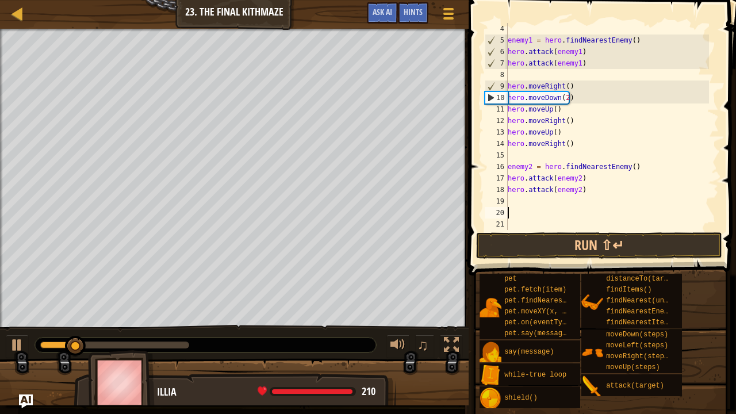
click at [513, 153] on div "enemy1 = hero . findNearestEnemy ( ) hero . attack ( enemy1 ) hero . attack ( e…" at bounding box center [607, 138] width 204 height 230
type textarea "hero.moveRight()"
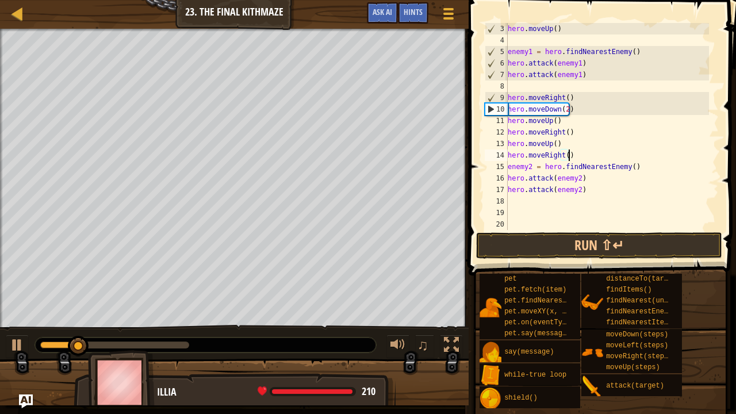
scroll to position [23, 0]
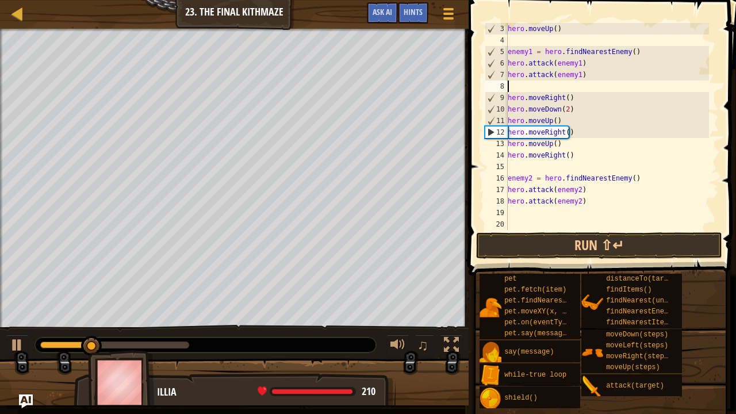
click at [547, 86] on div "hero . moveUp ( ) enemy1 = hero . findNearestEnemy ( ) hero . attack ( enemy1 )…" at bounding box center [607, 138] width 204 height 230
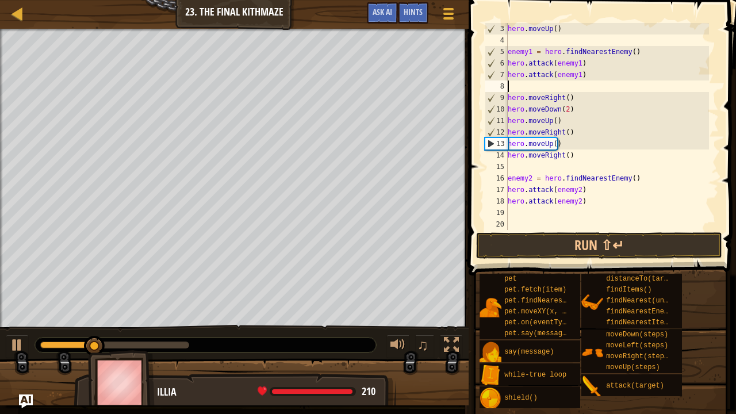
type textarea "r"
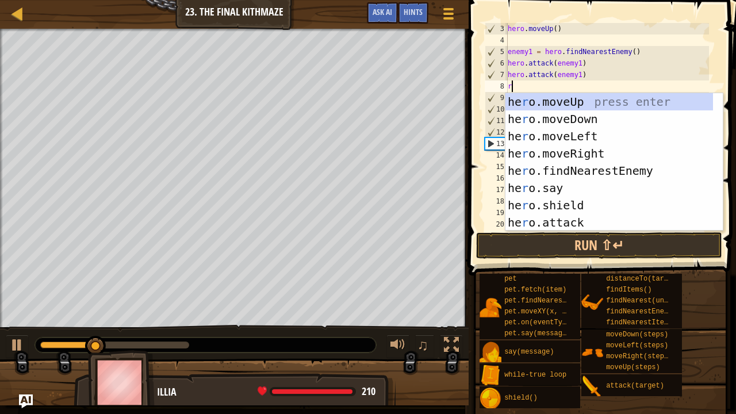
scroll to position [5, 0]
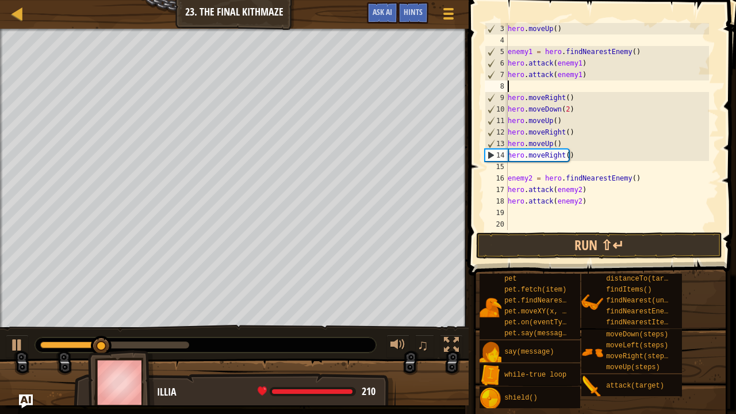
type textarea "w"
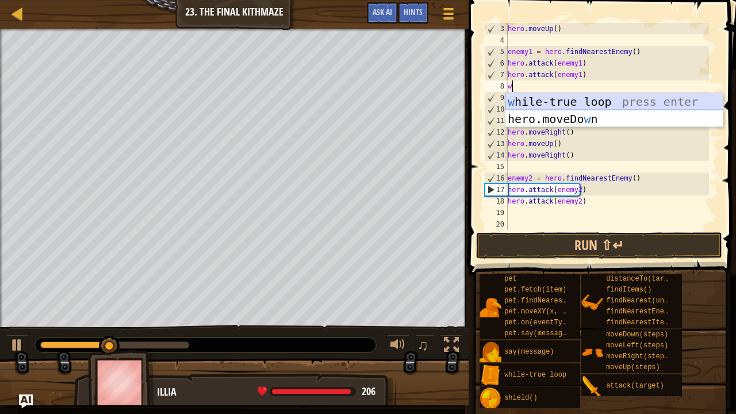
click at [525, 102] on div "w [PERSON_NAME]-true loop press enter hero.moveDo w n press enter" at bounding box center [614, 127] width 218 height 69
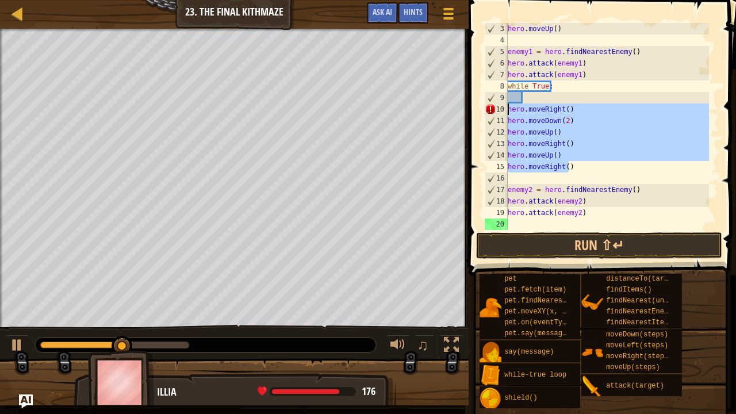
drag, startPoint x: 577, startPoint y: 168, endPoint x: 509, endPoint y: 110, distance: 90.1
click at [509, 110] on div "hero . moveUp ( ) enemy1 = hero . findNearestEnemy ( ) hero . attack ( enemy1 )…" at bounding box center [607, 138] width 204 height 230
type textarea "hero.moveRight()"
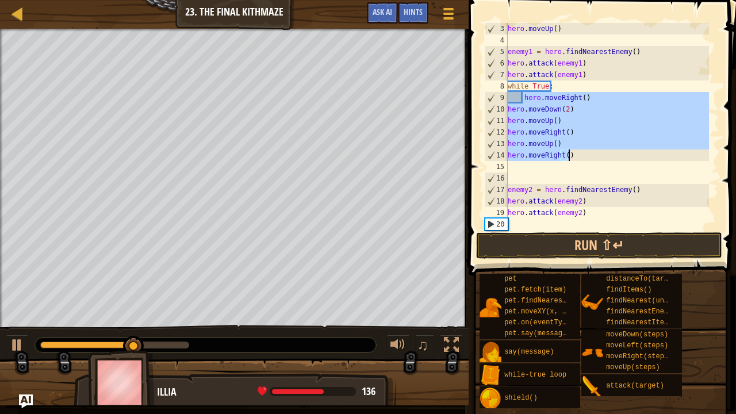
click at [508, 106] on div "hero . moveUp ( ) enemy1 = hero . findNearestEnemy ( ) hero . attack ( enemy1 )…" at bounding box center [607, 126] width 204 height 207
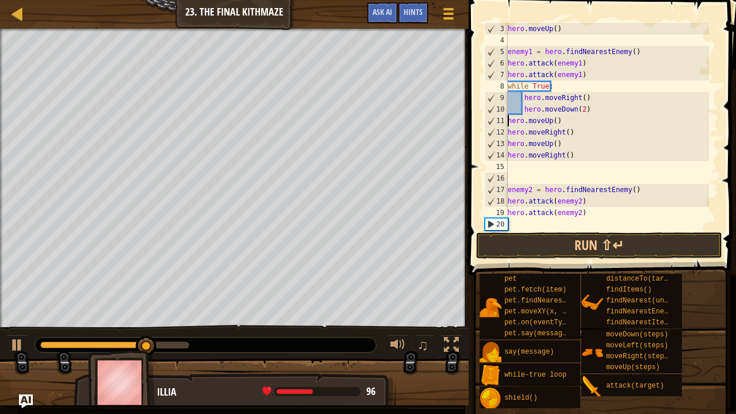
click at [508, 118] on div "hero . moveUp ( ) enemy1 = hero . findNearestEnemy ( ) hero . attack ( enemy1 )…" at bounding box center [607, 138] width 204 height 230
click at [510, 133] on div "hero . moveUp ( ) enemy1 = hero . findNearestEnemy ( ) hero . attack ( enemy1 )…" at bounding box center [607, 138] width 204 height 230
click at [509, 133] on div "hero . moveUp ( ) enemy1 = hero . findNearestEnemy ( ) hero . attack ( enemy1 )…" at bounding box center [607, 138] width 204 height 230
click at [509, 143] on div "hero . moveUp ( ) enemy1 = hero . findNearestEnemy ( ) hero . attack ( enemy1 )…" at bounding box center [607, 138] width 204 height 230
click at [511, 160] on div "hero . moveUp ( ) enemy1 = hero . findNearestEnemy ( ) hero . attack ( enemy1 )…" at bounding box center [607, 138] width 204 height 230
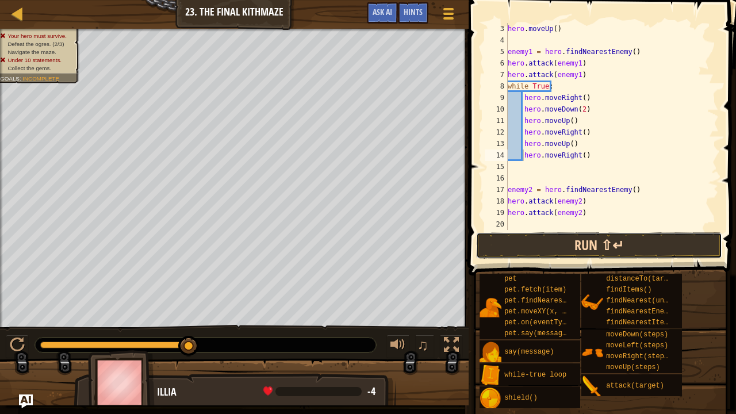
click at [531, 239] on button "Run ⇧↵" at bounding box center [599, 245] width 246 height 26
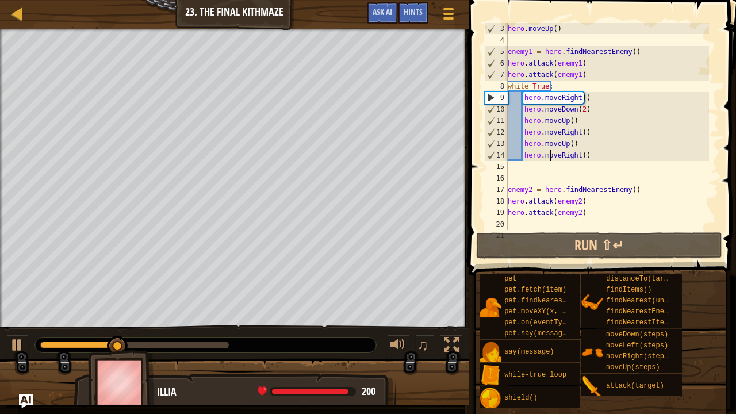
click at [551, 149] on div "hero . moveUp ( ) enemy1 = hero . findNearestEnemy ( ) hero . attack ( enemy1 )…" at bounding box center [607, 138] width 204 height 230
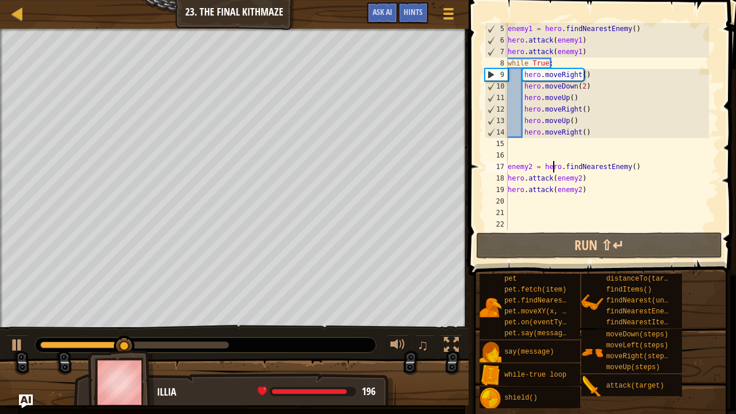
click at [555, 171] on div "enemy1 = hero . findNearestEnemy ( ) hero . attack ( enemy1 ) hero . attack ( e…" at bounding box center [607, 138] width 204 height 230
type textarea "enemy2 = hero.findNearestEnemy()"
click at [553, 152] on div "enemy1 = hero . findNearestEnemy ( ) hero . attack ( enemy1 ) hero . attack ( e…" at bounding box center [607, 138] width 204 height 230
type textarea "\"
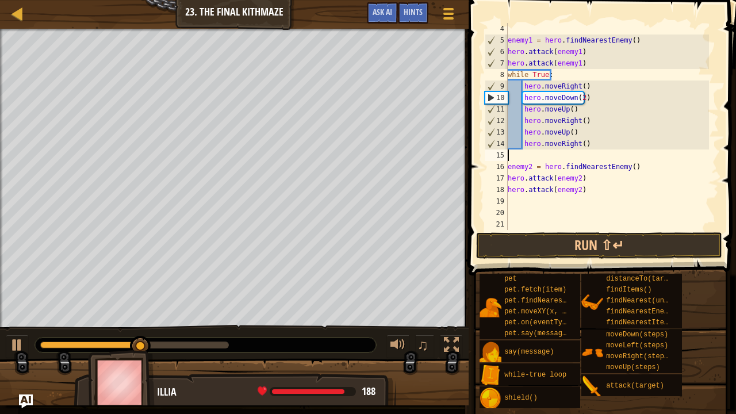
scroll to position [34, 0]
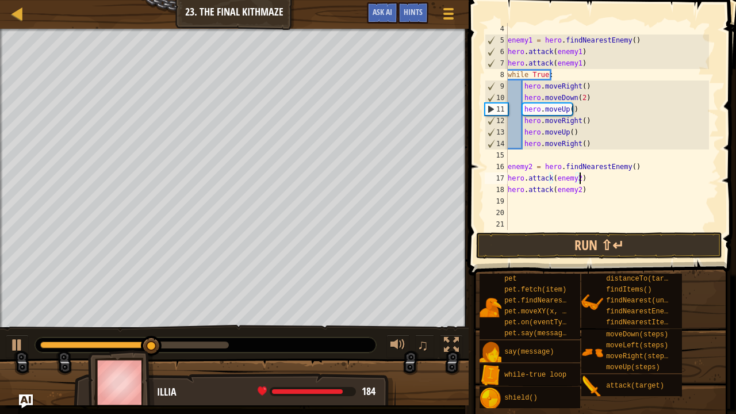
drag, startPoint x: 643, startPoint y: 177, endPoint x: 580, endPoint y: 179, distance: 63.9
click at [580, 179] on div "enemy1 = hero . findNearestEnemy ( ) hero . attack ( enemy1 ) hero . attack ( e…" at bounding box center [607, 138] width 204 height 230
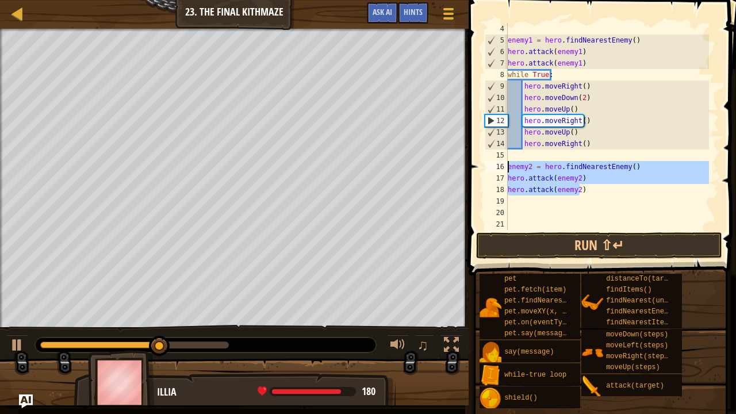
drag, startPoint x: 581, startPoint y: 191, endPoint x: 508, endPoint y: 168, distance: 76.7
click at [508, 168] on div "enemy1 = hero . findNearestEnemy ( ) hero . attack ( enemy1 ) hero . attack ( e…" at bounding box center [607, 138] width 204 height 230
click at [599, 183] on div "enemy1 = hero . findNearestEnemy ( ) hero . attack ( enemy1 ) hero . attack ( e…" at bounding box center [607, 126] width 204 height 207
type textarea "hero.attack(enemy2)"
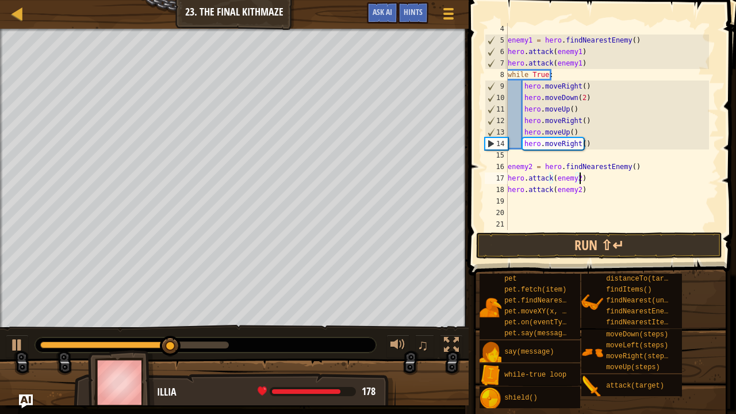
click at [603, 192] on div "enemy1 = hero . findNearestEnemy ( ) hero . attack ( enemy1 ) hero . attack ( e…" at bounding box center [607, 138] width 204 height 230
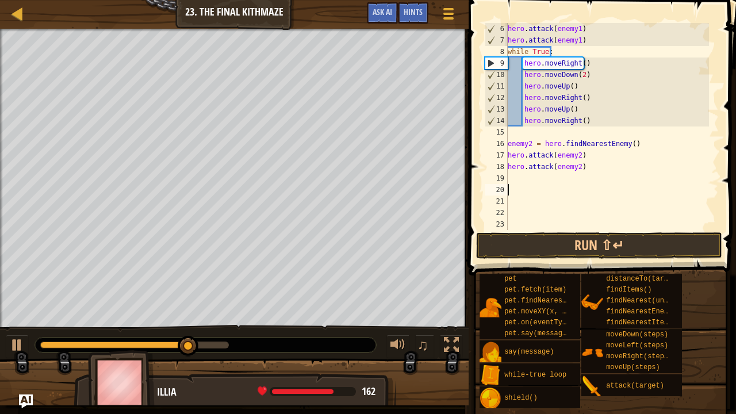
scroll to position [57, 0]
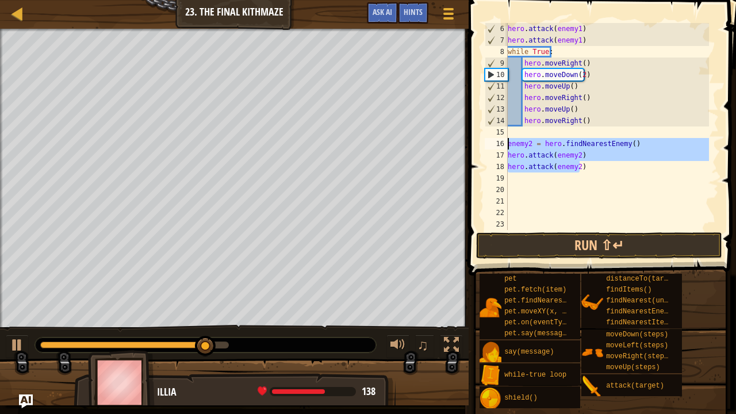
drag, startPoint x: 595, startPoint y: 171, endPoint x: 507, endPoint y: 145, distance: 91.7
click at [507, 145] on div "6 7 8 9 10 11 12 13 14 15 16 17 18 19 20 21 22 23 hero . attack ( enemy1 ) hero…" at bounding box center [600, 126] width 236 height 207
type textarea "enemy2 = hero.findNearestEnemy() hero.attack(enemy2)"
click at [534, 183] on div "hero . attack ( enemy1 ) hero . attack ( enemy1 ) while True : hero . moveRight…" at bounding box center [607, 138] width 204 height 230
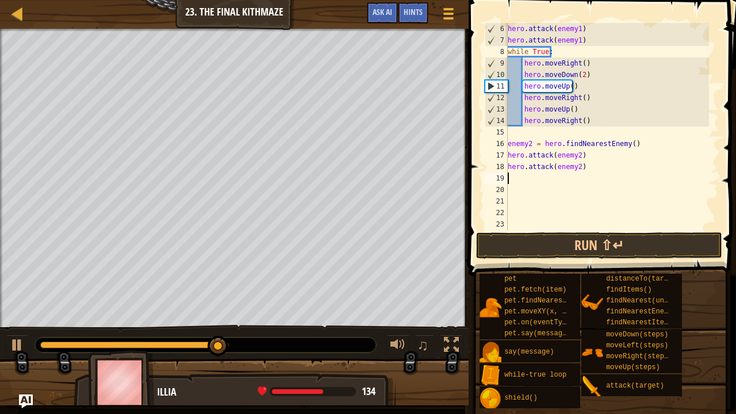
click at [536, 187] on div "hero . attack ( enemy1 ) hero . attack ( enemy1 ) while True : hero . moveRight…" at bounding box center [607, 138] width 204 height 230
paste textarea "hero.attack(enemy2)"
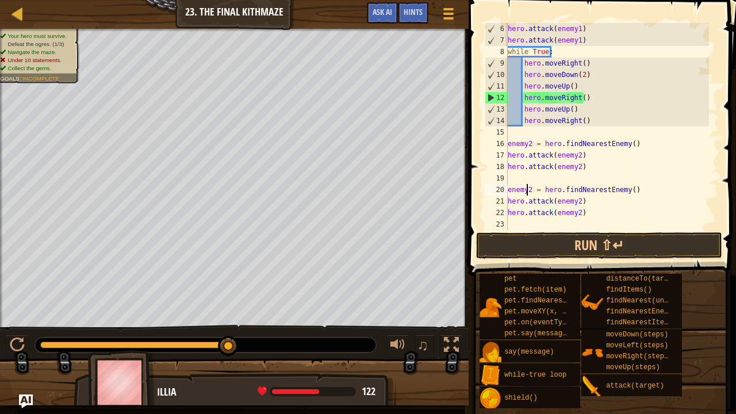
click at [527, 187] on div "hero . attack ( enemy1 ) hero . attack ( enemy1 ) while True : hero . moveRight…" at bounding box center [607, 138] width 204 height 230
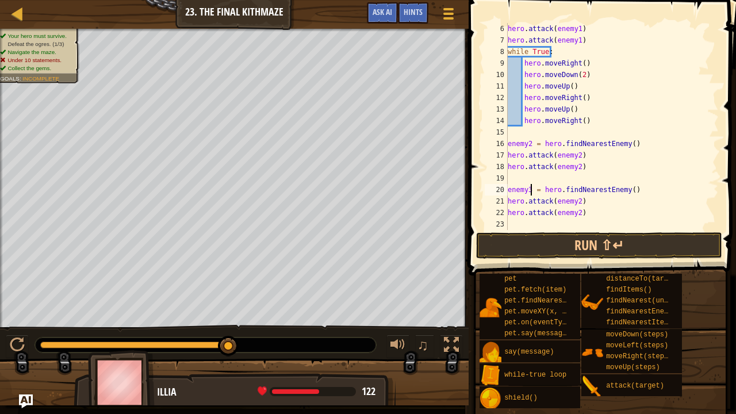
click at [577, 202] on div "hero . attack ( enemy1 ) hero . attack ( enemy1 ) while True : hero . moveRight…" at bounding box center [607, 138] width 204 height 230
click at [577, 212] on div "hero . attack ( enemy1 ) hero . attack ( enemy1 ) while True : hero . moveRight…" at bounding box center [607, 138] width 204 height 230
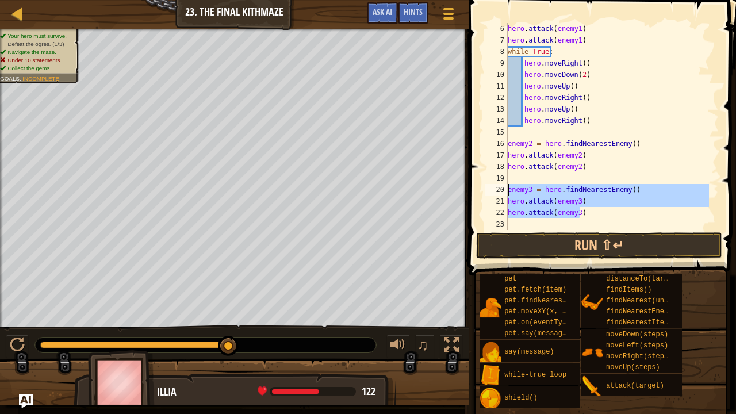
drag, startPoint x: 589, startPoint y: 213, endPoint x: 508, endPoint y: 192, distance: 83.8
click at [508, 192] on div "hero . attack ( enemy1 ) hero . attack ( enemy1 ) while True : hero . moveRight…" at bounding box center [607, 138] width 204 height 230
click at [611, 215] on div "hero . attack ( enemy1 ) hero . attack ( enemy1 ) while True : hero . moveRight…" at bounding box center [607, 126] width 204 height 207
type textarea "hero.attack(enemy3)"
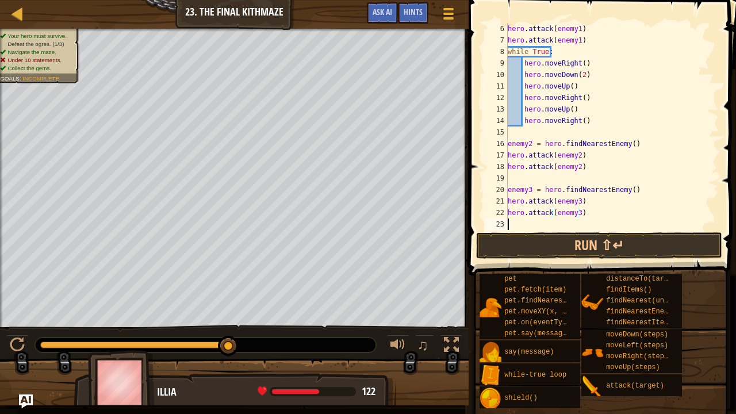
scroll to position [5, 0]
click at [614, 231] on span at bounding box center [603, 121] width 277 height 309
click at [616, 235] on button "Run ⇧↵" at bounding box center [599, 245] width 246 height 26
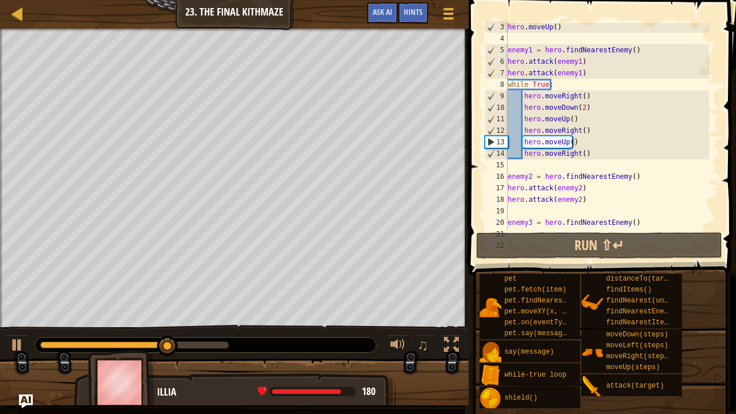
scroll to position [0, 0]
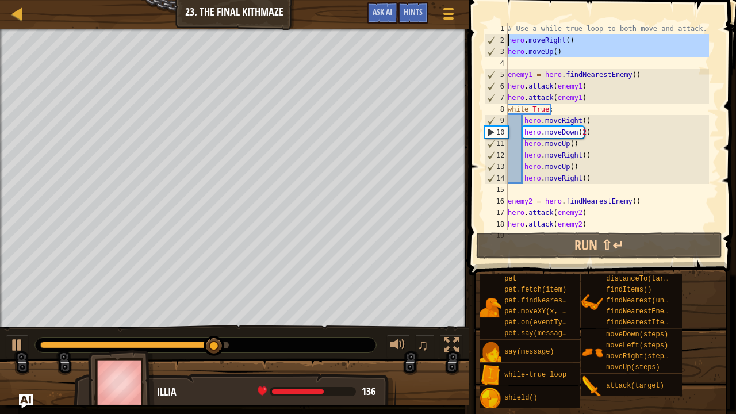
drag, startPoint x: 567, startPoint y: 59, endPoint x: 507, endPoint y: 40, distance: 62.6
click at [507, 40] on div "hero.attack(enemy3) 1 2 3 4 5 6 7 8 9 10 11 12 13 14 15 16 17 18 19 # Use a whi…" at bounding box center [600, 126] width 236 height 207
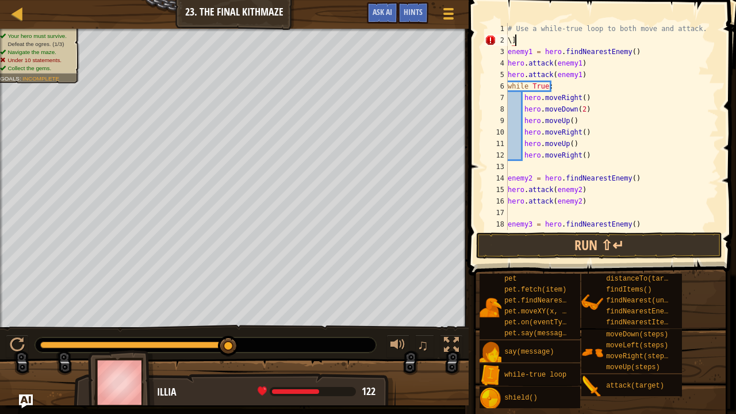
type textarea "\"
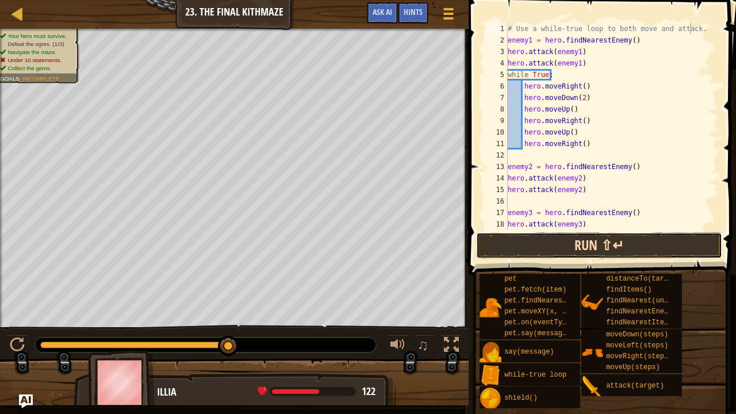
click at [586, 253] on button "Run ⇧↵" at bounding box center [599, 245] width 246 height 26
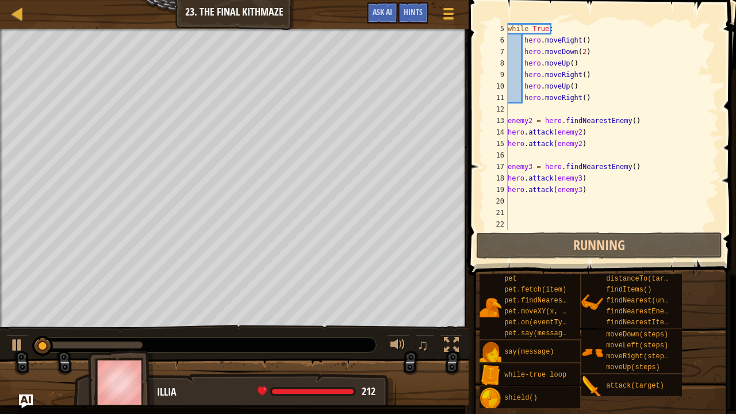
scroll to position [46, 0]
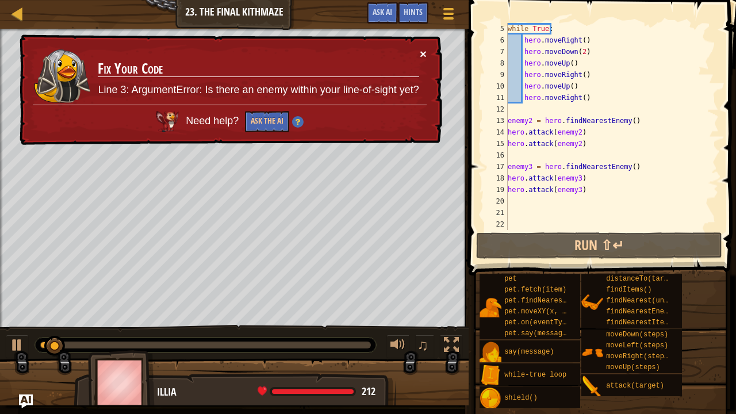
click at [420, 54] on button "×" at bounding box center [423, 54] width 7 height 12
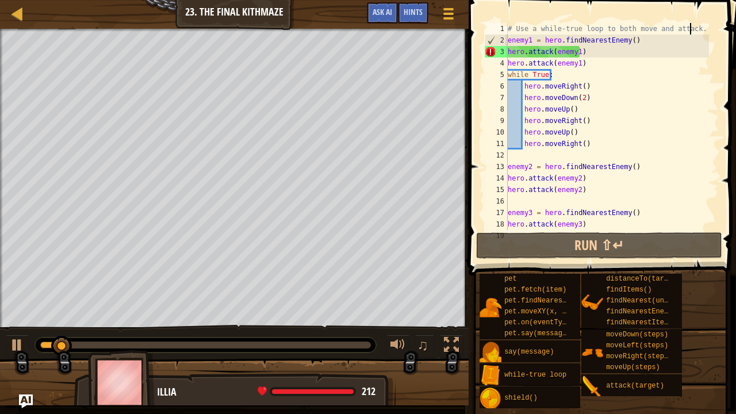
scroll to position [0, 0]
drag, startPoint x: 583, startPoint y: 47, endPoint x: 693, endPoint y: 24, distance: 112.9
click at [693, 24] on div "# Use a while-true loop to both move and attack. enemy1 = hero . findNearestEne…" at bounding box center [607, 138] width 204 height 230
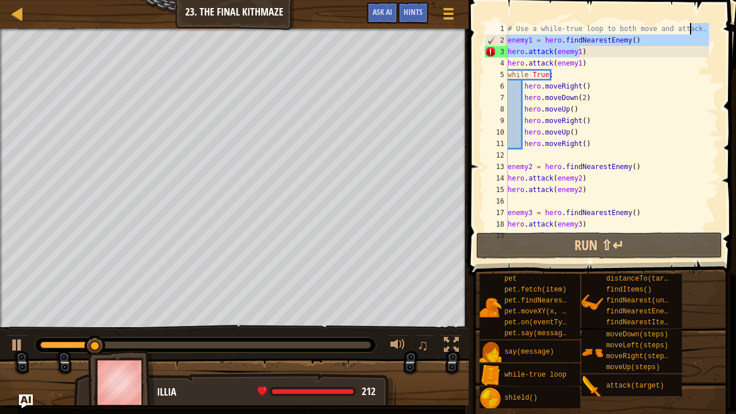
click at [637, 62] on div "# Use a while-true loop to both move and attack. enemy1 = hero . findNearestEne…" at bounding box center [607, 138] width 204 height 230
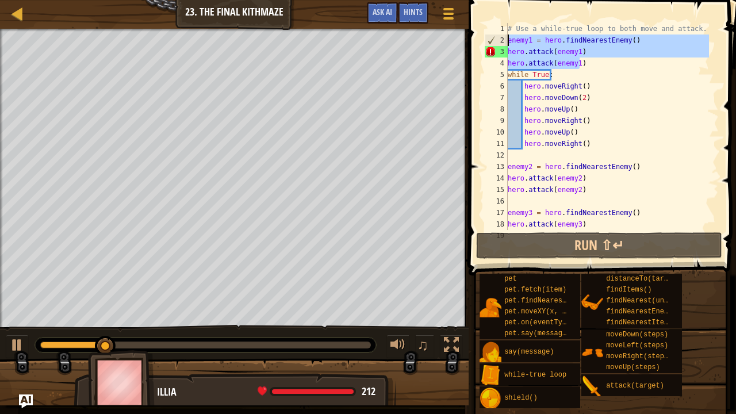
drag, startPoint x: 637, startPoint y: 62, endPoint x: 502, endPoint y: 44, distance: 136.3
click at [502, 44] on div "hero.attack(enemy1) 1 2 3 4 5 6 7 8 9 10 11 12 13 14 15 16 17 18 19 # Use a whi…" at bounding box center [600, 126] width 236 height 207
type textarea "enemy1 = hero.findNearestEnemy() hero.attack(enemy1)"
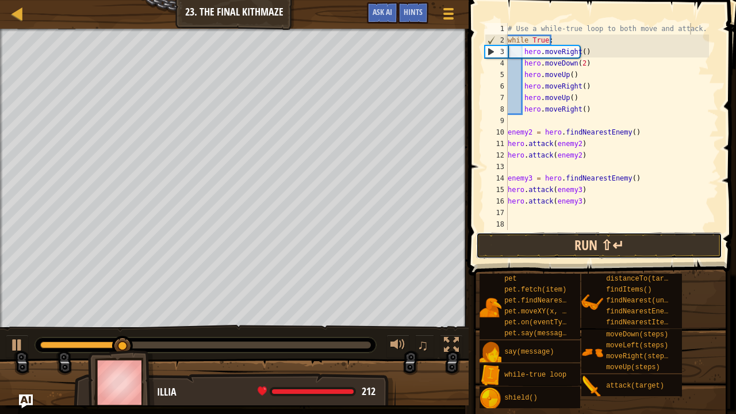
click at [597, 238] on button "Run ⇧↵" at bounding box center [599, 245] width 246 height 26
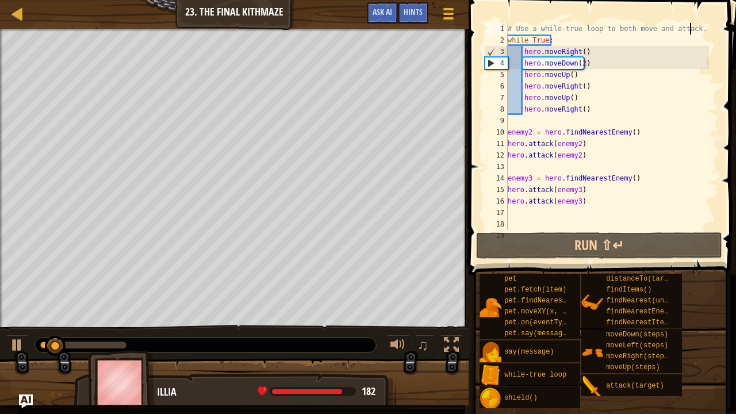
scroll to position [11, 0]
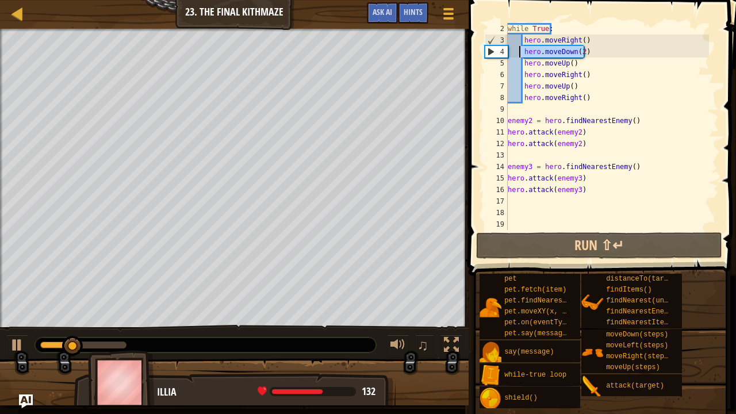
drag, startPoint x: 594, startPoint y: 52, endPoint x: 520, endPoint y: 53, distance: 74.2
click at [520, 53] on div "while True : hero . moveRight ( ) hero . moveDown ( 2 ) hero . moveUp ( ) hero …" at bounding box center [607, 138] width 204 height 230
type textarea "hero.moveDown(2)"
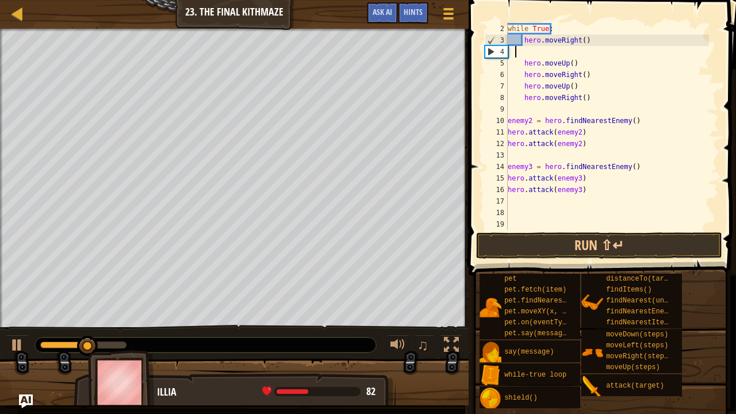
click at [520, 53] on div "while True : hero . moveRight ( ) hero . moveUp ( ) hero . moveRight ( ) hero .…" at bounding box center [607, 138] width 204 height 230
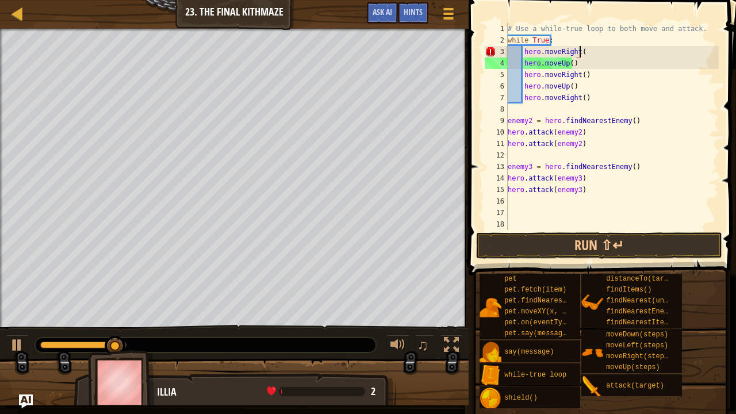
scroll to position [5, 6]
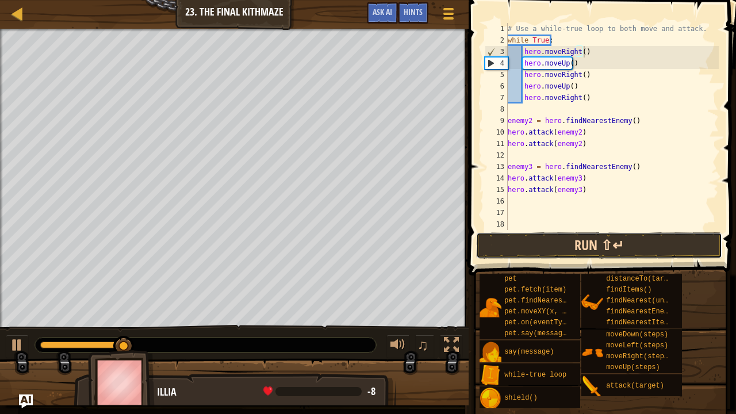
click at [558, 248] on button "Run ⇧↵" at bounding box center [599, 245] width 246 height 26
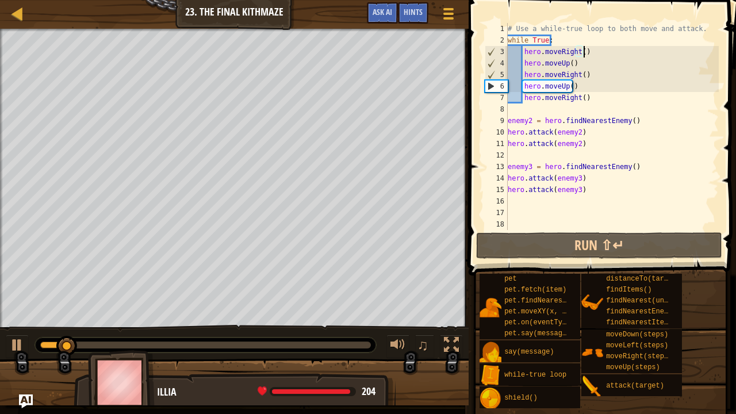
click at [600, 84] on div "# Use a while-true loop to both move and attack. while True : hero . moveRight …" at bounding box center [611, 138] width 213 height 230
click at [596, 75] on div "# Use a while-true loop to both move and attack. while True : hero . moveRight …" at bounding box center [611, 138] width 213 height 230
type textarea "hero.moveRight()"
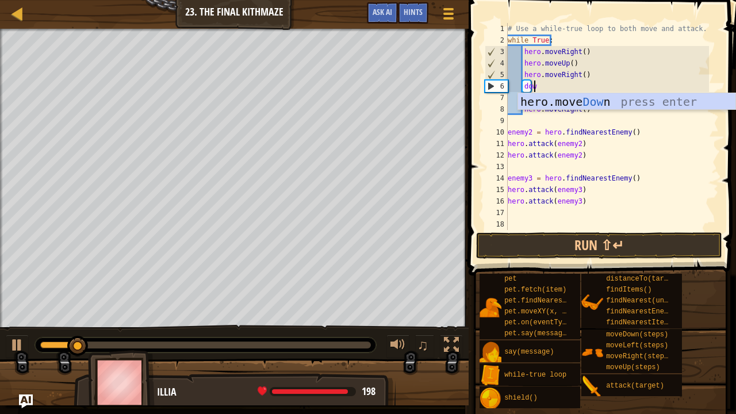
type textarea "down"
click at [608, 99] on div "hero.move Down press enter" at bounding box center [627, 119] width 218 height 52
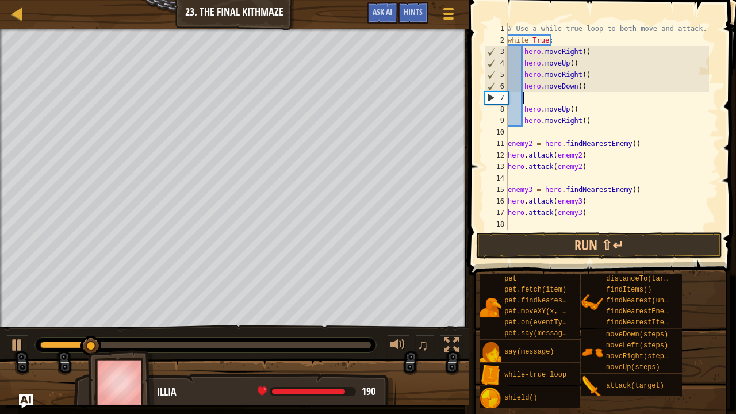
scroll to position [5, 0]
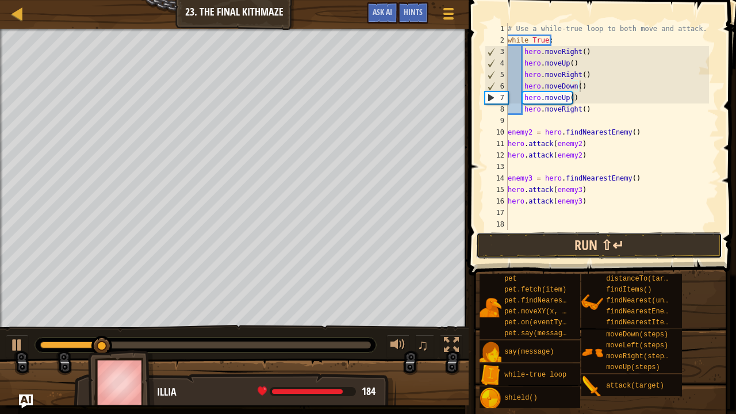
click at [573, 239] on button "Run ⇧↵" at bounding box center [599, 245] width 246 height 26
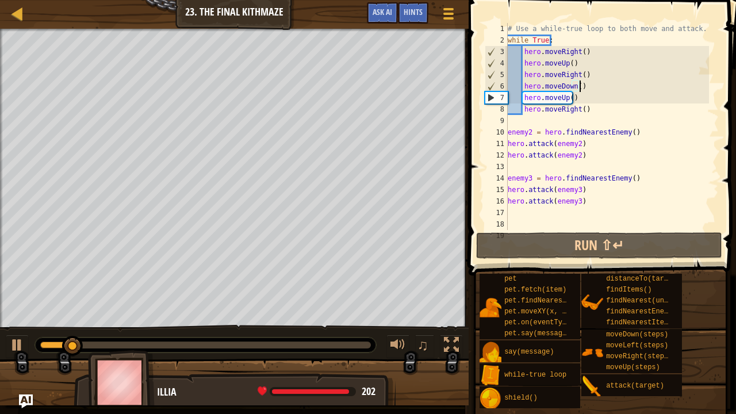
click at [581, 100] on div "# Use a while-true loop to both move and attack. while True : hero . moveRight …" at bounding box center [607, 138] width 204 height 230
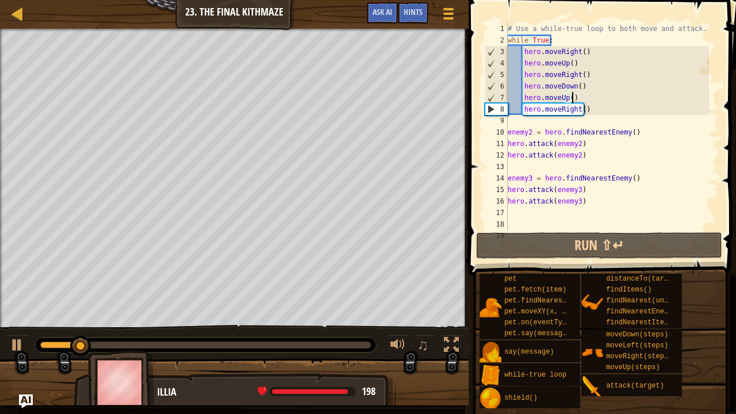
click at [574, 87] on div "# Use a while-true loop to both move and attack. while True : hero . moveRight …" at bounding box center [607, 138] width 204 height 230
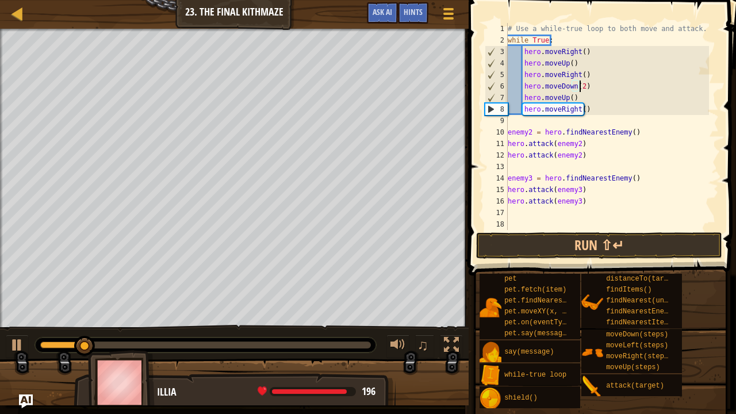
scroll to position [5, 6]
type textarea "hero.moveDown(2)"
click at [598, 253] on button "Run ⇧↵" at bounding box center [599, 245] width 246 height 26
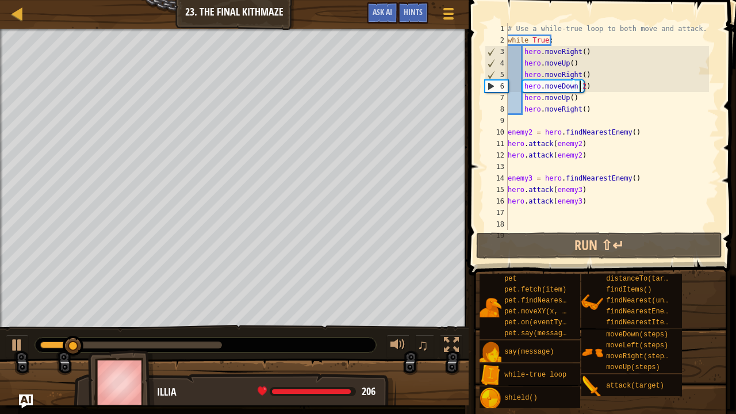
click at [598, 115] on div "# Use a while-true loop to both move and attack. while True : hero . moveRight …" at bounding box center [607, 138] width 204 height 230
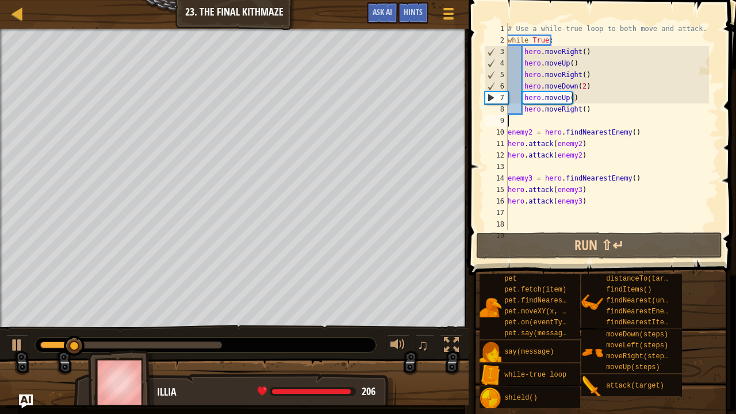
scroll to position [5, 0]
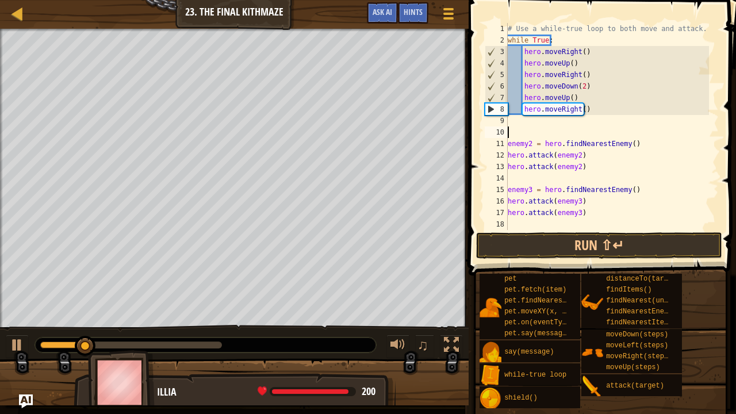
paste textarea "hero.attack(enemy2)"
type textarea "hero.attack(enemy2)"
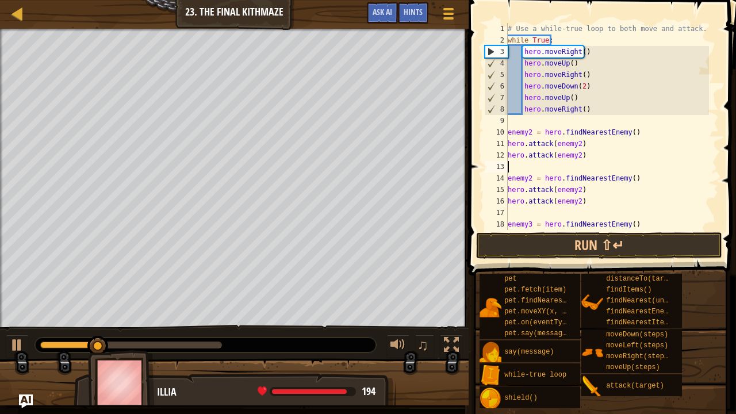
click at [530, 129] on div "# Use a while-true loop to both move and attack. while True : hero . moveRight …" at bounding box center [607, 138] width 204 height 230
click at [577, 143] on div "# Use a while-true loop to both move and attack. while True : hero . moveRight …" at bounding box center [607, 138] width 204 height 230
click at [577, 153] on div "# Use a while-true loop to both move and attack. while True : hero . moveRight …" at bounding box center [607, 138] width 204 height 230
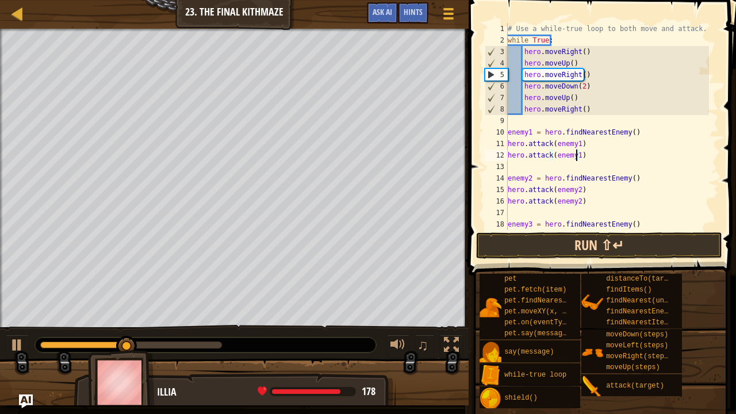
type textarea "hero.attack(enemy1)"
click at [621, 240] on button "Run ⇧↵" at bounding box center [599, 245] width 246 height 26
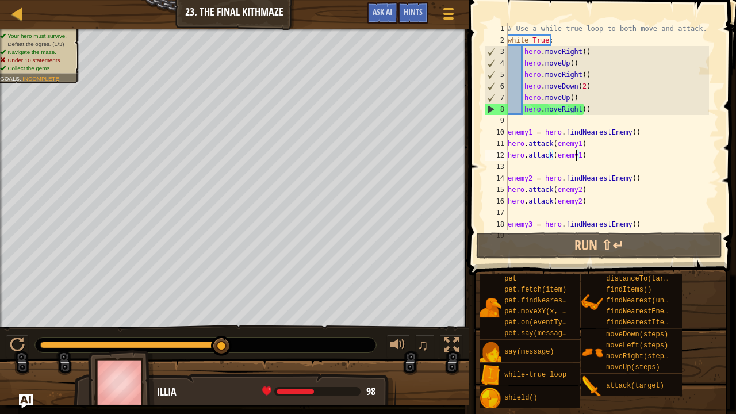
scroll to position [57, 0]
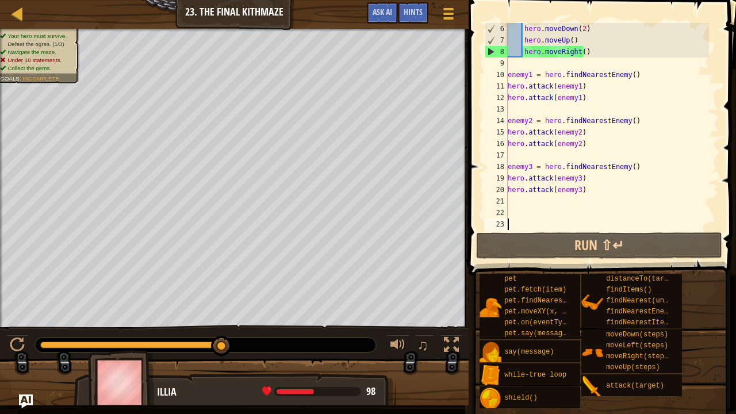
click at [555, 224] on div "hero . moveDown ( 2 ) hero . moveUp ( ) hero . moveRight ( ) enemy1 = hero . fi…" at bounding box center [607, 138] width 204 height 230
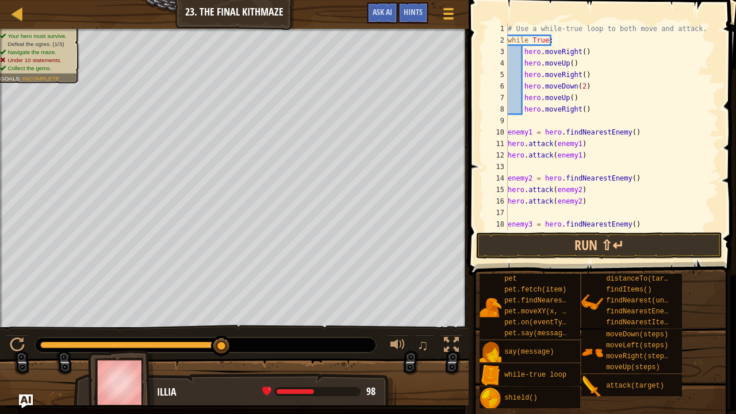
scroll to position [0, 0]
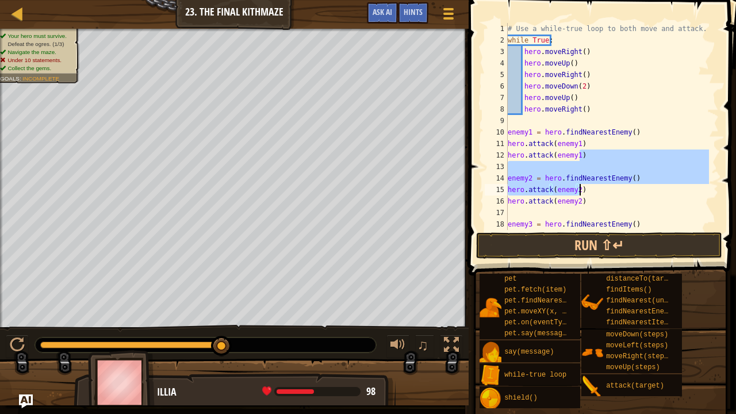
drag, startPoint x: 589, startPoint y: 155, endPoint x: 594, endPoint y: 183, distance: 28.6
click at [594, 183] on div "# Use a while-true loop to both move and attack. while True : hero . moveRight …" at bounding box center [607, 138] width 204 height 230
type textarea "enemy2 = hero.findNearestEnemy()"
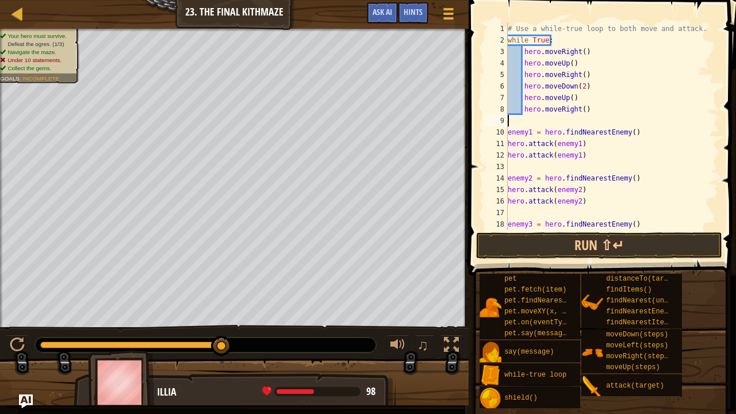
click at [578, 116] on div "# Use a while-true loop to both move and attack. while True : hero . moveRight …" at bounding box center [607, 138] width 204 height 230
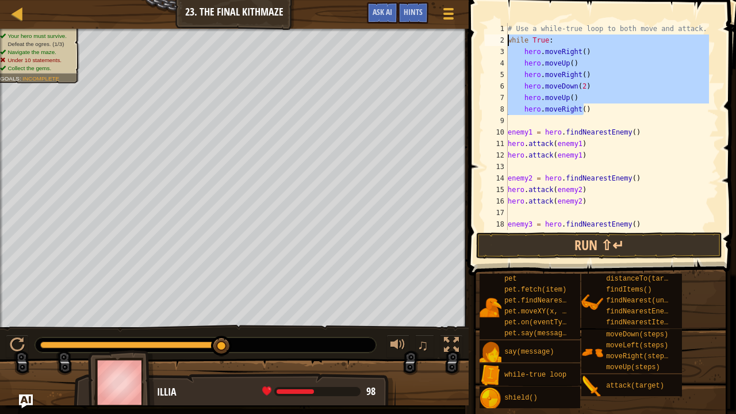
drag, startPoint x: 592, startPoint y: 108, endPoint x: 505, endPoint y: 37, distance: 112.3
click at [505, 37] on div "1 2 3 4 5 6 7 8 9 10 11 12 13 14 15 16 17 18 19 # Use a while-true loop to both…" at bounding box center [600, 126] width 236 height 207
type textarea "hero.moveRight()"
type textarea "hero.attack(enemy2)"
type textarea "enemy3 = hero.findNearestEnemy()"
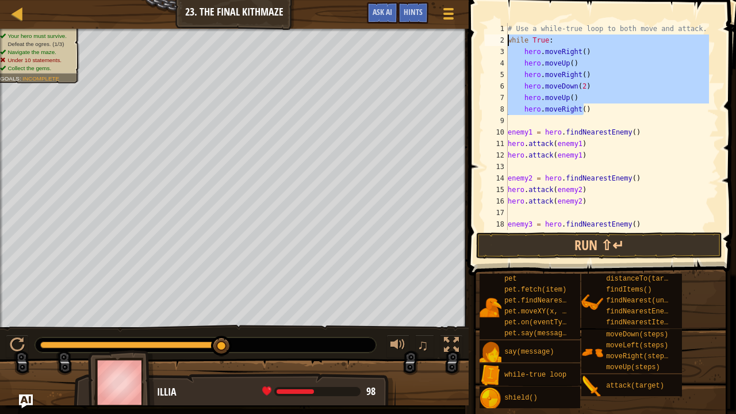
type textarea "hero.attack(enemy2)"
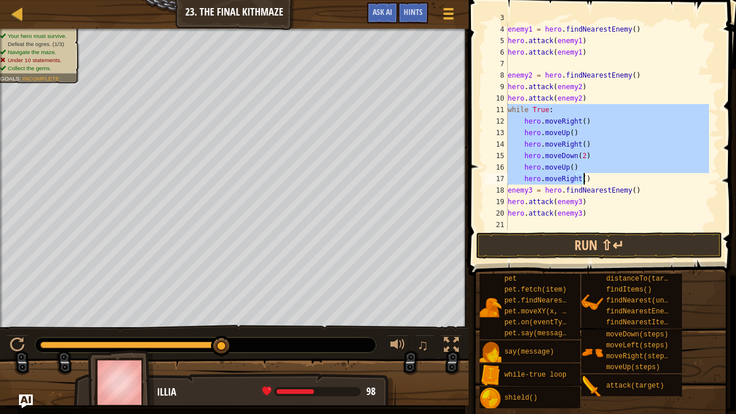
scroll to position [34, 0]
type textarea "hero.attack(enemy3)"
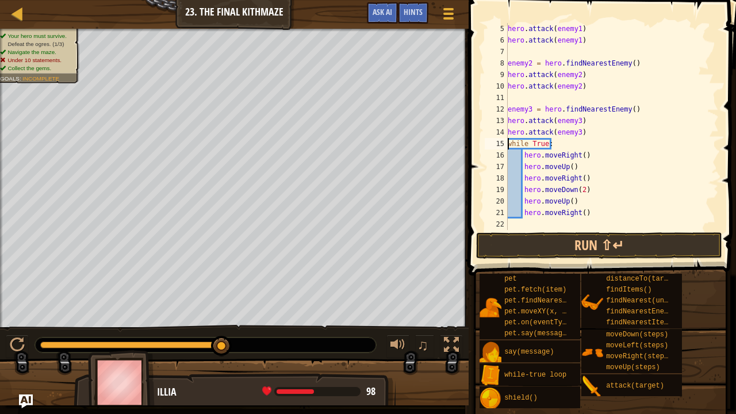
scroll to position [46, 0]
click at [562, 243] on button "Run ⇧↵" at bounding box center [599, 245] width 246 height 26
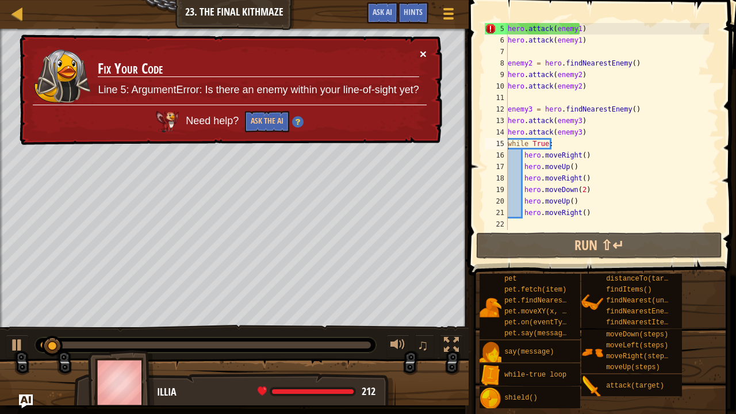
click at [420, 55] on button "×" at bounding box center [423, 54] width 7 height 12
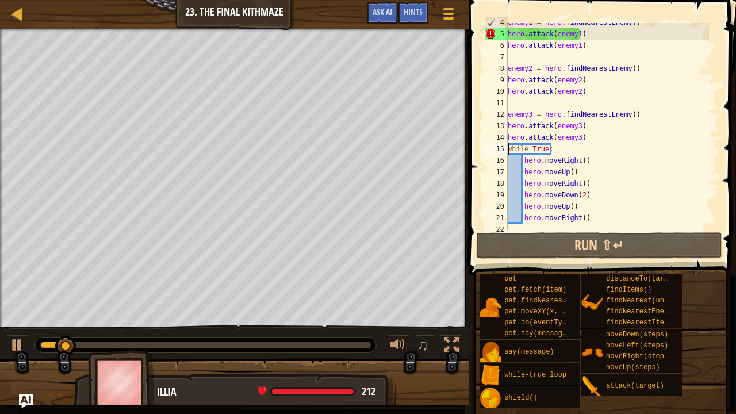
scroll to position [41, 0]
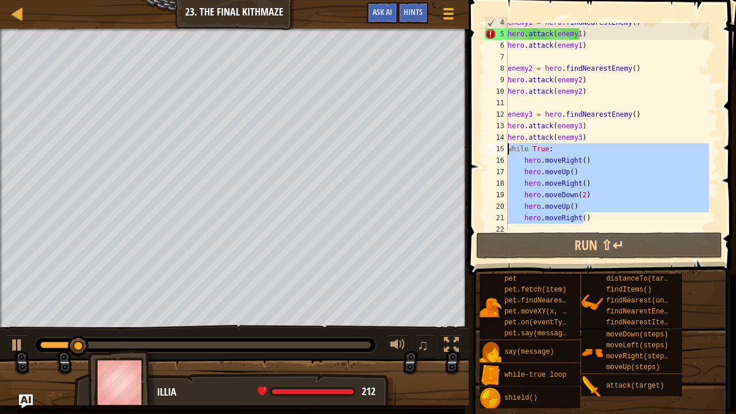
drag, startPoint x: 584, startPoint y: 214, endPoint x: 507, endPoint y: 147, distance: 102.7
click at [507, 147] on div "while True: 4 5 6 7 8 9 10 11 12 13 14 15 16 17 18 19 20 21 22 enemy1 = hero . …" at bounding box center [600, 126] width 236 height 207
type textarea "hero.attack(enemy3)"
type textarea "enemy2 = hero.findNearestEnemy()"
type textarea "enemy1 = hero.findNearestEnemy()"
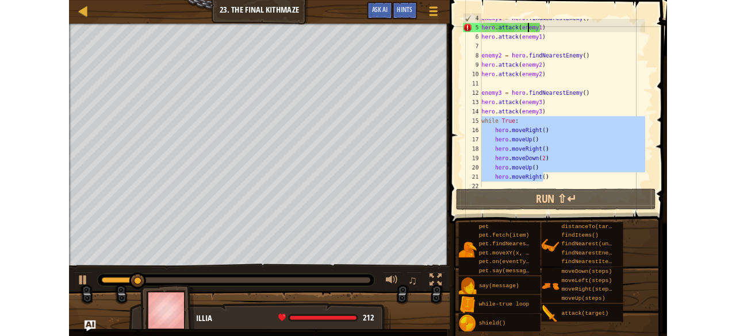
scroll to position [0, 0]
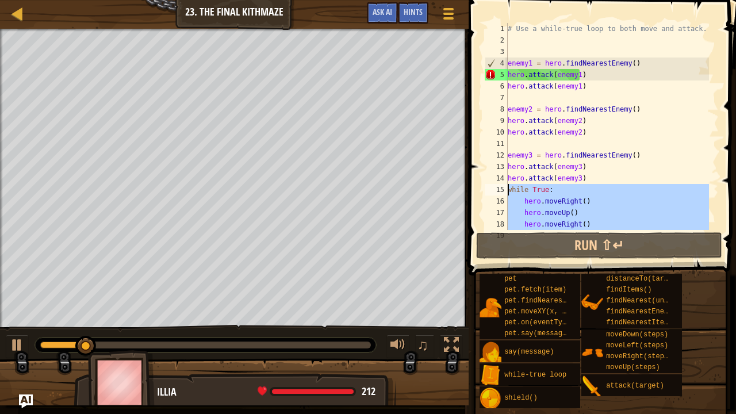
type textarea "# Use a while-true loop to both move and attack."
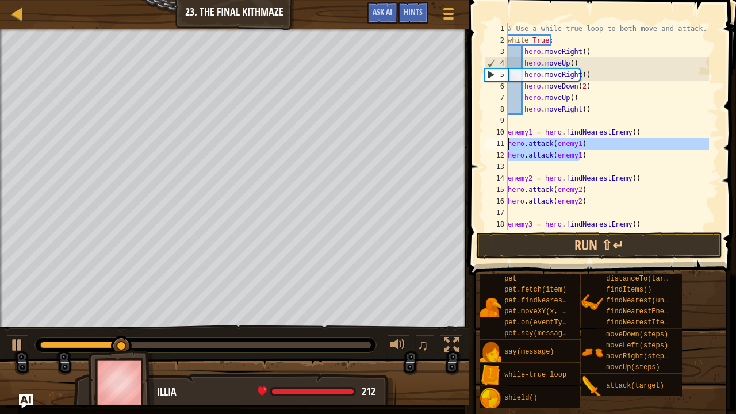
drag, startPoint x: 600, startPoint y: 152, endPoint x: 500, endPoint y: 141, distance: 101.2
click at [500, 141] on div "hero.moveUp() hero.moveRight() 1 2 3 4 5 6 7 8 9 10 11 12 13 14 15 16 17 18 19 …" at bounding box center [600, 126] width 236 height 207
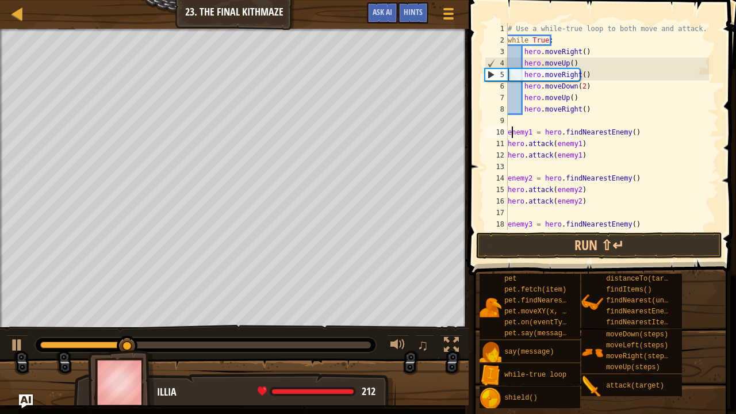
click at [510, 132] on div "# Use a while-true loop to both move and attack. while True : hero . moveRight …" at bounding box center [607, 138] width 204 height 230
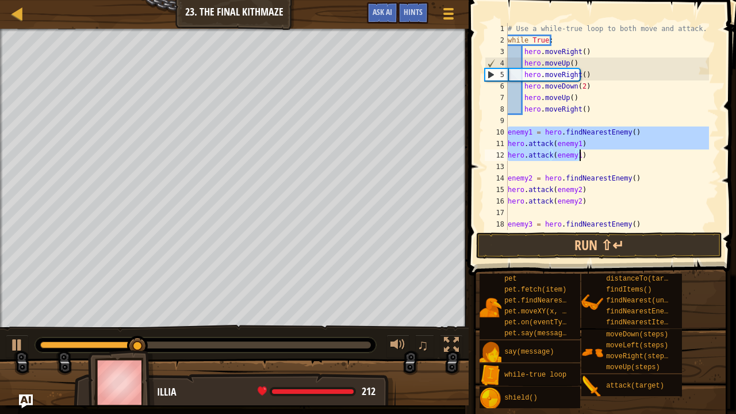
drag, startPoint x: 508, startPoint y: 130, endPoint x: 581, endPoint y: 155, distance: 77.1
click at [581, 155] on div "# Use a while-true loop to both move and attack. while True : hero . moveRight …" at bounding box center [607, 138] width 204 height 230
type textarea "hero.moveRight()"
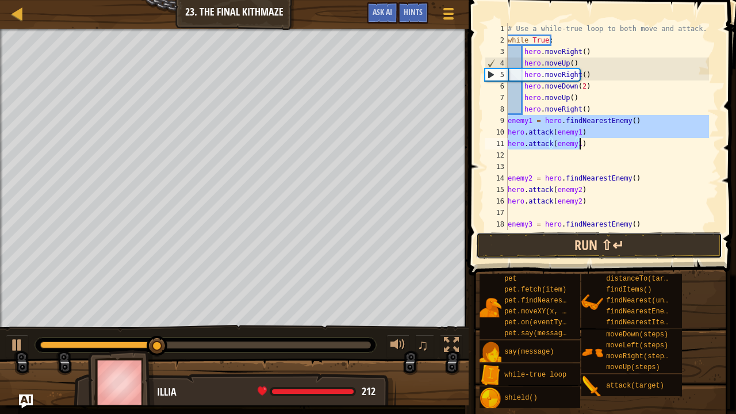
click at [568, 243] on button "Run ⇧↵" at bounding box center [599, 245] width 246 height 26
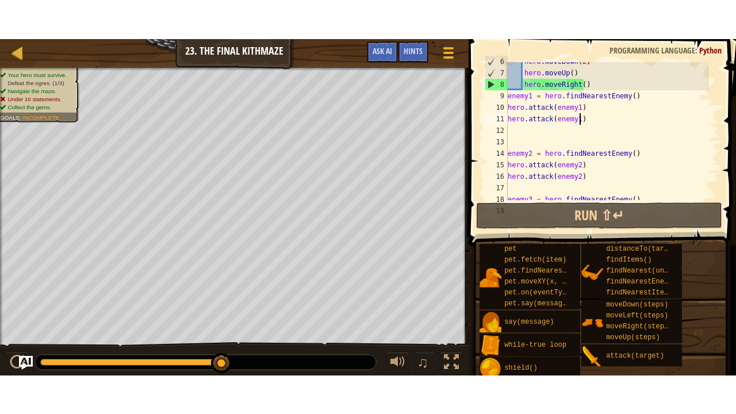
scroll to position [64, 0]
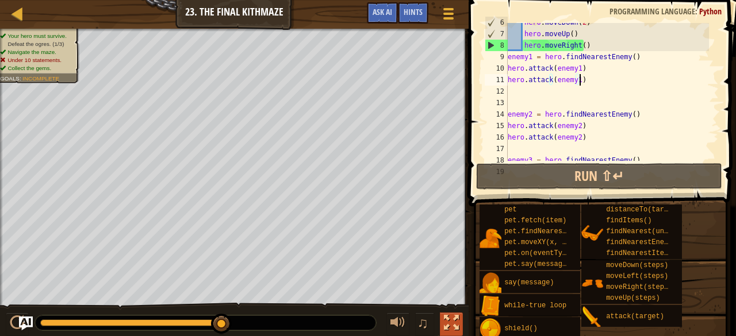
click at [452, 328] on div at bounding box center [451, 323] width 15 height 15
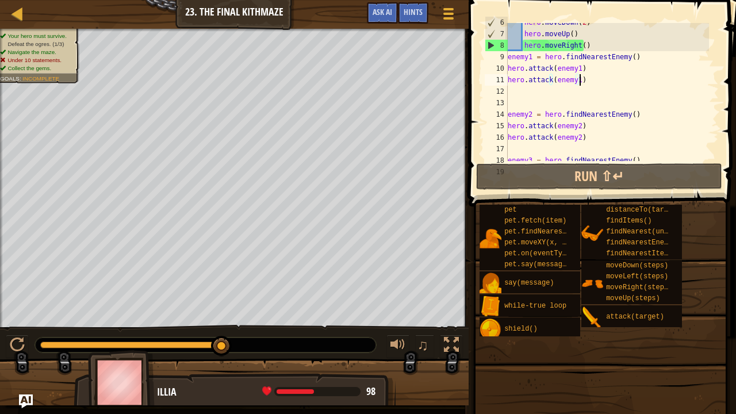
scroll to position [46, 0]
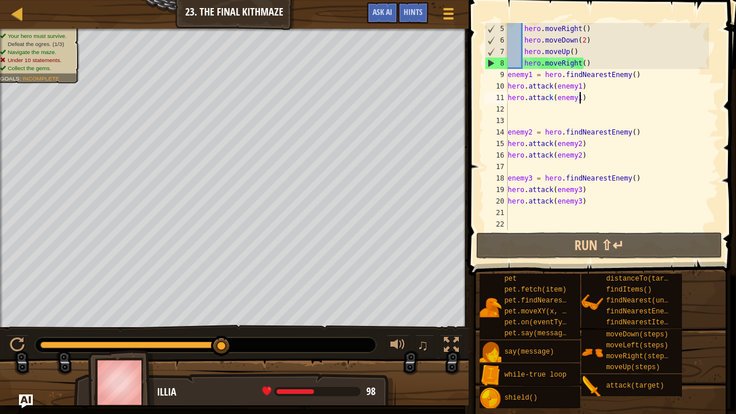
click at [31, 335] on div "♫" at bounding box center [234, 342] width 469 height 34
click at [24, 336] on button at bounding box center [17, 347] width 23 height 24
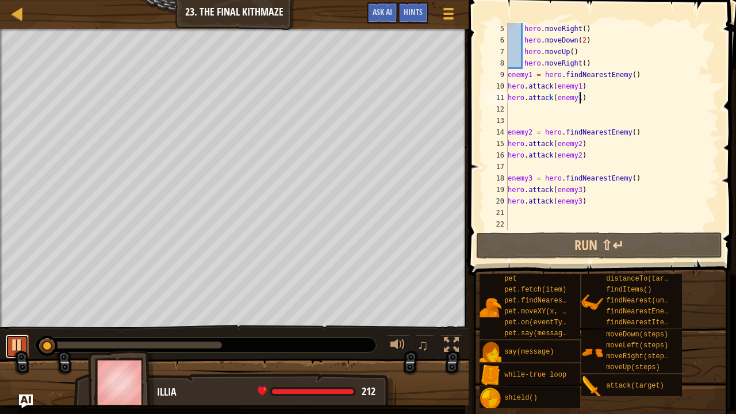
click at [21, 336] on div at bounding box center [17, 344] width 15 height 15
drag, startPoint x: 590, startPoint y: 204, endPoint x: 529, endPoint y: 99, distance: 121.1
drag, startPoint x: 529, startPoint y: 99, endPoint x: 517, endPoint y: 154, distance: 56.5
click at [517, 154] on div "hero . moveRight ( ) hero . moveDown ( 2 ) hero . moveUp ( ) hero . moveRight (…" at bounding box center [607, 138] width 204 height 230
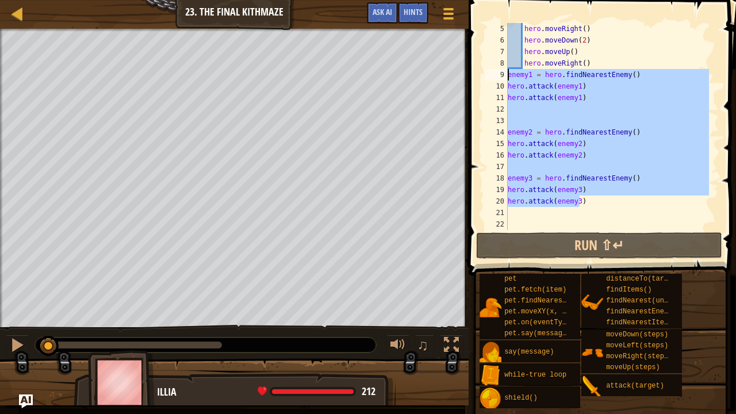
drag, startPoint x: 581, startPoint y: 200, endPoint x: 506, endPoint y: 78, distance: 143.3
click at [506, 78] on div "hero.attack(enemy2) 5 6 7 8 9 10 11 12 13 14 15 16 17 18 19 20 21 22 hero . mov…" at bounding box center [600, 126] width 236 height 207
type textarea "enemy1 = hero.findNearestEnemy() hero.attack(enemy1)"
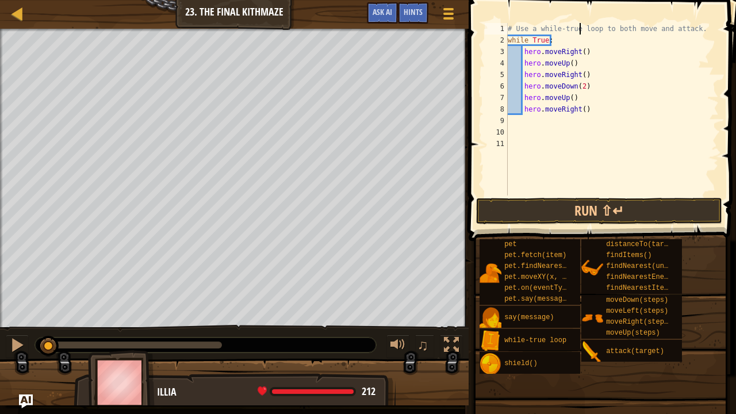
drag, startPoint x: 580, startPoint y: 26, endPoint x: 599, endPoint y: 32, distance: 20.0
click at [599, 32] on div "# Use a while-true loop to both move and attack. while True : hero . moveRight …" at bounding box center [611, 120] width 213 height 195
click at [686, 38] on div "# Use a while-true loop to both move and attack. while True : hero . moveRight …" at bounding box center [611, 120] width 213 height 195
click at [593, 112] on div "# Use a while-true loop to both move and attack. while True : hero . moveRight …" at bounding box center [611, 120] width 213 height 195
type textarea "hero.moveRight()"
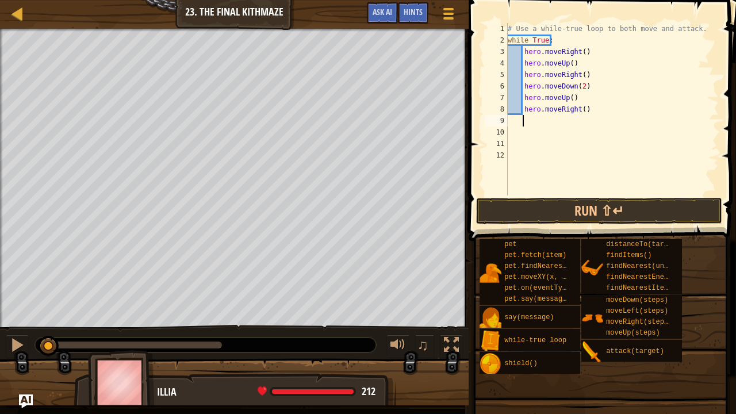
paste textarea "hero.attack(enemy2)"
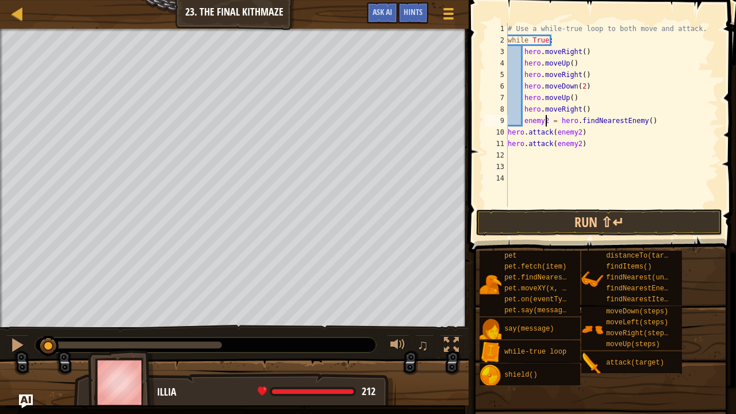
click at [546, 117] on div "# Use a while-true loop to both move and attack. while True : hero . moveRight …" at bounding box center [611, 126] width 213 height 207
click at [577, 137] on div "# Use a while-true loop to both move and attack. while True : hero . moveRight …" at bounding box center [611, 126] width 213 height 207
click at [577, 144] on div "# Use a while-true loop to both move and attack. while True : hero . moveRight …" at bounding box center [611, 126] width 213 height 207
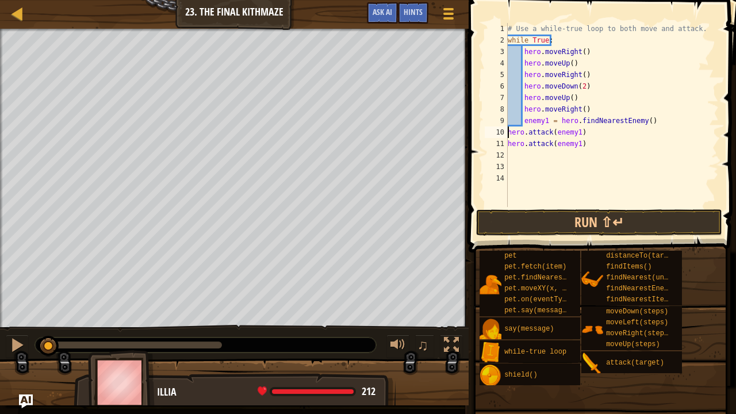
click at [509, 132] on div "# Use a while-true loop to both move and attack. while True : hero . moveRight …" at bounding box center [611, 126] width 213 height 207
click at [508, 143] on div "# Use a while-true loop to both move and attack. while True : hero . moveRight …" at bounding box center [611, 126] width 213 height 207
click at [534, 126] on div "# Use a while-true loop to both move and attack. while True : hero . moveRight …" at bounding box center [611, 126] width 213 height 207
click at [522, 133] on div "# Use a while-true loop to both move and attack. while True : hero . moveRight …" at bounding box center [611, 126] width 213 height 207
click at [522, 147] on div "# Use a while-true loop to both move and attack. while True : hero . moveRight …" at bounding box center [611, 126] width 213 height 207
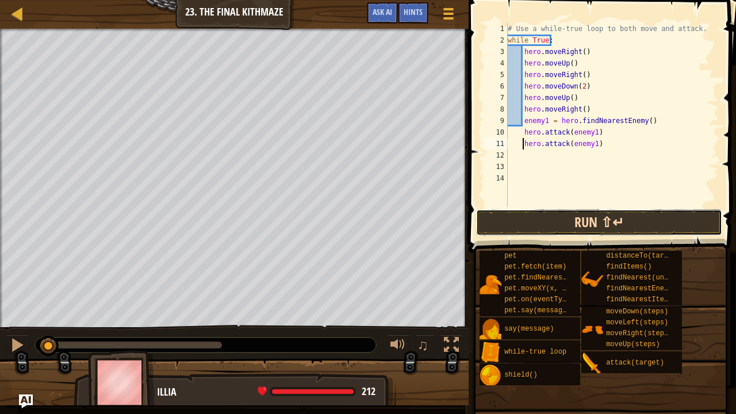
click at [550, 220] on button "Run ⇧↵" at bounding box center [599, 222] width 246 height 26
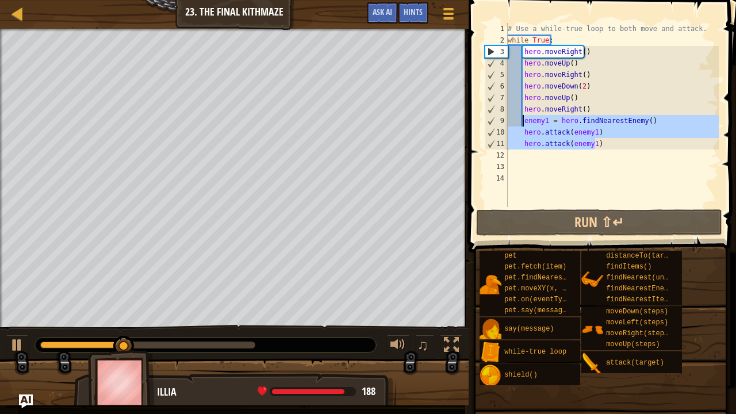
drag, startPoint x: 607, startPoint y: 148, endPoint x: 521, endPoint y: 122, distance: 89.5
click at [521, 122] on div "# Use a while-true loop to both move and attack. while True : hero . moveRight …" at bounding box center [611, 126] width 213 height 207
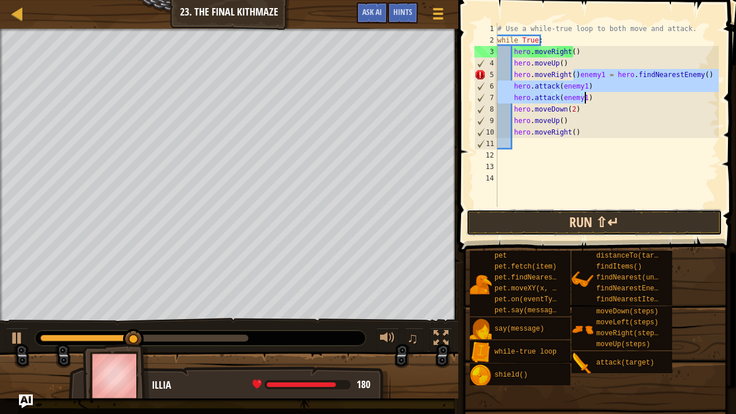
click at [574, 222] on button "Run ⇧↵" at bounding box center [594, 222] width 256 height 26
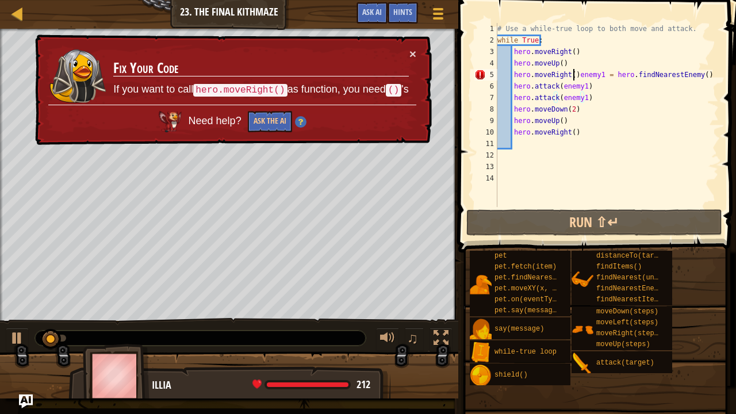
click at [574, 72] on div "# Use a while-true loop to both move and attack. while True : hero . moveRight …" at bounding box center [607, 126] width 224 height 207
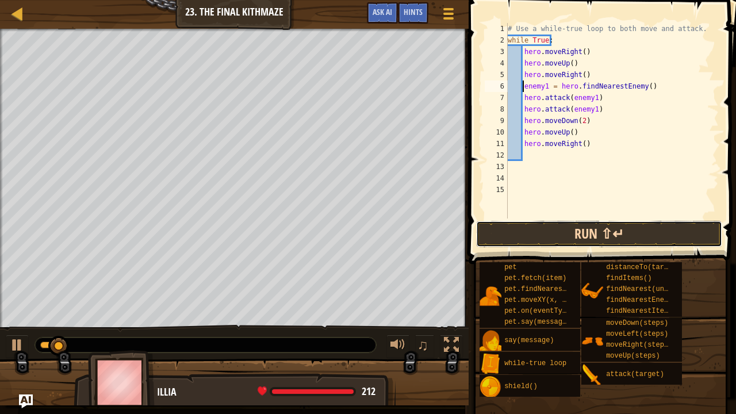
click at [562, 236] on button "Run ⇧↵" at bounding box center [599, 234] width 246 height 26
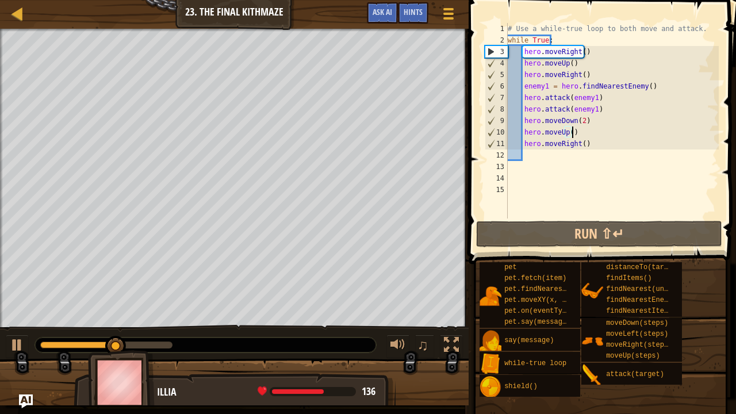
click at [578, 131] on div "# Use a while-true loop to both move and attack. while True : hero . moveRight …" at bounding box center [611, 132] width 213 height 218
click at [592, 69] on div "# Use a while-true loop to both move and attack. while True : hero . moveRight …" at bounding box center [611, 132] width 213 height 218
click at [581, 62] on div "# Use a while-true loop to both move and attack. while True : hero . moveRight …" at bounding box center [611, 132] width 213 height 218
click at [584, 48] on div "# Use a while-true loop to both move and attack. while True : hero . moveRight …" at bounding box center [611, 132] width 213 height 218
click at [586, 52] on div "# Use a while-true loop to both move and attack. while True : hero . moveRight …" at bounding box center [611, 132] width 213 height 218
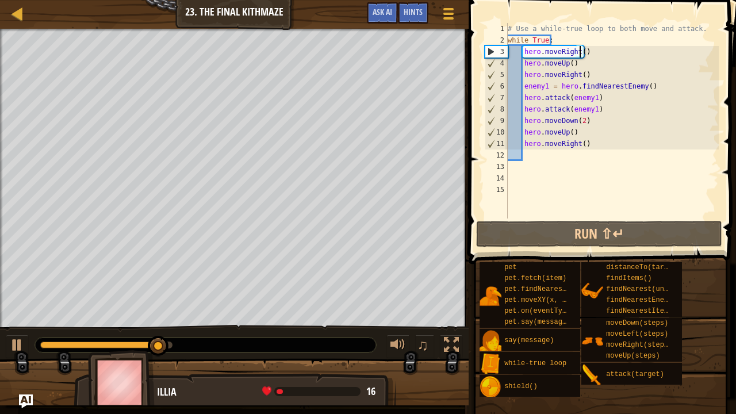
click at [580, 56] on div "# Use a while-true loop to both move and attack. while True : hero . moveRight …" at bounding box center [611, 132] width 213 height 218
click at [567, 65] on div "# Use a while-true loop to both move and attack. while True : hero . moveRight …" at bounding box center [611, 132] width 213 height 218
type textarea "hero.moveUp()"
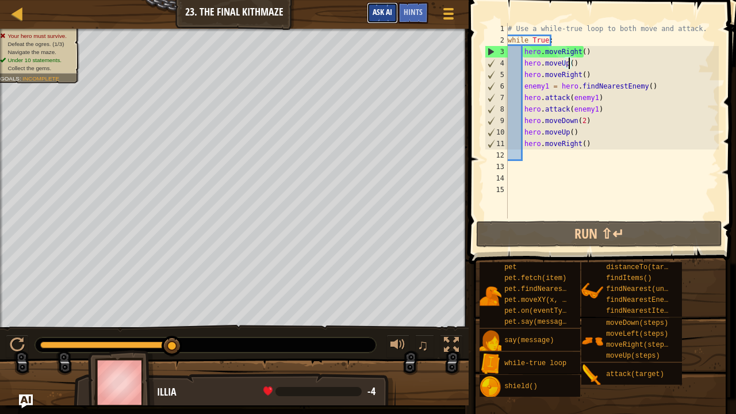
click at [374, 10] on span "Ask AI" at bounding box center [383, 11] width 20 height 11
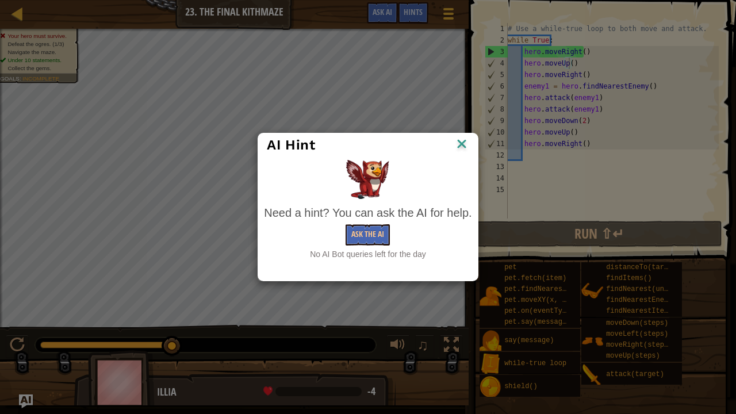
click at [465, 135] on div "AI Hint" at bounding box center [367, 145] width 219 height 24
click at [466, 139] on img at bounding box center [461, 144] width 15 height 17
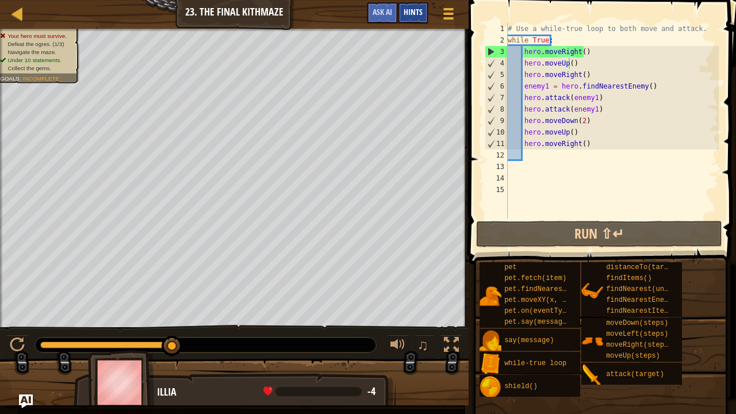
click at [427, 18] on div "Hints" at bounding box center [413, 12] width 30 height 21
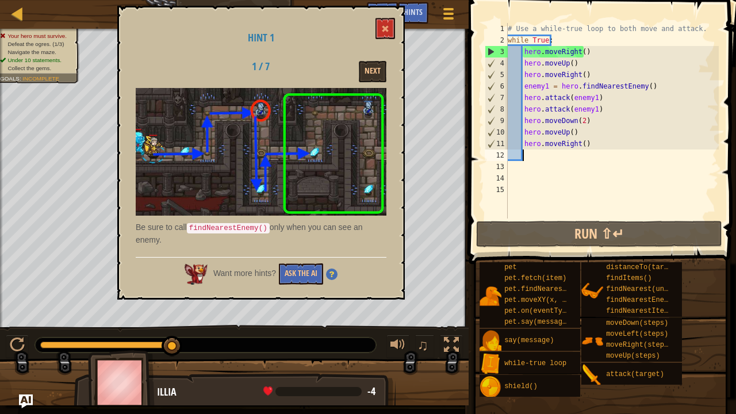
drag, startPoint x: 527, startPoint y: 155, endPoint x: 532, endPoint y: 194, distance: 39.4
click at [532, 194] on div "# Use a while-true loop to both move and attack. while True : hero . moveRight …" at bounding box center [611, 132] width 213 height 218
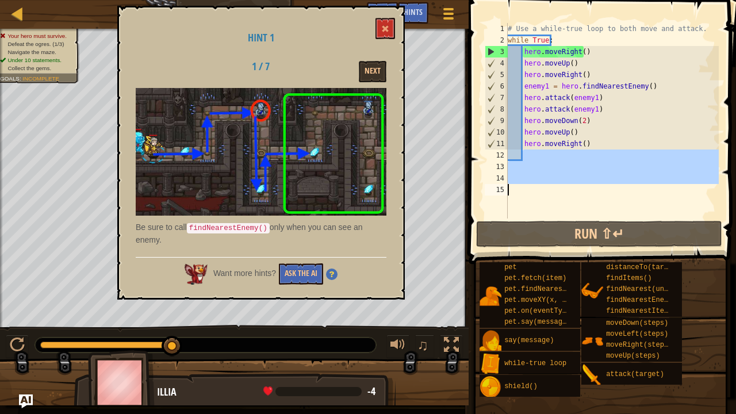
scroll to position [5, 0]
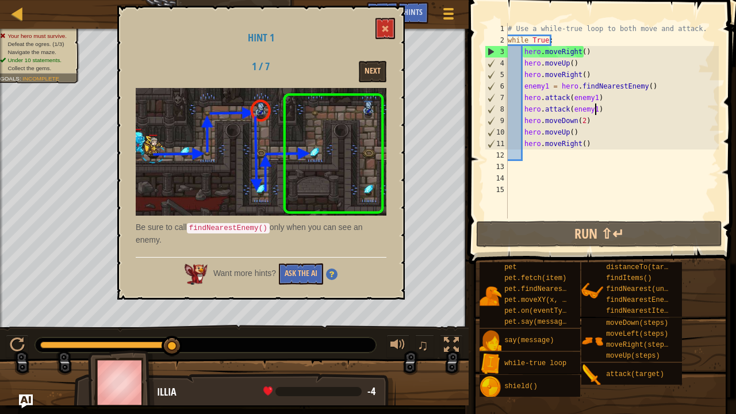
click at [604, 106] on div "# Use a while-true loop to both move and attack. while True : hero . moveRight …" at bounding box center [611, 132] width 213 height 218
drag, startPoint x: 604, startPoint y: 106, endPoint x: 523, endPoint y: 95, distance: 82.4
click at [523, 95] on div "# Use a while-true loop to both move and attack. while True : hero . moveRight …" at bounding box center [611, 132] width 213 height 218
type textarea "hero.attack(enemy1) hero.attack(enemy1)"
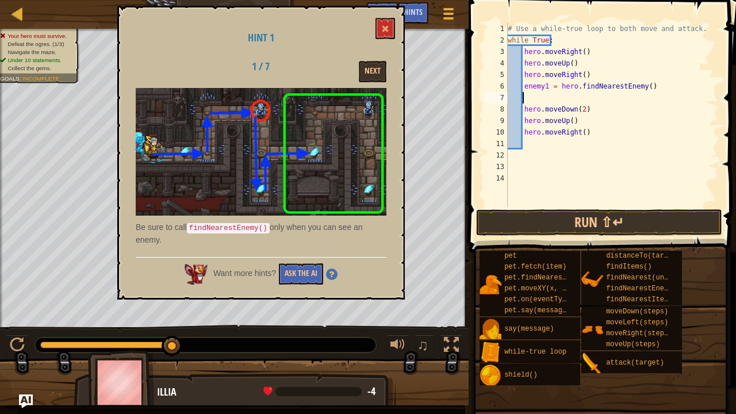
click at [548, 87] on div "# Use a while-true loop to both move and attack. while True : hero . moveRight …" at bounding box center [611, 126] width 213 height 207
type textarea "hero.findNearestEnemy()"
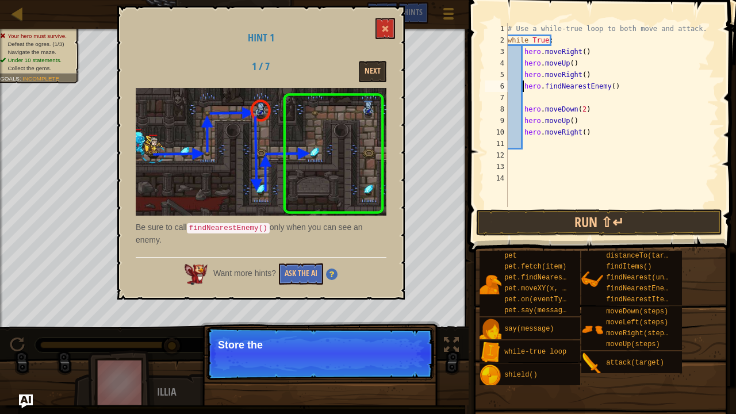
click at [542, 98] on div "# Use a while-true loop to both move and attack. while True : hero . moveRight …" at bounding box center [611, 126] width 213 height 207
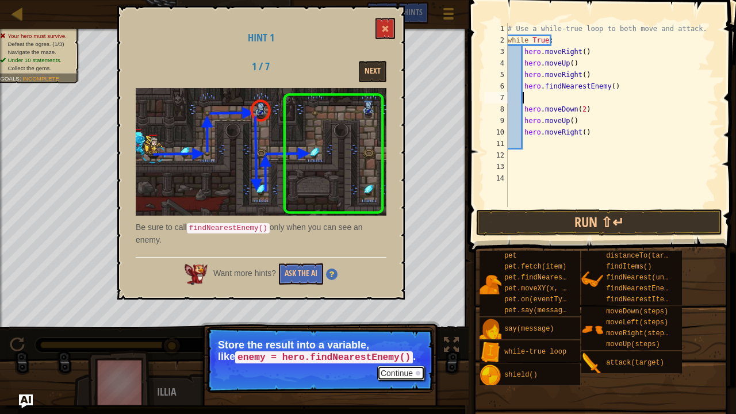
click at [399, 336] on button "Continue" at bounding box center [401, 373] width 48 height 15
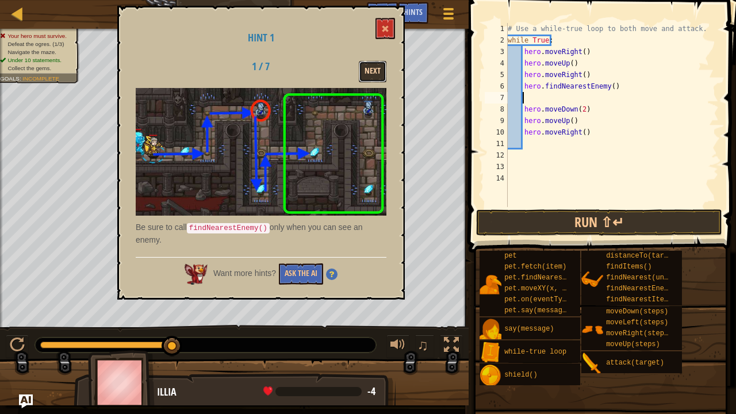
click at [378, 63] on button "Next" at bounding box center [373, 71] width 28 height 21
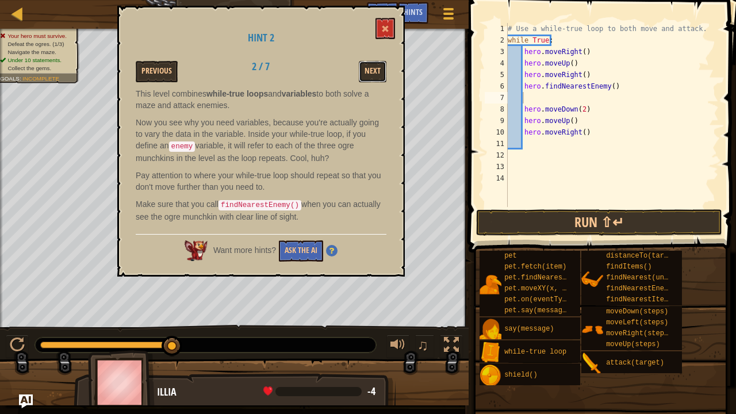
click at [378, 63] on button "Next" at bounding box center [373, 71] width 28 height 21
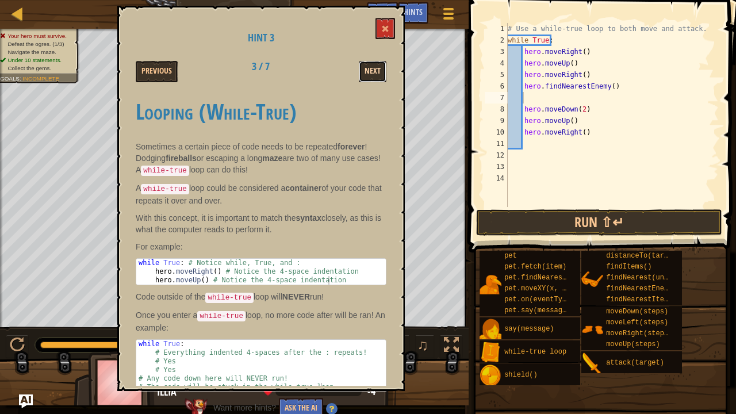
click at [378, 63] on button "Next" at bounding box center [373, 71] width 28 height 21
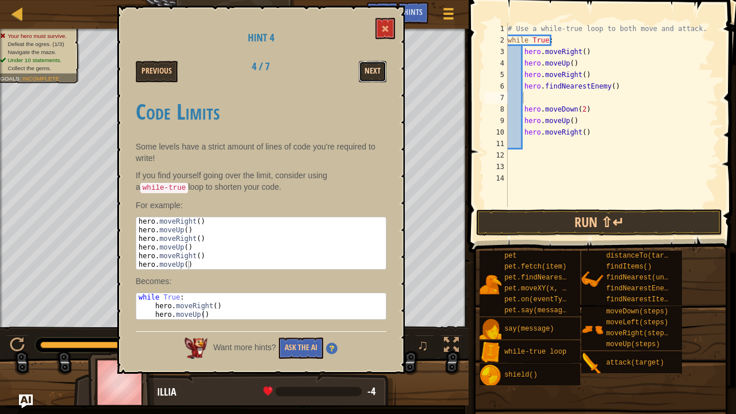
click at [366, 75] on button "Next" at bounding box center [373, 71] width 28 height 21
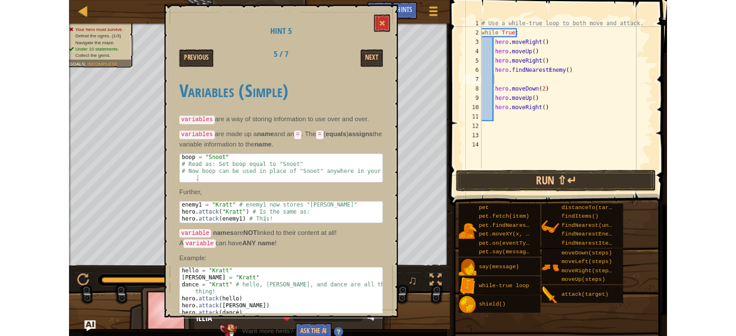
scroll to position [5, 0]
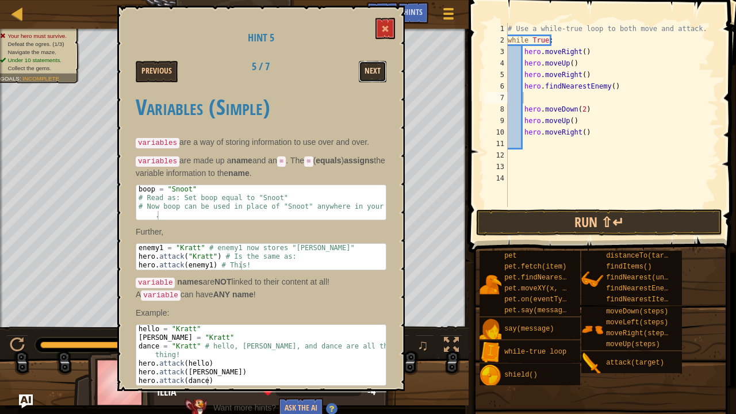
click at [377, 68] on button "Next" at bounding box center [373, 71] width 28 height 21
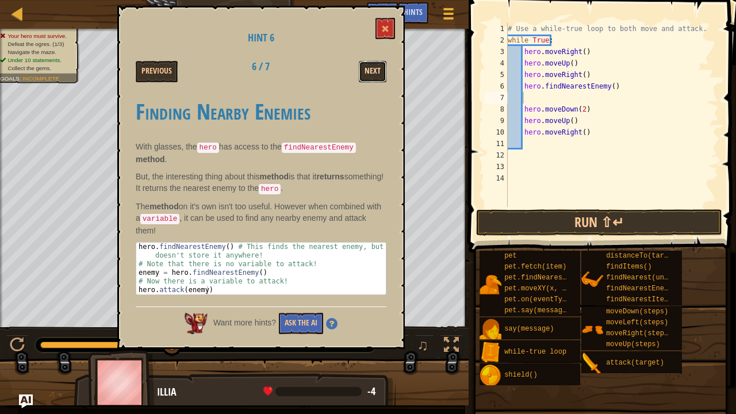
click at [379, 70] on button "Next" at bounding box center [373, 71] width 28 height 21
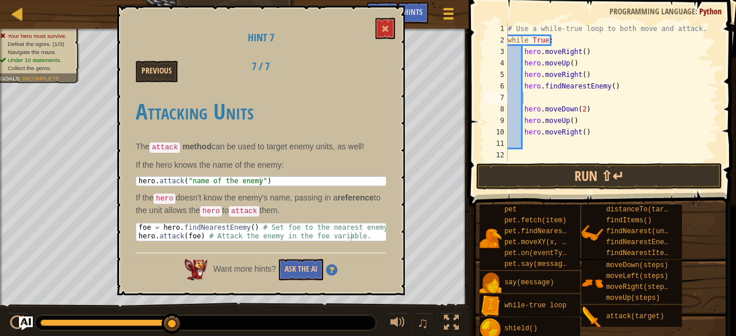
scroll to position [0, 0]
click at [381, 22] on button at bounding box center [385, 28] width 20 height 21
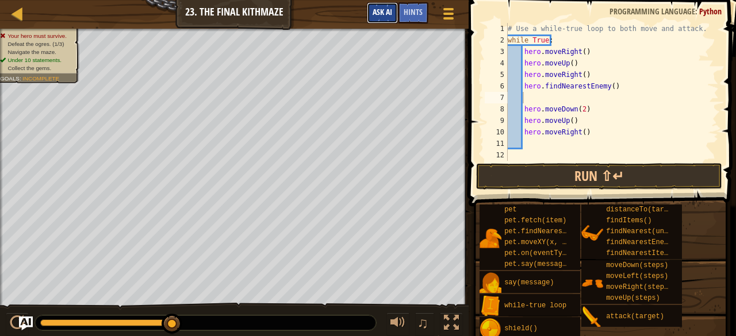
click at [378, 8] on span "Ask AI" at bounding box center [383, 11] width 20 height 11
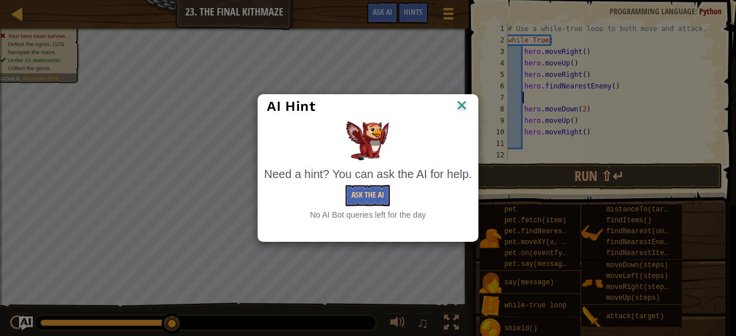
click at [464, 106] on img at bounding box center [461, 106] width 15 height 17
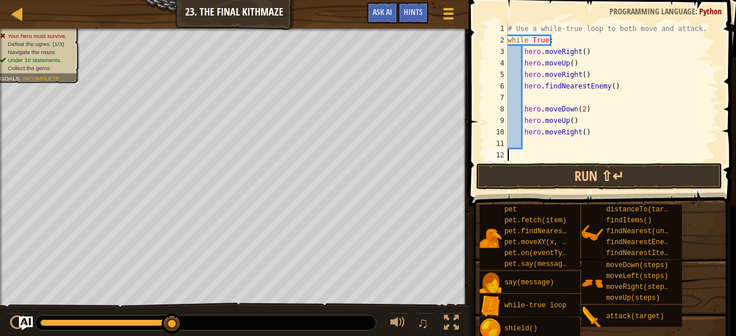
click at [530, 149] on div "# Use a while-true loop to both move and attack. while True : hero . moveRight …" at bounding box center [607, 103] width 204 height 161
click at [570, 91] on div "# Use a while-true loop to both move and attack. while True : hero . moveRight …" at bounding box center [607, 103] width 204 height 161
click at [583, 137] on div "# Use a while-true loop to both move and attack. while True : hero . moveRight …" at bounding box center [607, 103] width 204 height 161
type textarea "hero.moveRight()"
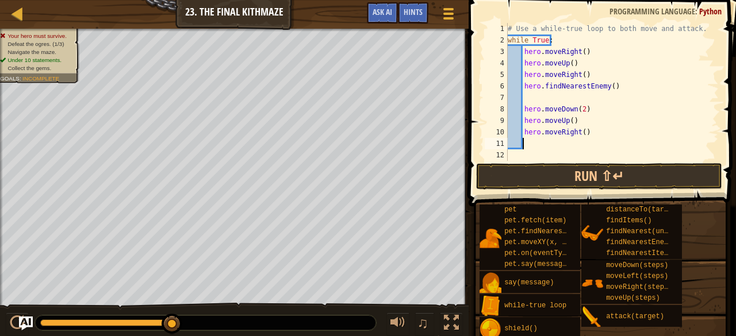
click at [575, 142] on div "# Use a while-true loop to both move and attack. while True : hero . moveRight …" at bounding box center [607, 103] width 204 height 161
type textarea "\"
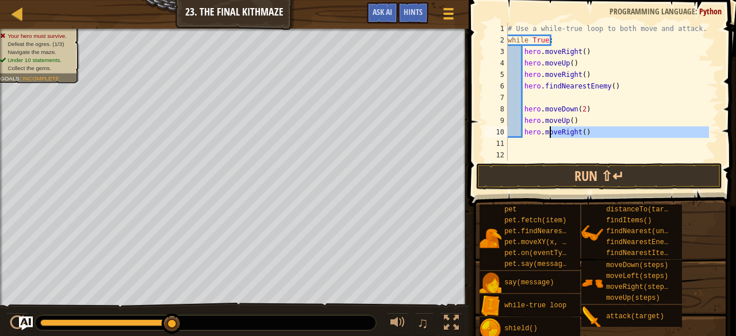
drag, startPoint x: 577, startPoint y: 142, endPoint x: 547, endPoint y: 131, distance: 32.0
click at [547, 131] on div "# Use a while-true loop to both move and attack. while True : hero . moveRight …" at bounding box center [607, 103] width 204 height 161
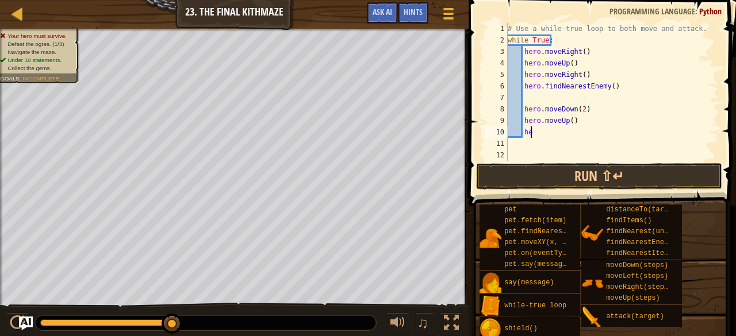
type textarea "h"
click at [381, 310] on div "♫" at bounding box center [234, 320] width 469 height 34
